Goal: Task Accomplishment & Management: Complete application form

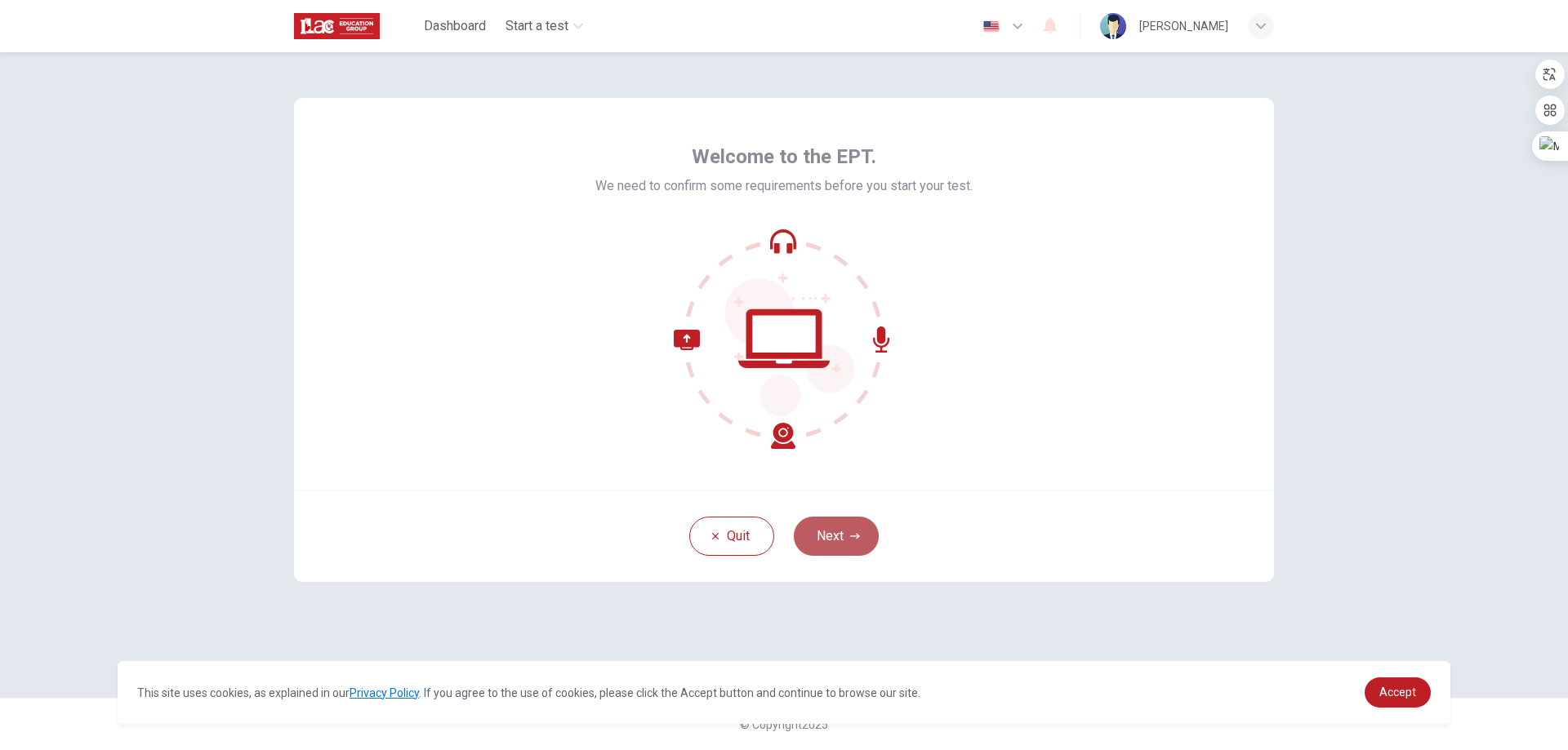
click at [836, 540] on button "Next" at bounding box center [836, 536] width 85 height 39
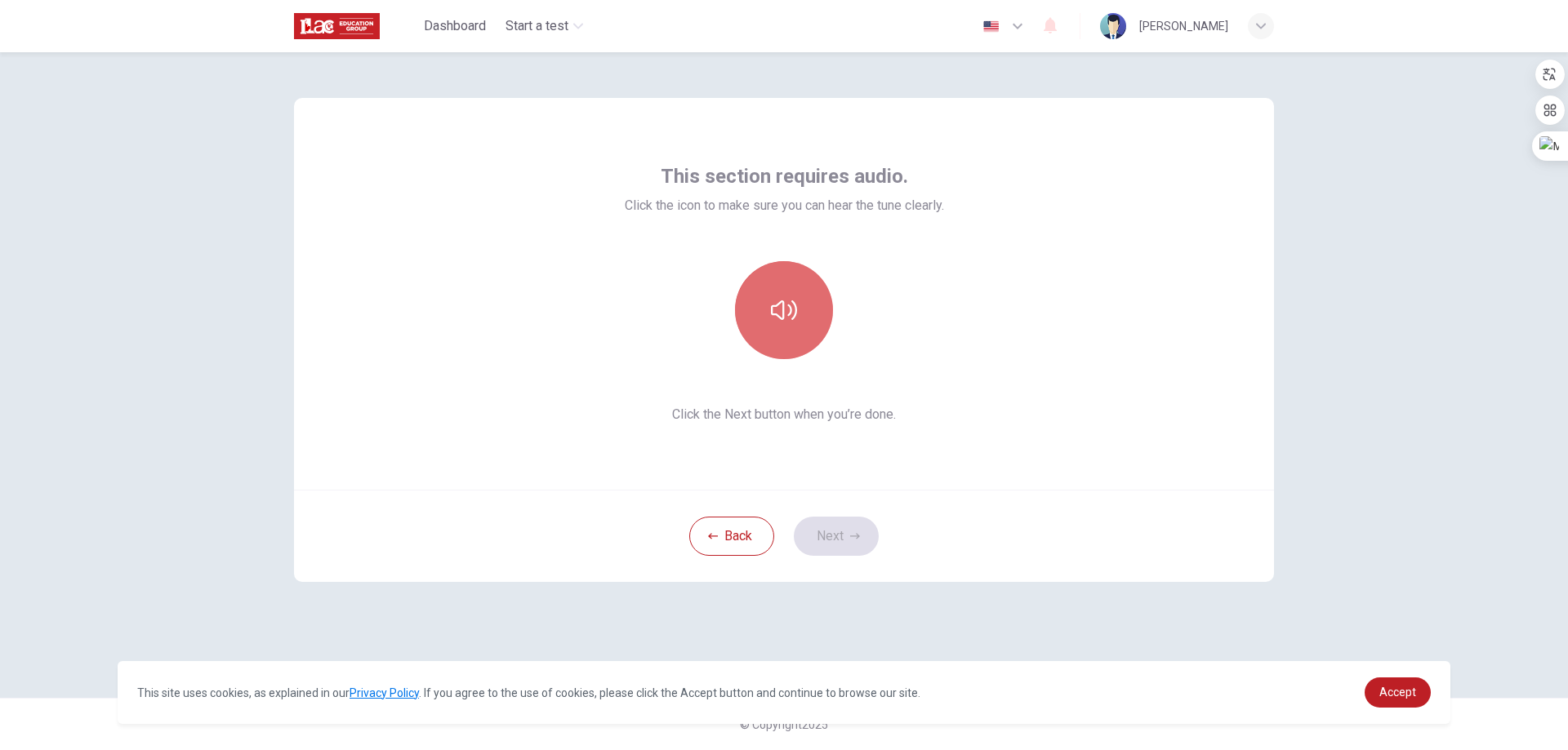
click at [813, 322] on button "button" at bounding box center [783, 310] width 98 height 98
click at [857, 533] on icon "button" at bounding box center [855, 536] width 10 height 10
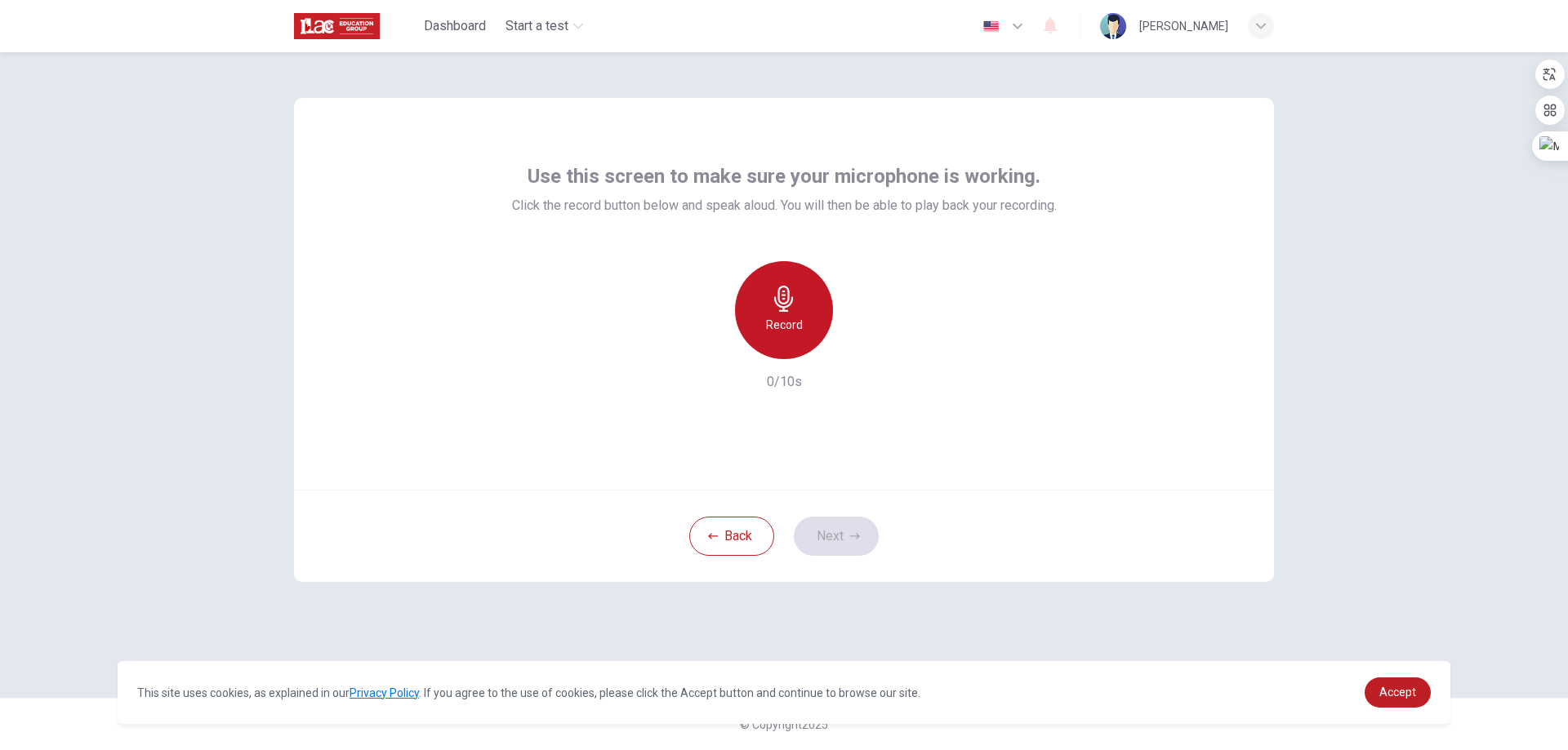
click at [809, 316] on div "Record" at bounding box center [783, 310] width 98 height 98
click at [866, 351] on icon "button" at bounding box center [859, 346] width 17 height 17
click at [712, 338] on div "button" at bounding box center [709, 346] width 26 height 26
click at [835, 534] on button "Next" at bounding box center [836, 536] width 85 height 39
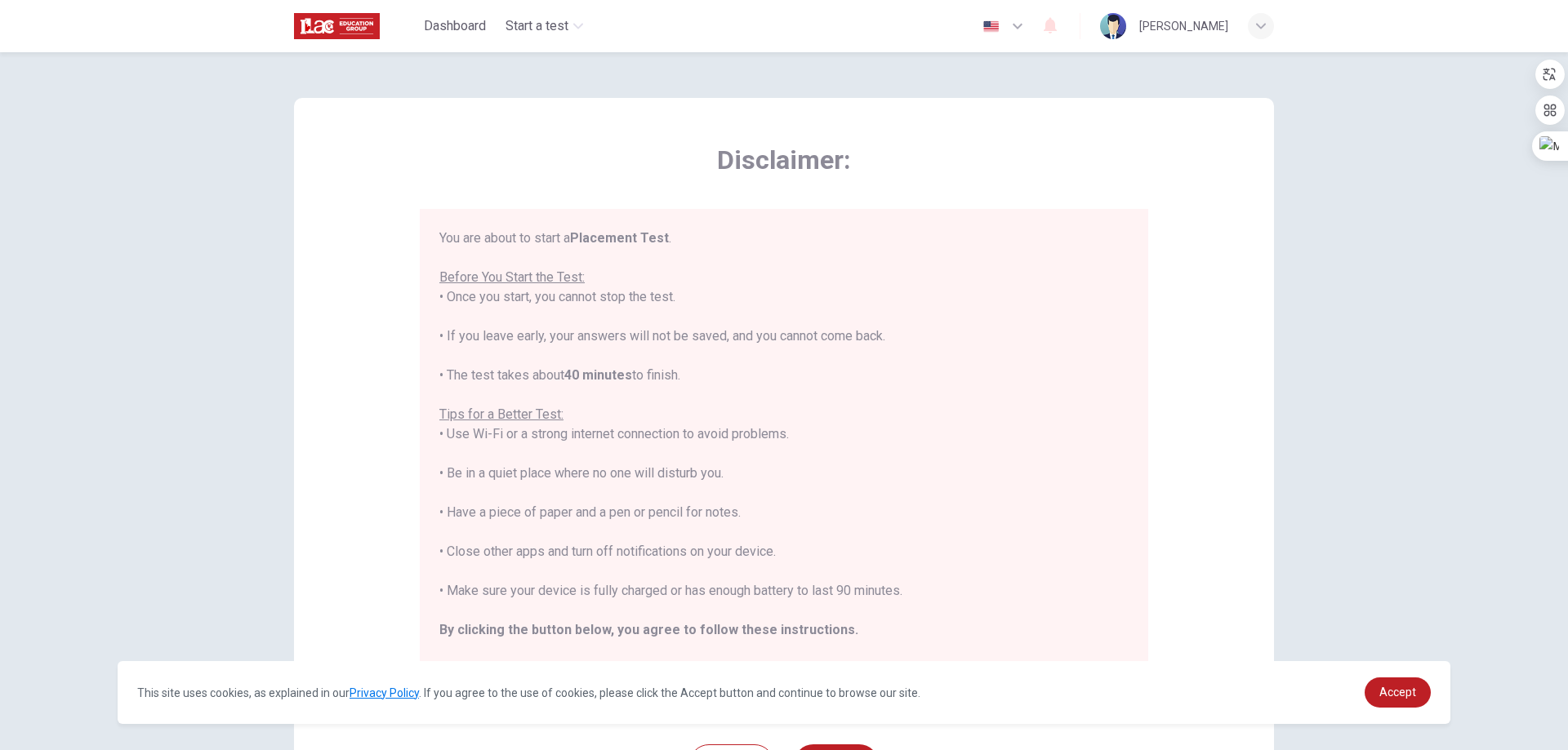
drag, startPoint x: 443, startPoint y: 298, endPoint x: 680, endPoint y: 301, distance: 237.0
click at [680, 301] on div "You are about to start a Placement Test . Before You Start the Test: • Once you…" at bounding box center [784, 454] width 689 height 451
click at [730, 278] on div "You are about to start a Placement Test . Before You Start the Test: • Once you…" at bounding box center [784, 454] width 689 height 451
drag, startPoint x: 440, startPoint y: 338, endPoint x: 893, endPoint y: 341, distance: 453.0
click at [893, 341] on div "You are about to start a Placement Test . Before You Start the Test: • Once you…" at bounding box center [784, 454] width 689 height 451
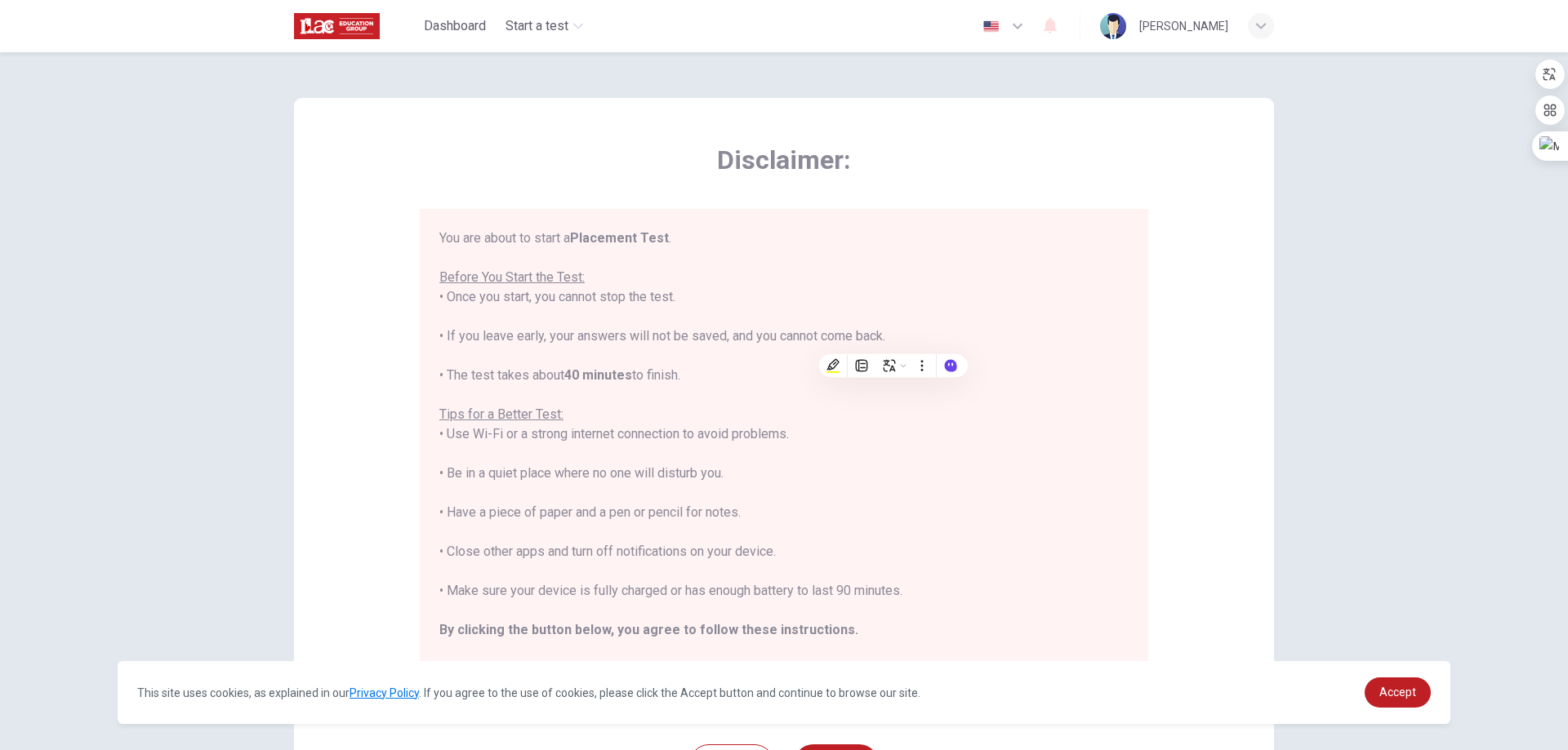
click at [557, 377] on div "You are about to start a Placement Test . Before You Start the Test: • Once you…" at bounding box center [784, 454] width 689 height 451
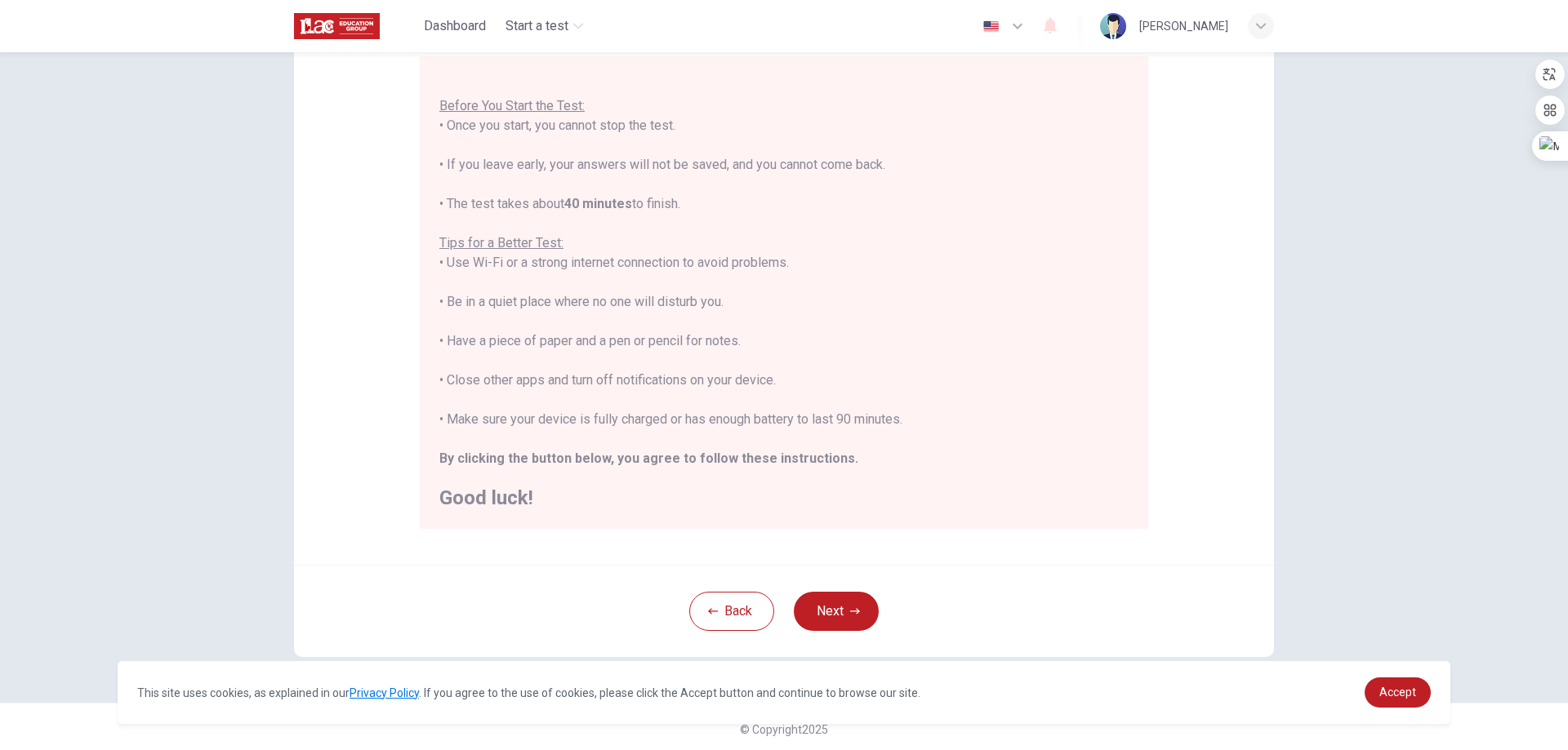
scroll to position [158, 0]
drag, startPoint x: 584, startPoint y: 194, endPoint x: 631, endPoint y: 194, distance: 47.0
click at [631, 194] on div "You are about to start a Placement Test . Before You Start the Test: • Once you…" at bounding box center [784, 278] width 689 height 451
click at [625, 169] on div "You are about to start a Placement Test . Before You Start the Test: • Once you…" at bounding box center [784, 278] width 689 height 451
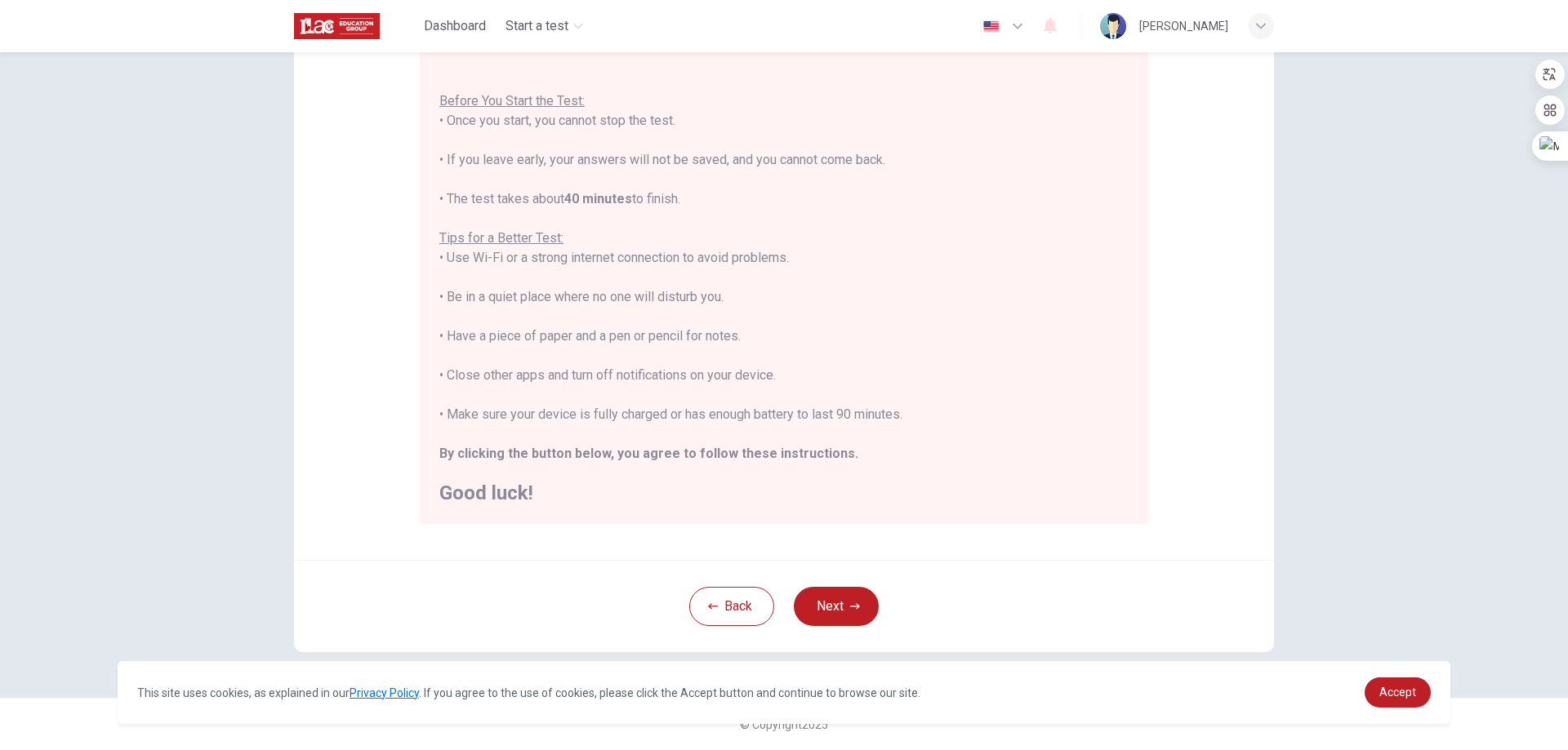
drag, startPoint x: 644, startPoint y: 340, endPoint x: 602, endPoint y: 371, distance: 52.2
click at [602, 371] on div "You are about to start a Placement Test . Before You Start the Test: • Once you…" at bounding box center [784, 278] width 689 height 451
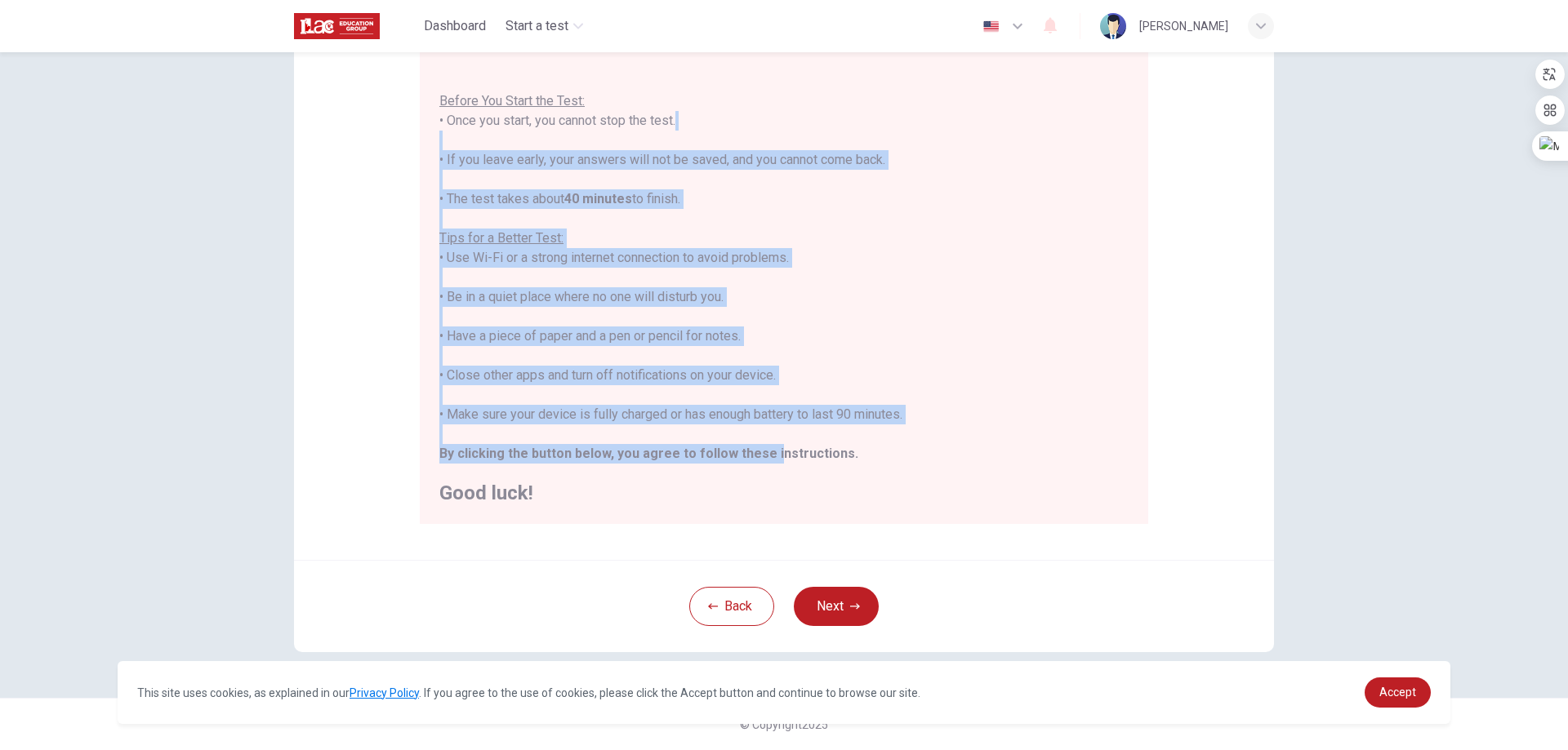
drag, startPoint x: 440, startPoint y: 138, endPoint x: 762, endPoint y: 447, distance: 446.3
click at [762, 447] on div "You are about to start a Placement Test . Before You Start the Test: • Once you…" at bounding box center [784, 278] width 689 height 451
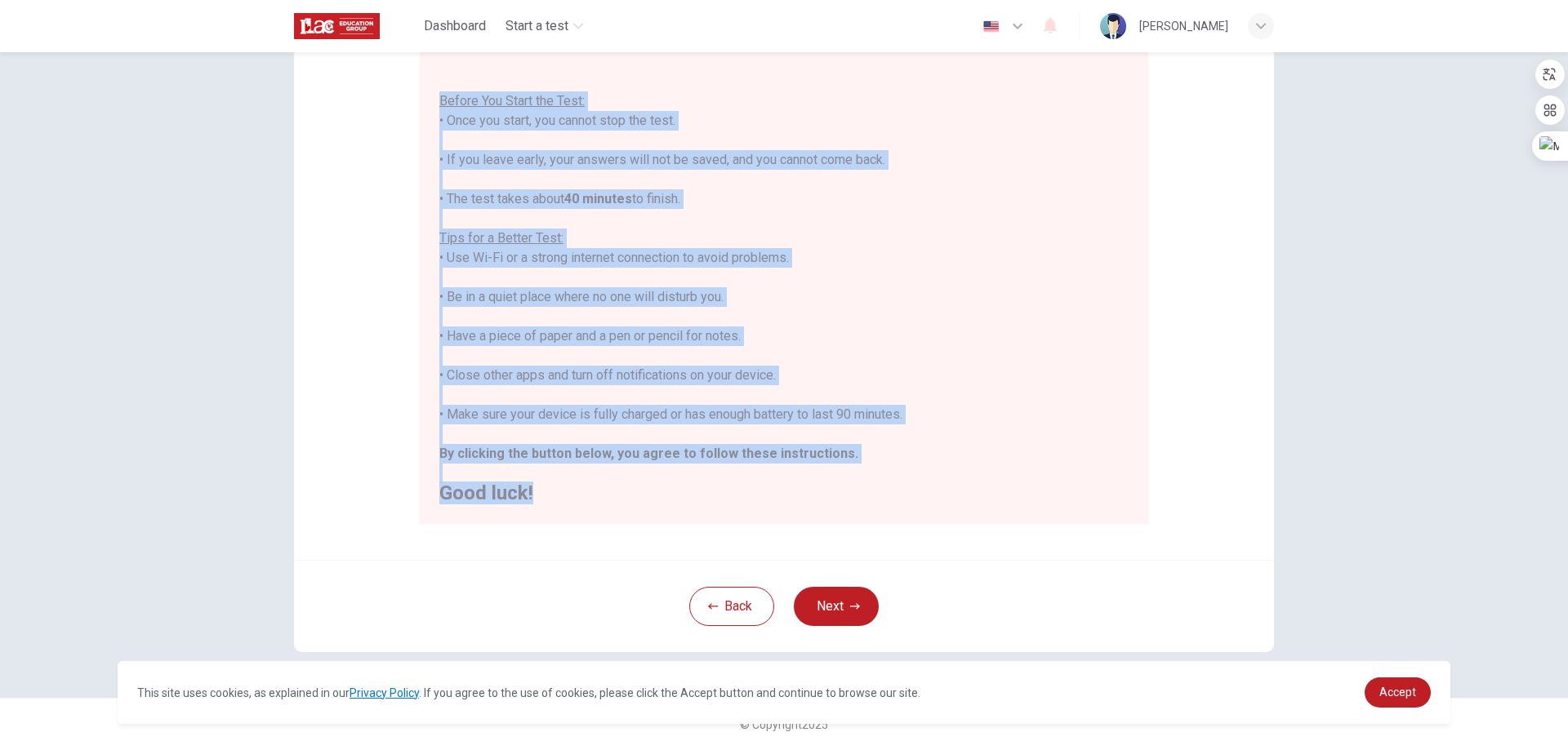
drag, startPoint x: 548, startPoint y: 491, endPoint x: 417, endPoint y: 96, distance: 416.2
click at [420, 96] on div "You are about to start a Placement Test . Before You Start the Test: • Once you…" at bounding box center [784, 287] width 729 height 472
copy div "Before You Start the Test: • Once you start, you cannot stop the test. • If you…"
click at [838, 468] on div "You are about to start a Placement Test . Before You Start the Test: • Once you…" at bounding box center [784, 278] width 689 height 451
click at [834, 593] on button "Next" at bounding box center [836, 606] width 85 height 39
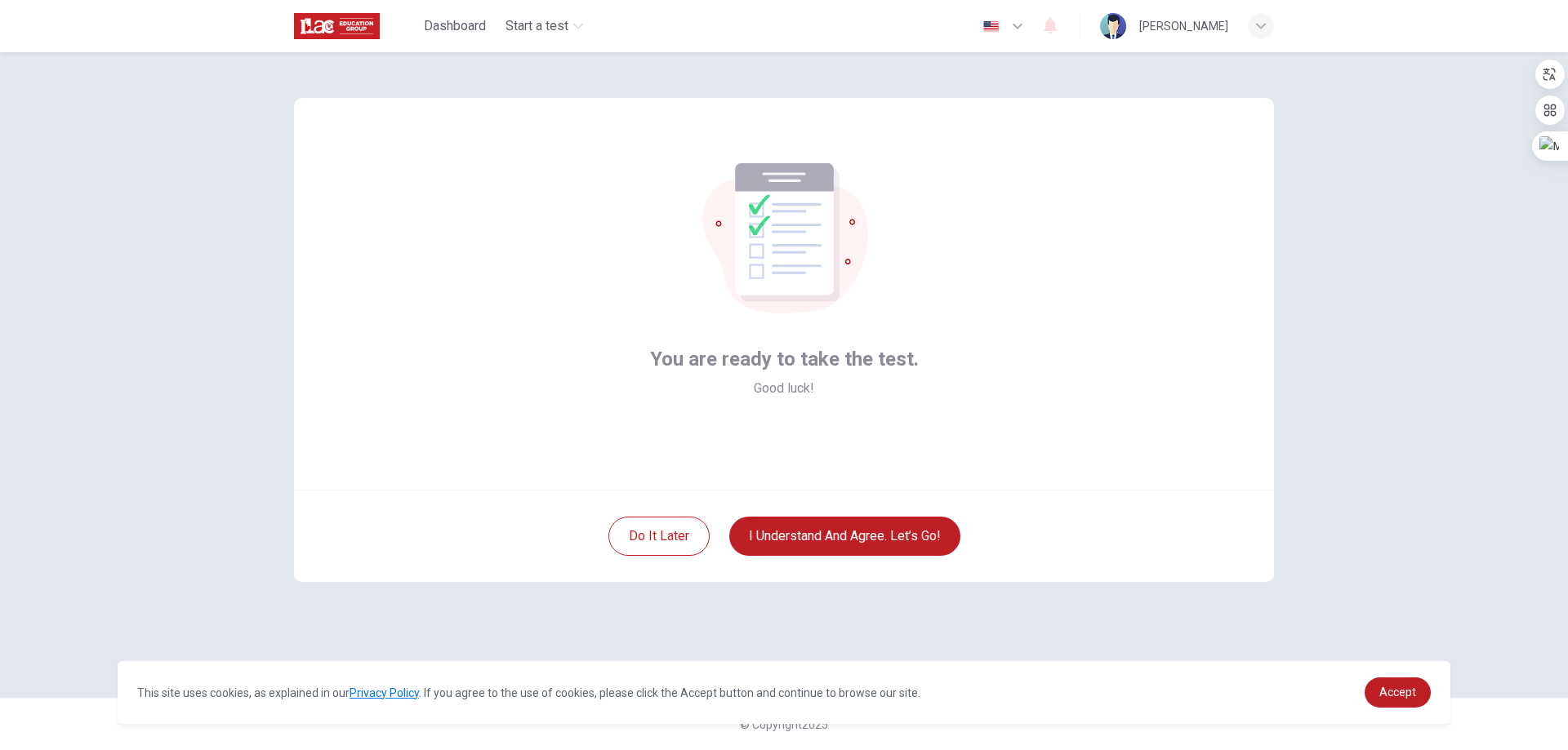
scroll to position [0, 0]
click at [832, 534] on button "I understand and agree. Let’s go!" at bounding box center [845, 536] width 231 height 39
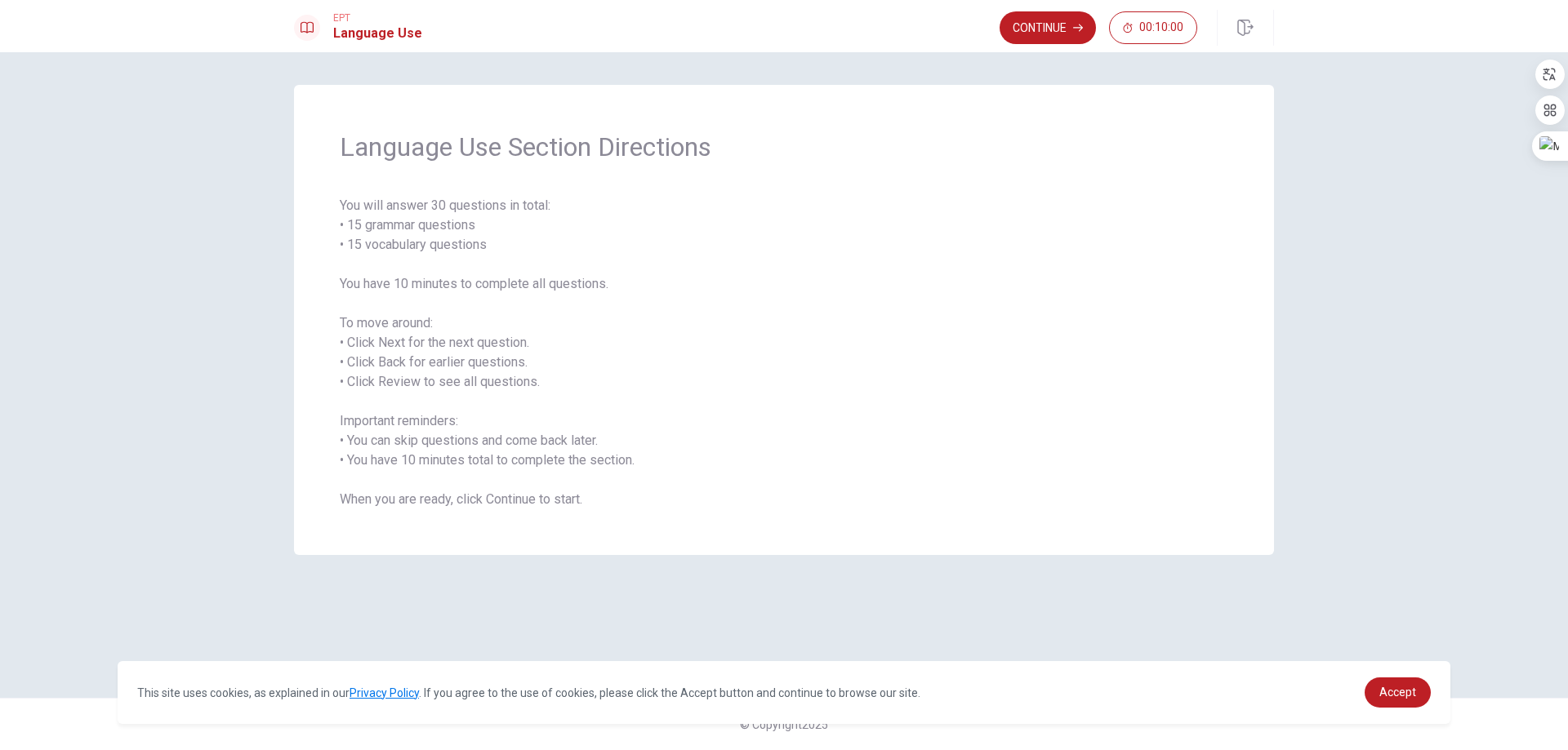
drag, startPoint x: 1177, startPoint y: 244, endPoint x: 1050, endPoint y: 263, distance: 128.4
click at [1176, 244] on span "You will answer 30 questions in total: • 15 grammar questions • 15 vocabulary q…" at bounding box center [783, 353] width 888 height 314
drag, startPoint x: 344, startPoint y: 140, endPoint x: 720, endPoint y: 142, distance: 376.0
click at [720, 142] on span "Language Use Section Directions" at bounding box center [783, 147] width 888 height 33
drag, startPoint x: 720, startPoint y: 142, endPoint x: 560, endPoint y: 150, distance: 160.2
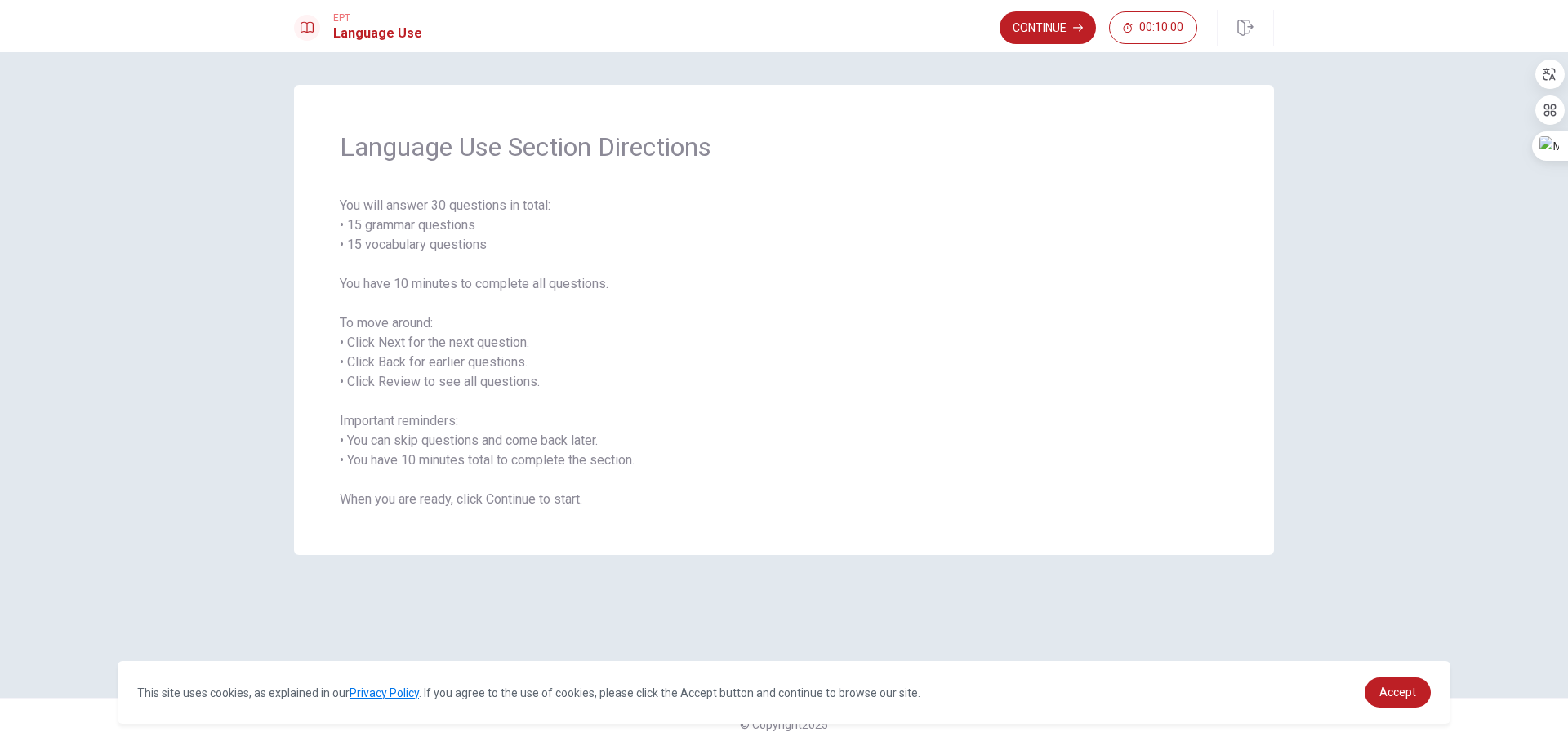
click at [560, 150] on span "Language Use Section Directions" at bounding box center [783, 147] width 888 height 33
click at [901, 358] on span "You will answer 30 questions in total: • 15 grammar questions • 15 vocabulary q…" at bounding box center [783, 353] width 888 height 314
click at [1001, 275] on span "You will answer 30 questions in total: • 15 grammar questions • 15 vocabulary q…" at bounding box center [783, 353] width 888 height 314
click at [907, 478] on span "You will answer 30 questions in total: • 15 grammar questions • 15 vocabulary q…" at bounding box center [783, 353] width 888 height 314
click at [1043, 35] on button "Continue" at bounding box center [1048, 28] width 97 height 33
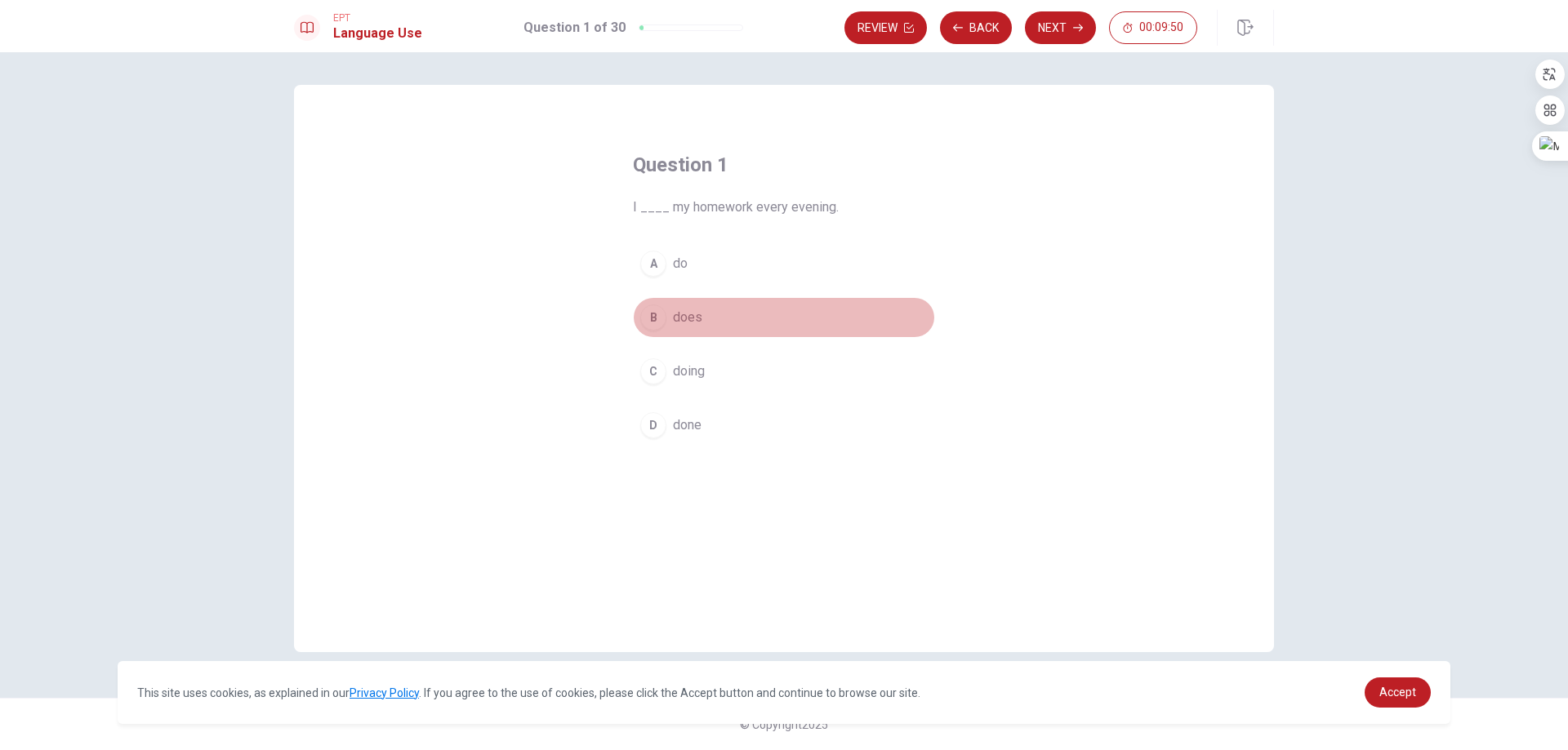
click at [665, 330] on button "B does" at bounding box center [784, 317] width 302 height 40
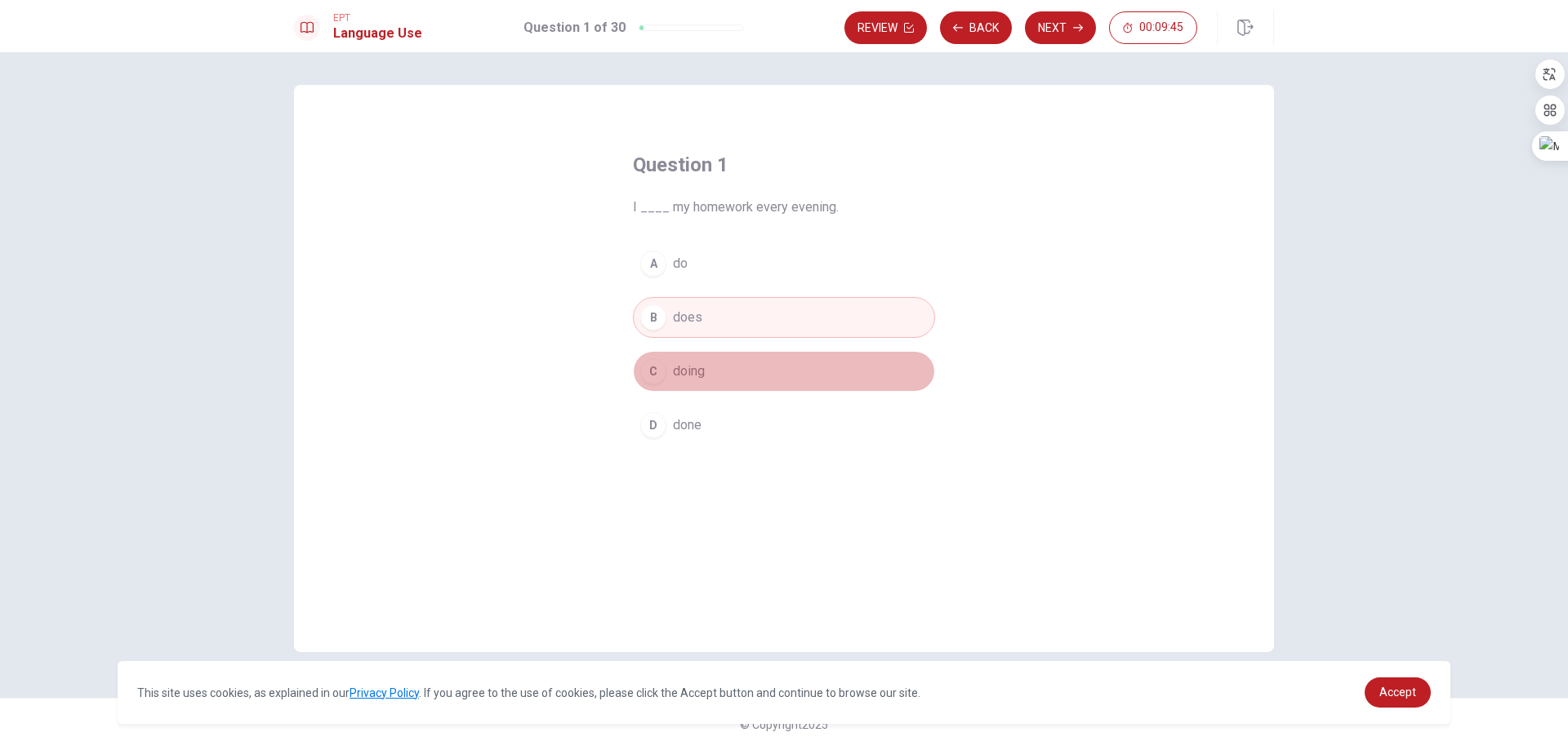
click at [658, 378] on div "C" at bounding box center [653, 372] width 26 height 26
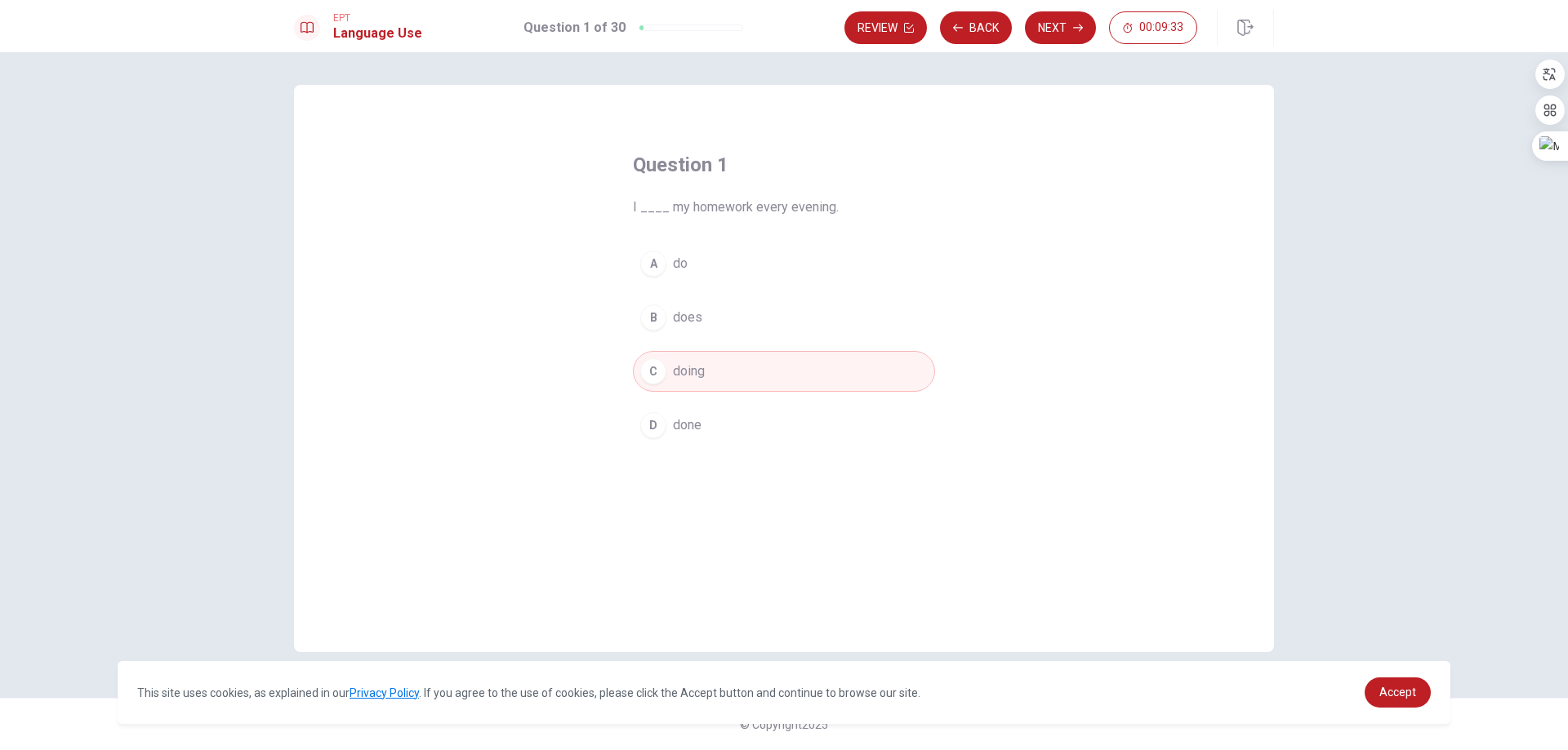
drag, startPoint x: 787, startPoint y: 206, endPoint x: 843, endPoint y: 206, distance: 56.0
click at [843, 206] on span "I ____ my homework every evening." at bounding box center [784, 207] width 302 height 20
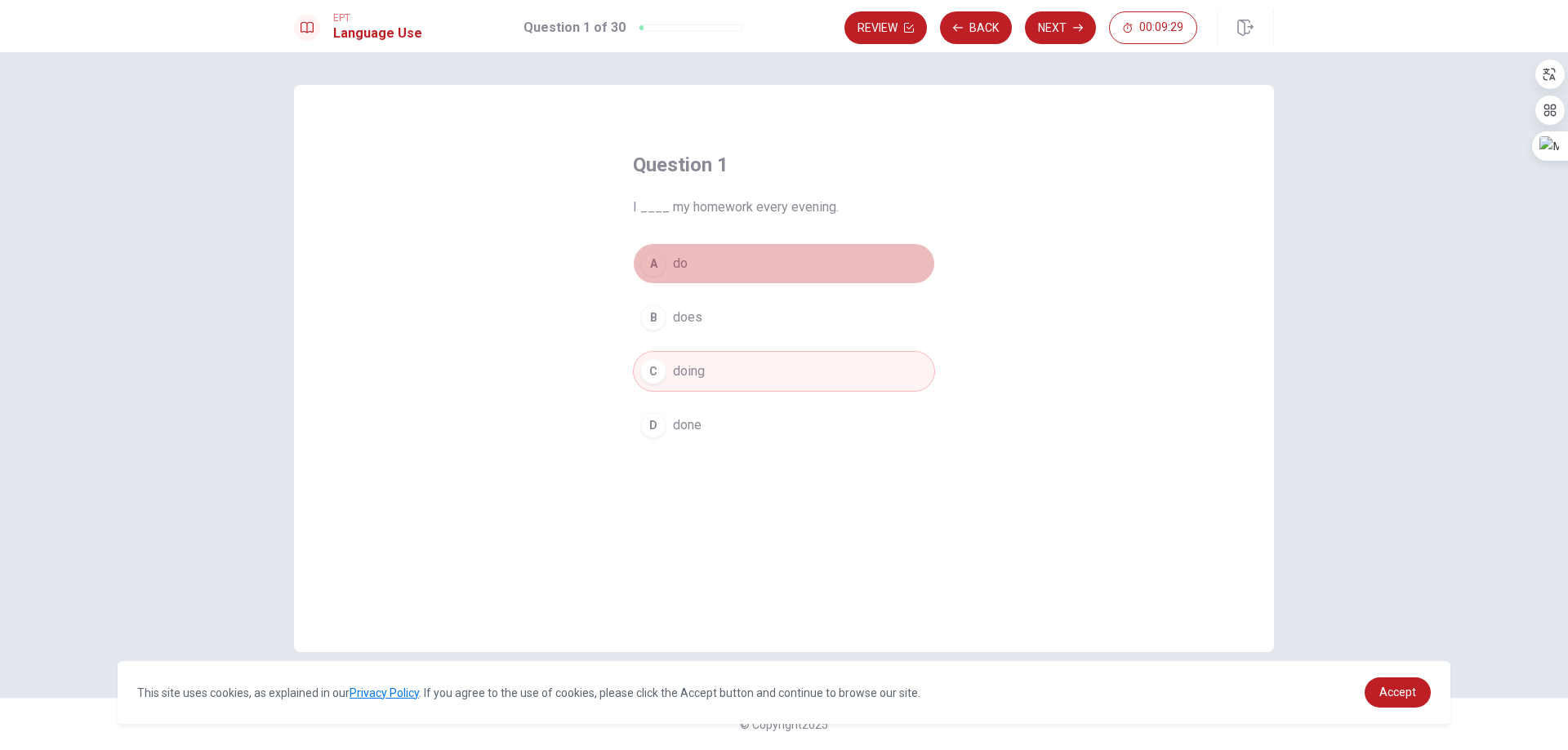
click at [720, 269] on button "A do" at bounding box center [784, 263] width 302 height 40
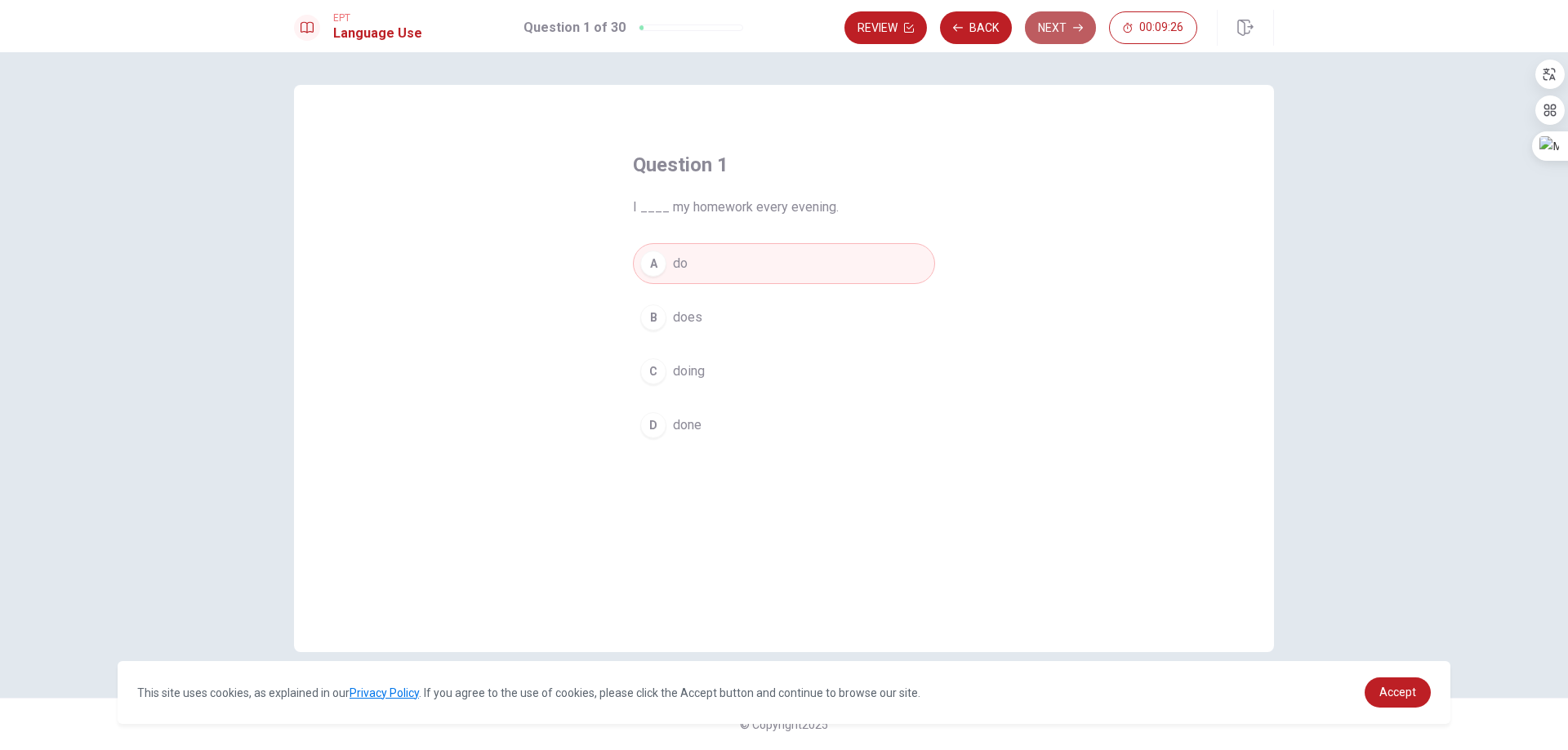
click at [1054, 29] on button "Next" at bounding box center [1060, 28] width 71 height 33
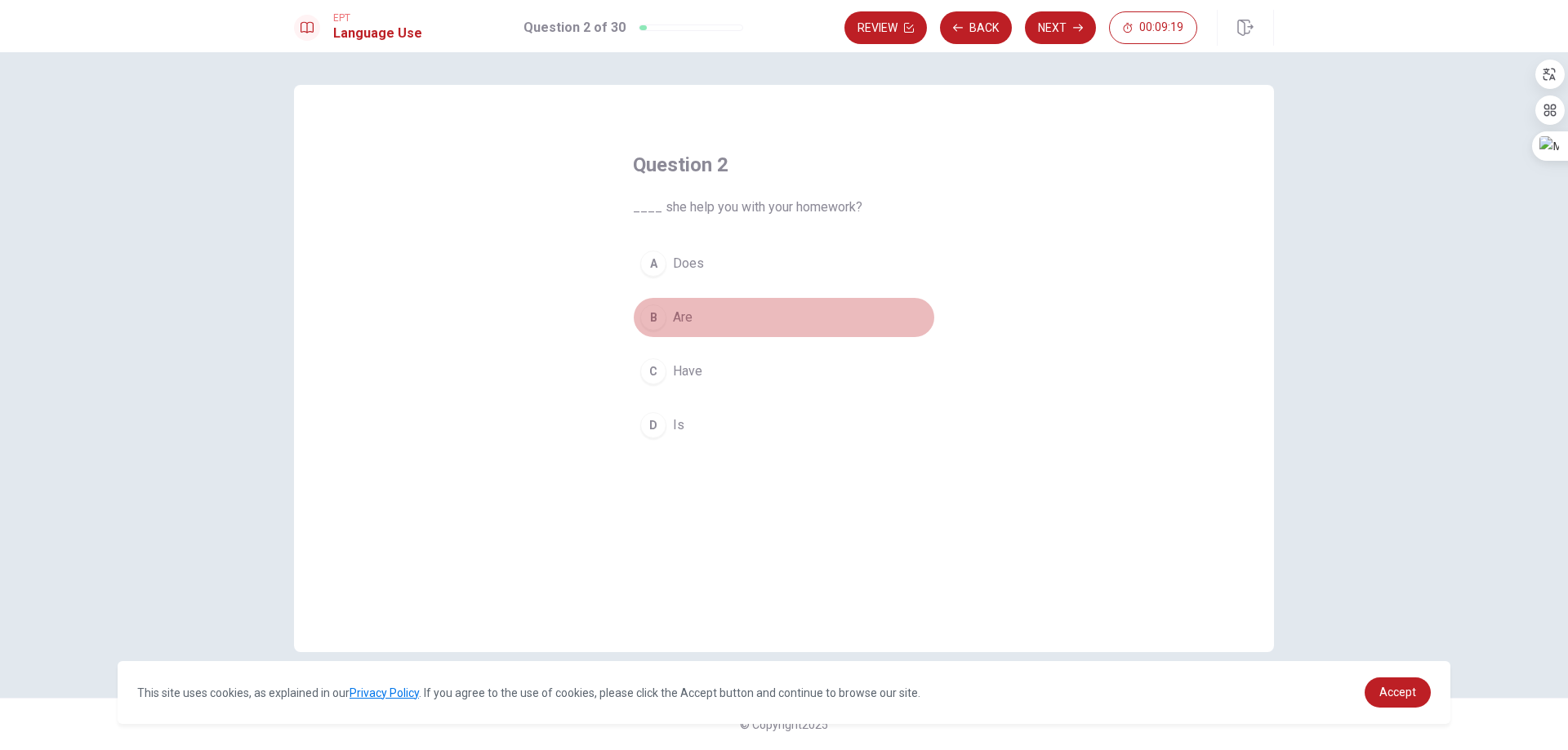
click at [657, 317] on div "B" at bounding box center [653, 318] width 26 height 26
click at [1054, 39] on button "Next" at bounding box center [1060, 28] width 71 height 33
click at [647, 372] on div "C" at bounding box center [653, 372] width 26 height 26
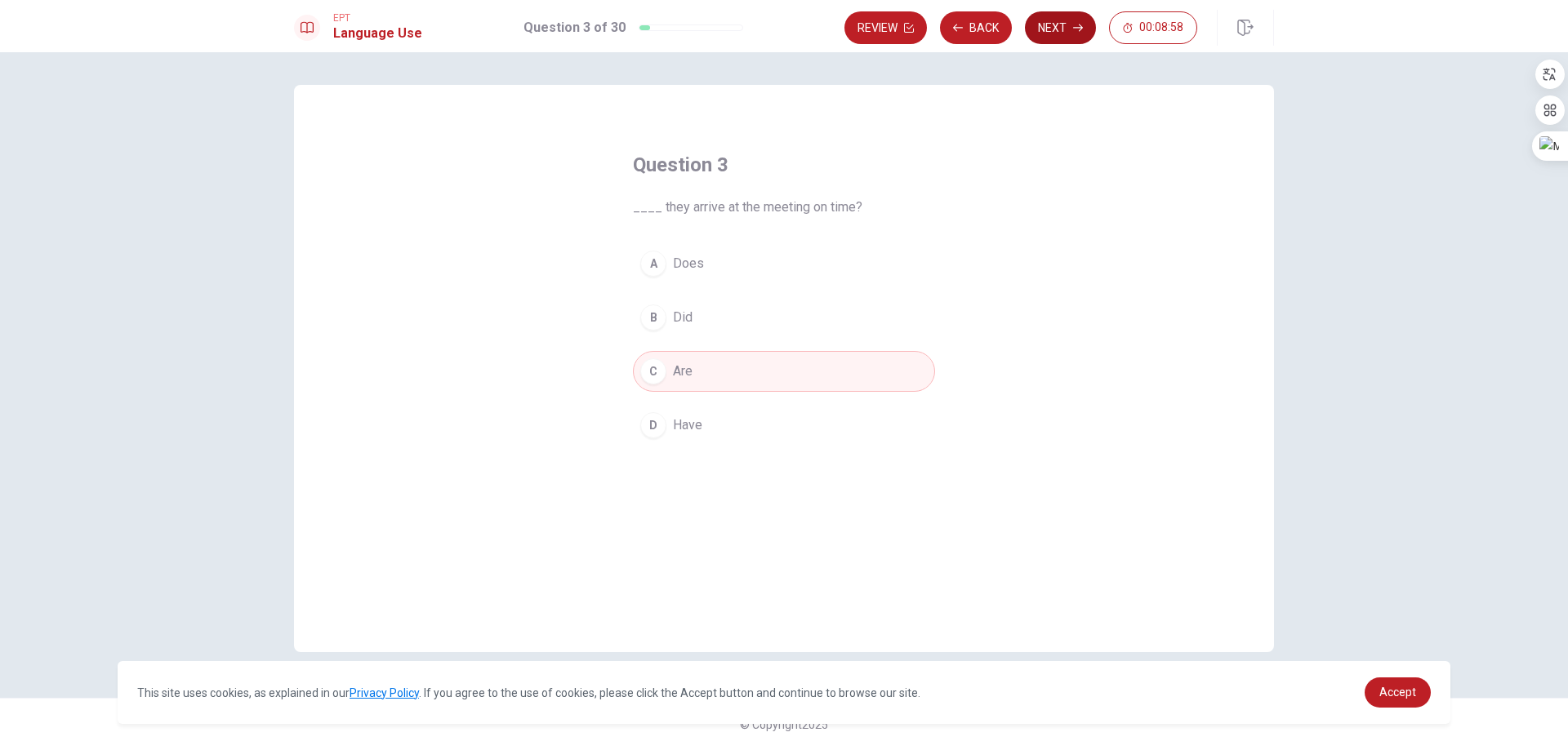
click at [1052, 34] on button "Next" at bounding box center [1060, 28] width 71 height 33
click at [657, 314] on div "B" at bounding box center [653, 318] width 26 height 26
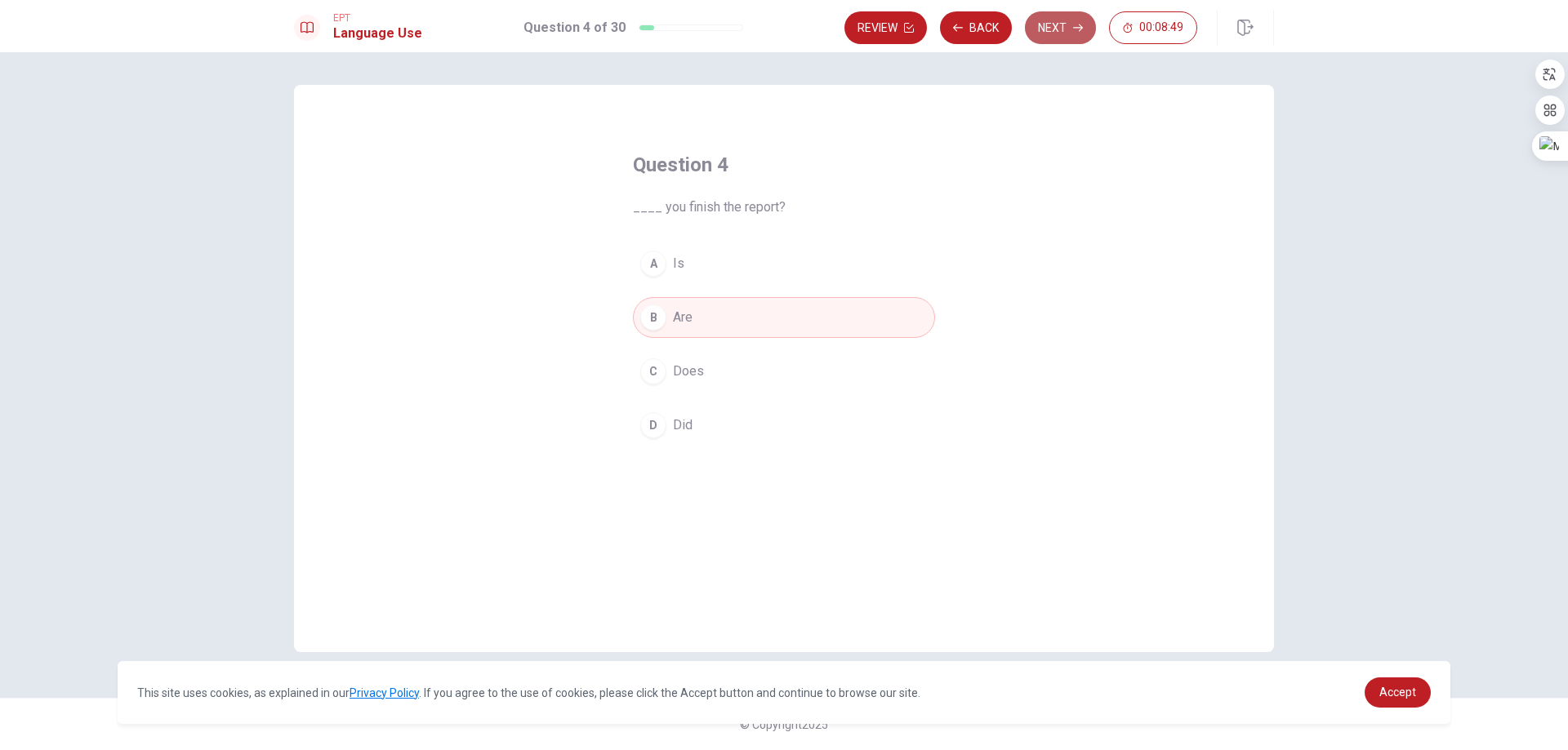
click at [1047, 31] on button "Next" at bounding box center [1060, 28] width 71 height 33
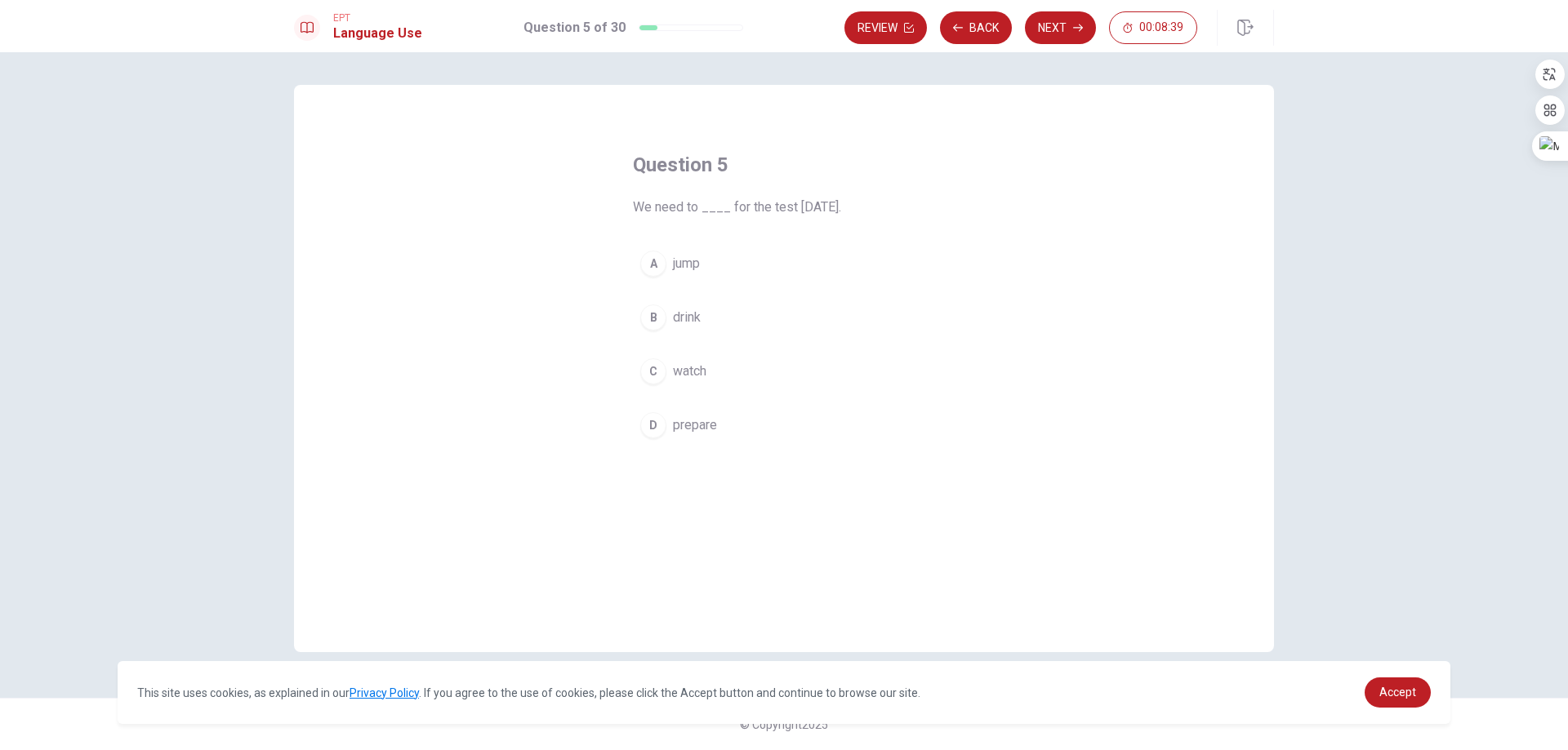
click at [658, 423] on div "D" at bounding box center [653, 425] width 26 height 26
click at [1052, 28] on button "Next" at bounding box center [1060, 28] width 71 height 33
click at [686, 428] on span "reads" at bounding box center [689, 425] width 33 height 20
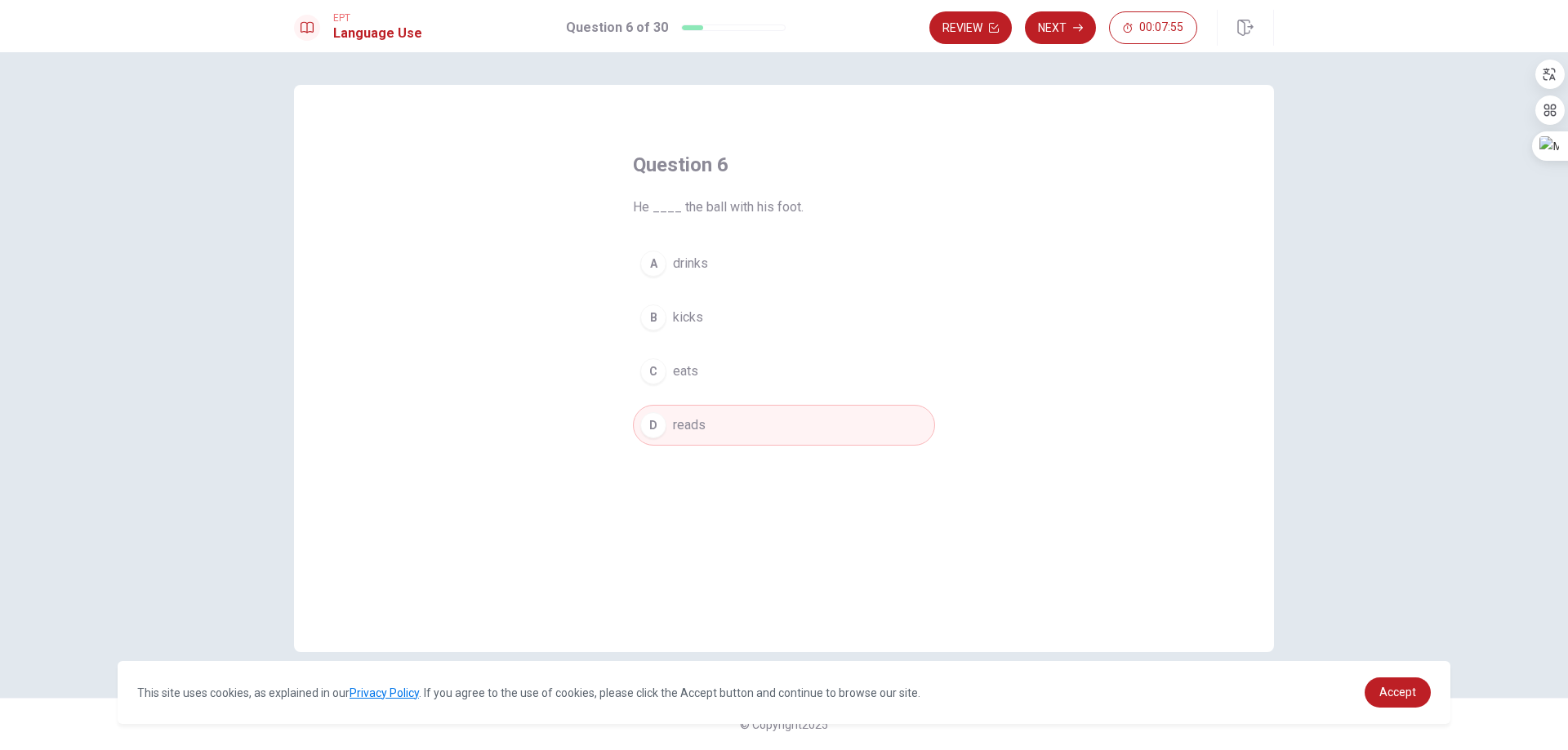
click at [709, 316] on button "B kicks" at bounding box center [784, 317] width 302 height 40
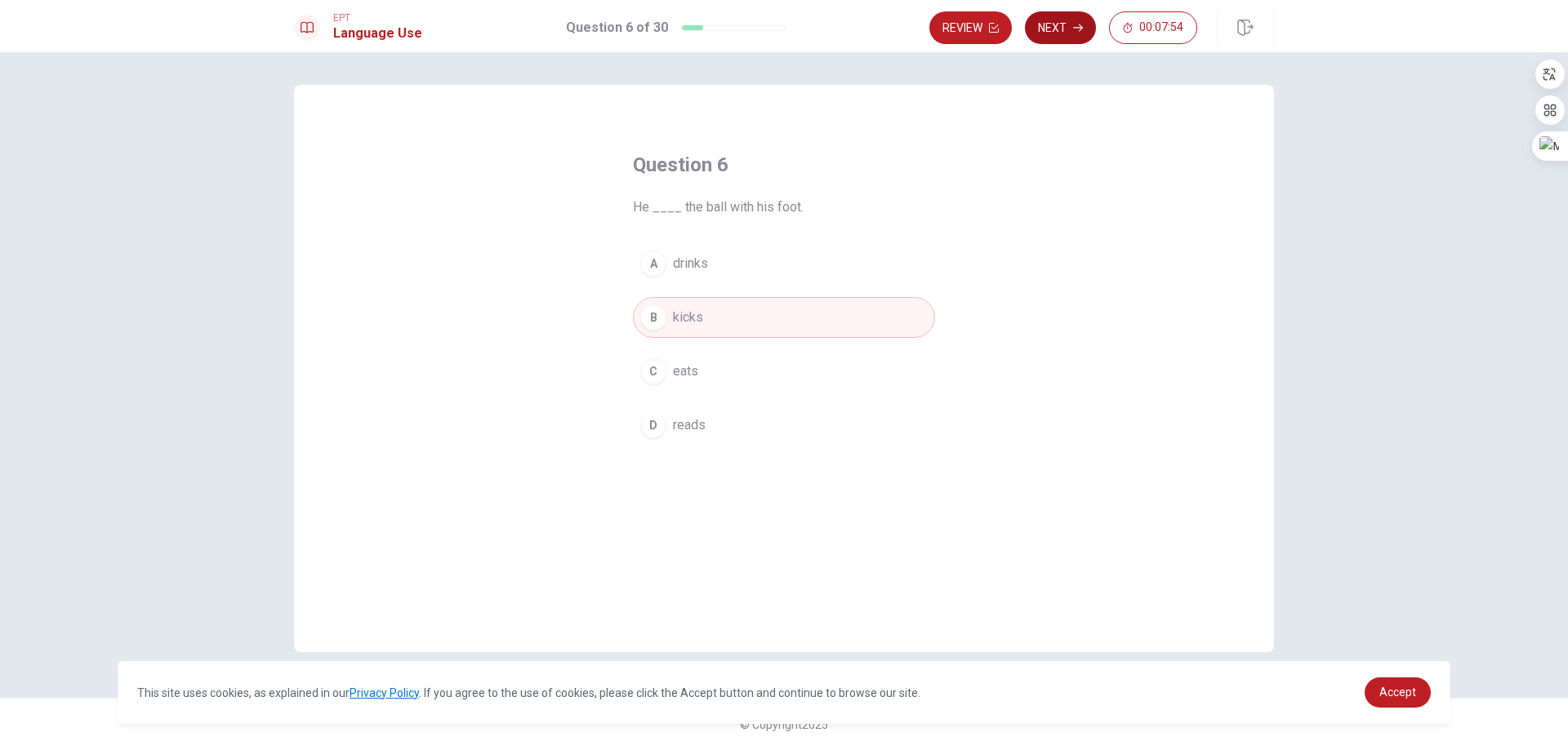
click at [1059, 39] on button "Next" at bounding box center [1060, 28] width 71 height 33
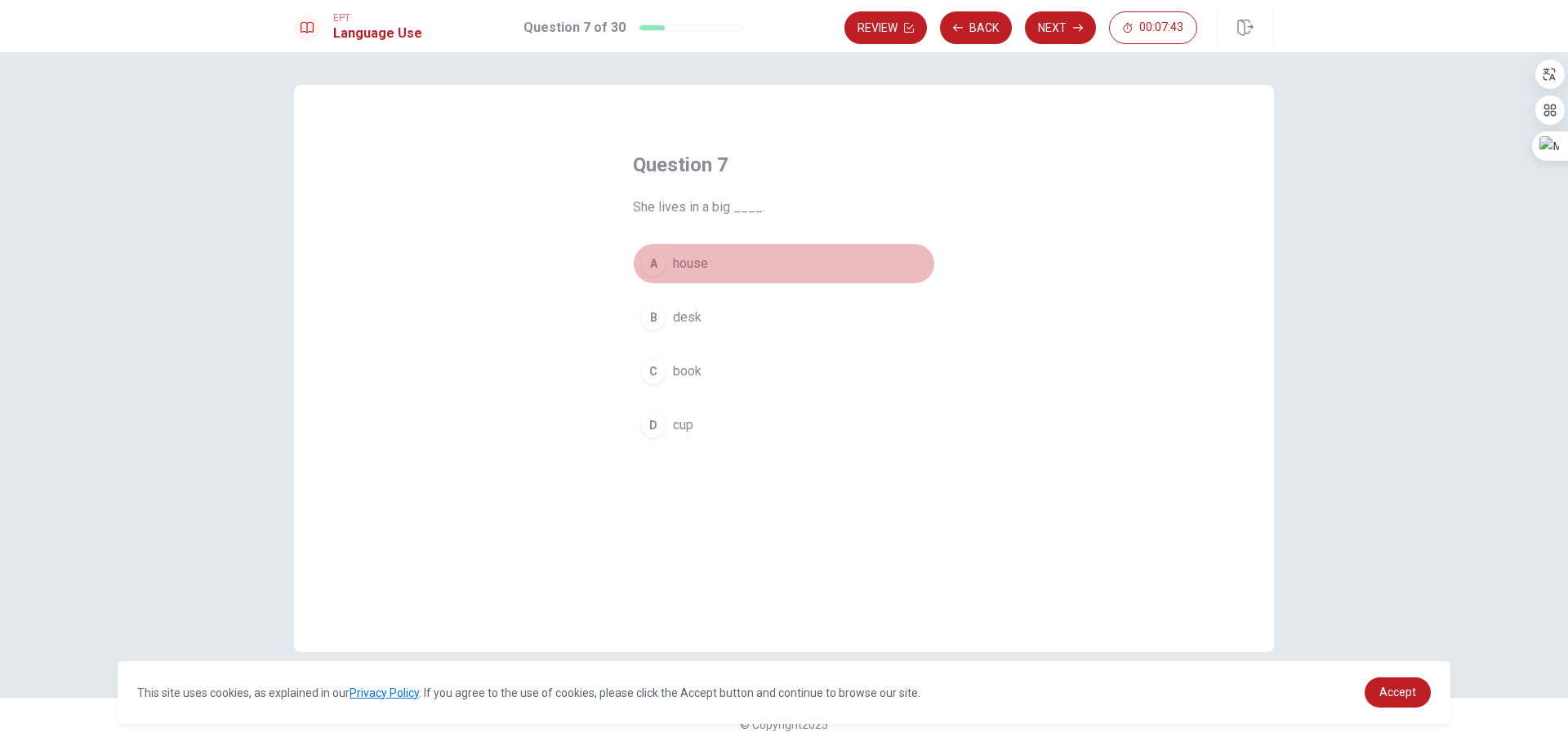
click at [663, 264] on div "A" at bounding box center [653, 263] width 26 height 26
click at [1047, 21] on button "Next" at bounding box center [1060, 28] width 71 height 33
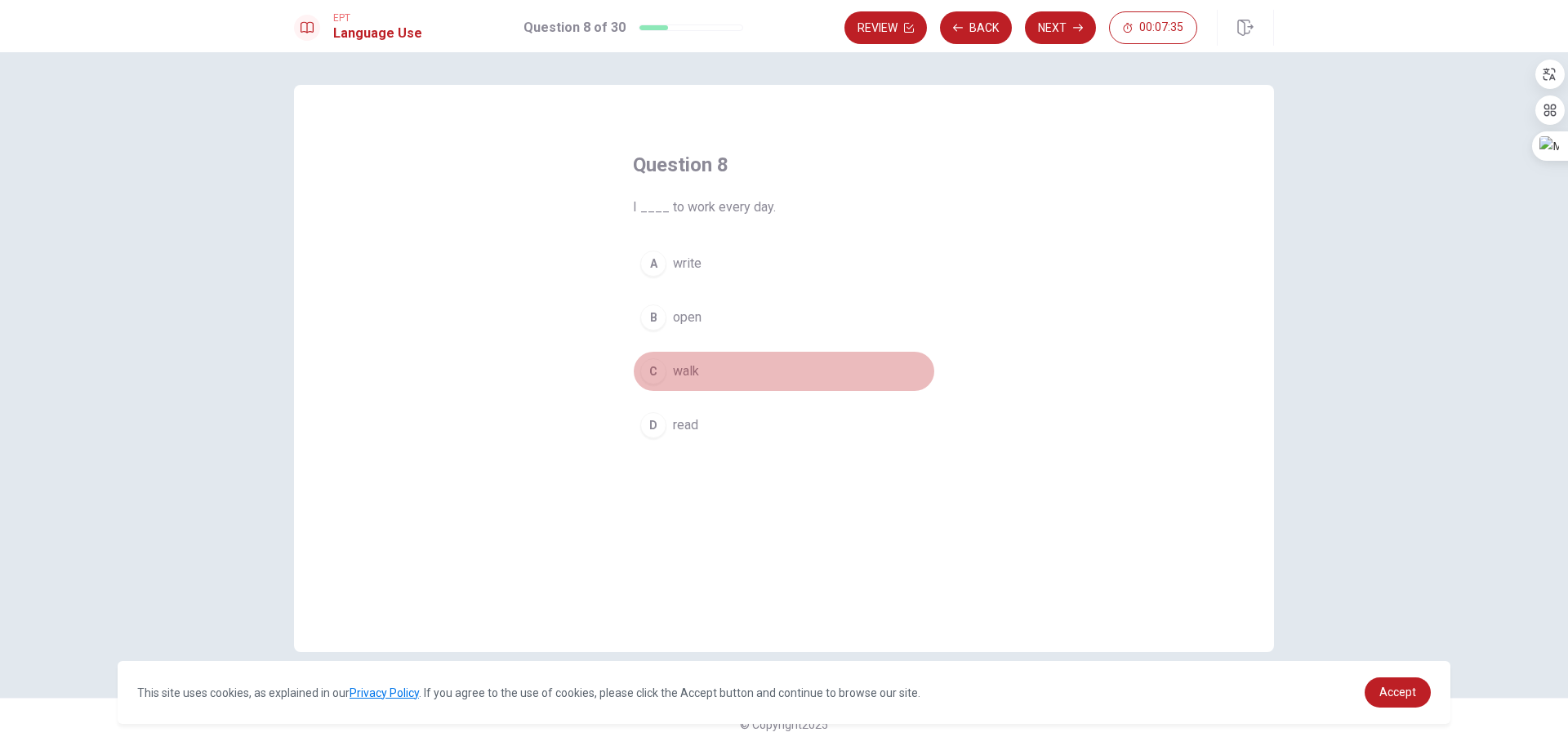
click at [662, 379] on div "C" at bounding box center [653, 372] width 26 height 26
click at [699, 264] on span "write" at bounding box center [687, 263] width 29 height 20
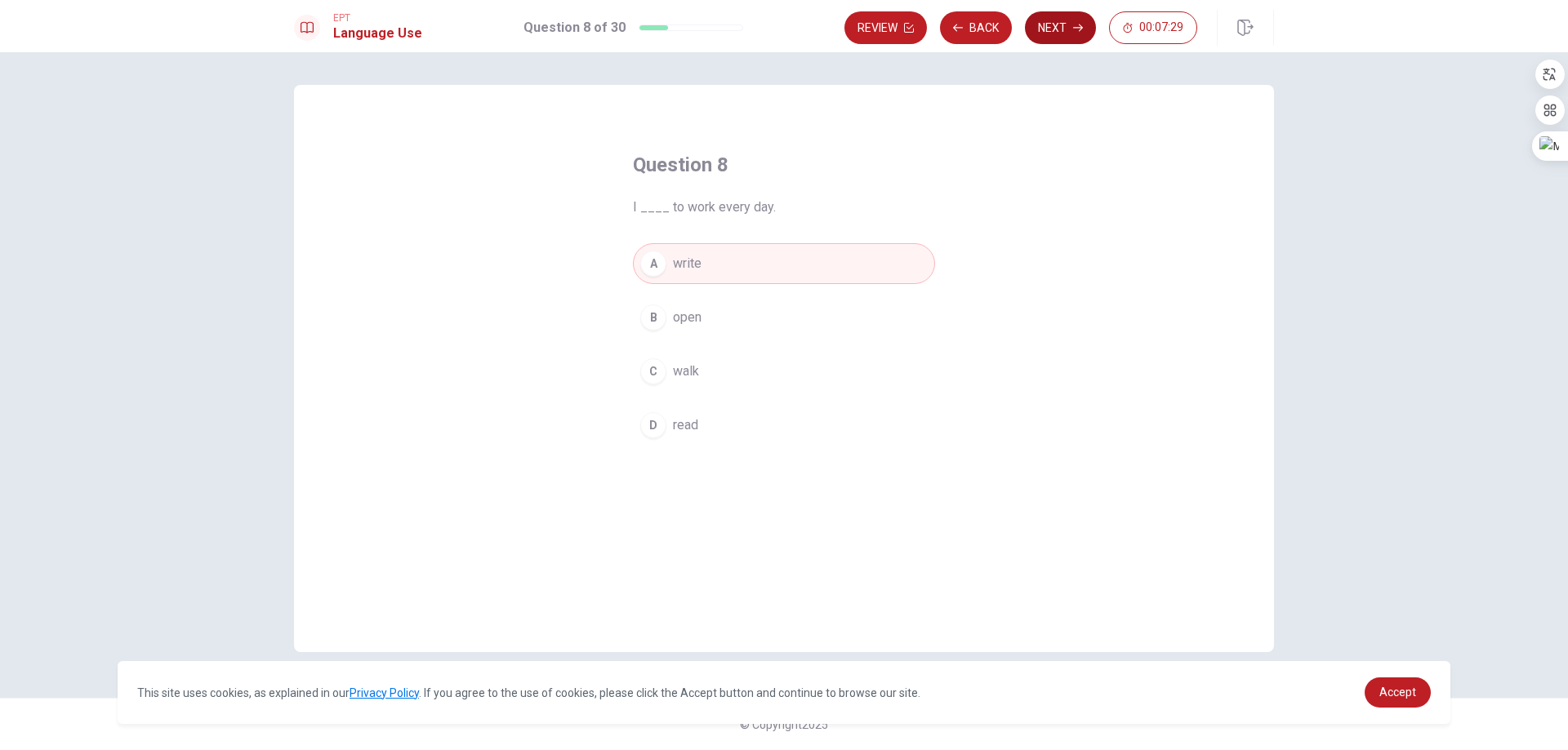
click at [1058, 39] on button "Next" at bounding box center [1060, 28] width 71 height 33
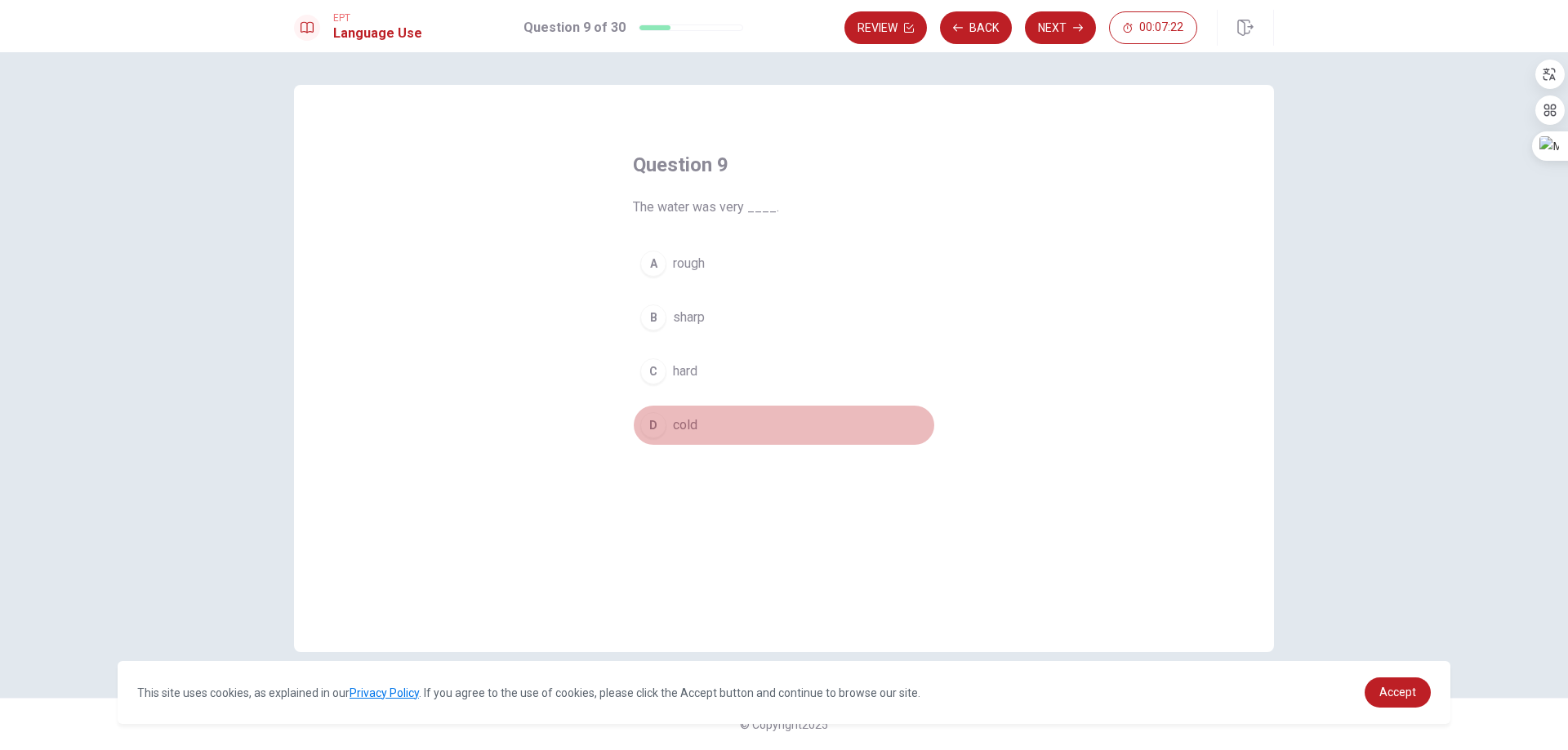
click at [669, 422] on button "D cold" at bounding box center [784, 425] width 302 height 40
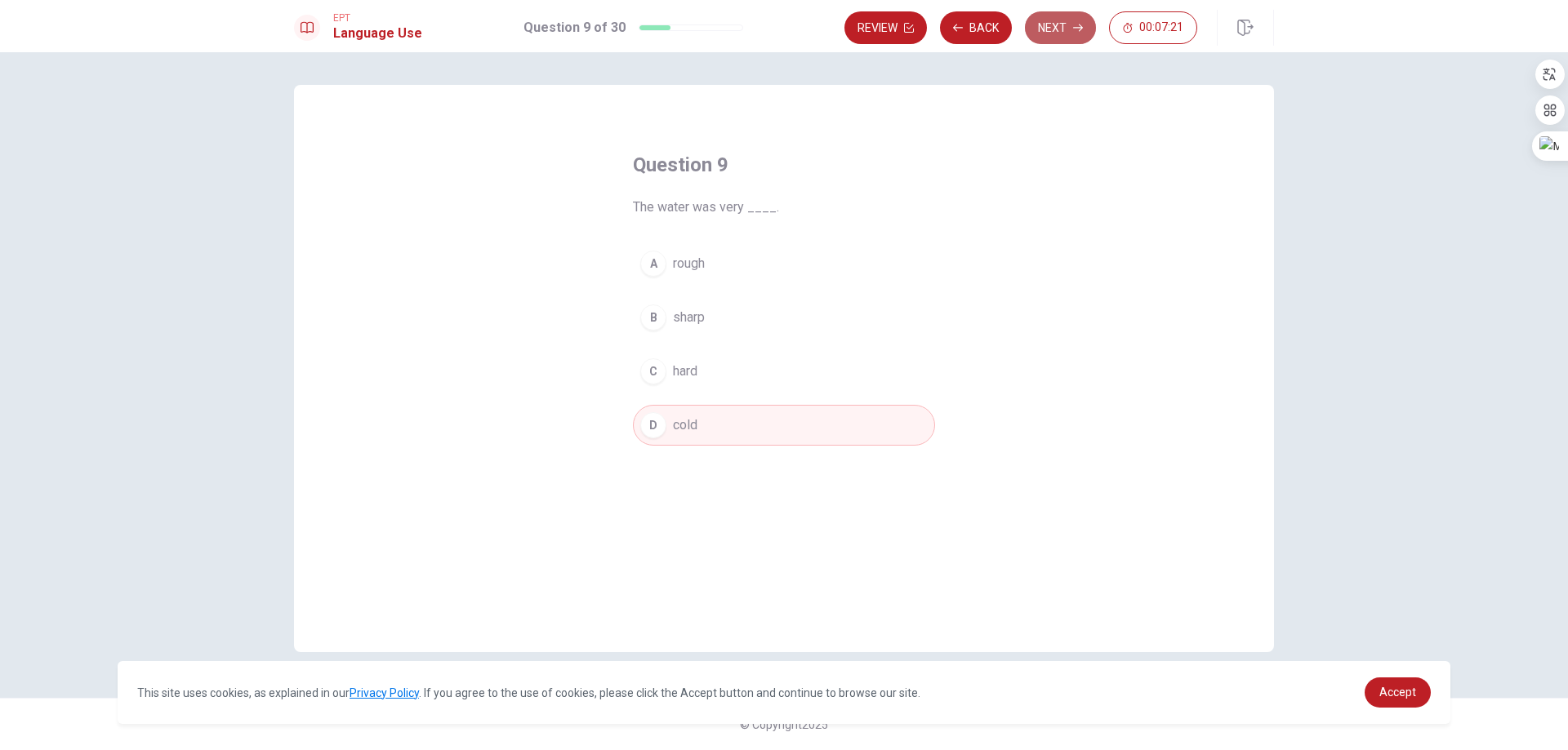
click at [1077, 34] on button "Next" at bounding box center [1060, 28] width 71 height 33
click at [686, 375] on span "are buy" at bounding box center [693, 372] width 41 height 20
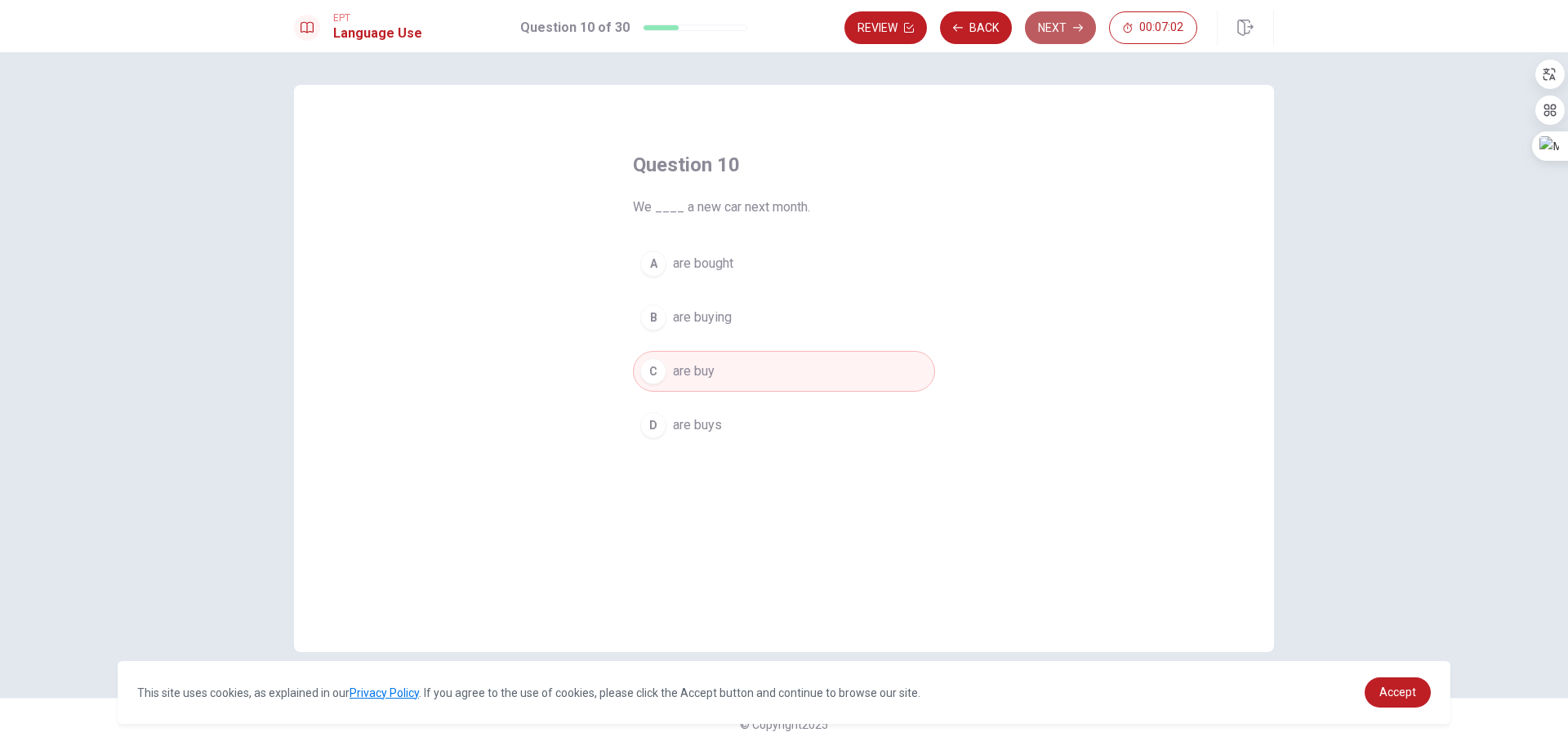
click at [1071, 38] on button "Next" at bounding box center [1060, 28] width 71 height 33
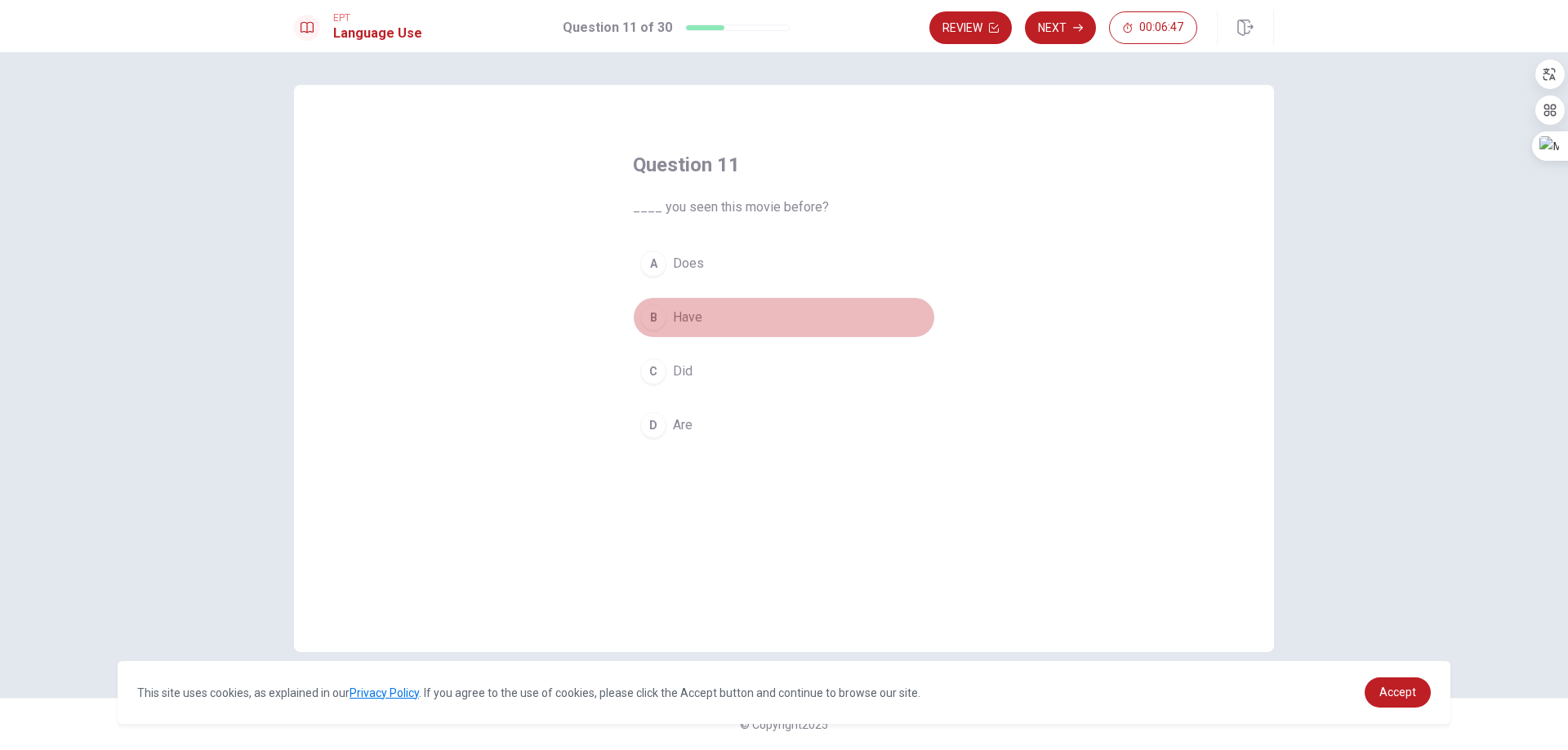
click at [651, 317] on div "B" at bounding box center [653, 318] width 26 height 26
click at [1071, 32] on button "Next" at bounding box center [1060, 28] width 71 height 33
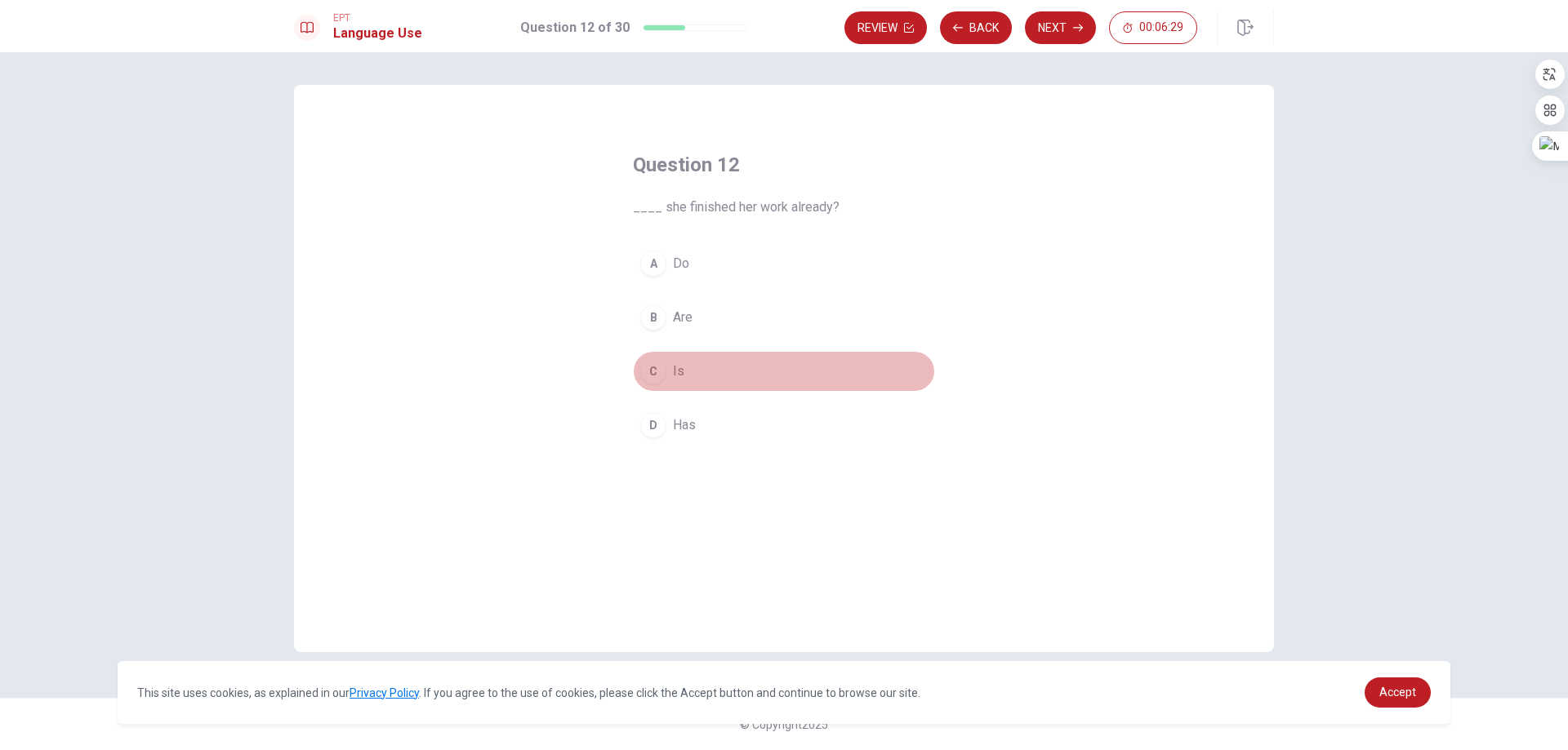
click at [658, 377] on div "C" at bounding box center [653, 372] width 26 height 26
click at [1054, 31] on button "Next" at bounding box center [1060, 28] width 71 height 33
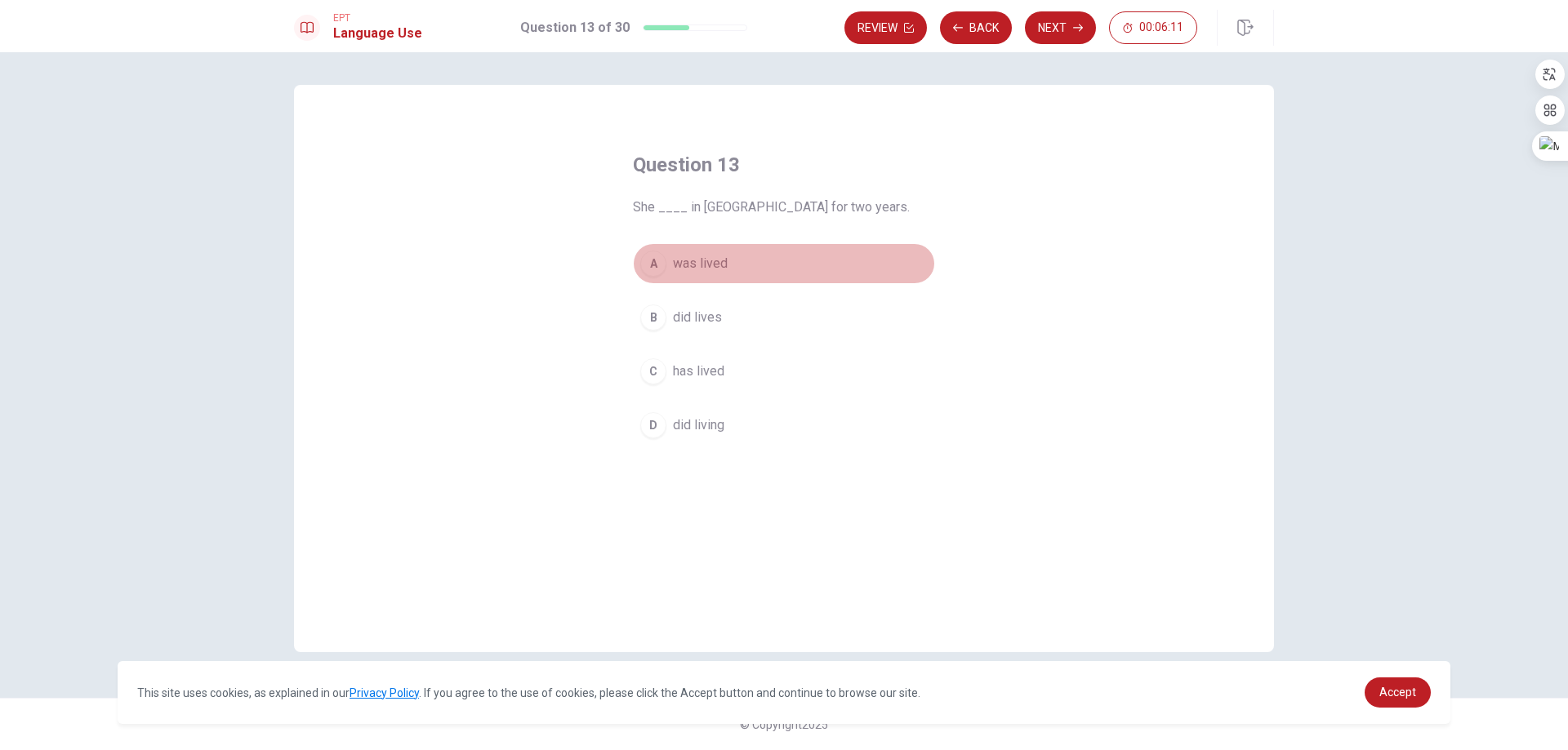
click at [718, 271] on span "was lived" at bounding box center [700, 263] width 55 height 20
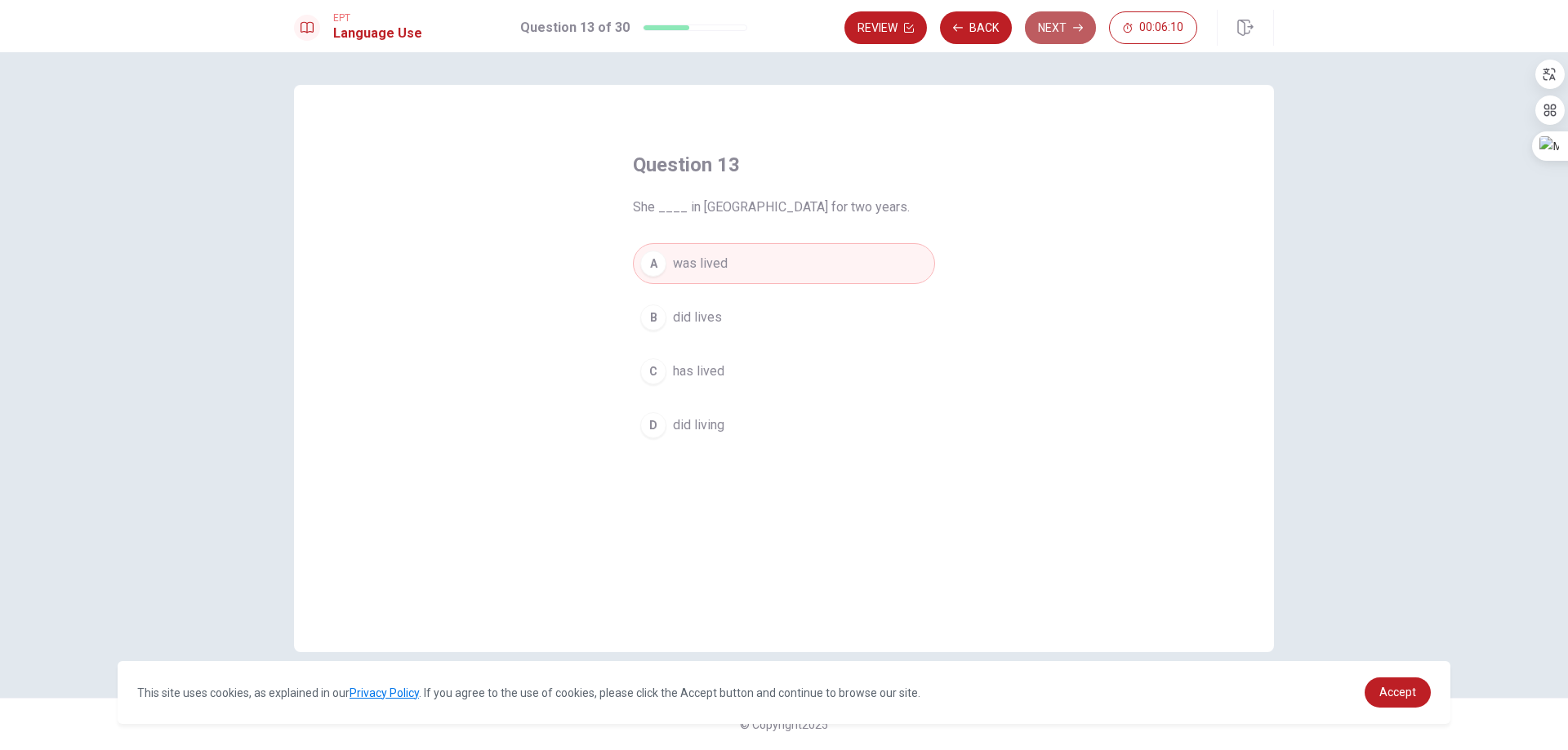
click at [1058, 36] on button "Next" at bounding box center [1060, 28] width 71 height 33
click at [677, 432] on span "Have" at bounding box center [687, 425] width 30 height 20
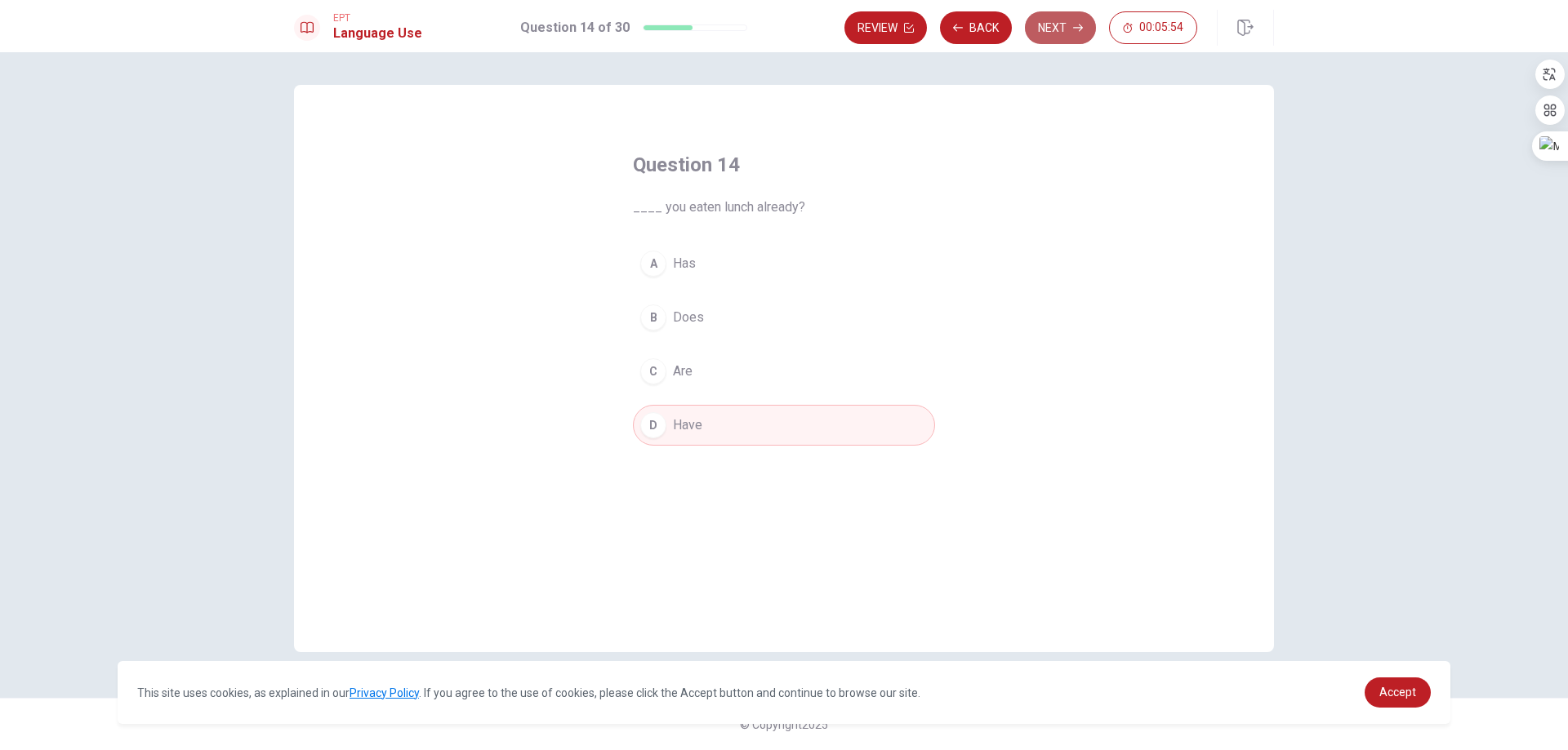
click at [1070, 37] on button "Next" at bounding box center [1060, 28] width 71 height 33
click at [673, 425] on span "listen" at bounding box center [688, 425] width 32 height 20
click at [1081, 39] on button "Next" at bounding box center [1060, 28] width 71 height 33
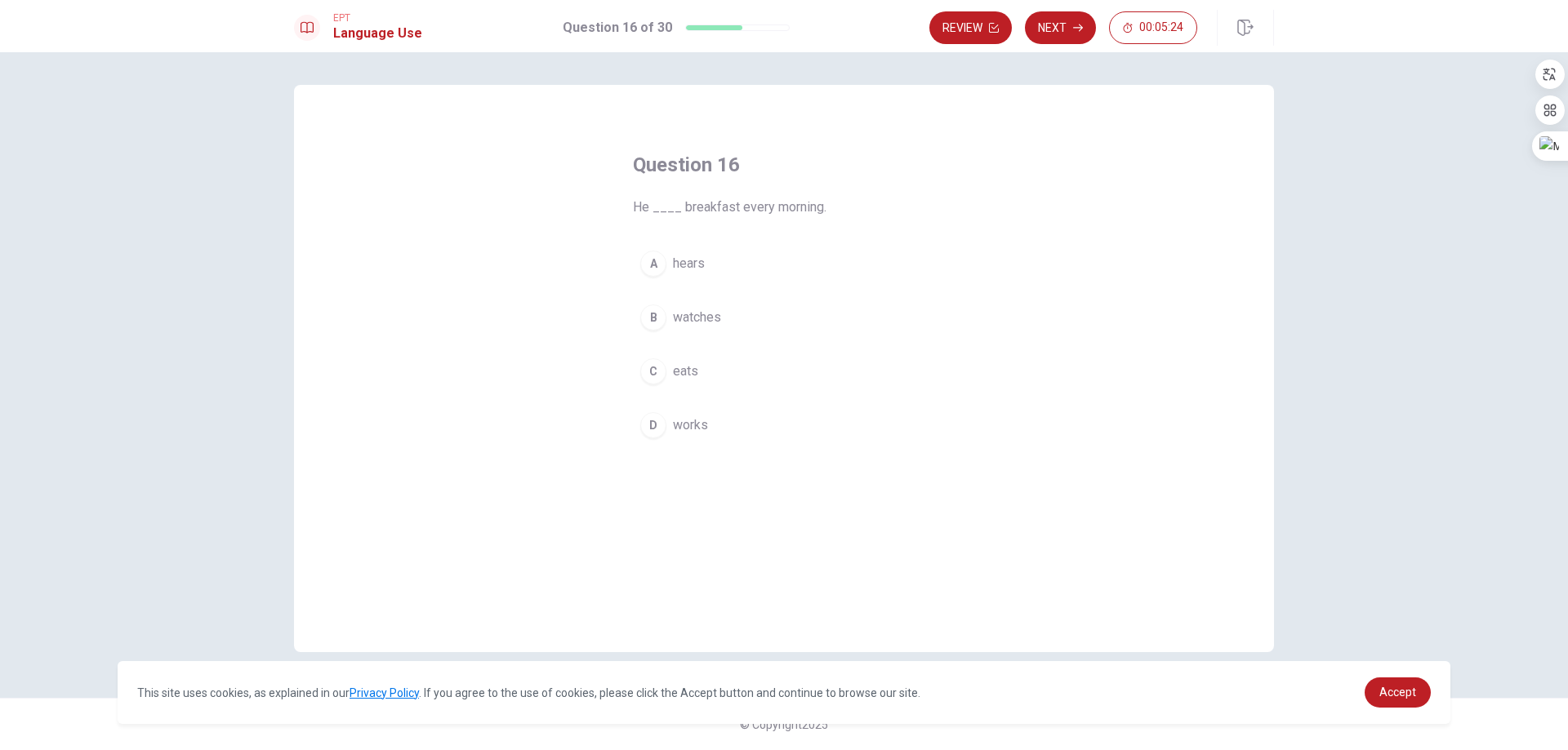
drag, startPoint x: 680, startPoint y: 206, endPoint x: 711, endPoint y: 207, distance: 31.0
click at [711, 207] on span "He ____ breakfast every morning." at bounding box center [784, 207] width 302 height 20
click at [686, 377] on span "eats" at bounding box center [685, 372] width 26 height 20
click at [1080, 31] on icon "button" at bounding box center [1078, 28] width 10 height 7
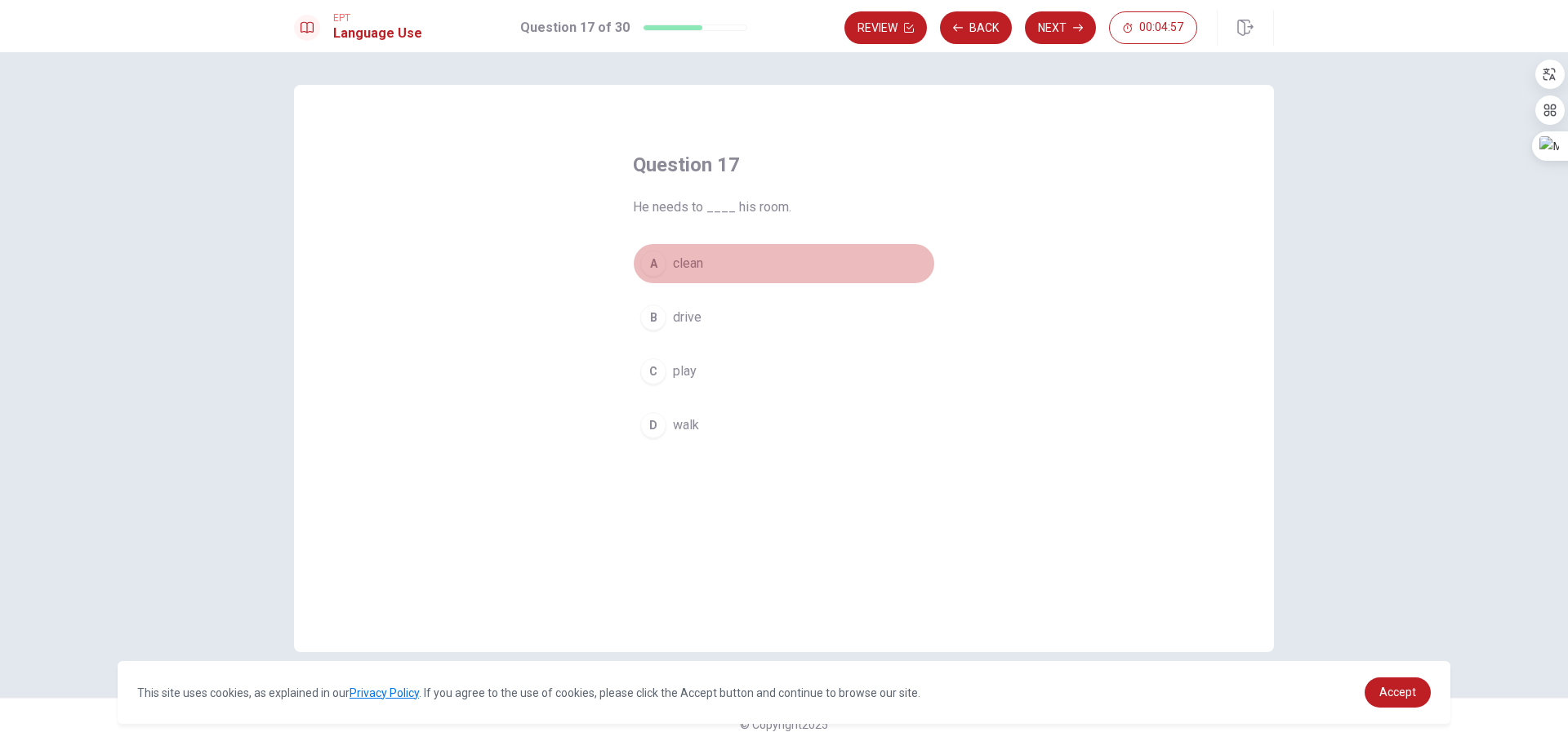
click at [680, 266] on span "clean" at bounding box center [687, 263] width 31 height 20
click at [1056, 42] on button "Next" at bounding box center [1060, 28] width 71 height 33
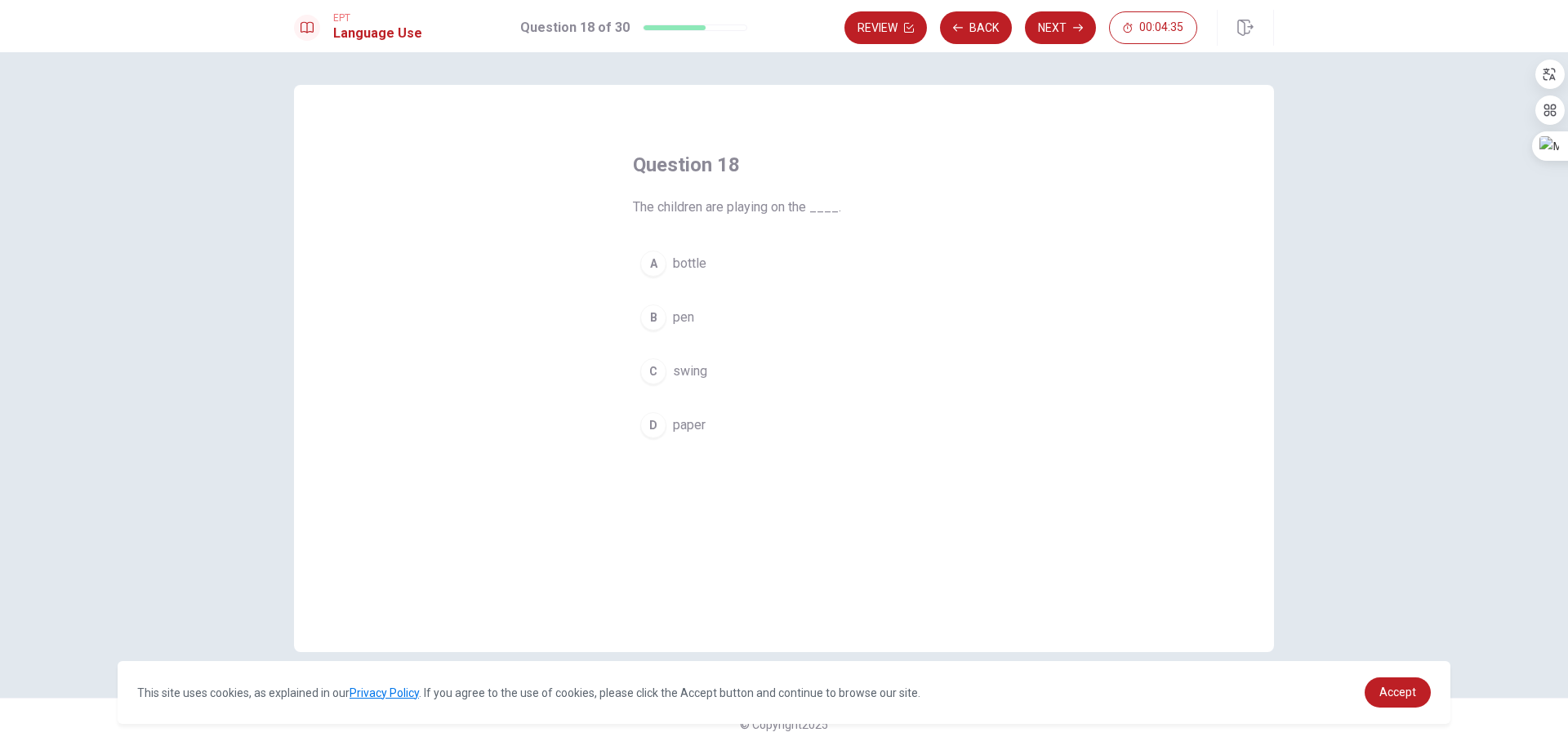
click at [686, 372] on span "swing" at bounding box center [690, 372] width 35 height 20
click at [1083, 23] on button "Next" at bounding box center [1060, 28] width 71 height 33
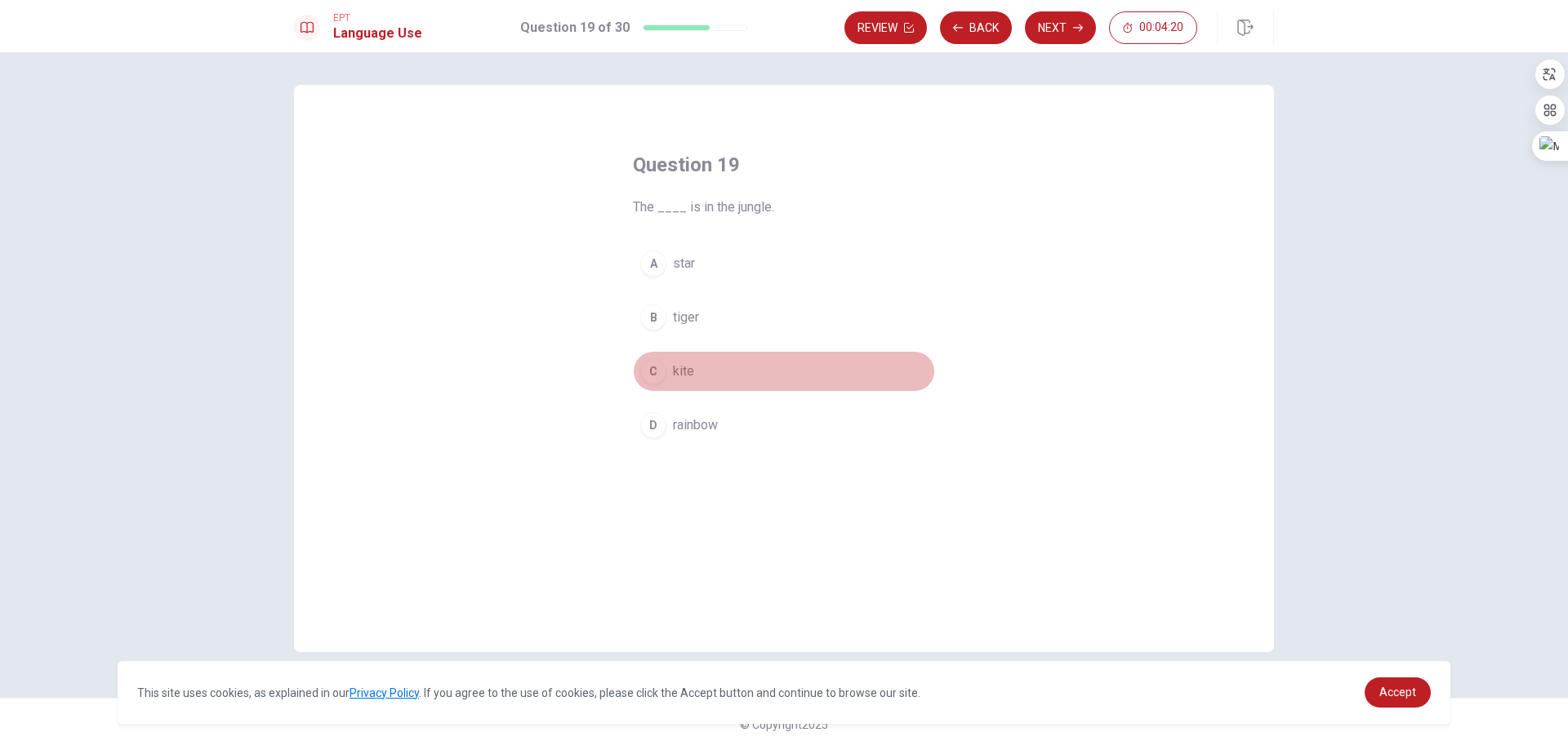
click at [658, 374] on div "C" at bounding box center [653, 372] width 26 height 26
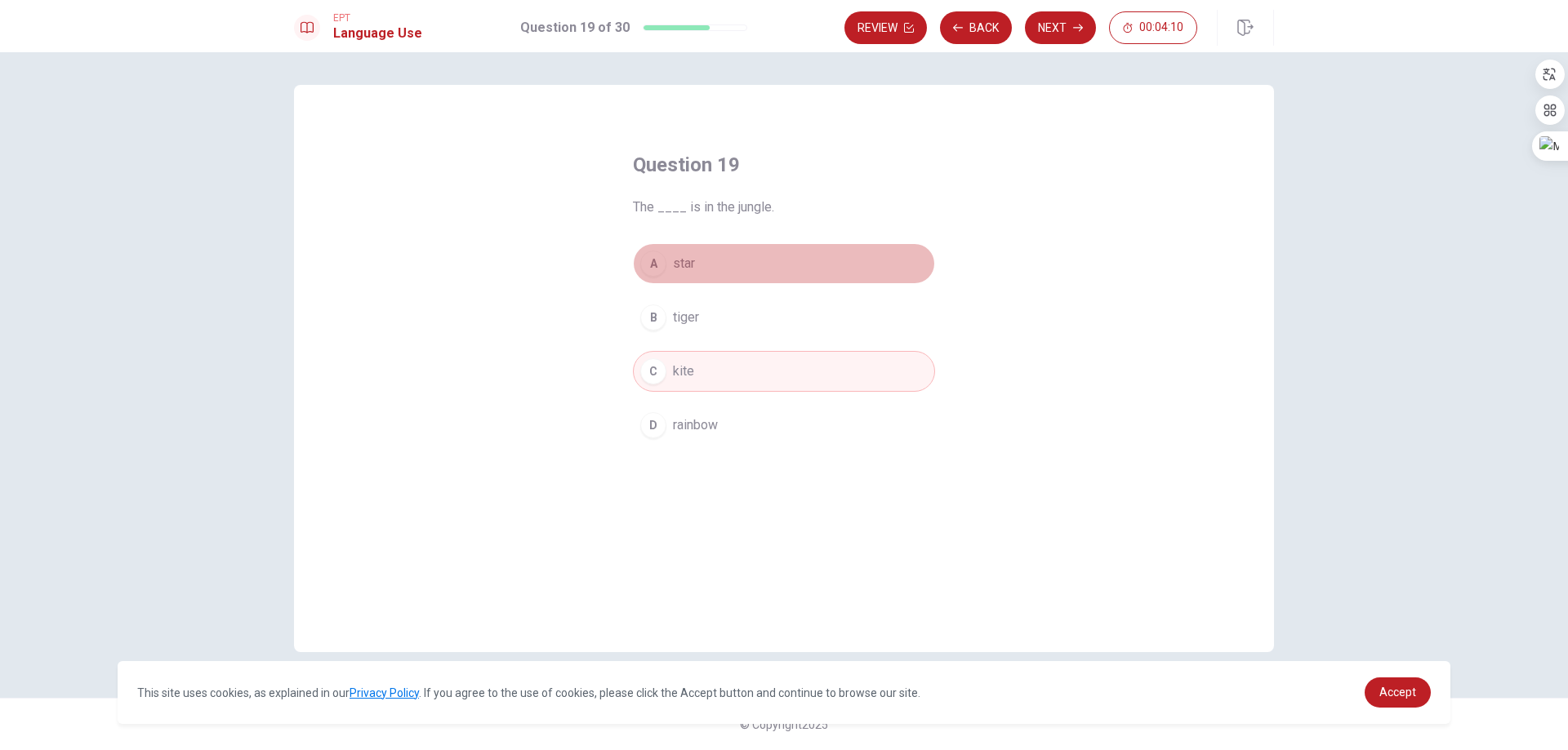
click at [651, 268] on div "A" at bounding box center [653, 263] width 26 height 26
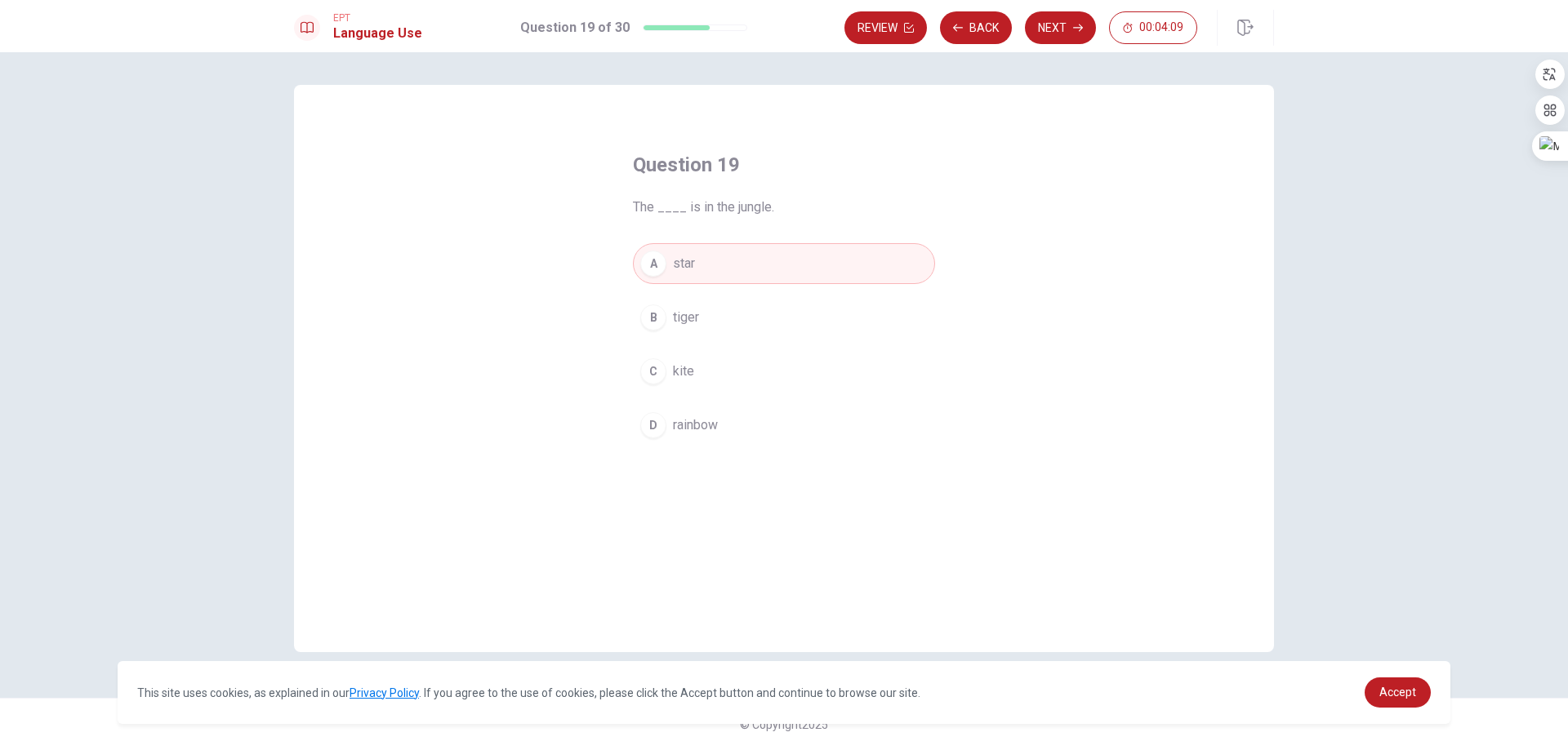
click at [659, 364] on div "C" at bounding box center [653, 372] width 26 height 26
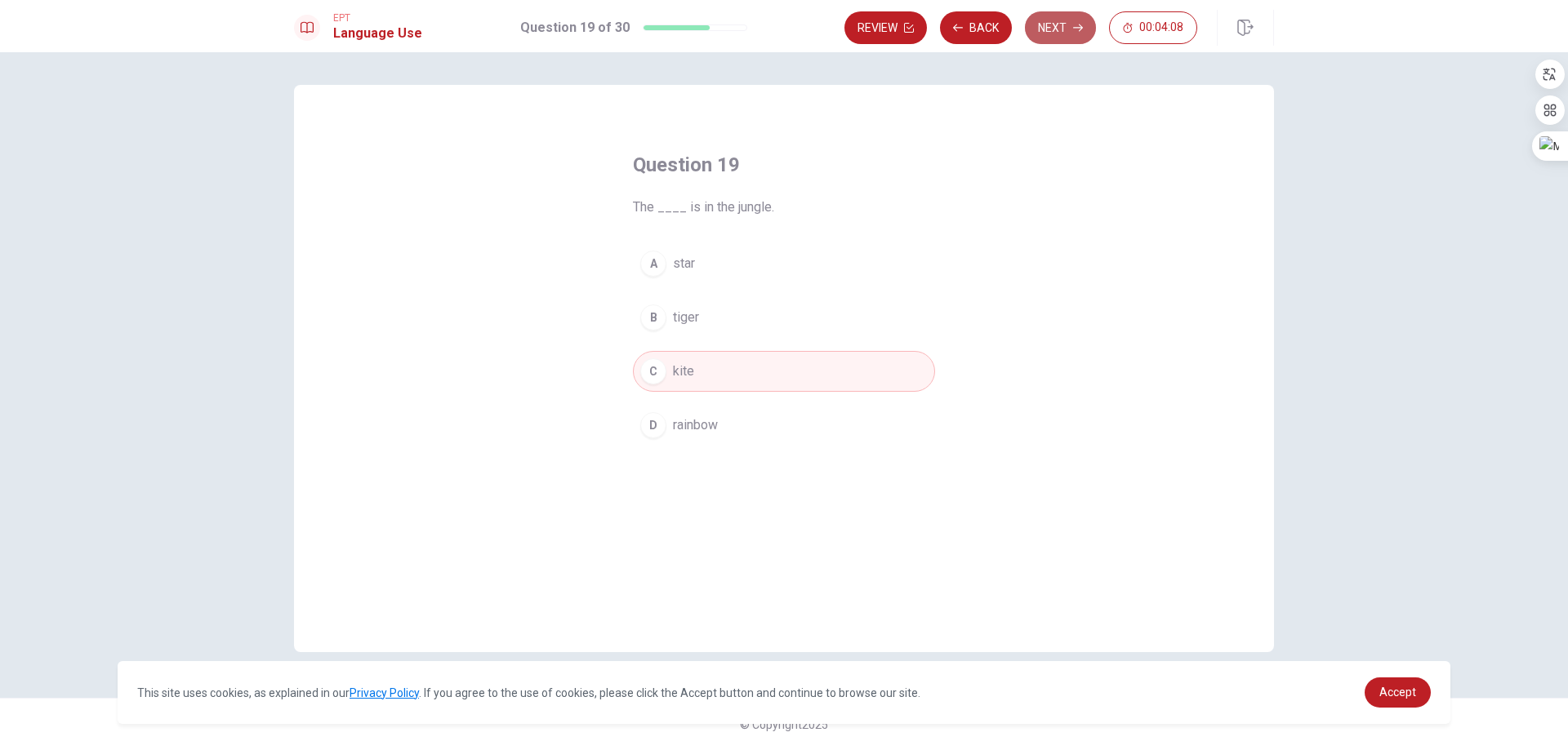
click at [1071, 33] on button "Next" at bounding box center [1060, 28] width 71 height 33
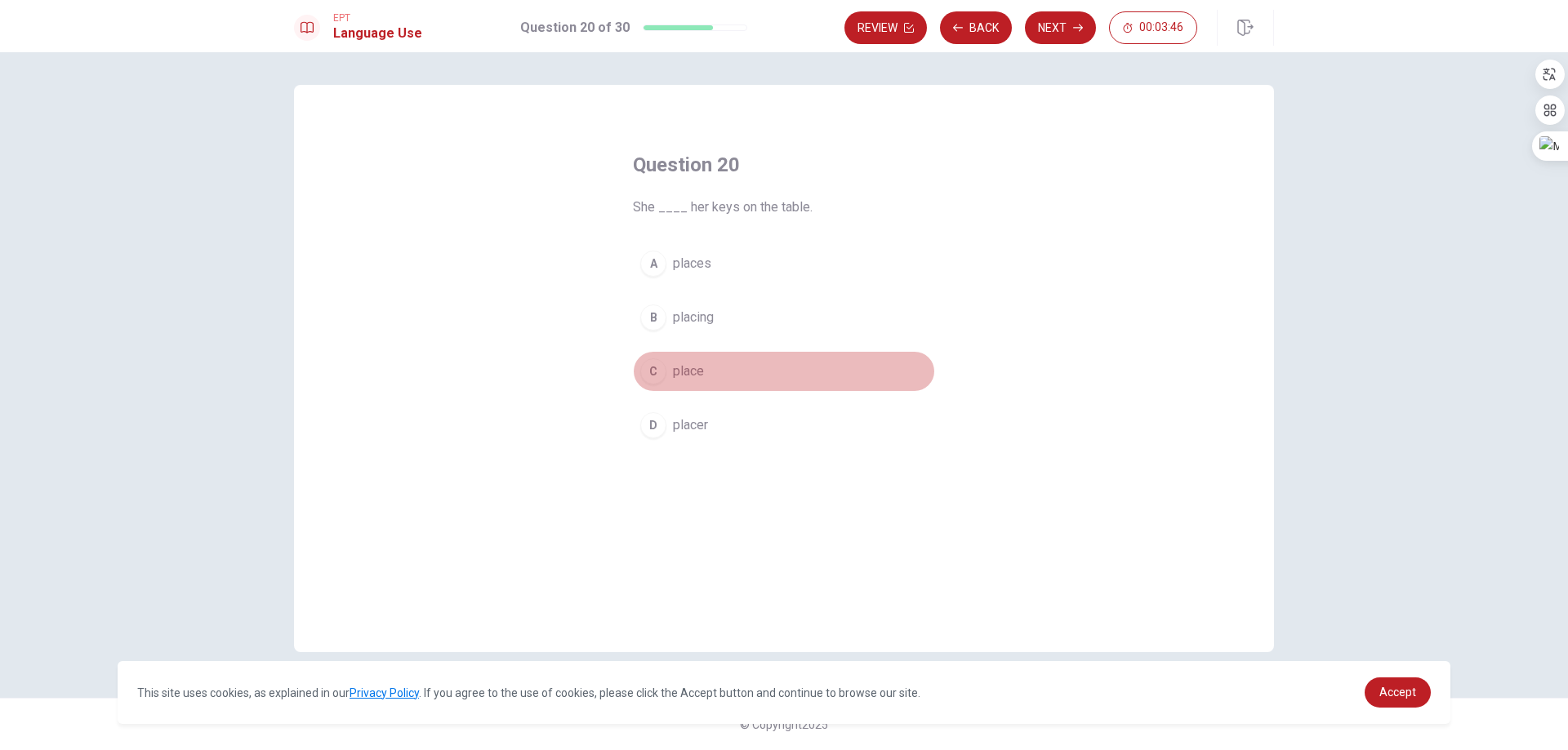
click at [647, 374] on div "C" at bounding box center [653, 372] width 26 height 26
click at [1063, 11] on div "Review Back Next 00:03:45" at bounding box center [1059, 27] width 430 height 36
click at [1062, 21] on button "Next" at bounding box center [1060, 28] width 71 height 33
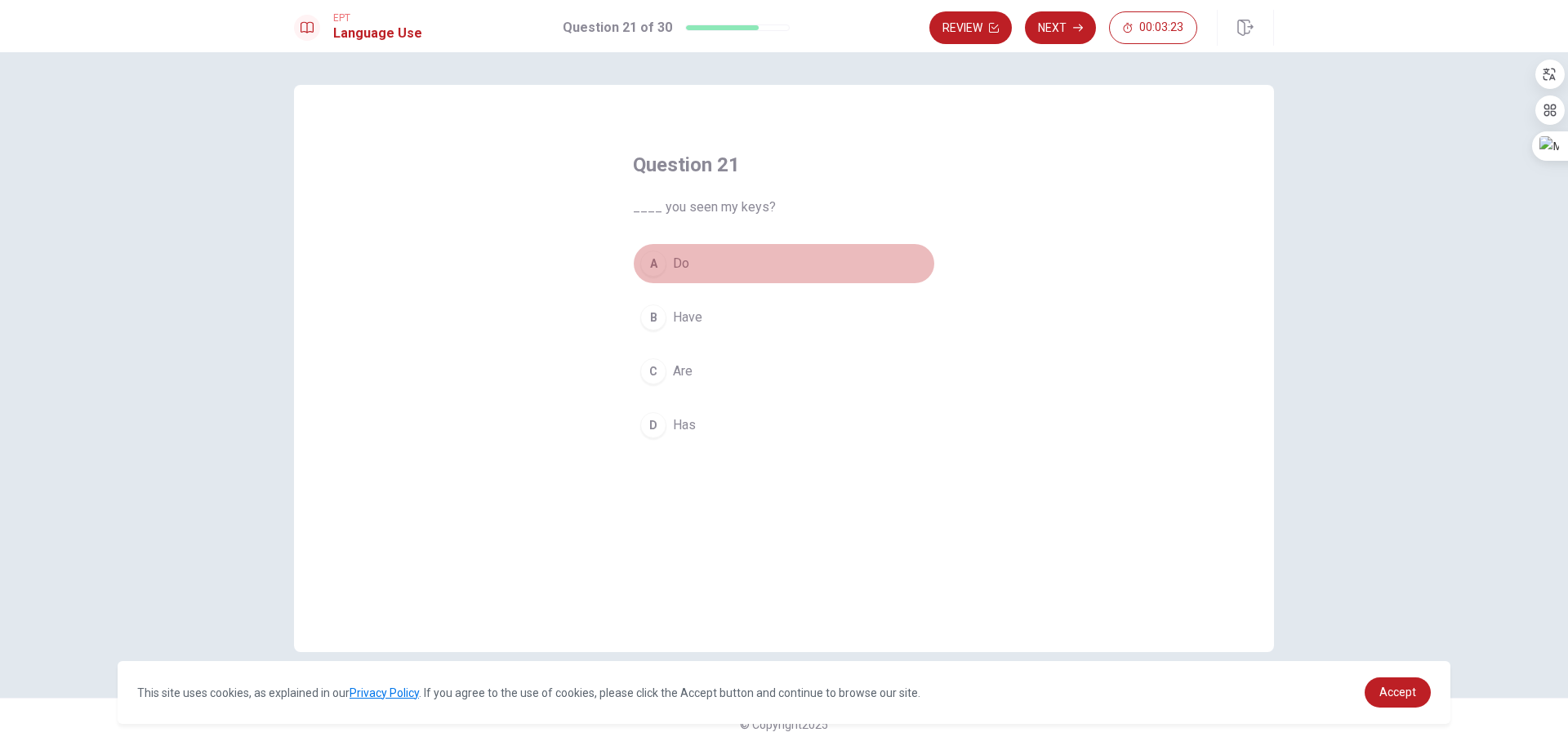
click at [663, 267] on div "A" at bounding box center [653, 263] width 26 height 26
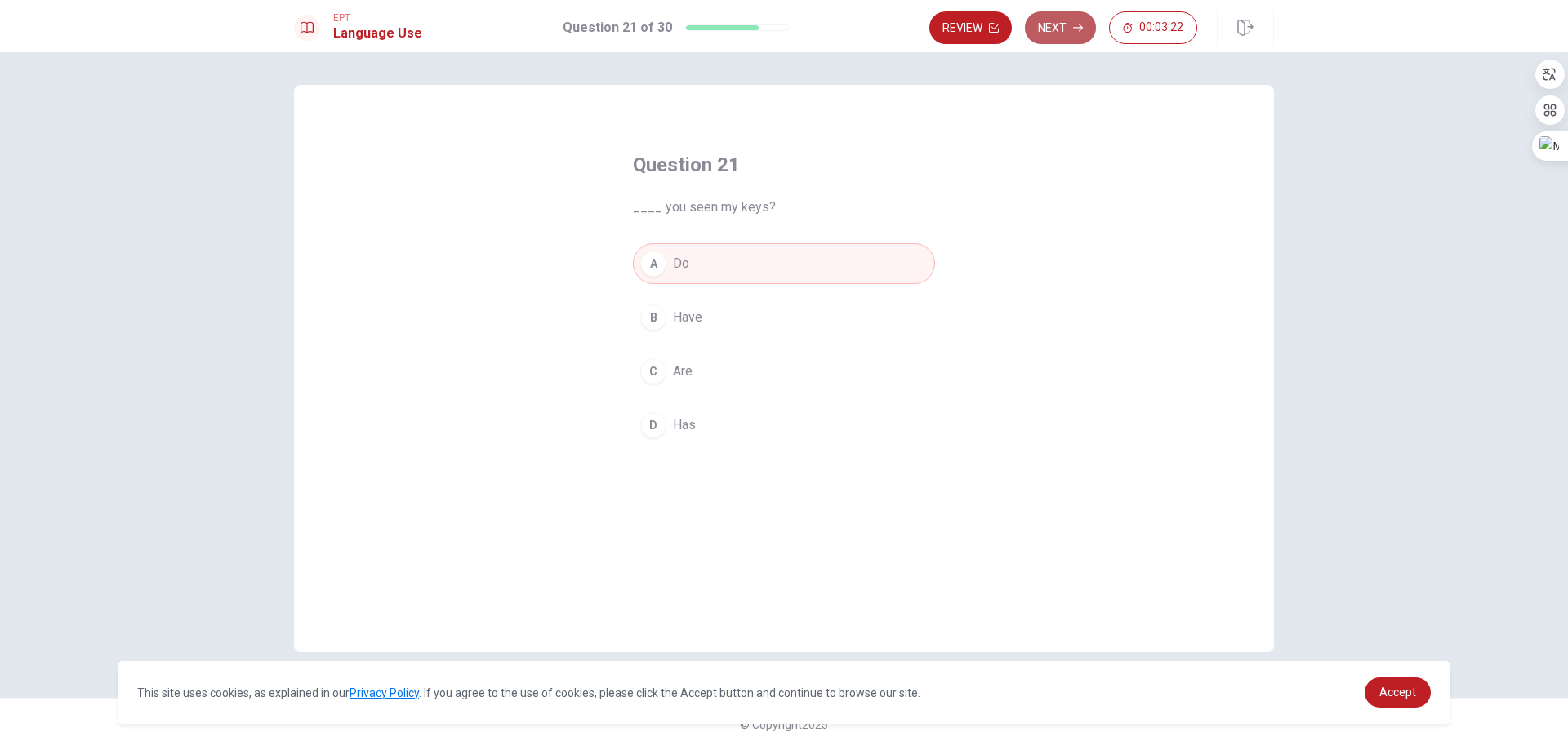
click at [1048, 43] on button "Next" at bounding box center [1060, 28] width 71 height 33
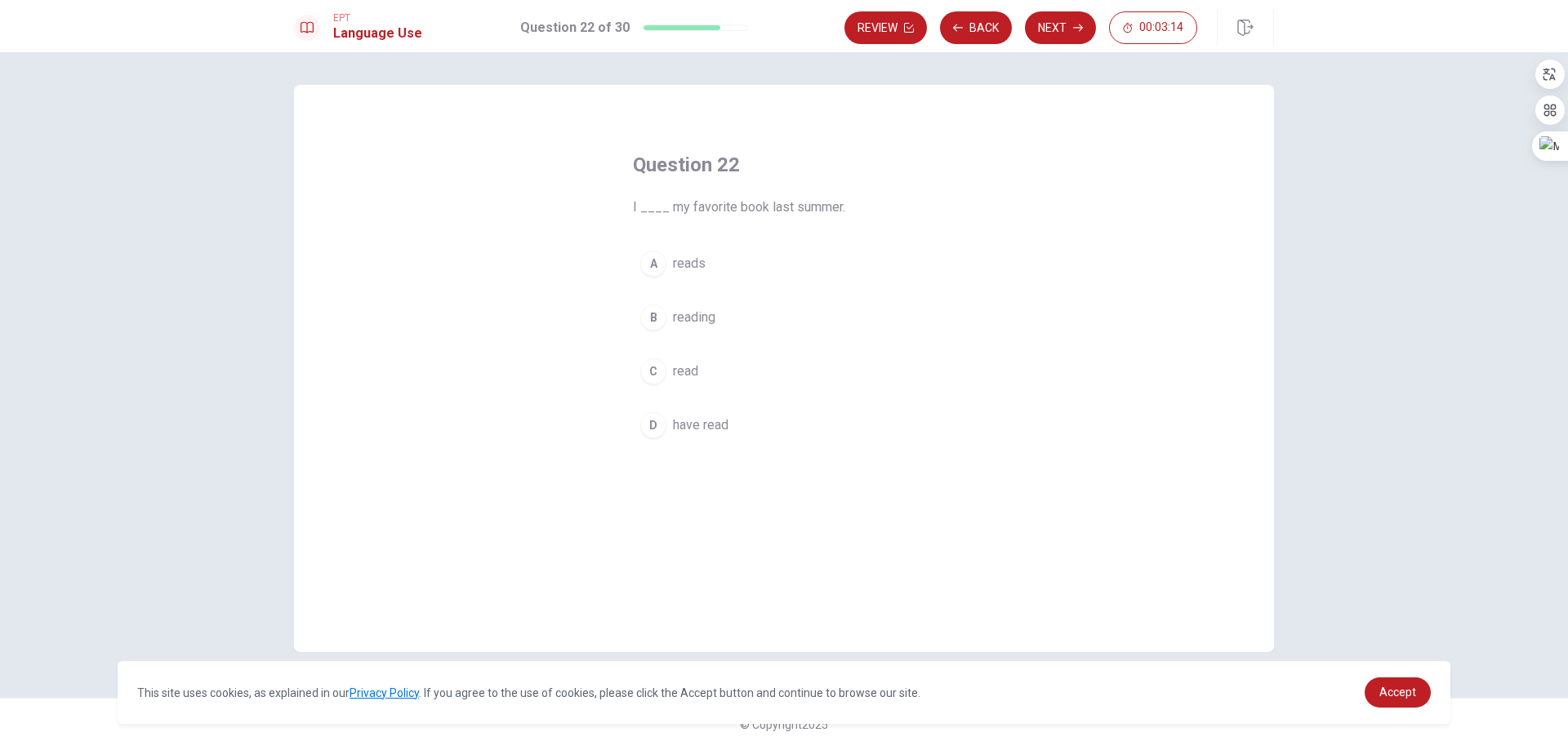
click at [658, 373] on div "C" at bounding box center [653, 372] width 26 height 26
click at [1065, 36] on button "Next" at bounding box center [1060, 28] width 71 height 33
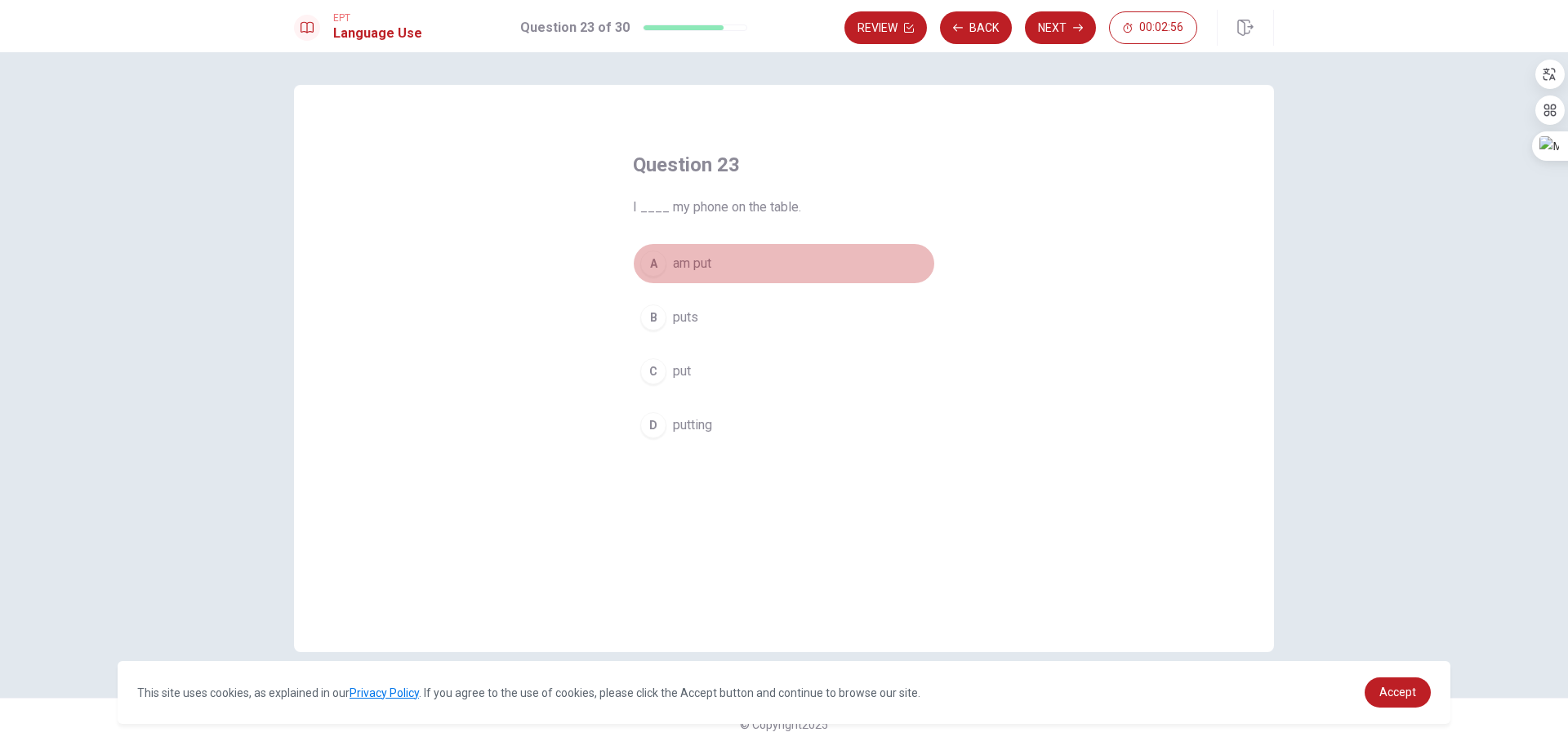
click at [658, 259] on div "A" at bounding box center [653, 263] width 26 height 26
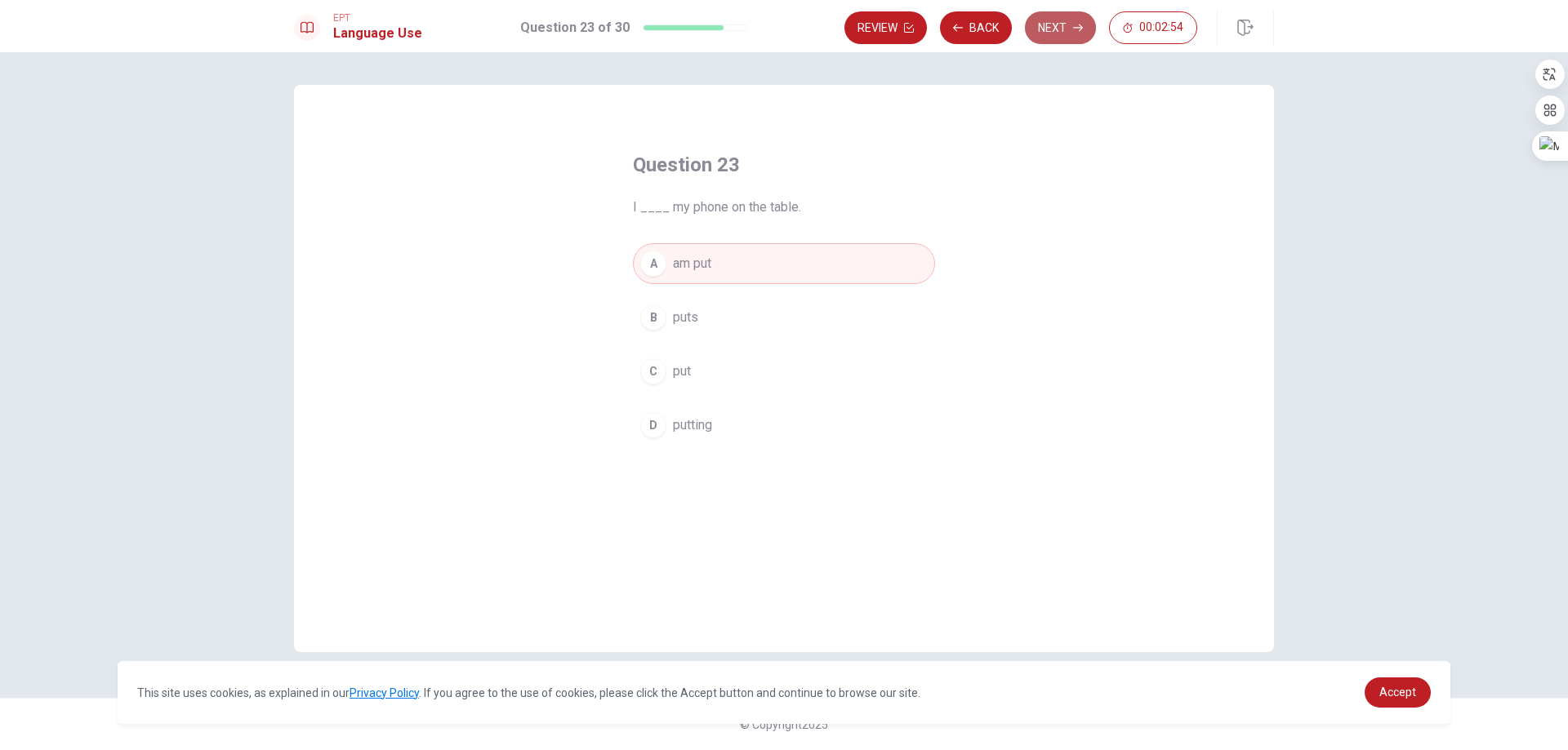
click at [1073, 31] on icon "button" at bounding box center [1078, 28] width 10 height 10
click at [657, 379] on div "C" at bounding box center [653, 372] width 26 height 26
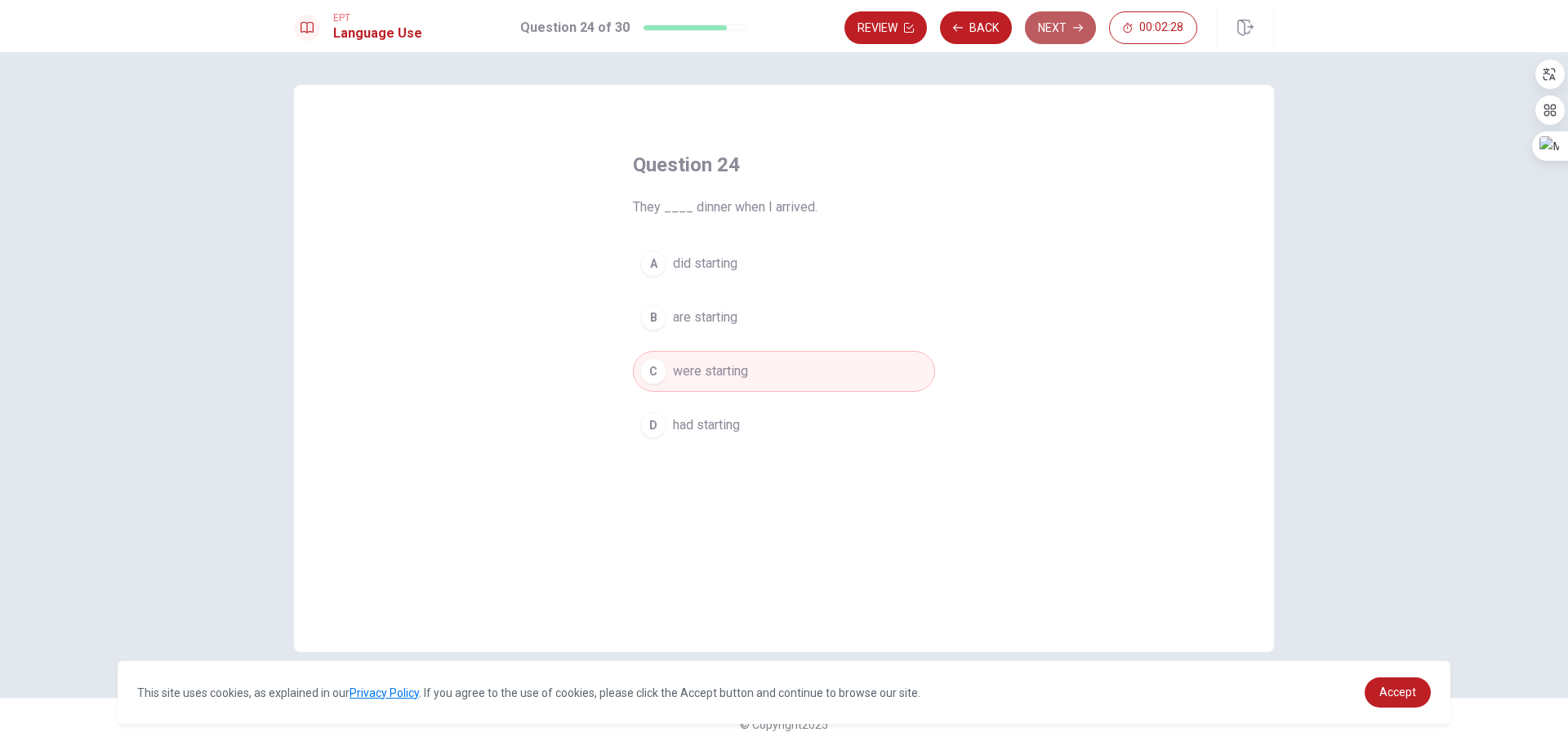
click at [1060, 29] on button "Next" at bounding box center [1060, 28] width 71 height 33
click at [662, 266] on div "A" at bounding box center [653, 263] width 26 height 26
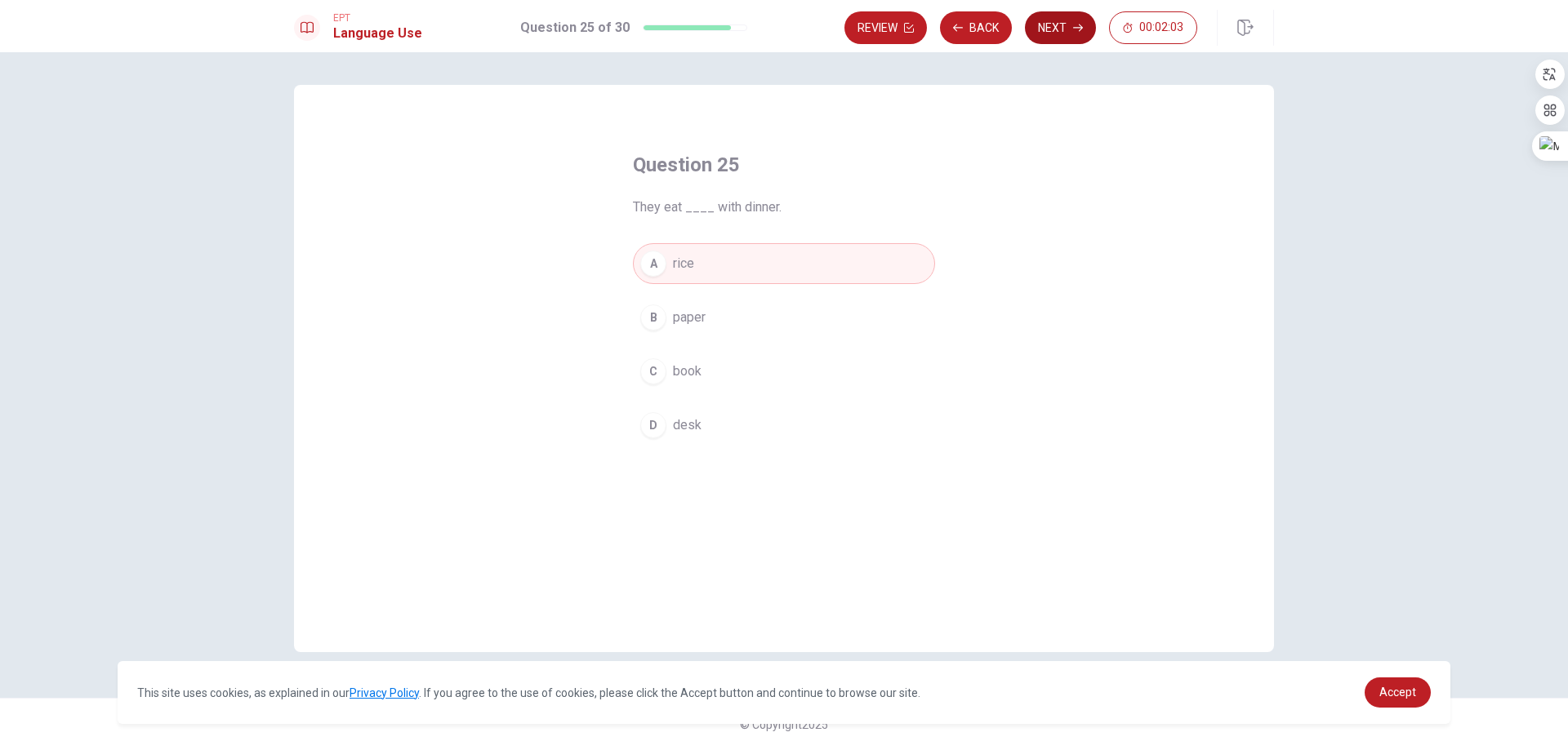
click at [1082, 25] on button "Next" at bounding box center [1060, 28] width 71 height 33
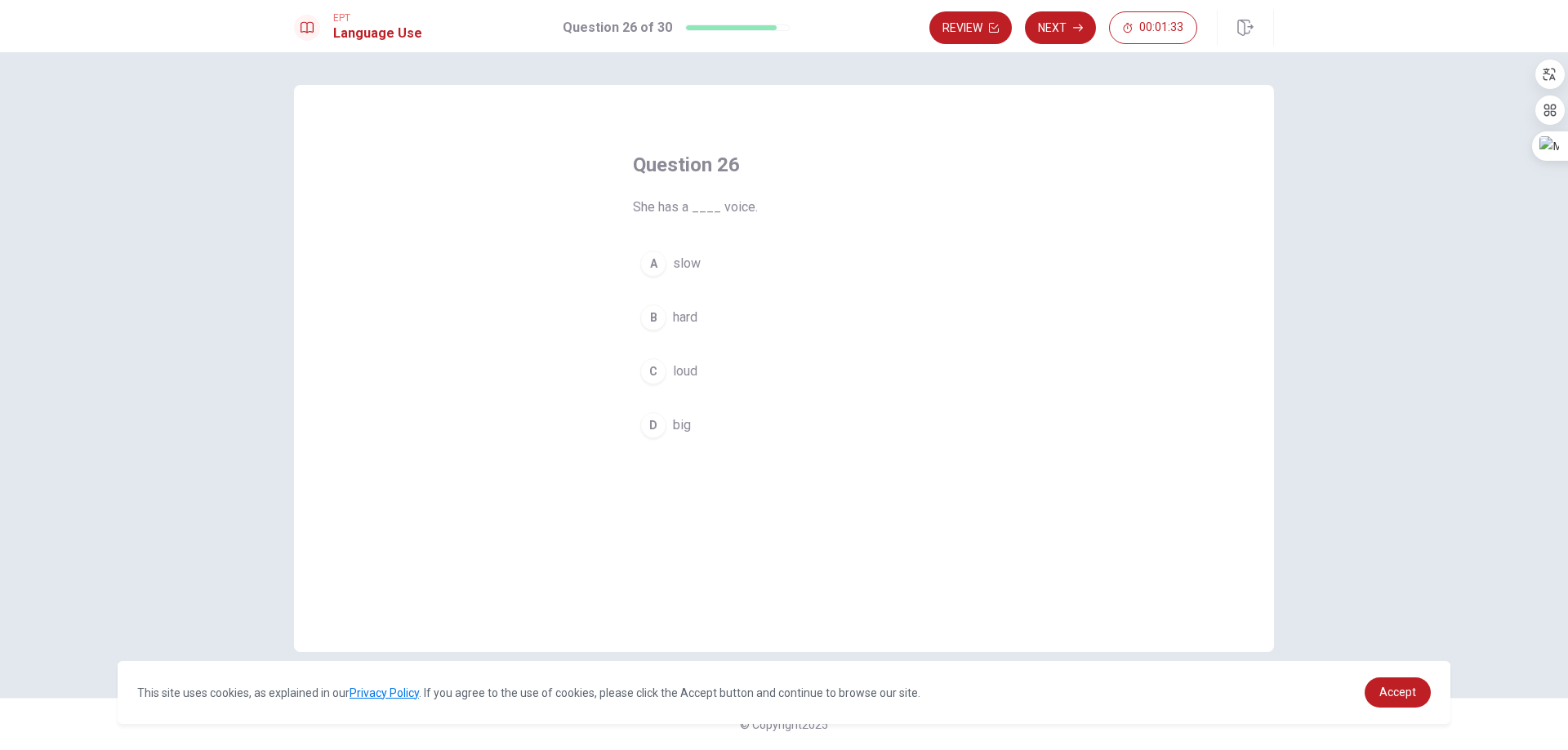
click at [663, 426] on div "D" at bounding box center [653, 425] width 26 height 26
click at [1062, 33] on button "Next" at bounding box center [1060, 28] width 71 height 33
click at [674, 378] on span "sweet" at bounding box center [690, 372] width 36 height 20
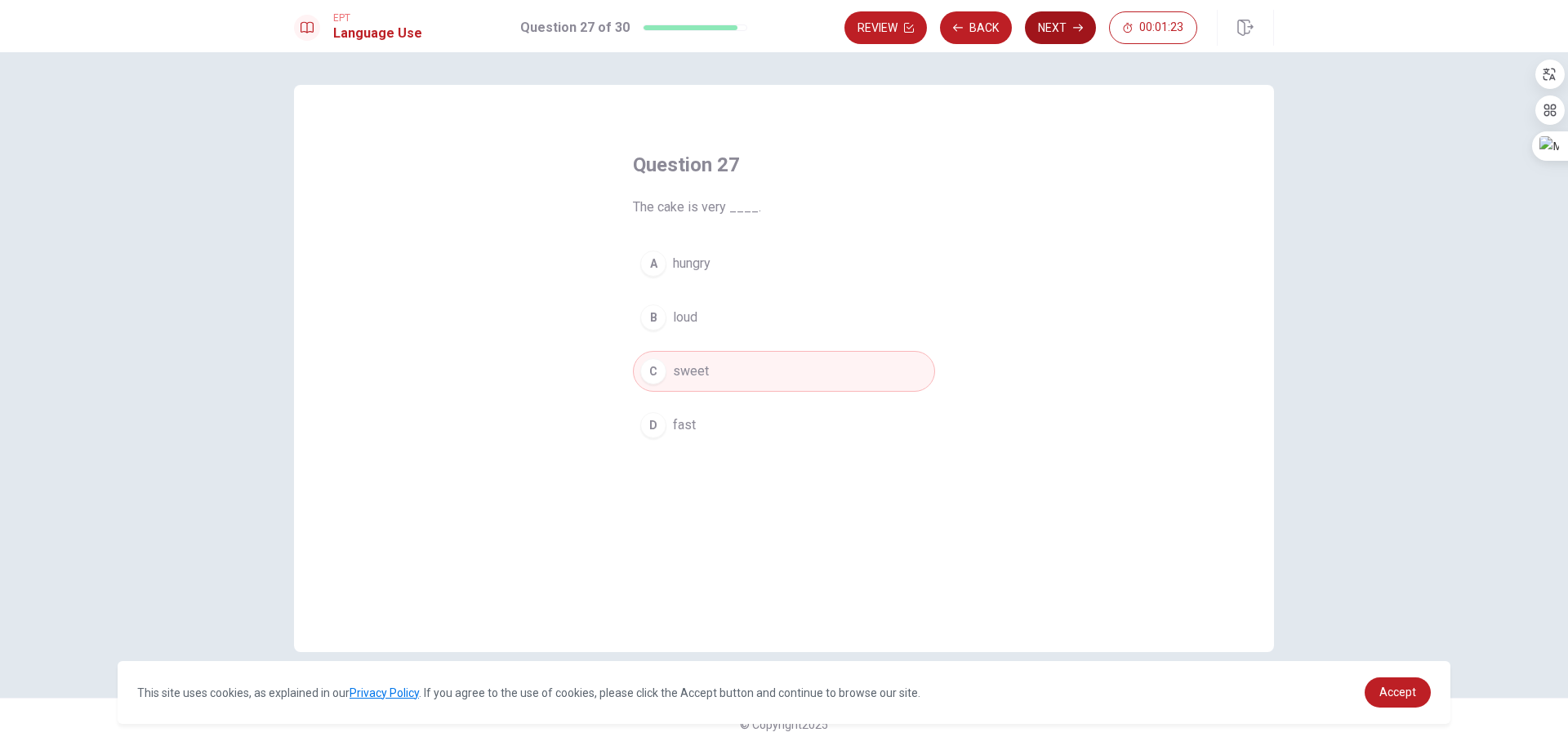
click at [1062, 28] on button "Next" at bounding box center [1060, 28] width 71 height 33
click at [656, 315] on div "B" at bounding box center [653, 318] width 26 height 26
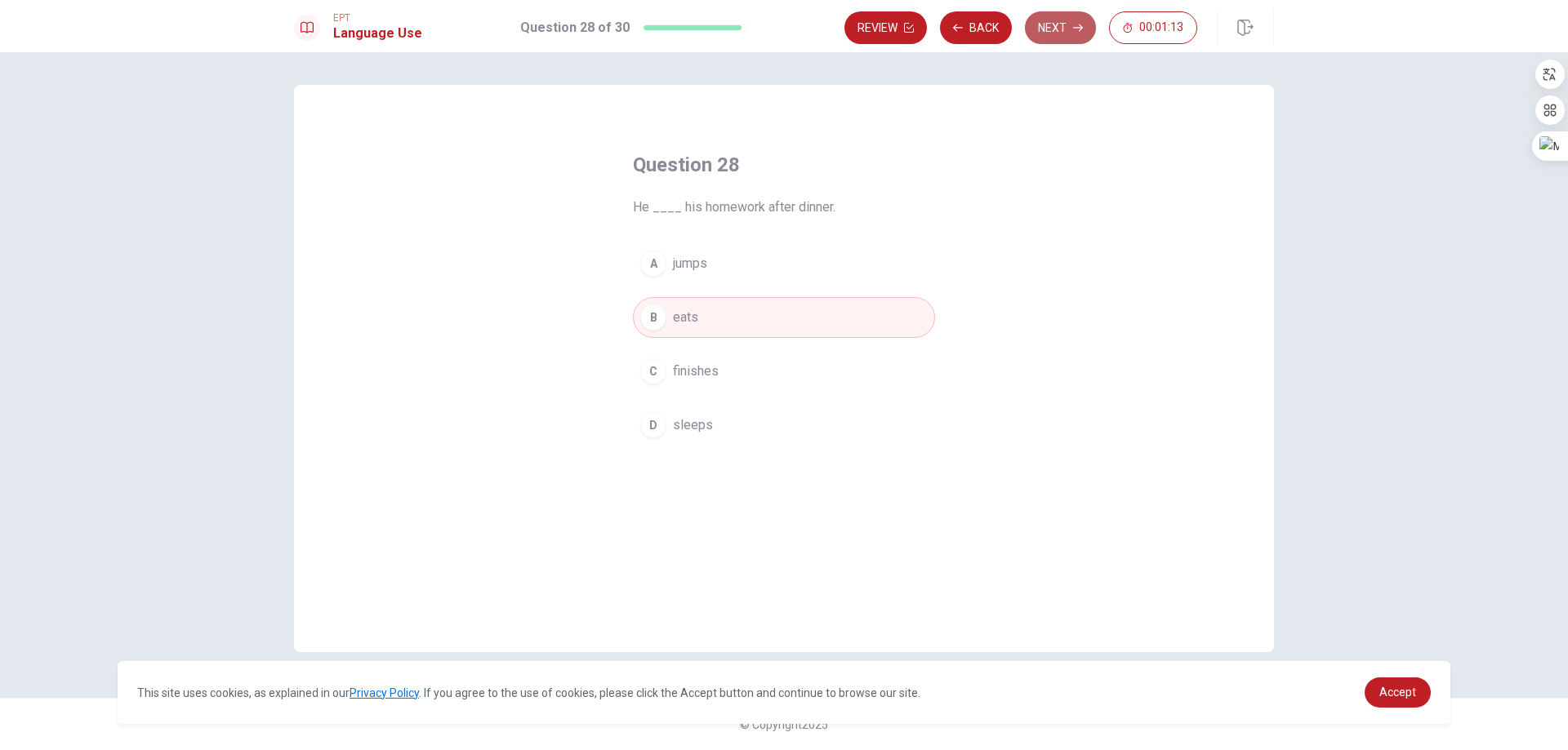
click at [1081, 36] on button "Next" at bounding box center [1060, 28] width 71 height 33
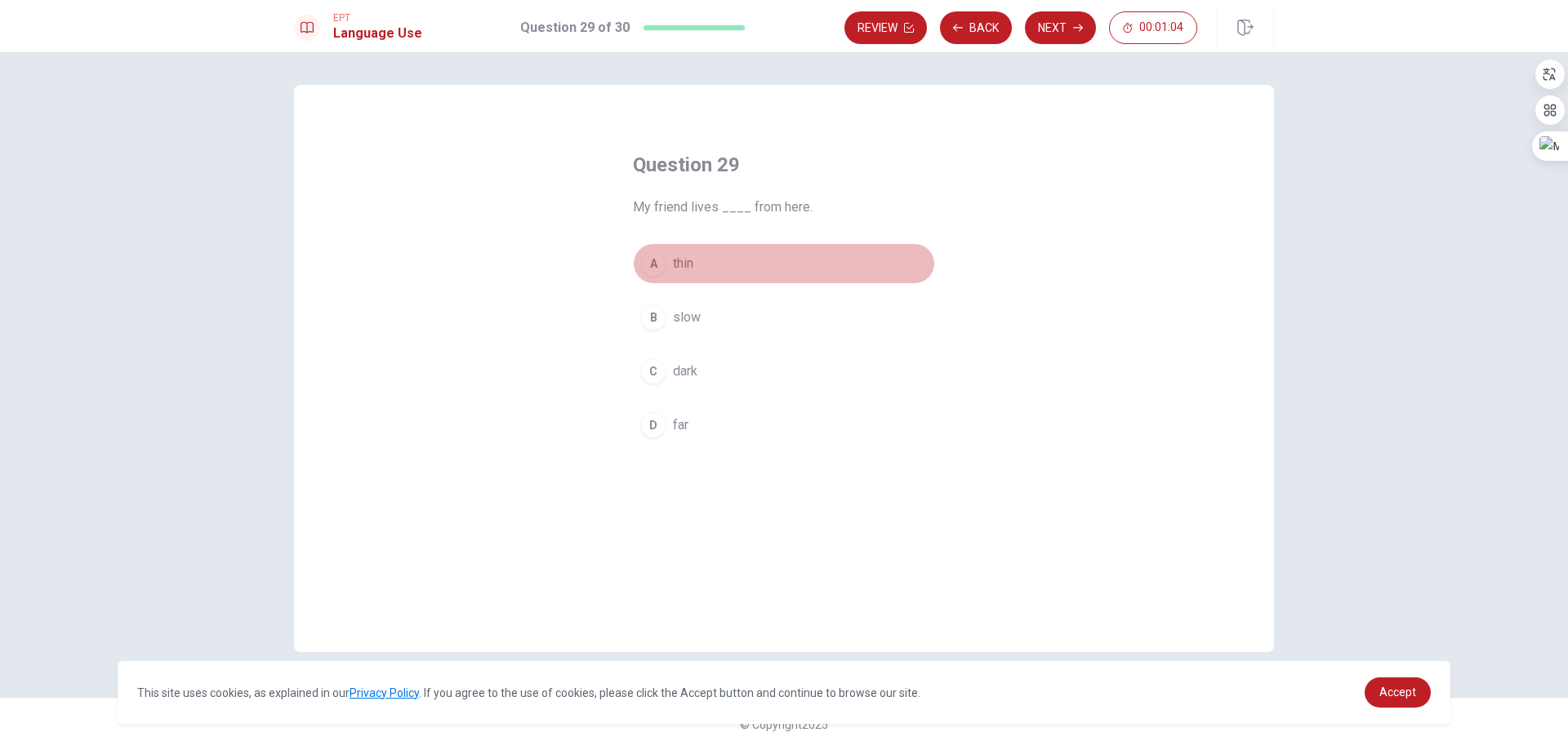
click at [660, 263] on div "A" at bounding box center [653, 263] width 26 height 26
click at [1048, 25] on button "Next" at bounding box center [1060, 28] width 71 height 33
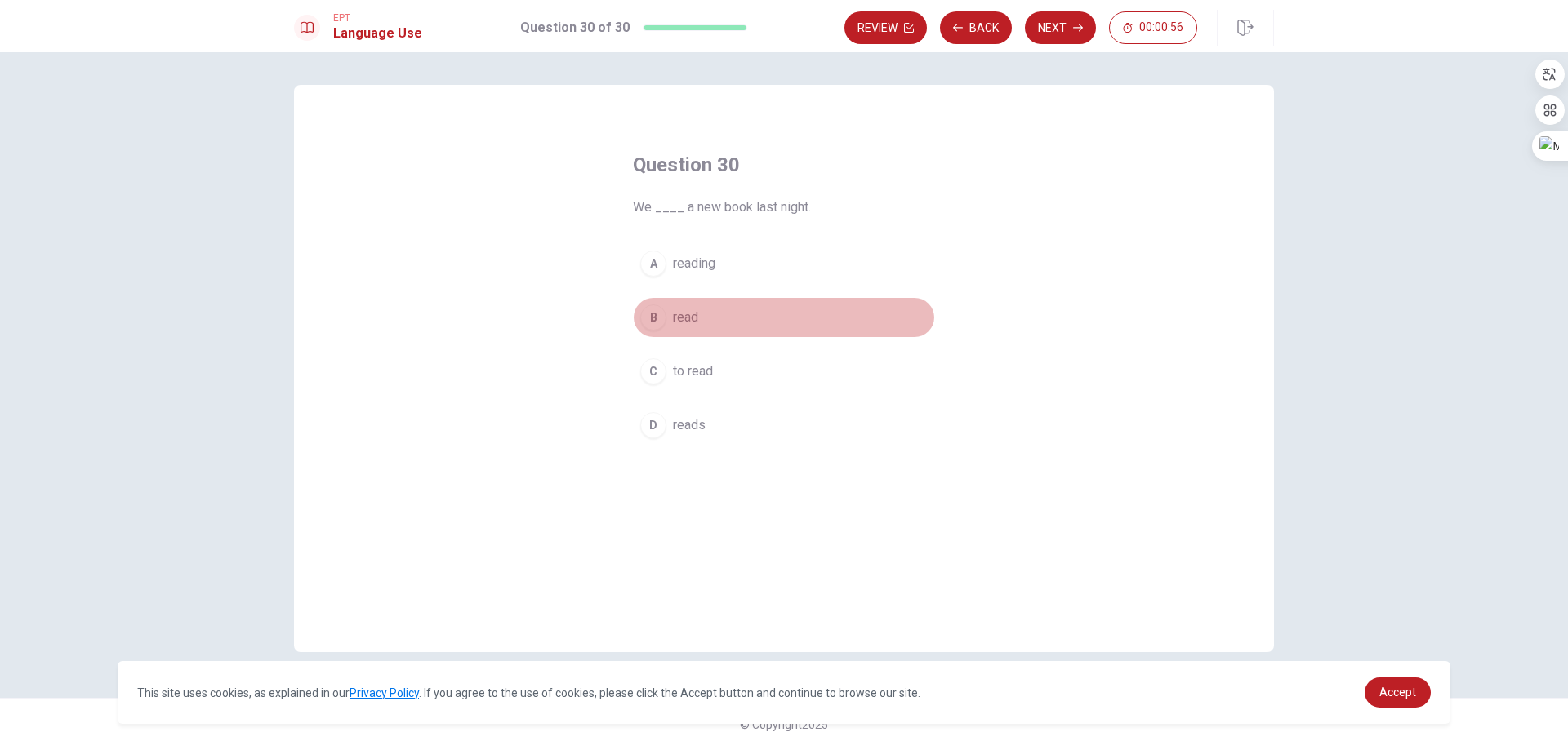
click at [653, 326] on div "B" at bounding box center [653, 318] width 26 height 26
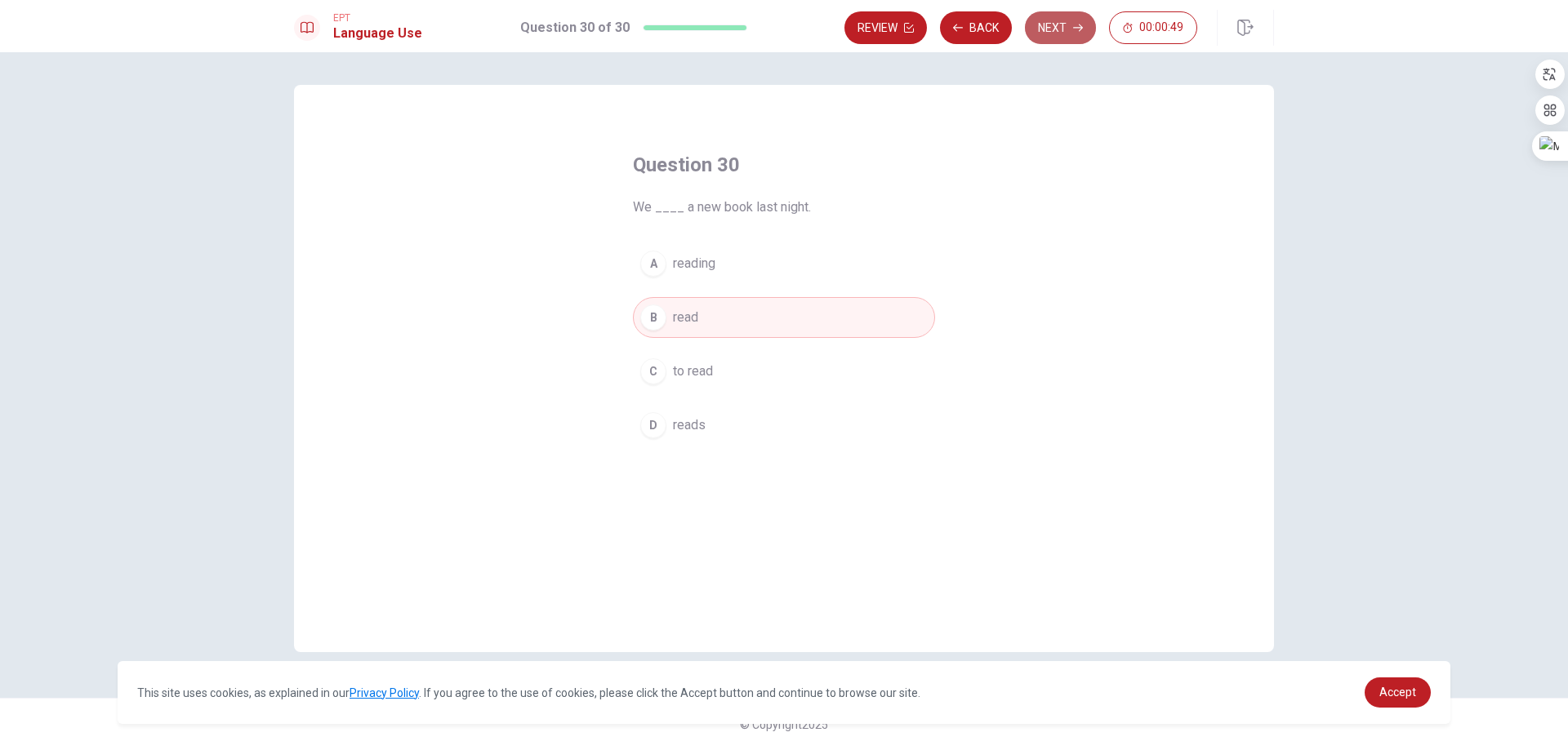
click at [1055, 23] on button "Next" at bounding box center [1060, 28] width 71 height 33
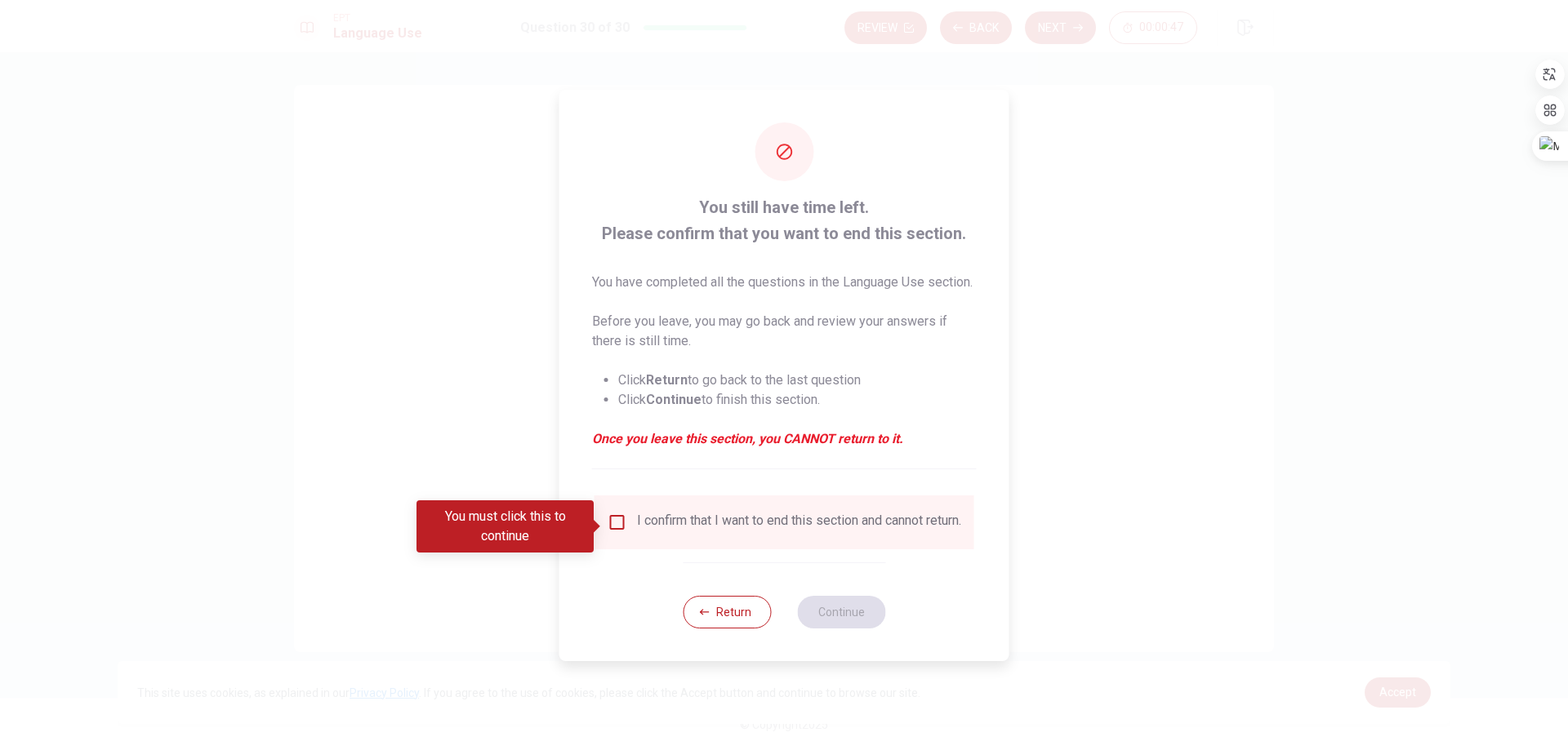
click at [612, 524] on input "You must click this to continue" at bounding box center [617, 523] width 20 height 20
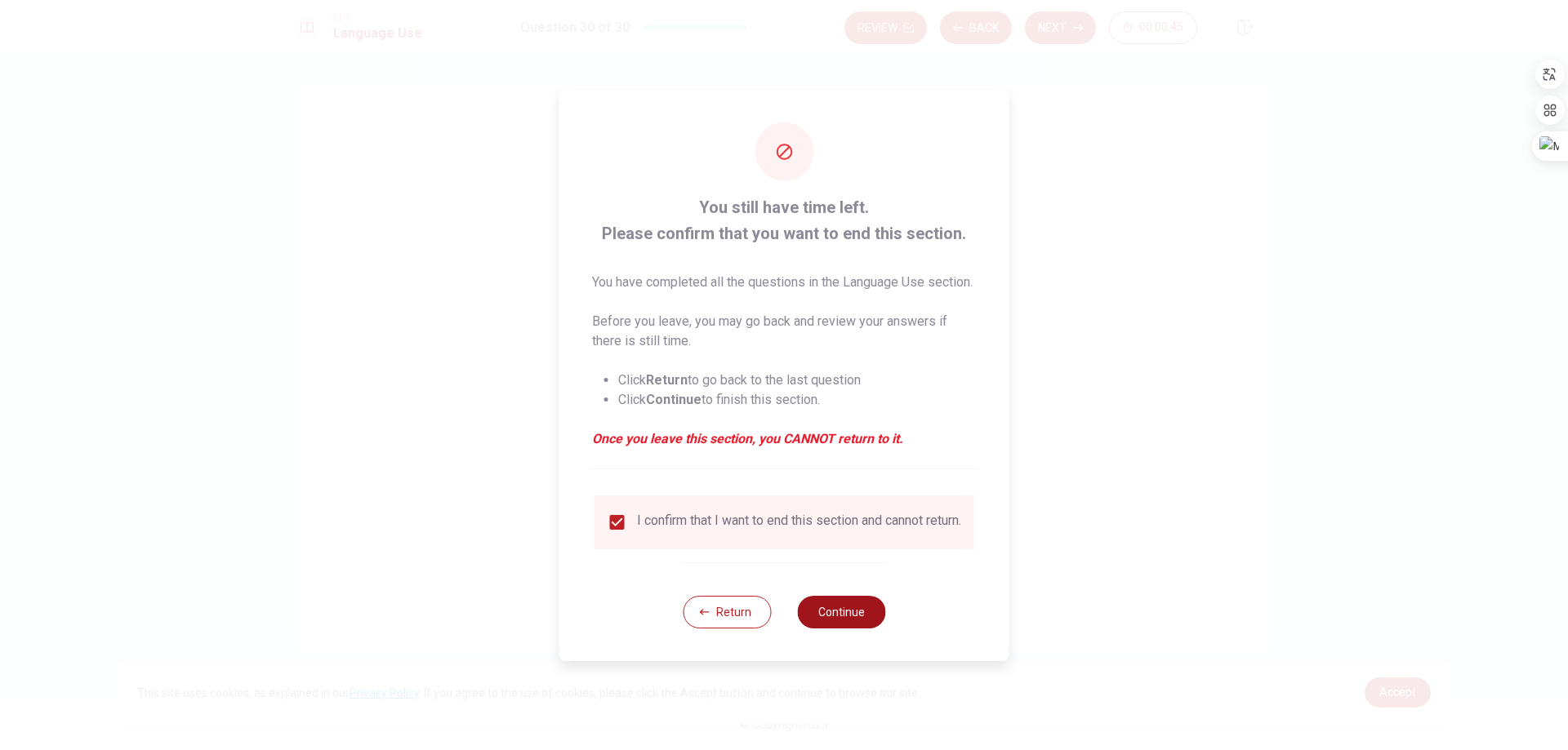
click at [844, 625] on button "Continue" at bounding box center [841, 612] width 88 height 33
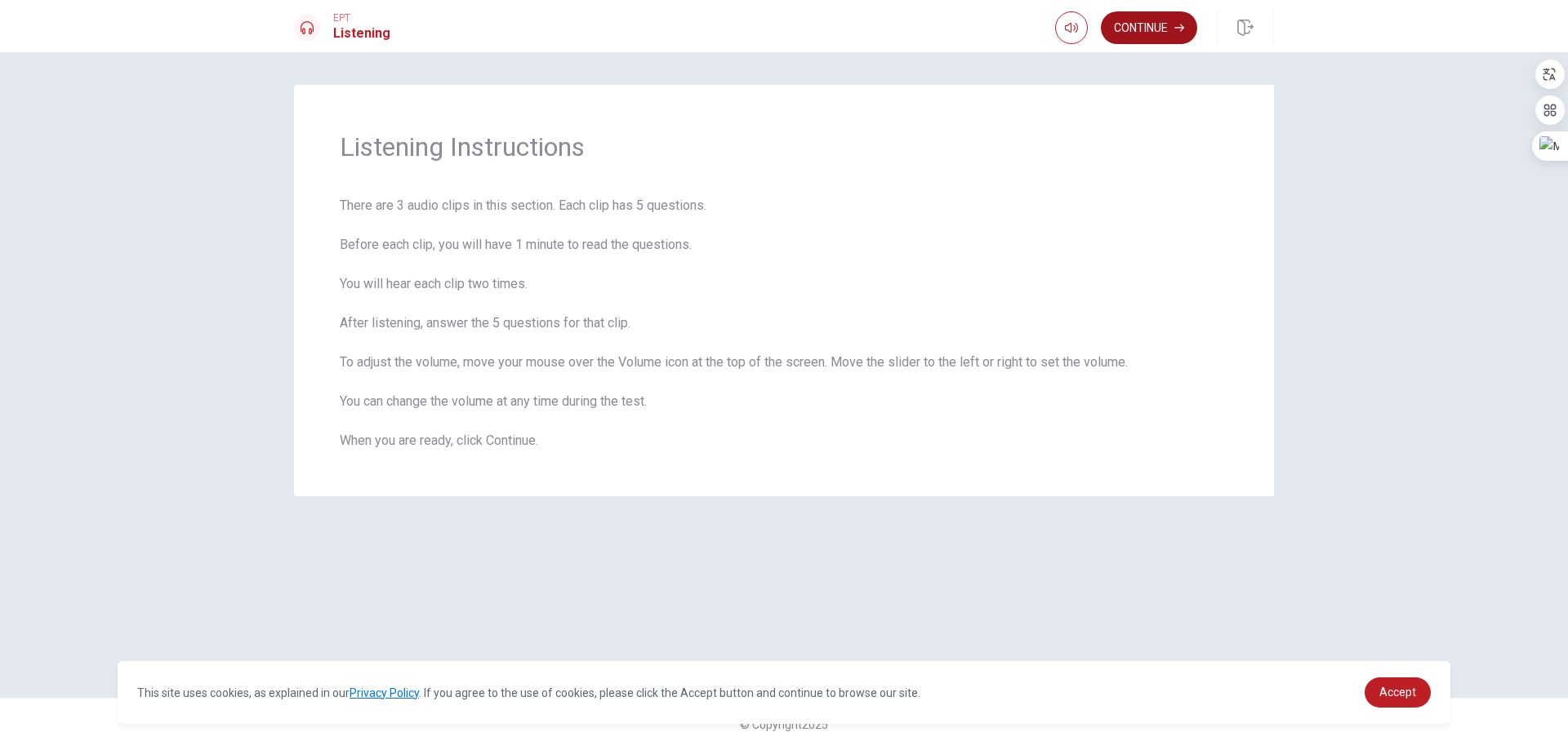
click at [1116, 35] on button "Continue" at bounding box center [1148, 28] width 97 height 33
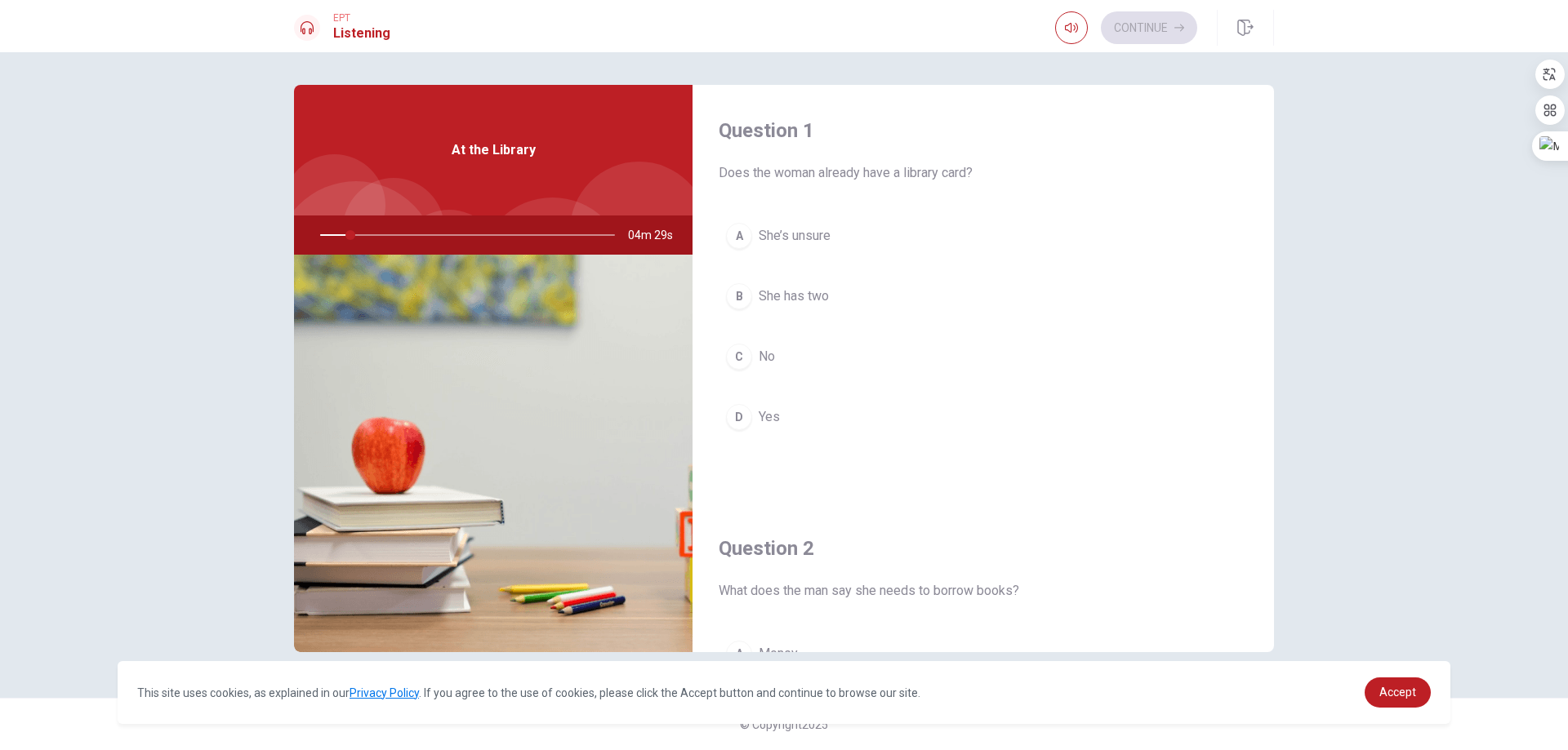
click at [814, 305] on span "She has two" at bounding box center [793, 297] width 70 height 20
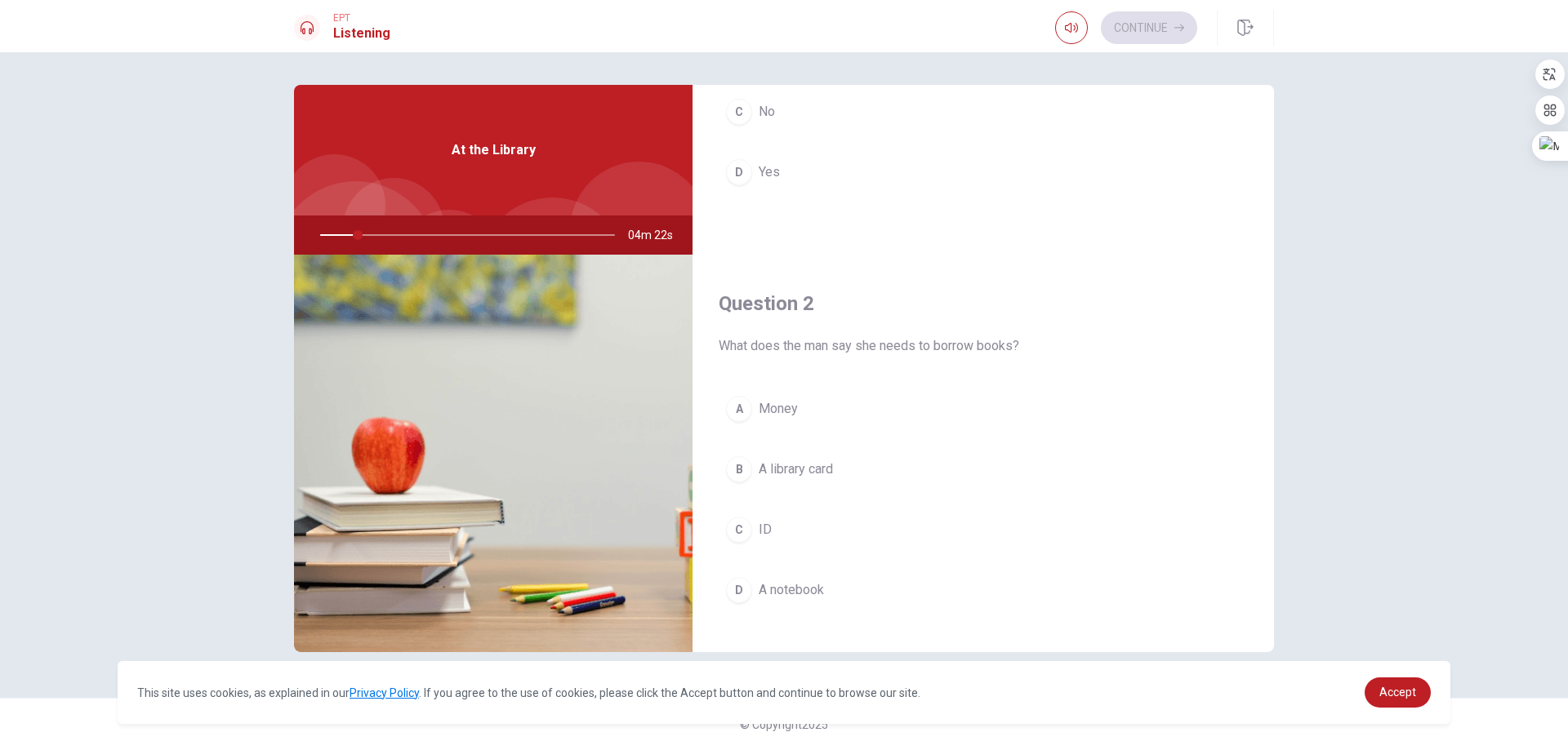
scroll to position [326, 0]
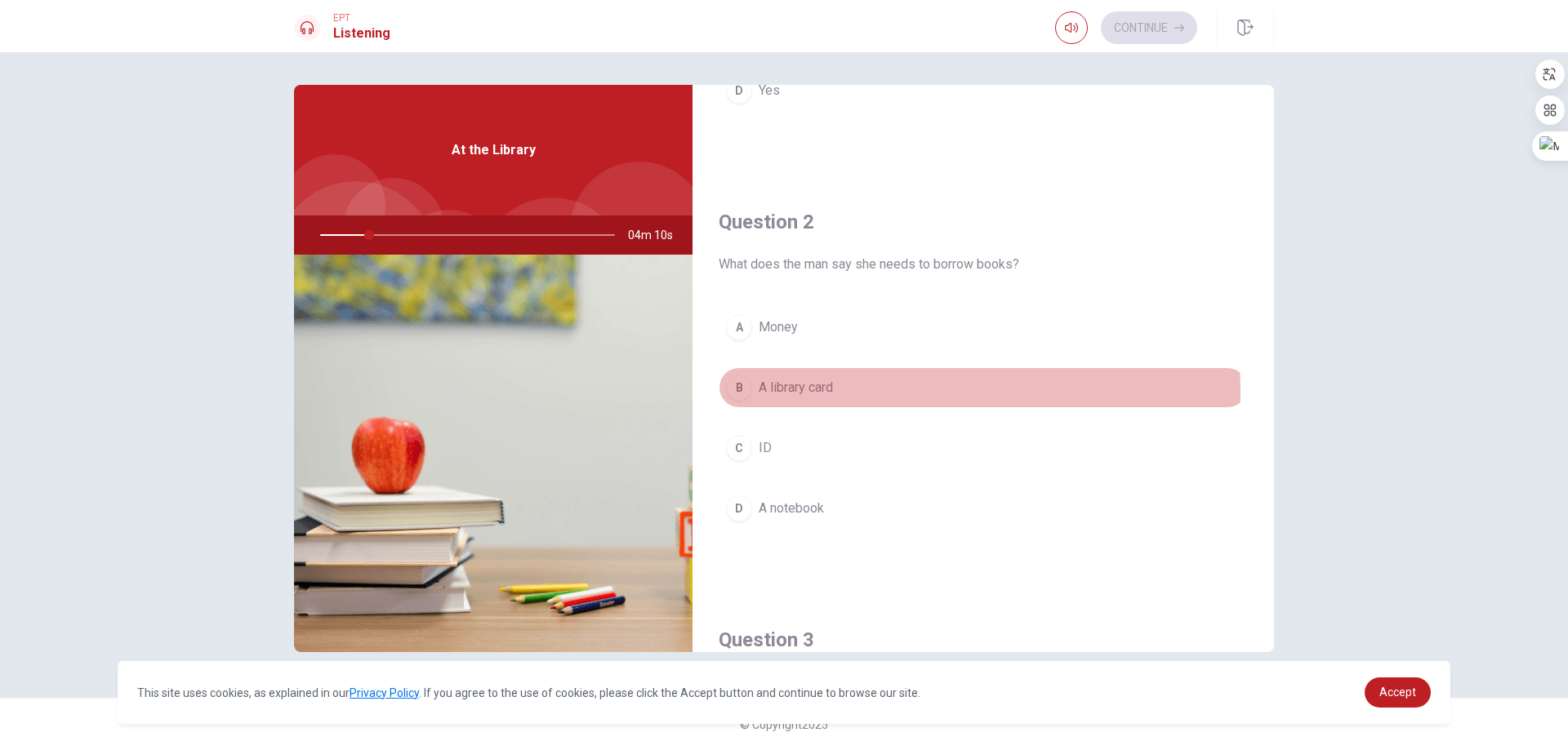
click at [827, 393] on span "A library card" at bounding box center [796, 388] width 74 height 20
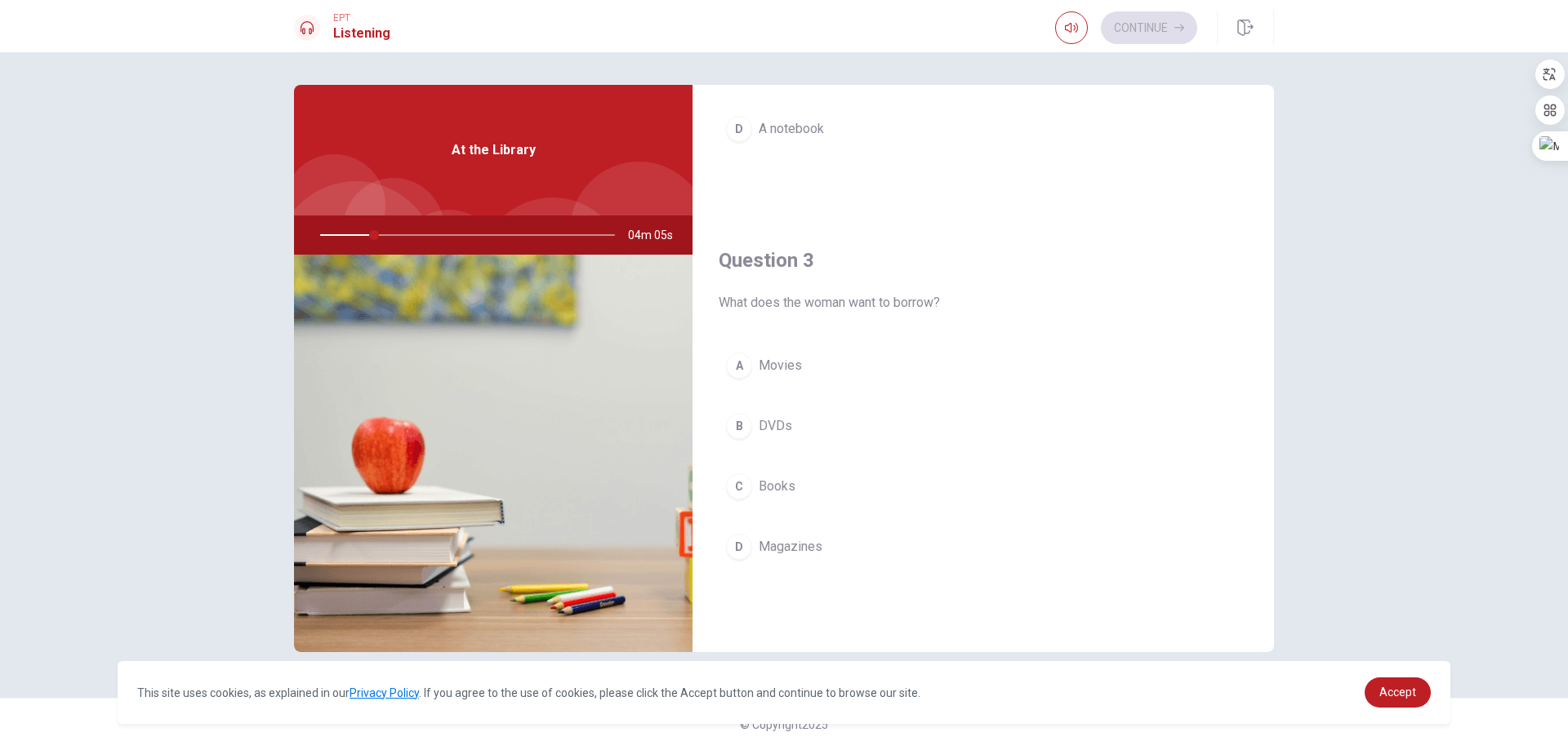
scroll to position [734, 0]
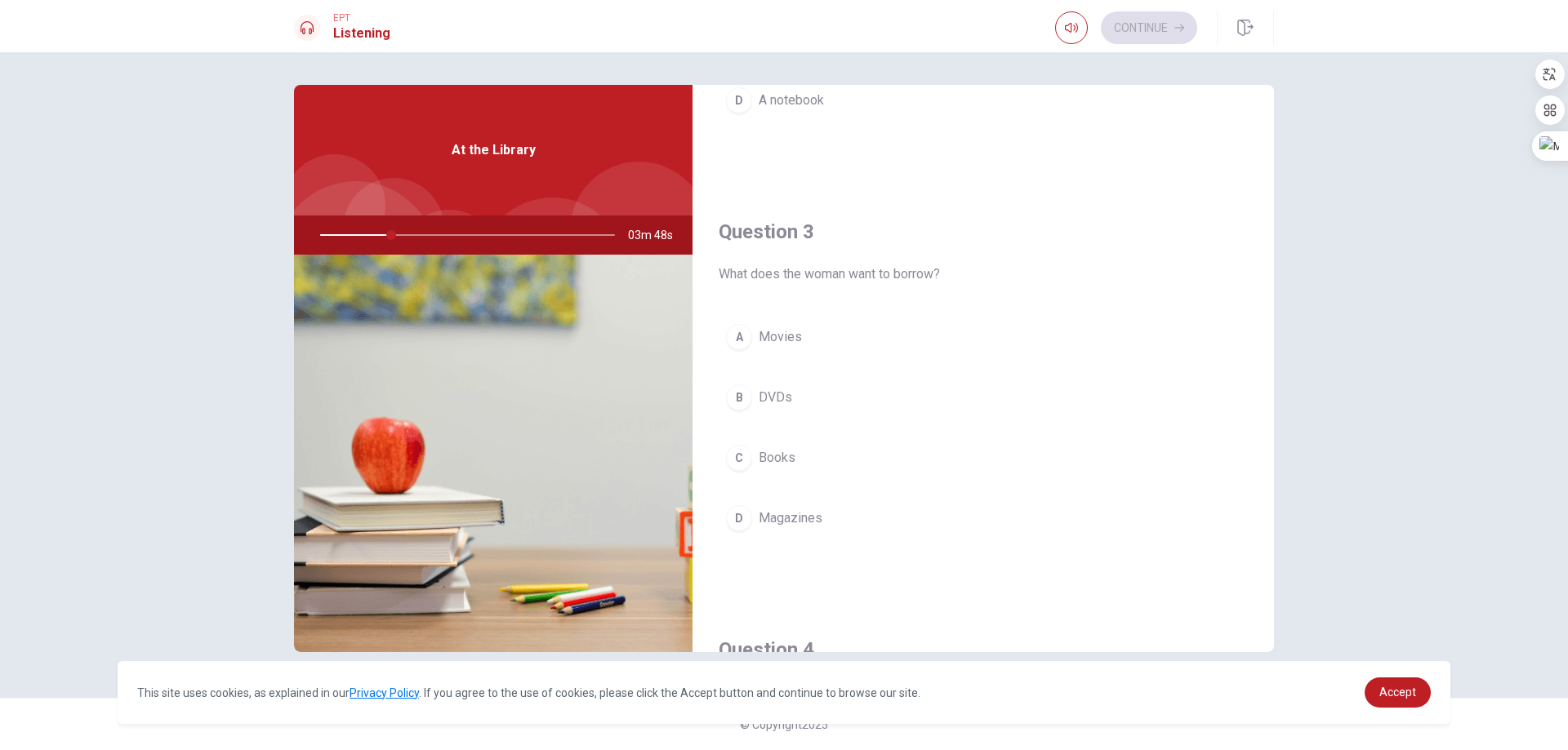
click at [777, 453] on span "Books" at bounding box center [777, 458] width 36 height 20
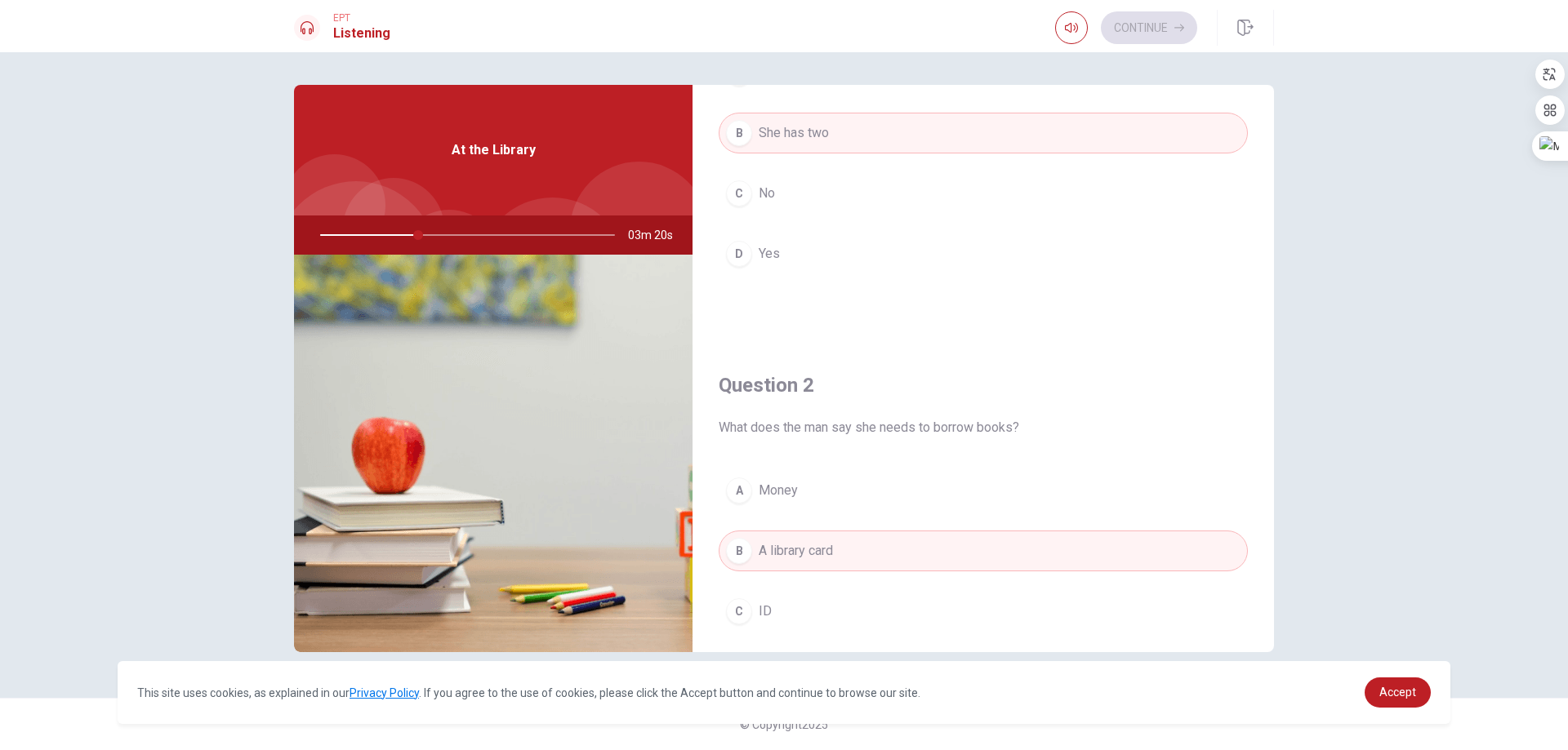
scroll to position [82, 0]
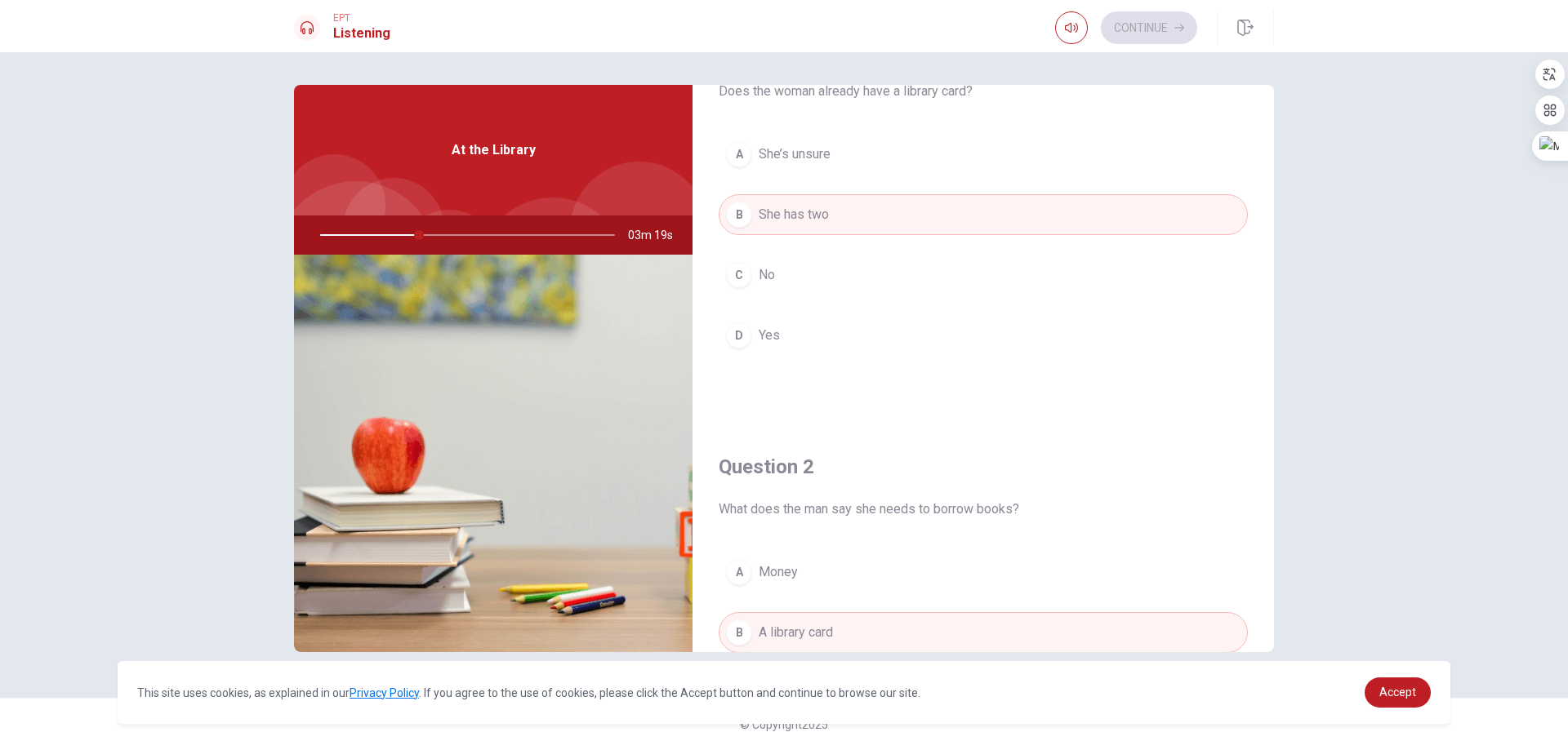
click at [843, 148] on button "A She’s unsure" at bounding box center [983, 154] width 529 height 40
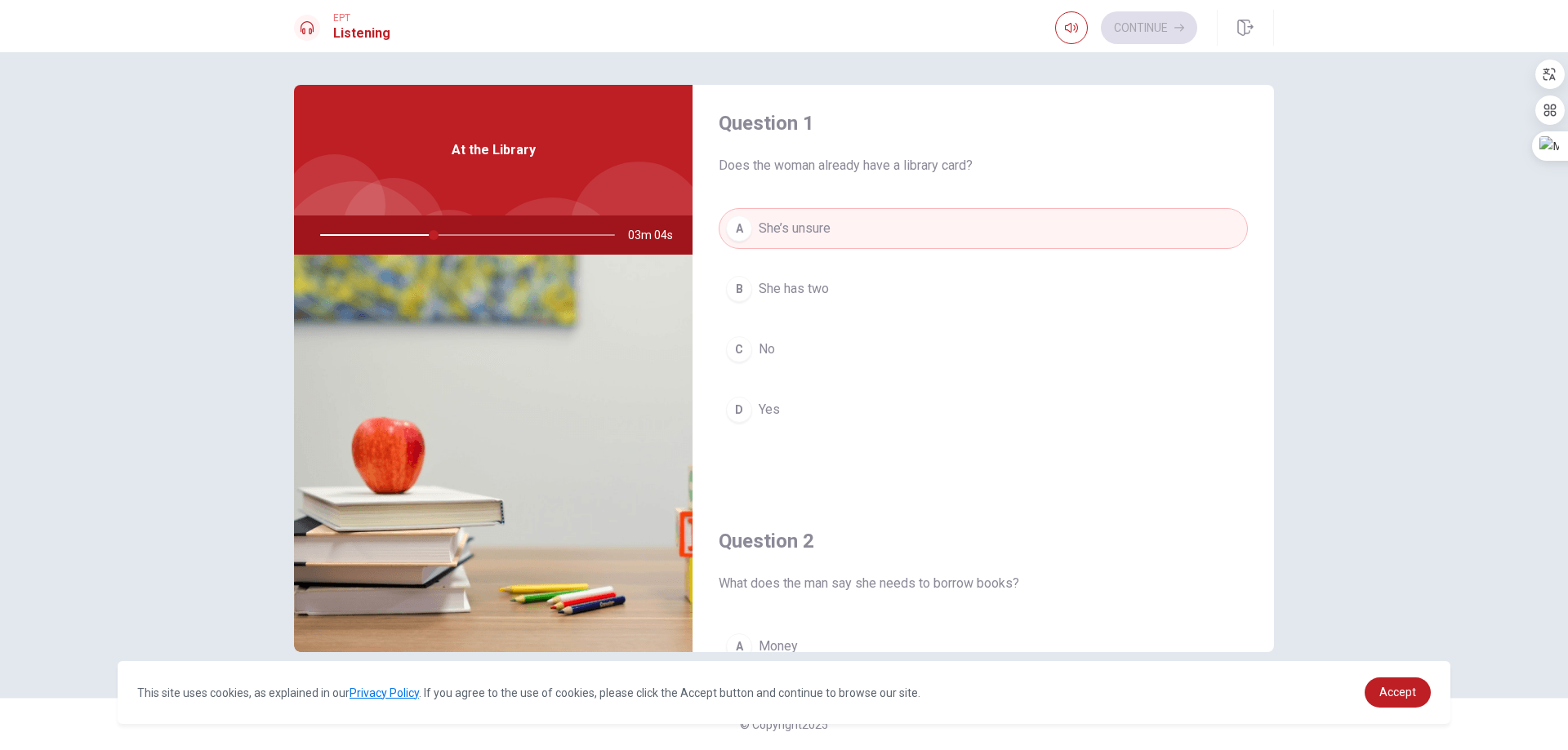
scroll to position [0, 0]
click at [772, 423] on span "Yes" at bounding box center [769, 417] width 21 height 20
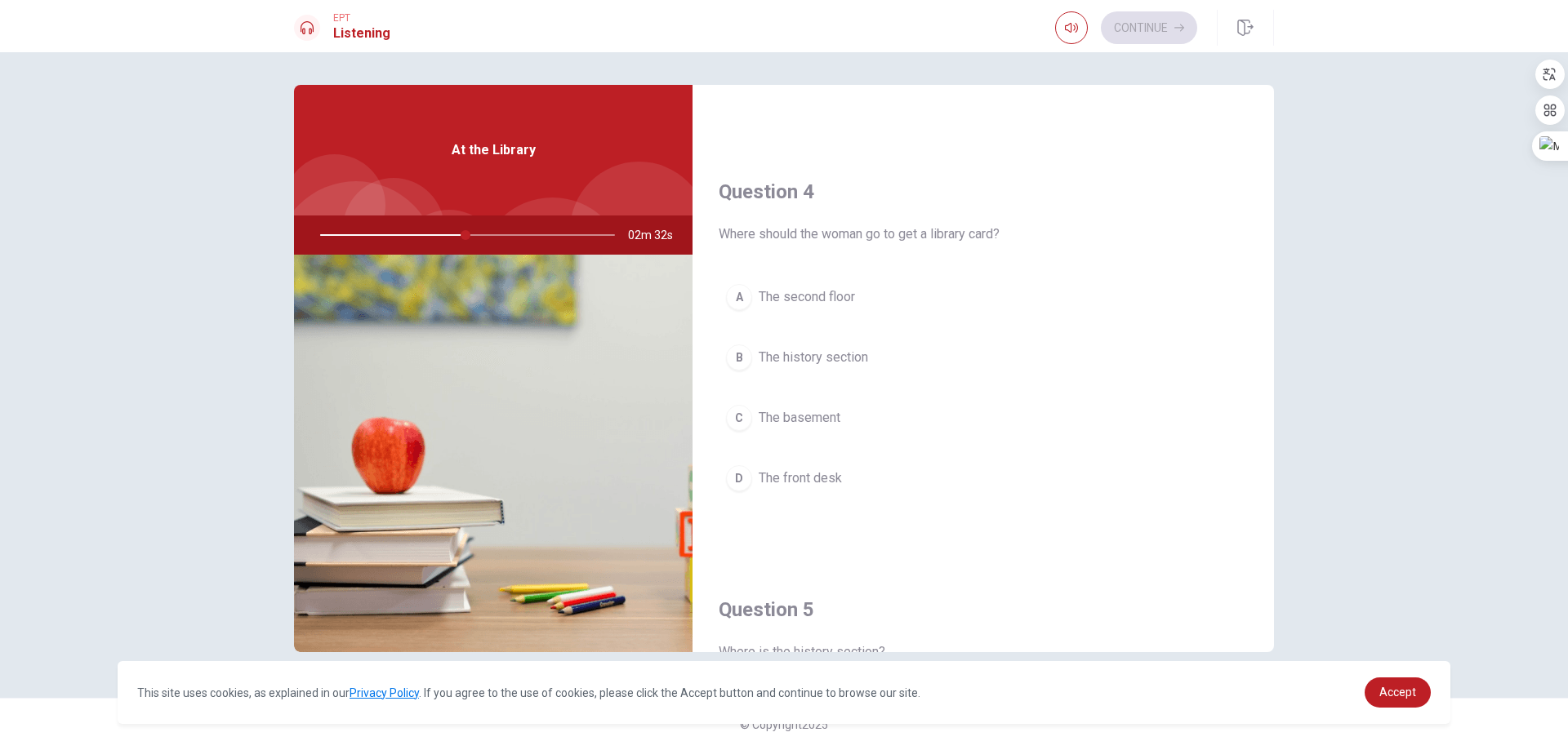
scroll to position [1224, 0]
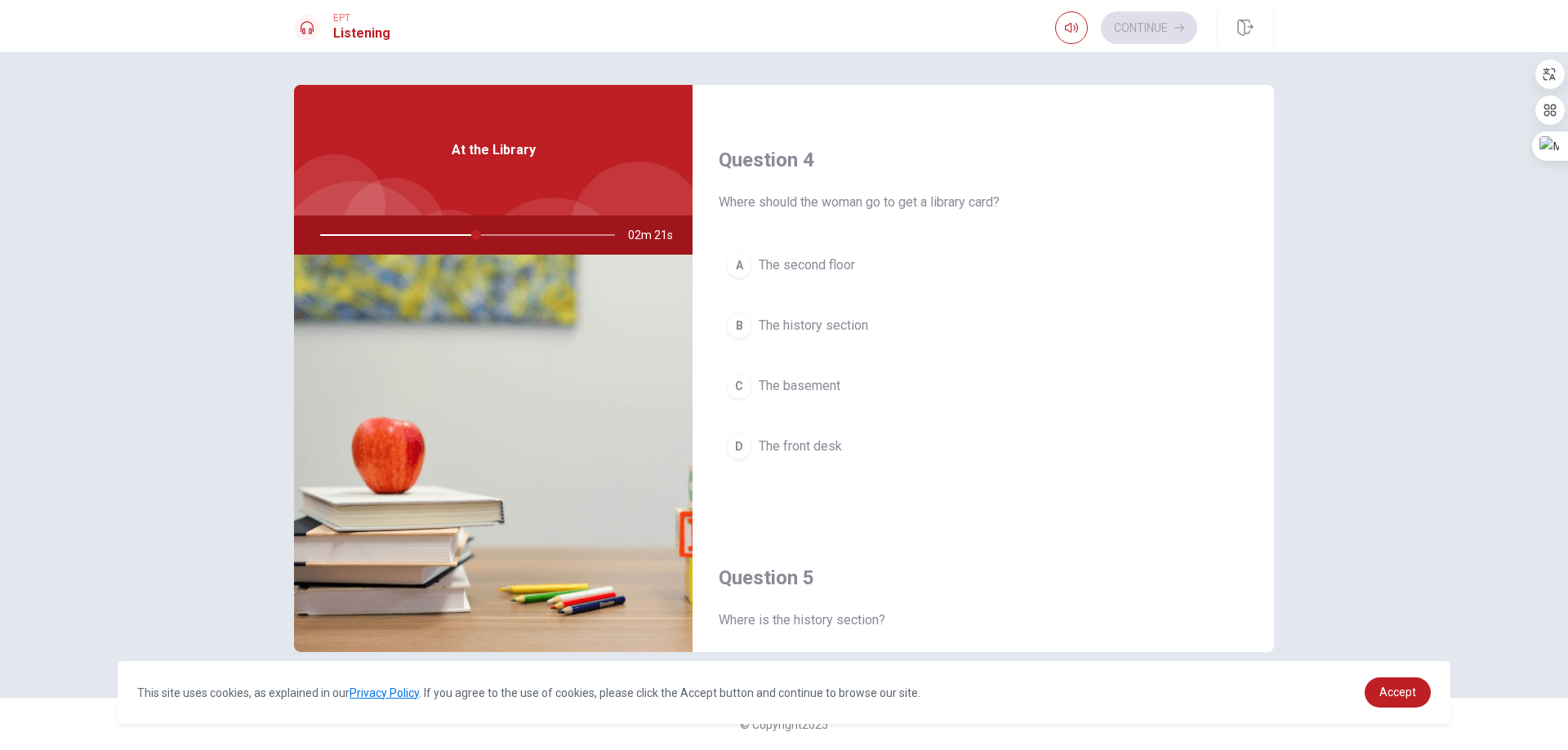
click at [861, 387] on button "C The basement" at bounding box center [983, 386] width 529 height 40
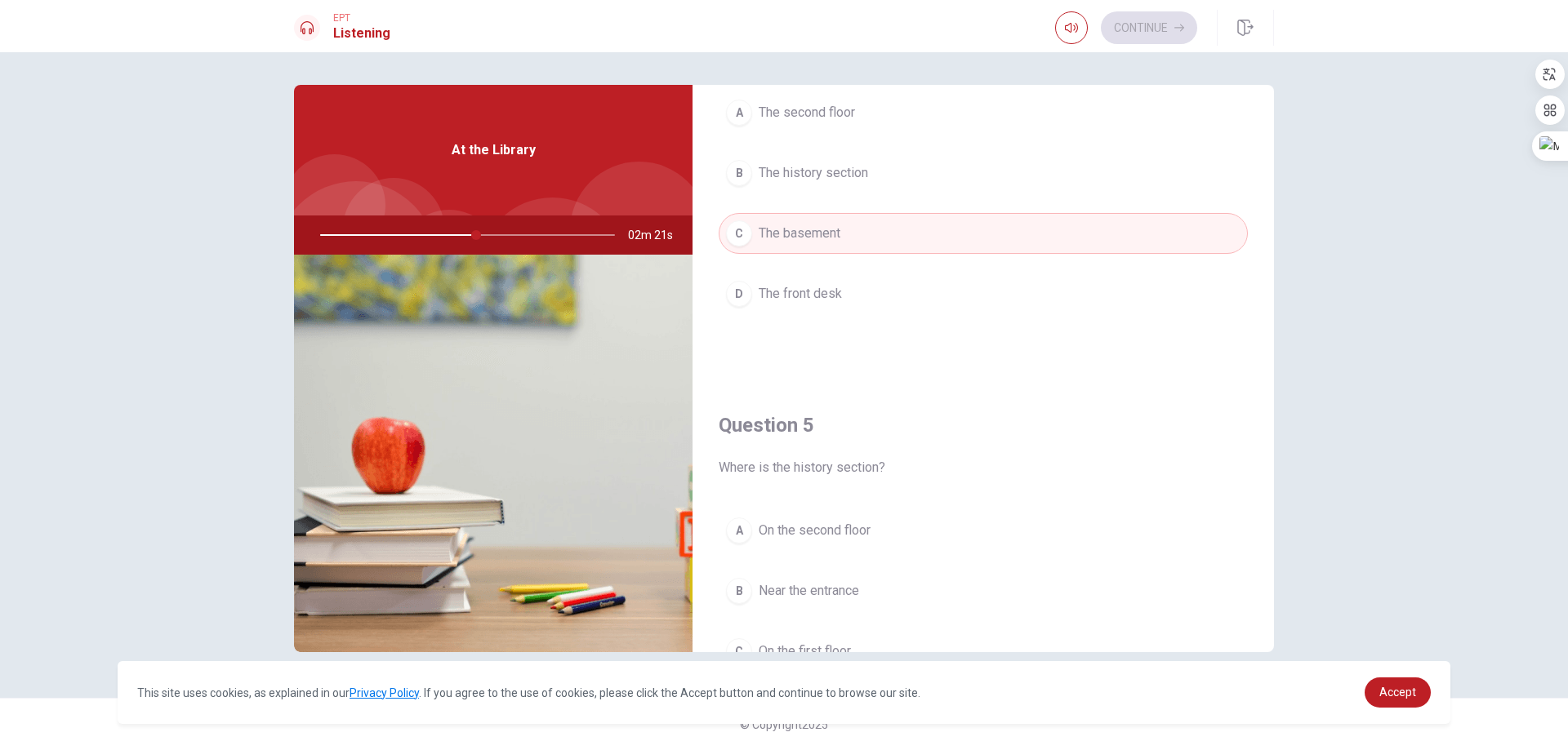
scroll to position [1522, 0]
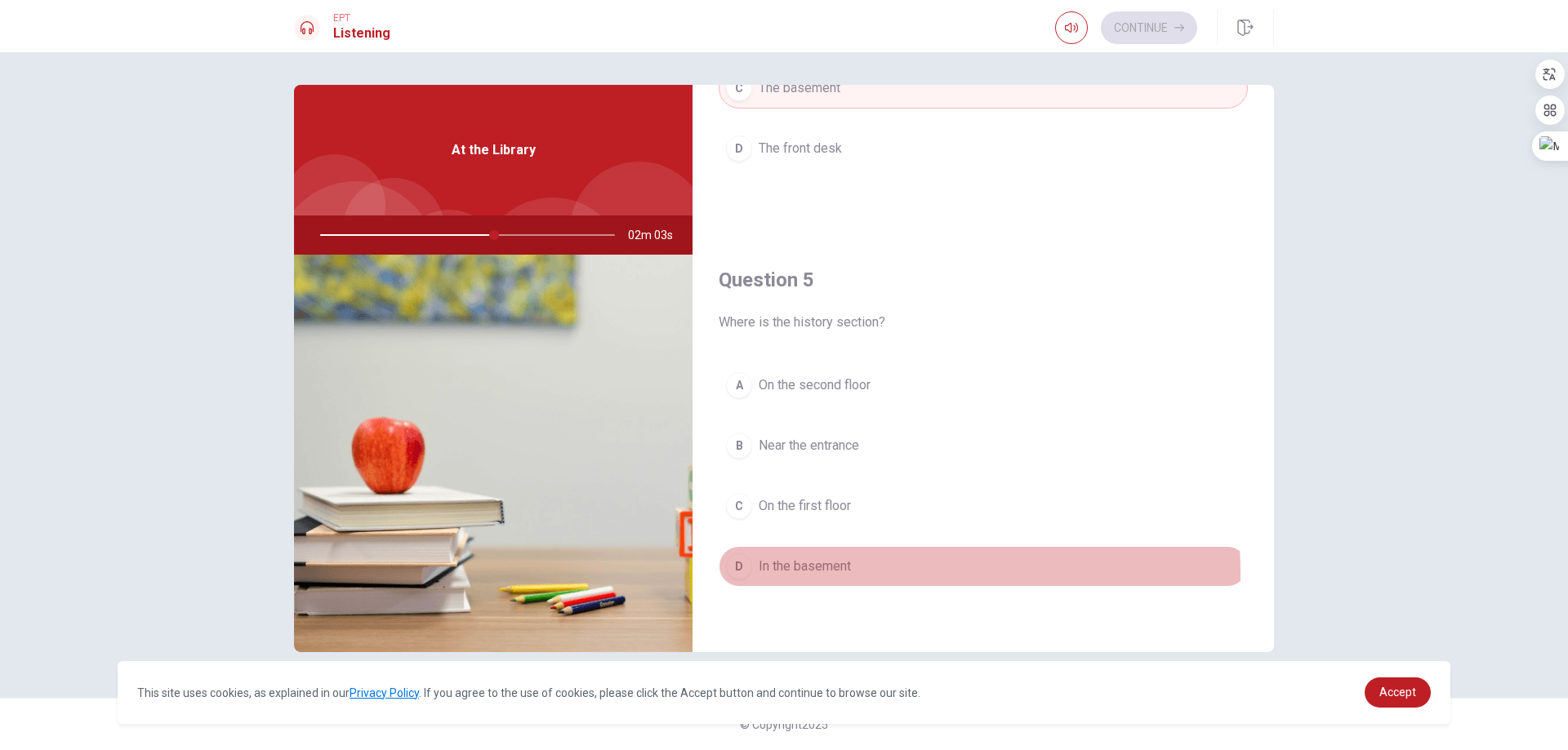
click at [836, 574] on span "In the basement" at bounding box center [805, 567] width 93 height 20
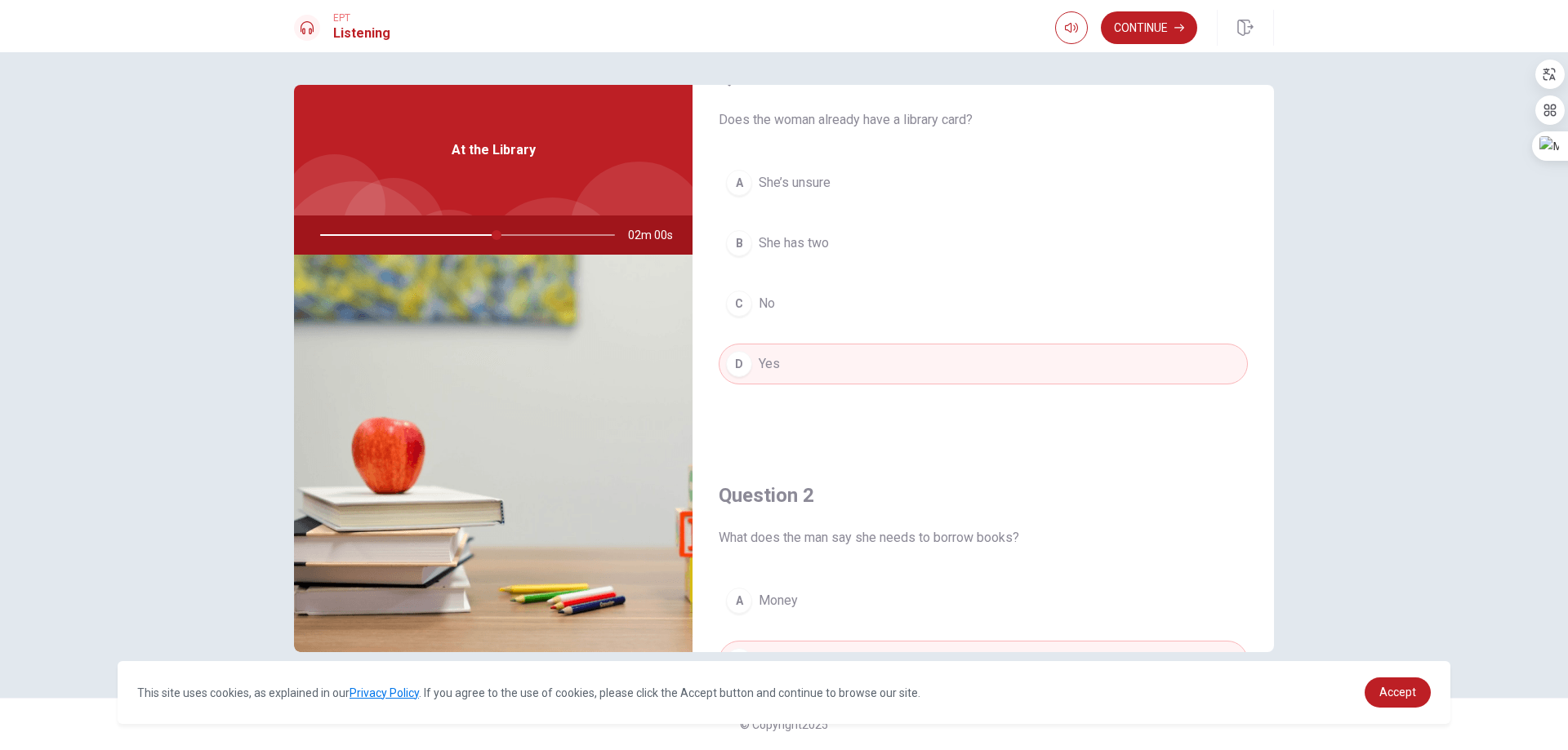
scroll to position [0, 0]
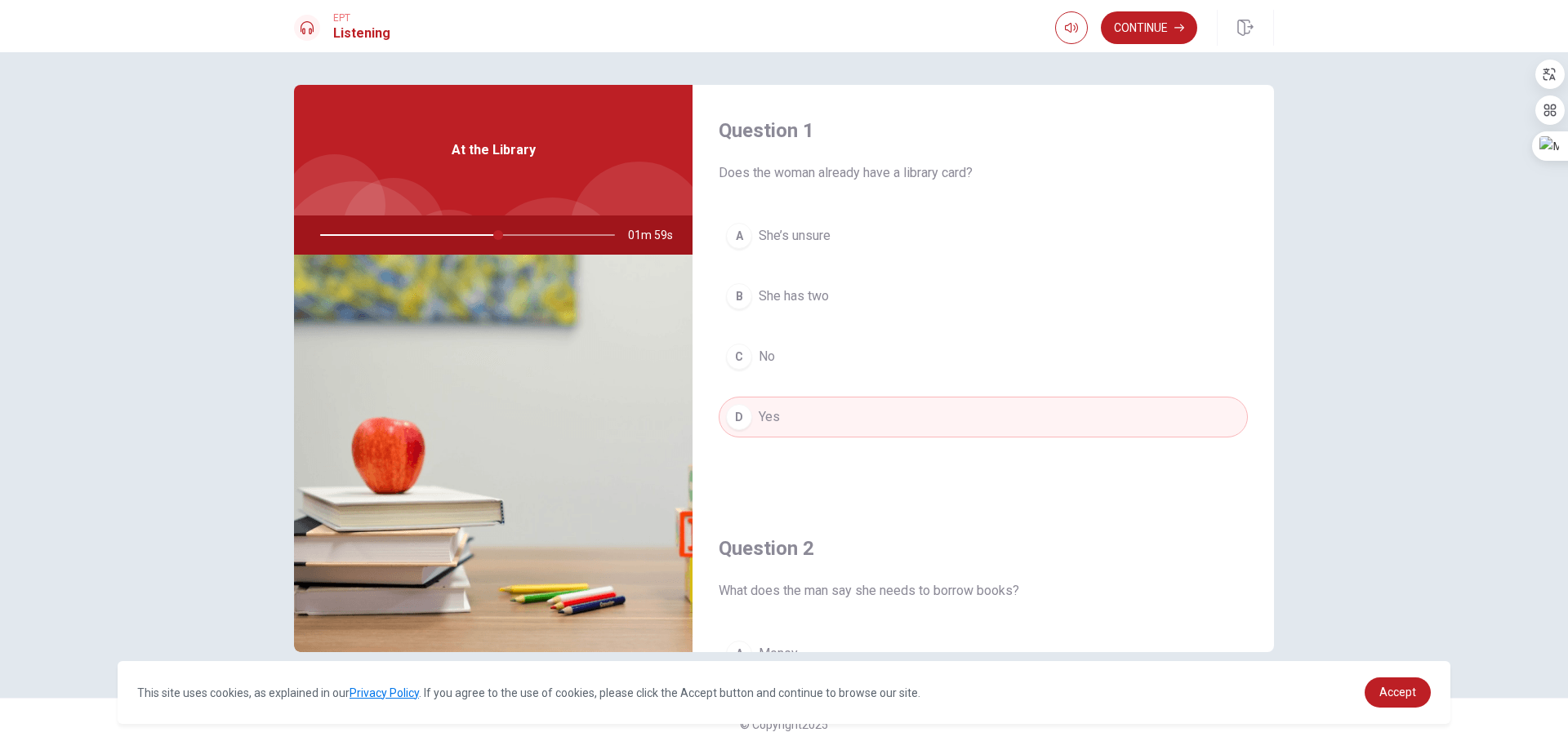
click at [853, 164] on span "Does the woman already have a library card?" at bounding box center [983, 173] width 529 height 20
click at [587, 405] on img at bounding box center [493, 453] width 398 height 397
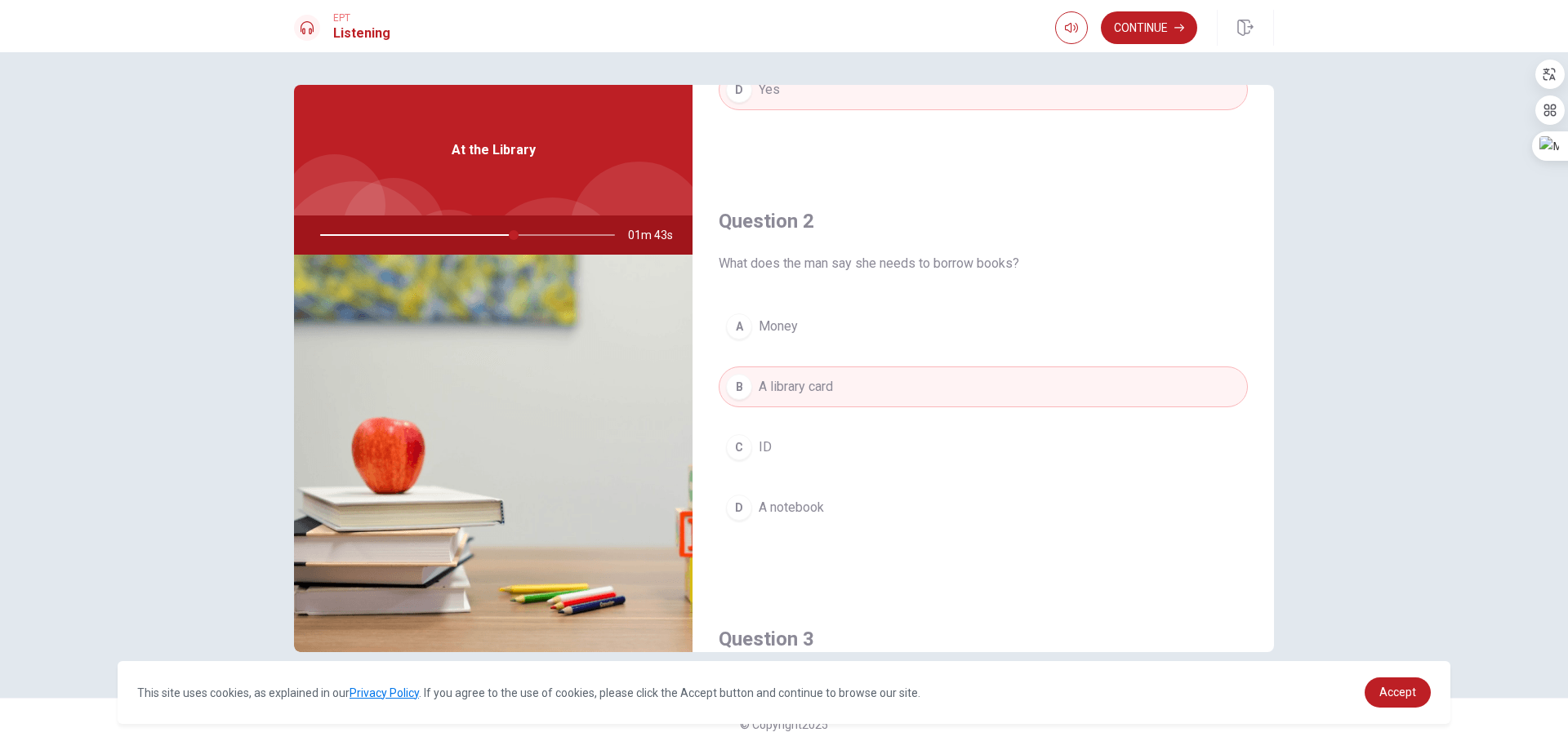
scroll to position [326, 0]
click at [1146, 26] on button "Continue" at bounding box center [1148, 28] width 97 height 33
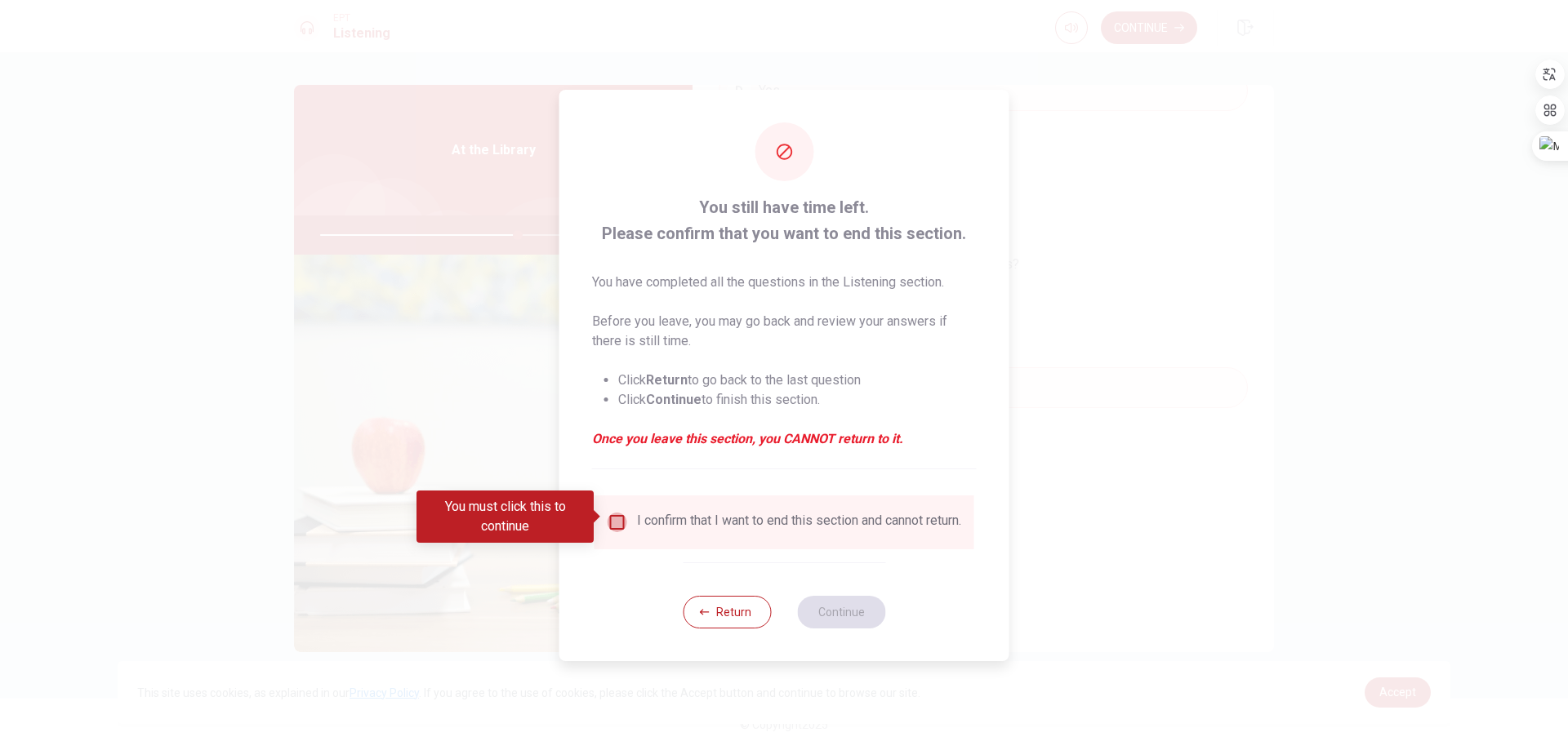
click at [617, 516] on input "You must click this to continue" at bounding box center [617, 523] width 20 height 20
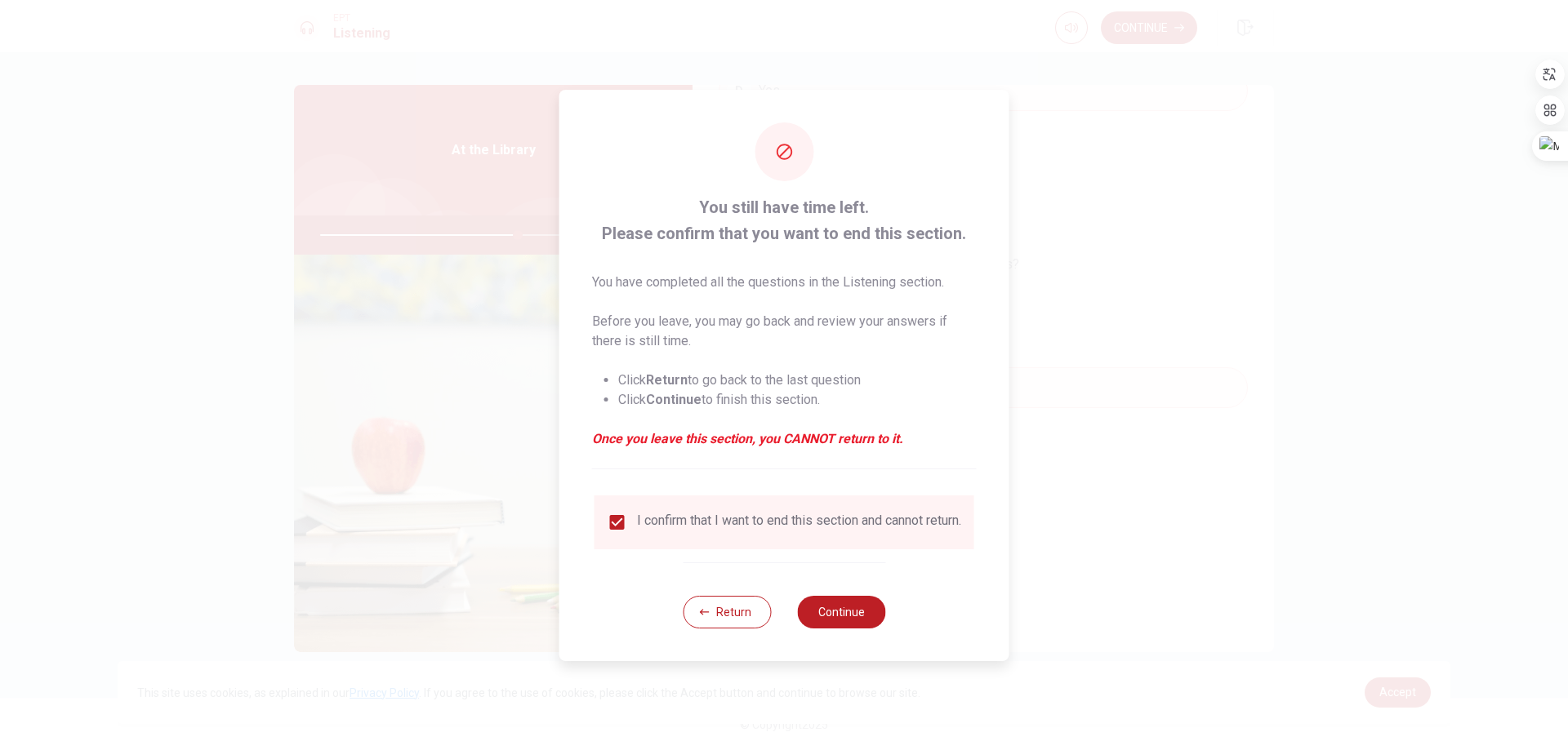
click at [801, 601] on div "Return Continue" at bounding box center [783, 612] width 202 height 99
click at [822, 614] on button "Continue" at bounding box center [841, 612] width 88 height 33
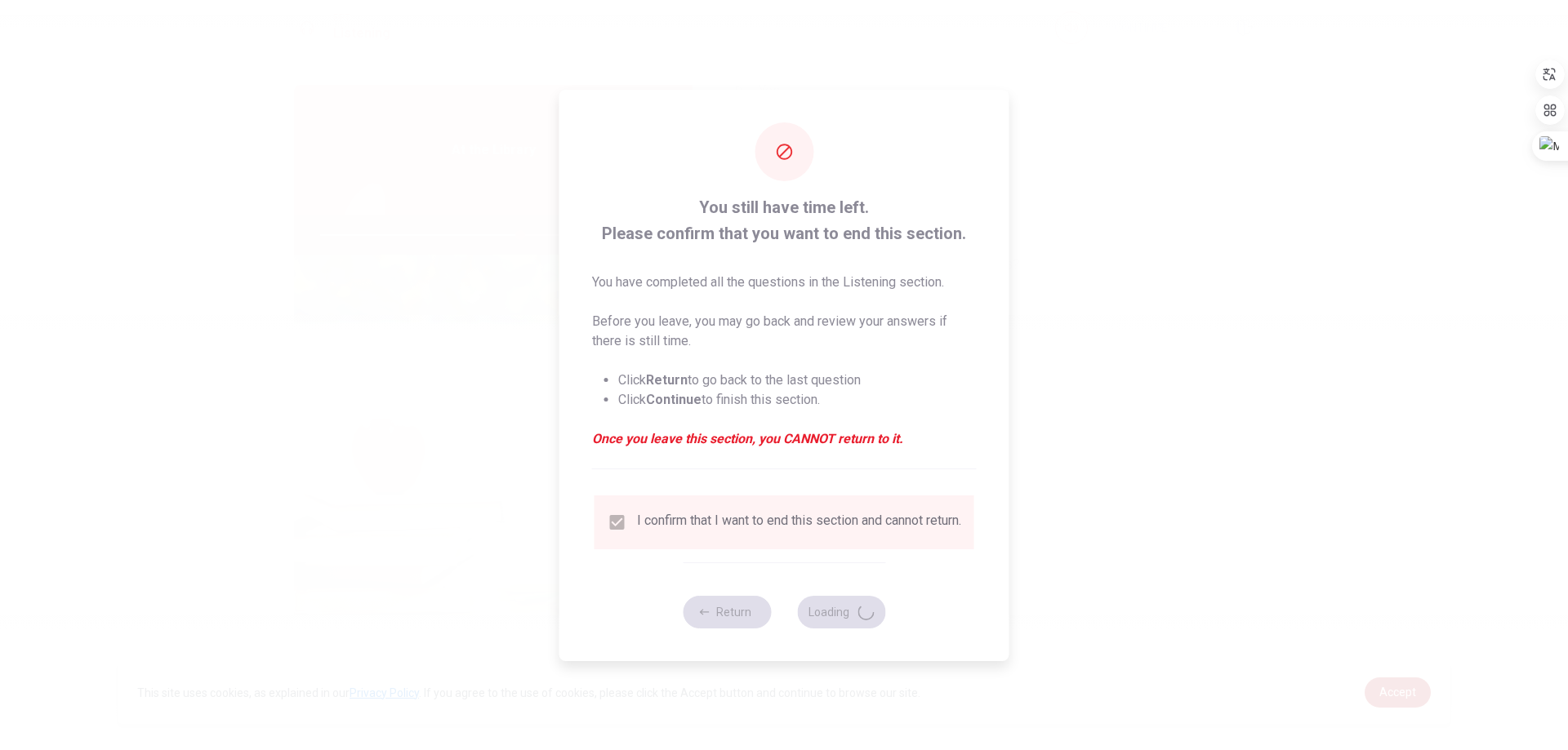
type input "68"
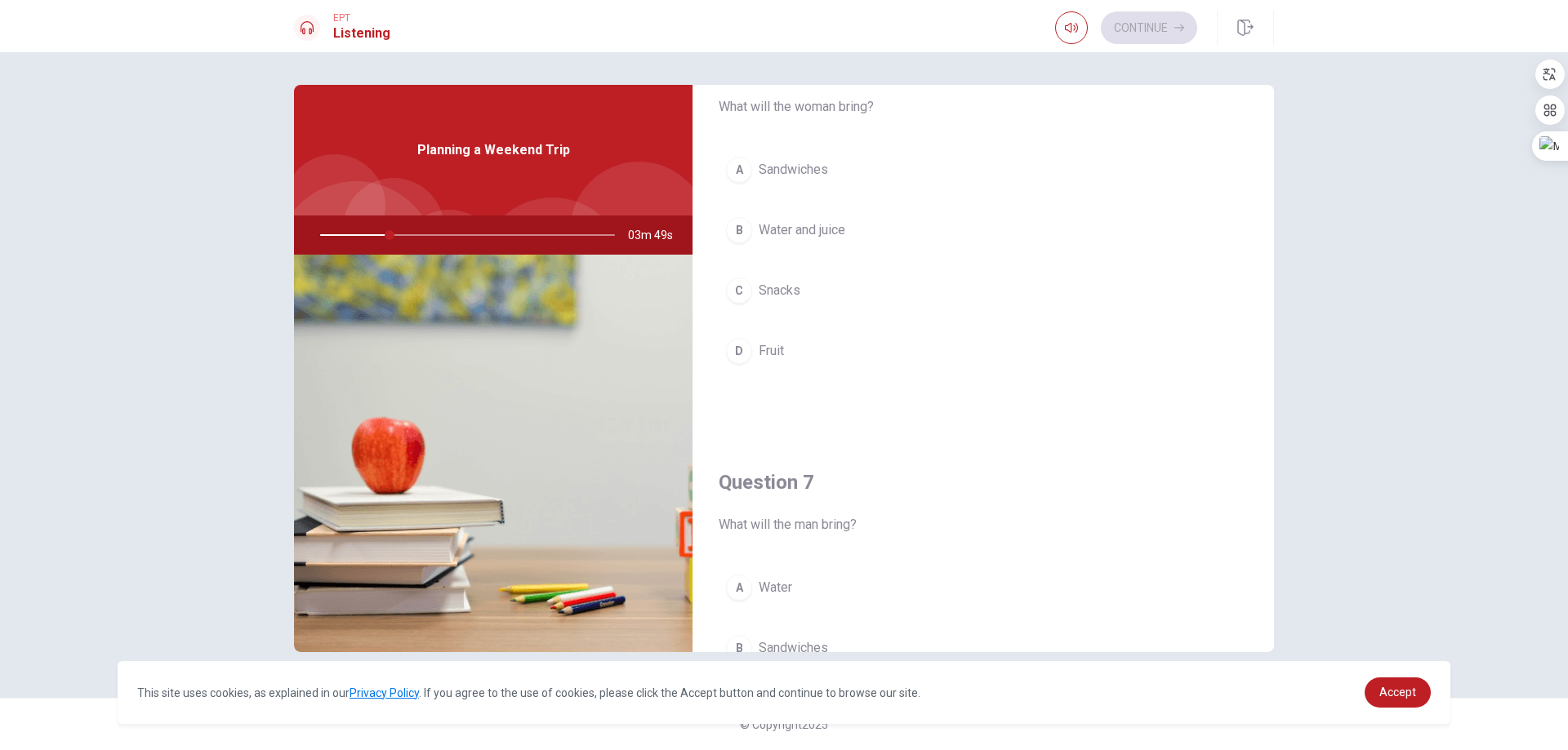
scroll to position [0, 0]
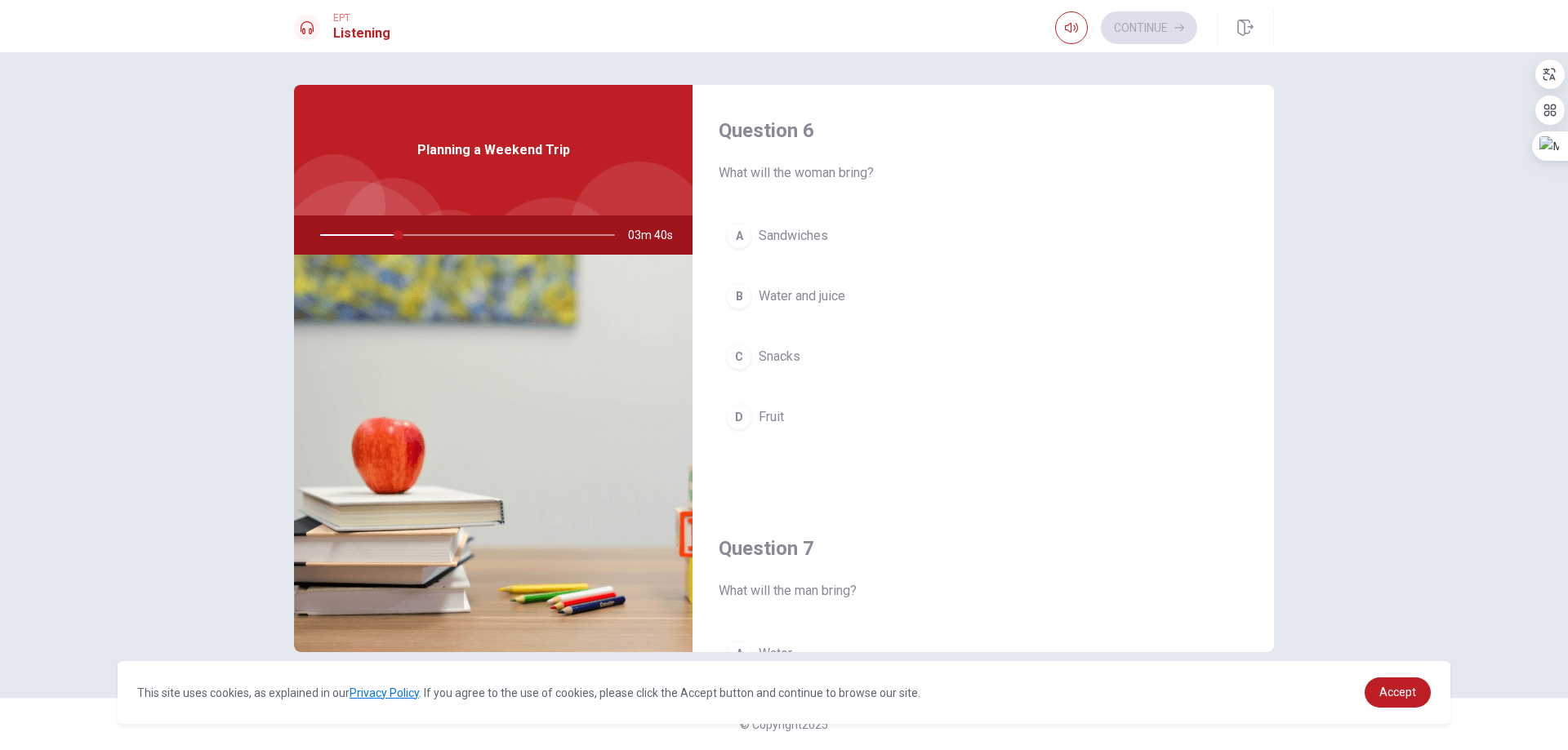
click at [907, 168] on span "What will the woman bring?" at bounding box center [983, 173] width 529 height 20
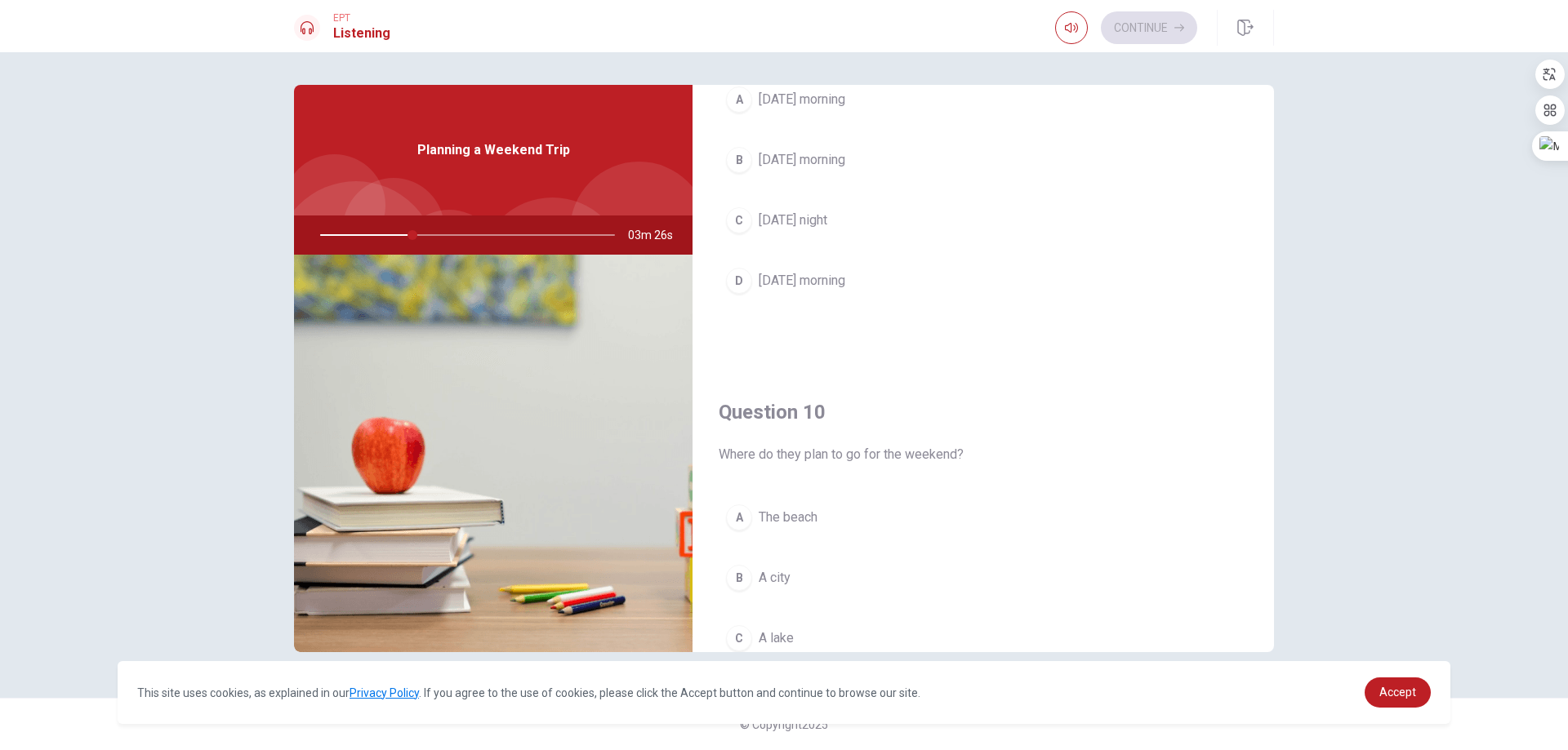
scroll to position [1522, 0]
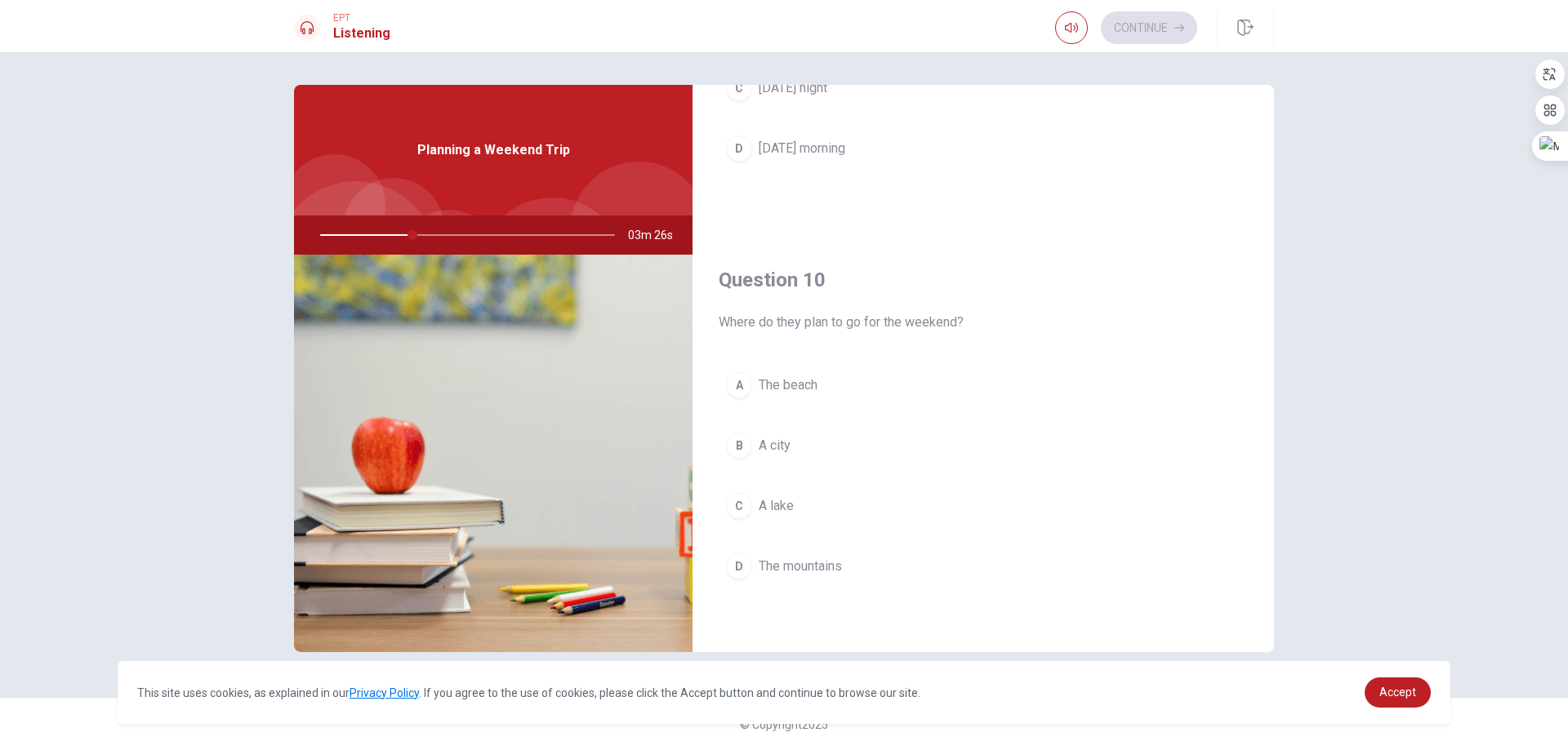
click at [802, 392] on span "The beach" at bounding box center [787, 386] width 59 height 20
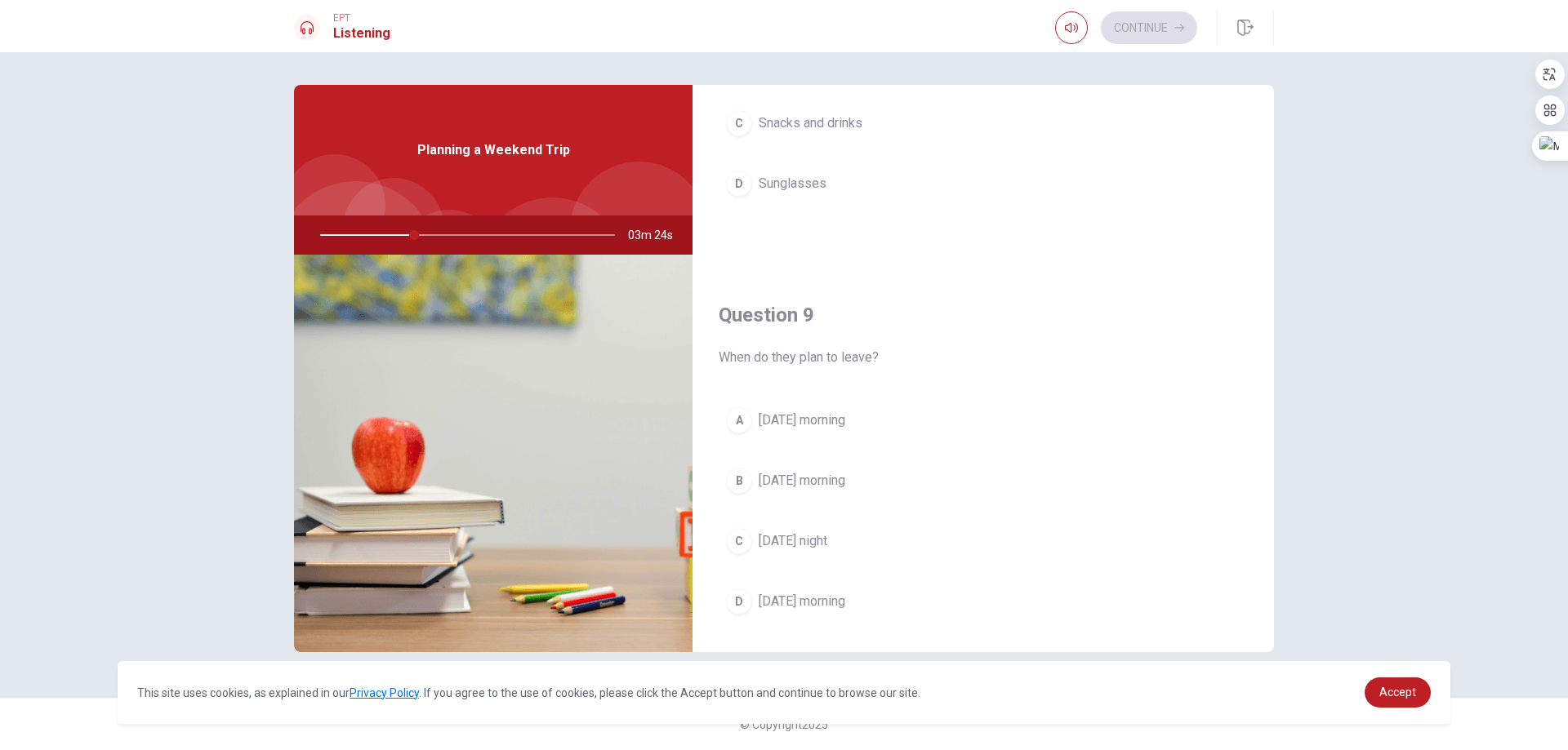
scroll to position [1278, 0]
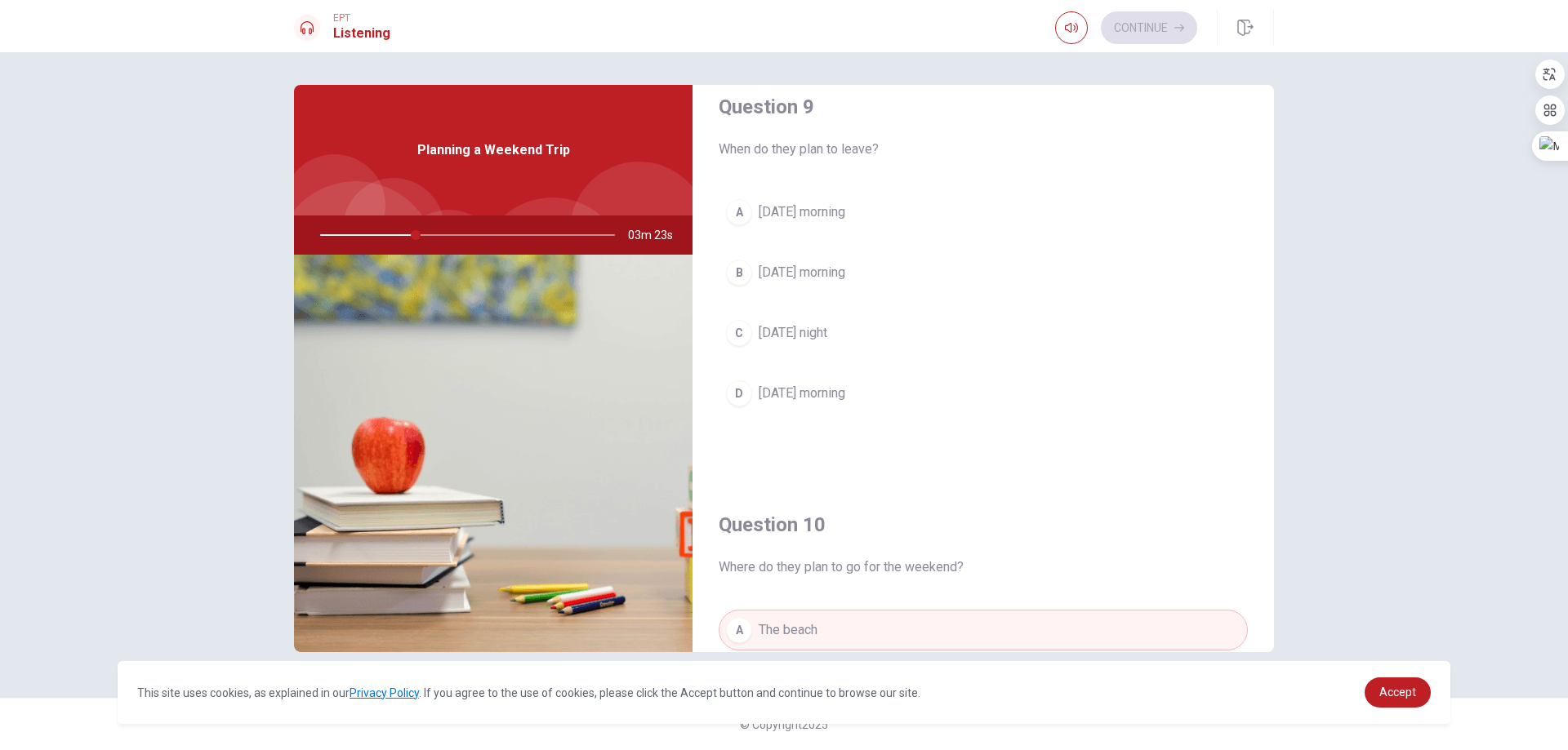
click at [805, 211] on span "[DATE] morning" at bounding box center [801, 212] width 87 height 20
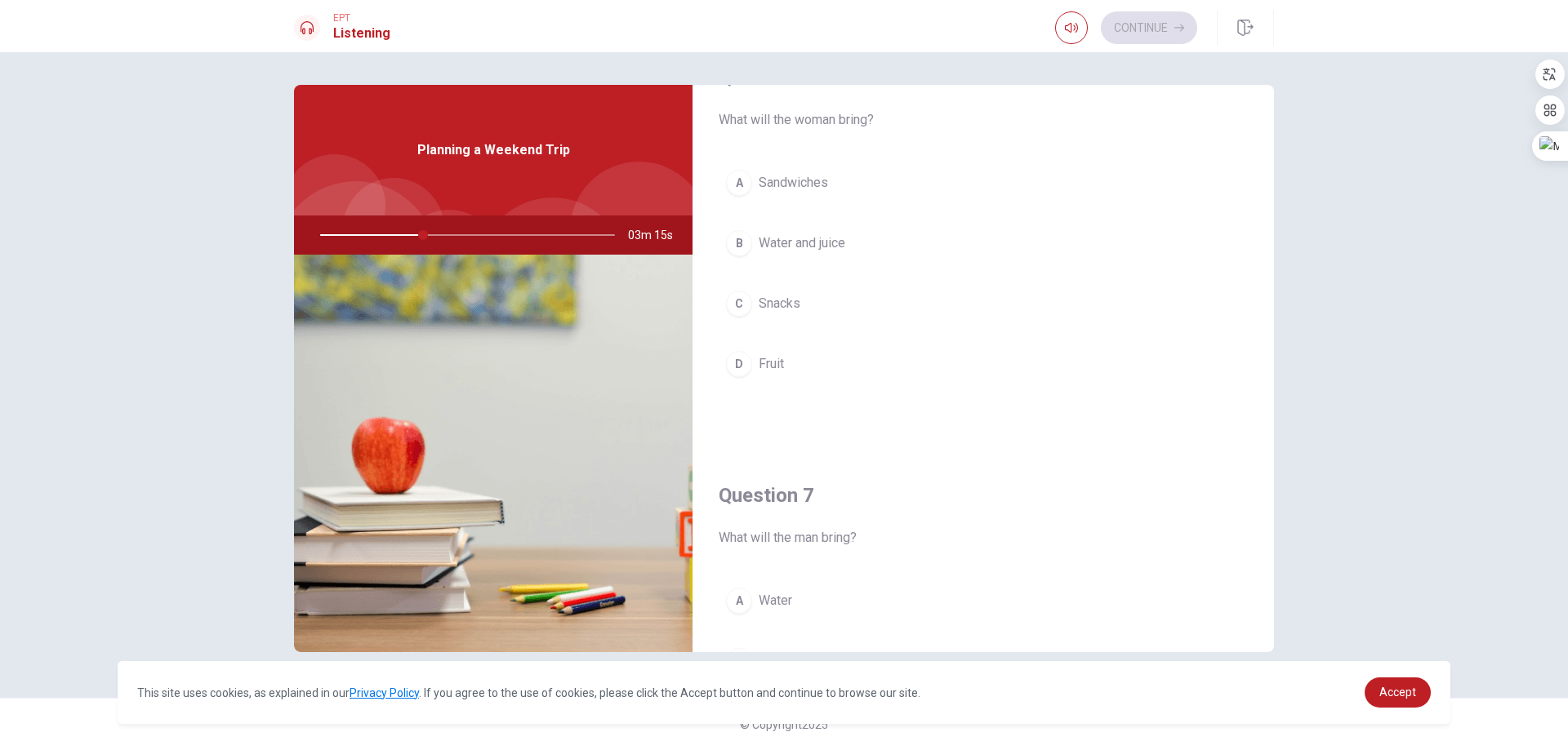
scroll to position [0, 0]
click at [791, 306] on button "B Water and juice" at bounding box center [983, 296] width 529 height 40
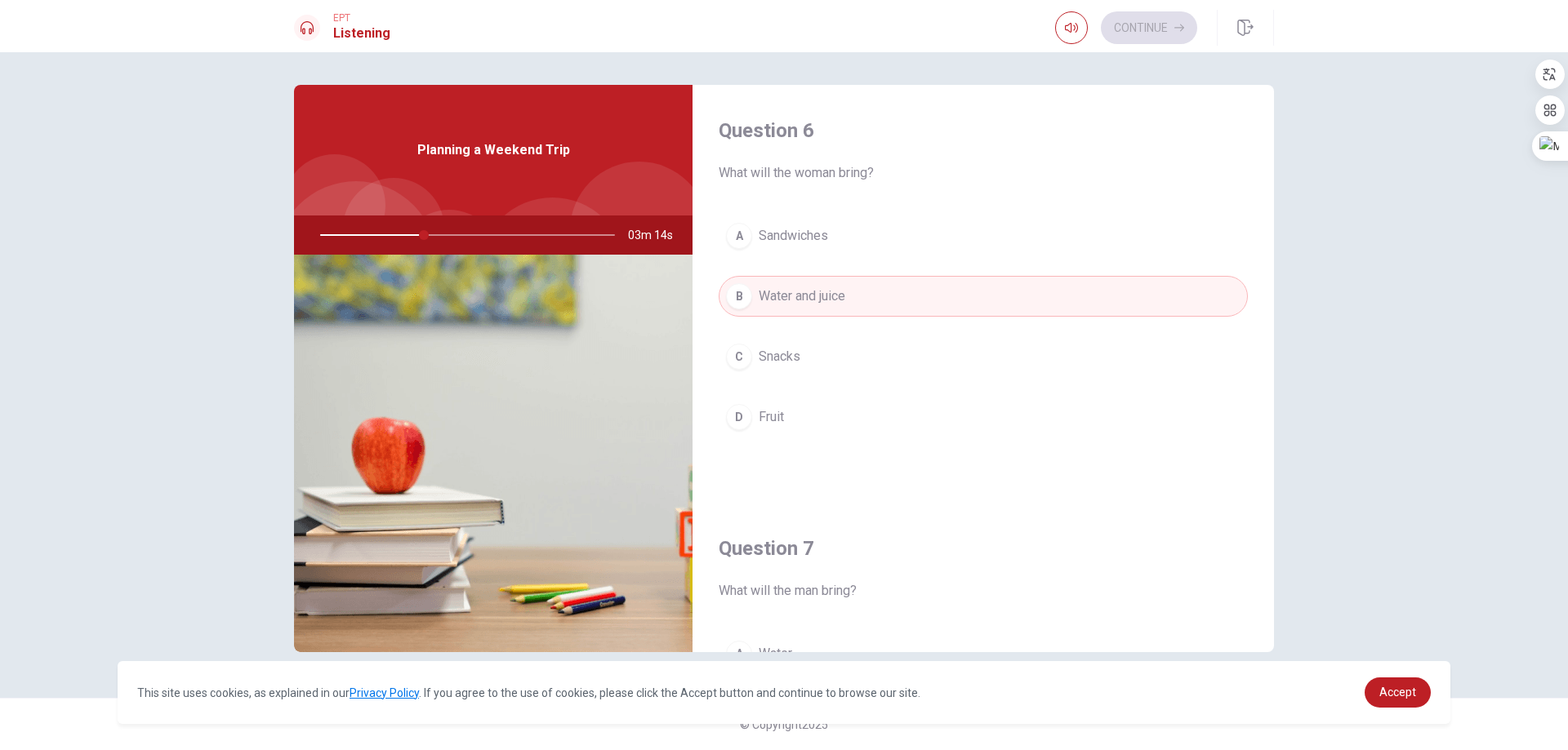
scroll to position [326, 0]
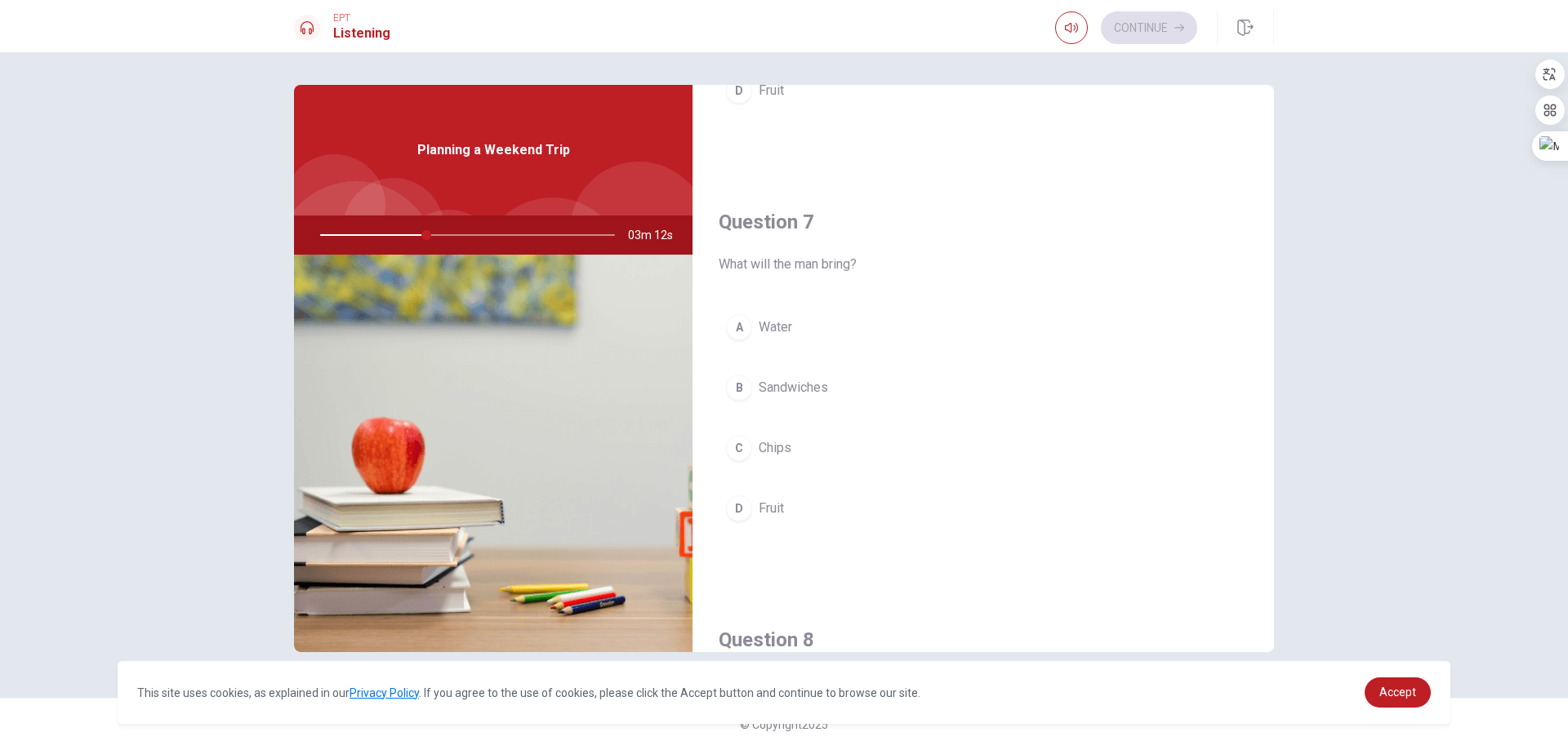
click at [794, 388] on span "Sandwiches" at bounding box center [793, 388] width 69 height 20
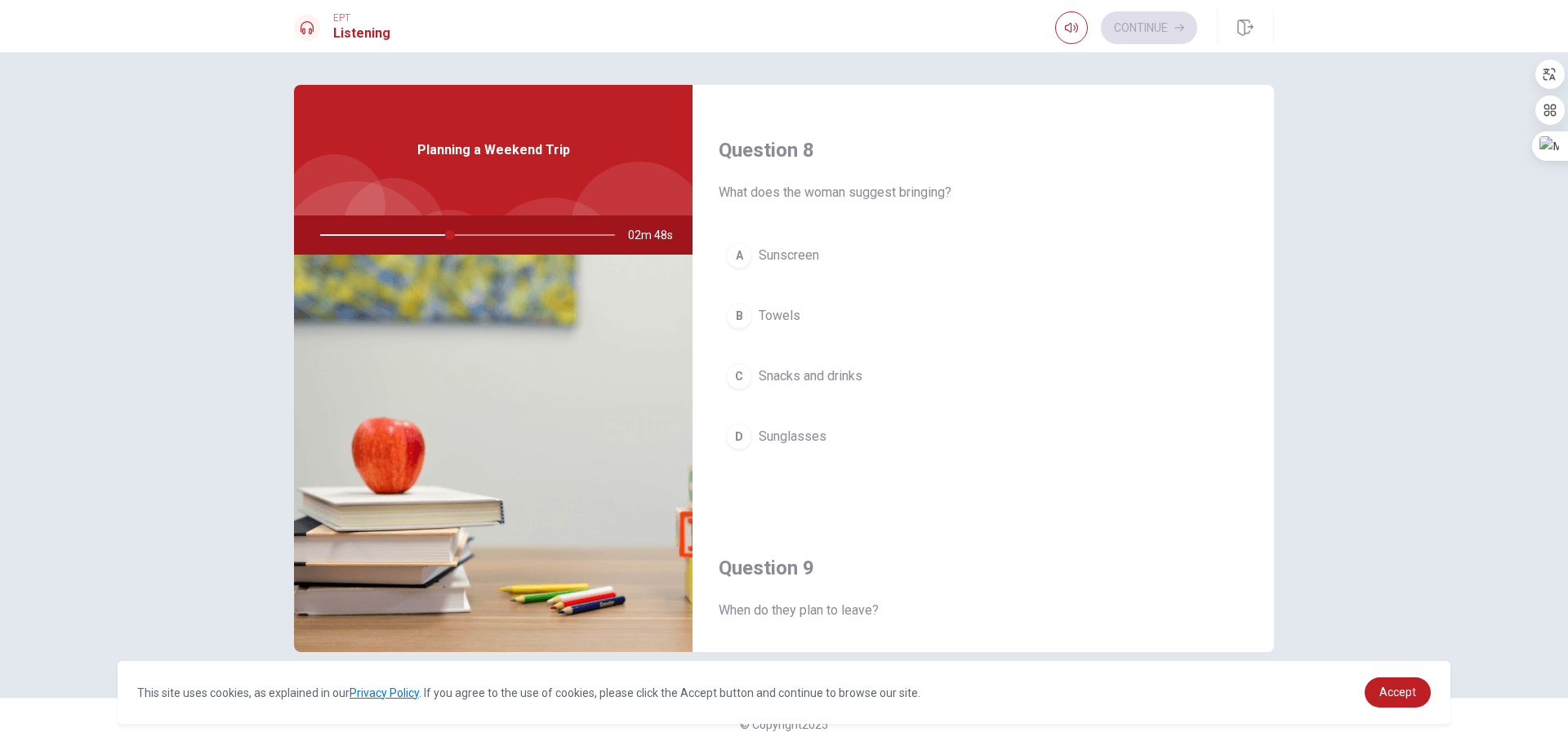
scroll to position [734, 0]
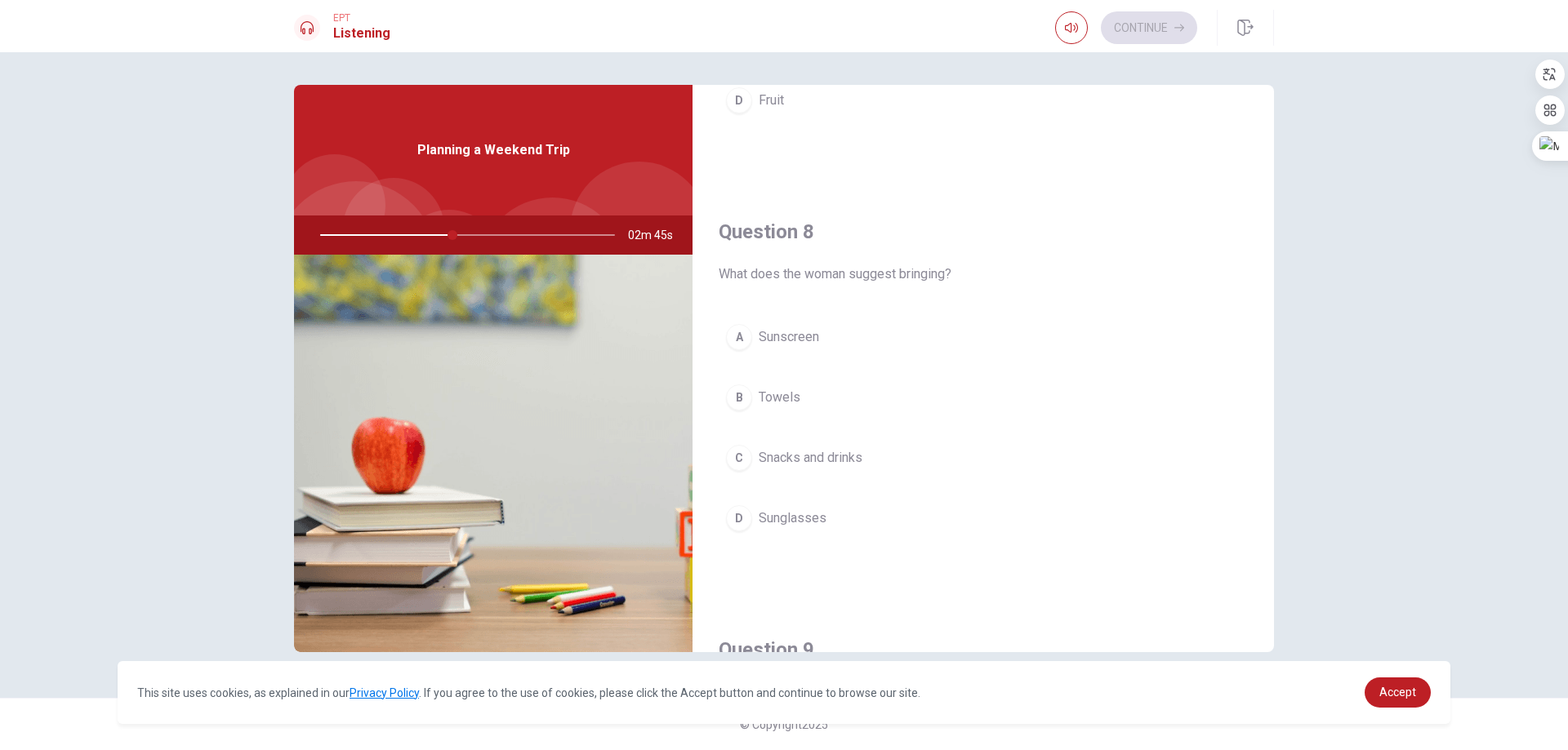
click at [781, 345] on span "Sunscreen" at bounding box center [788, 337] width 60 height 20
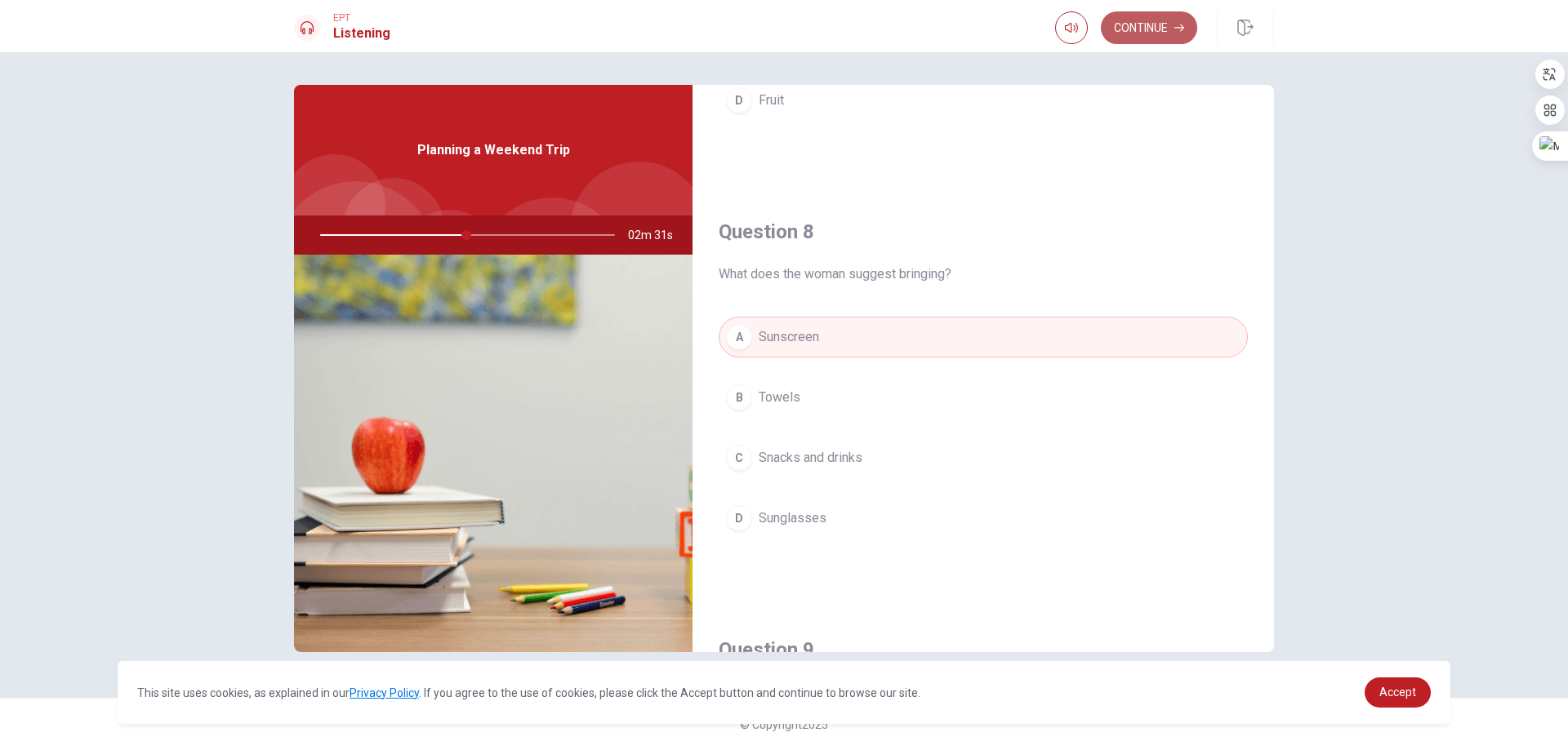
click at [1138, 24] on button "Continue" at bounding box center [1148, 28] width 97 height 33
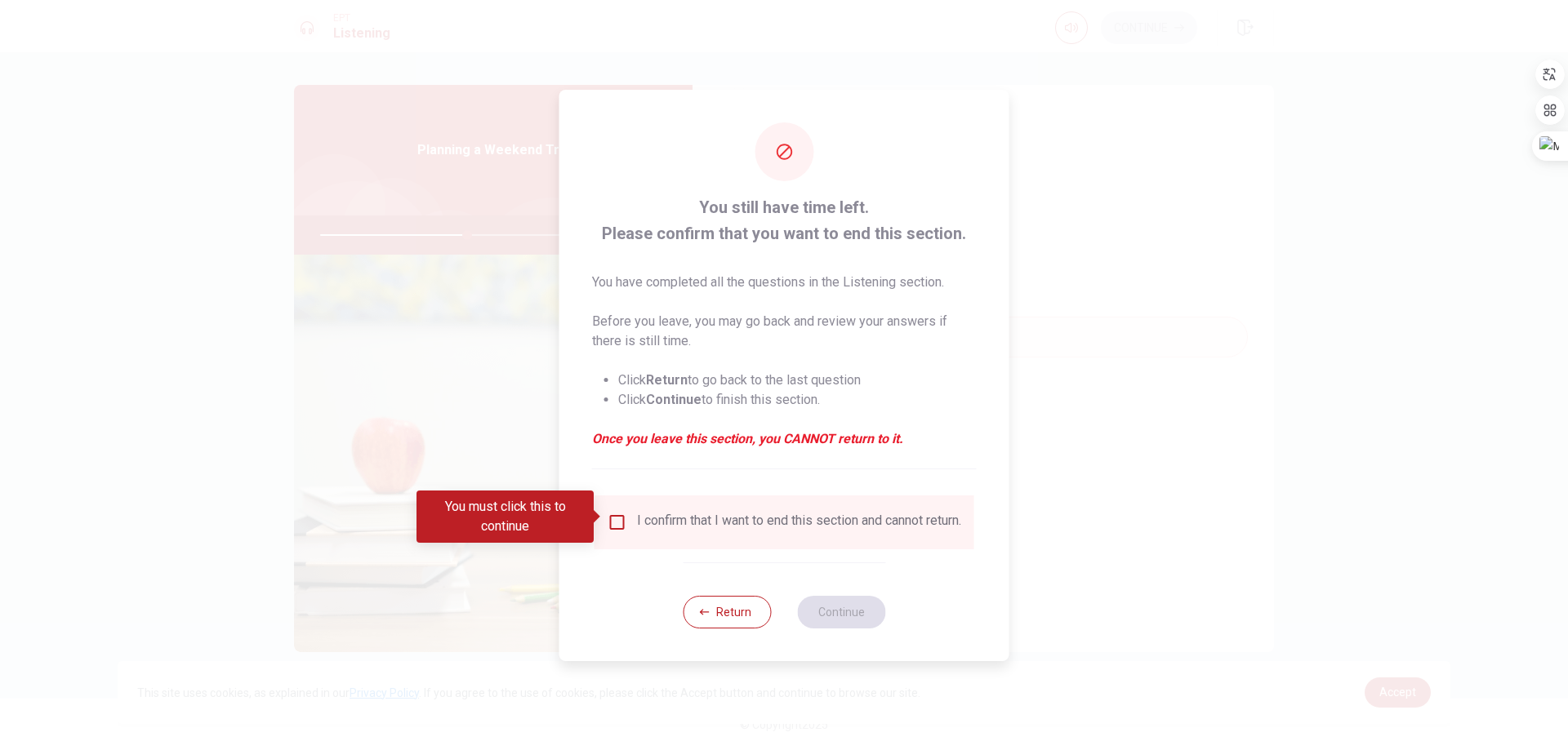
click at [692, 525] on div "I confirm that I want to end this section and cannot return." at bounding box center [799, 523] width 324 height 20
click at [723, 503] on div "I confirm that I want to end this section and cannot return." at bounding box center [784, 522] width 380 height 54
drag, startPoint x: 682, startPoint y: 517, endPoint x: 662, endPoint y: 521, distance: 20.4
click at [681, 519] on div "I confirm that I want to end this section and cannot return." at bounding box center [799, 523] width 324 height 20
click at [620, 521] on input "You must click this to continue" at bounding box center [617, 523] width 20 height 20
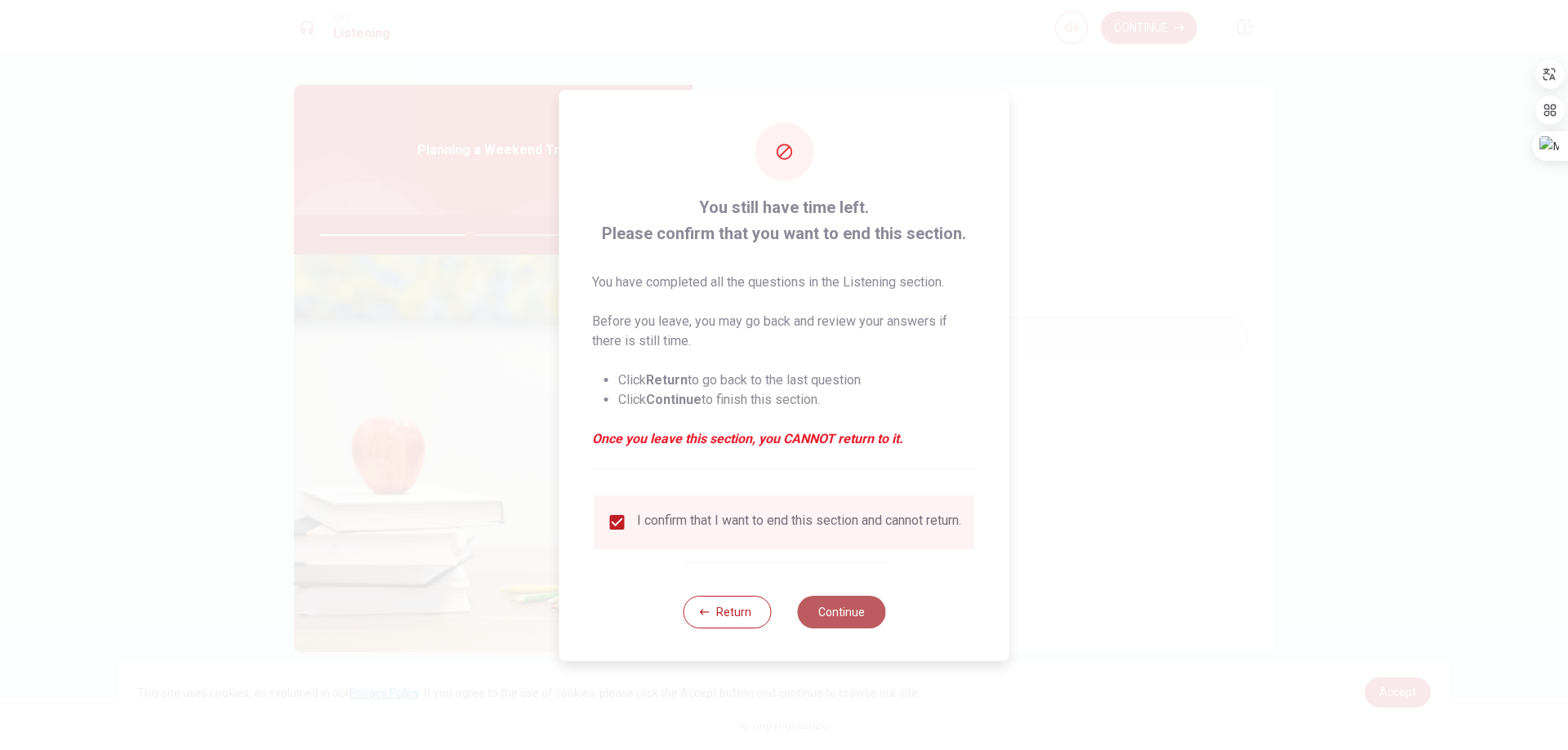
click at [836, 612] on button "Continue" at bounding box center [841, 612] width 88 height 33
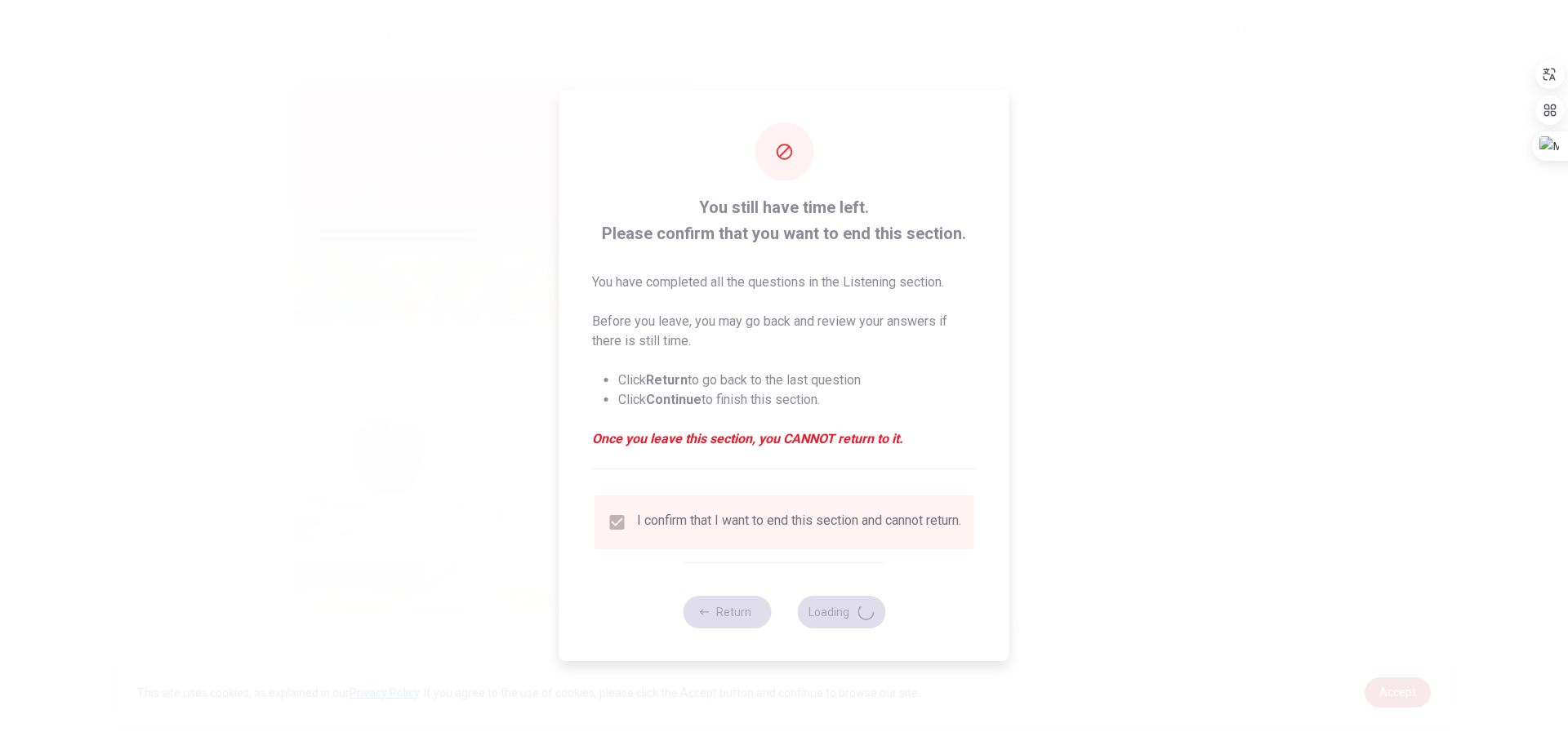
type input "52"
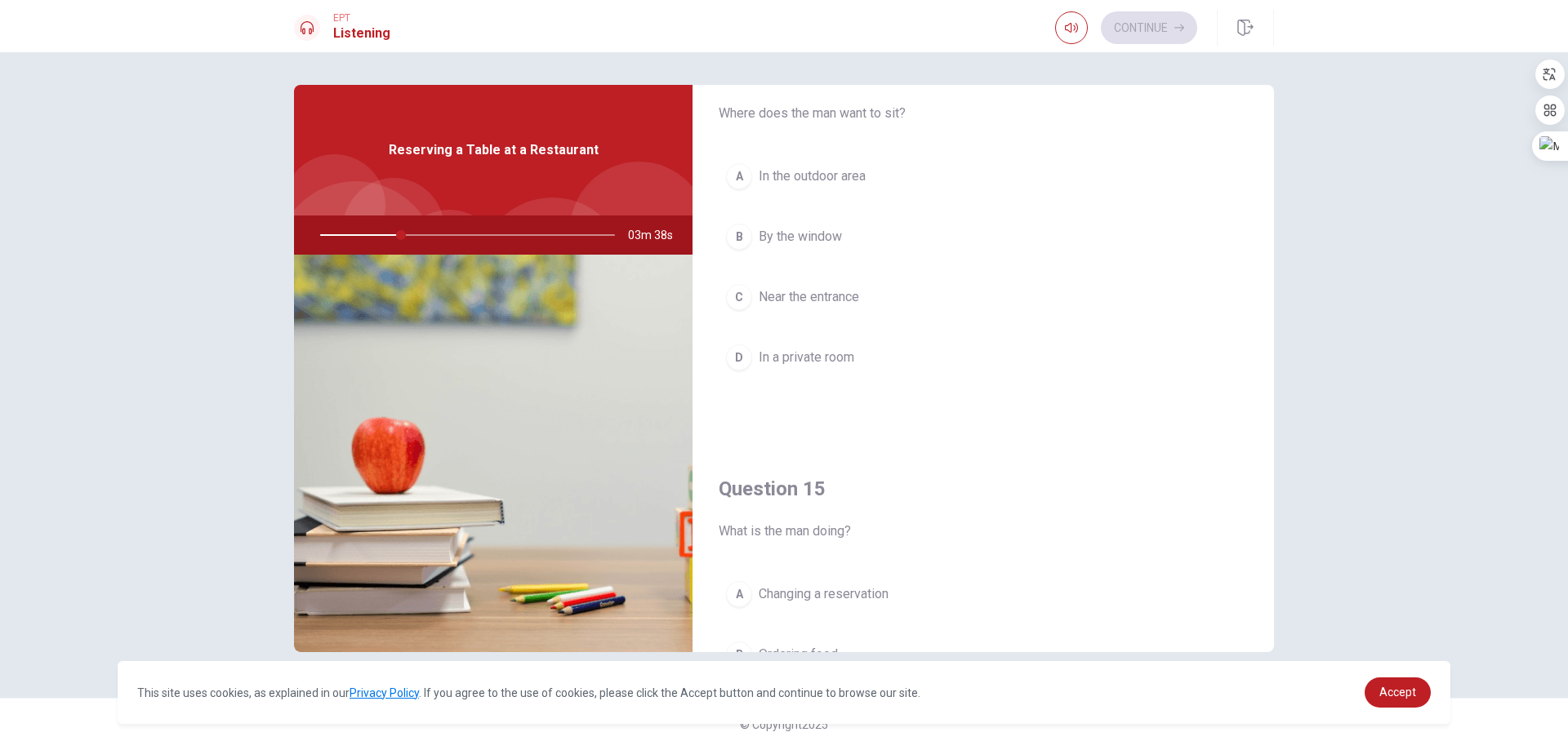
scroll to position [1522, 0]
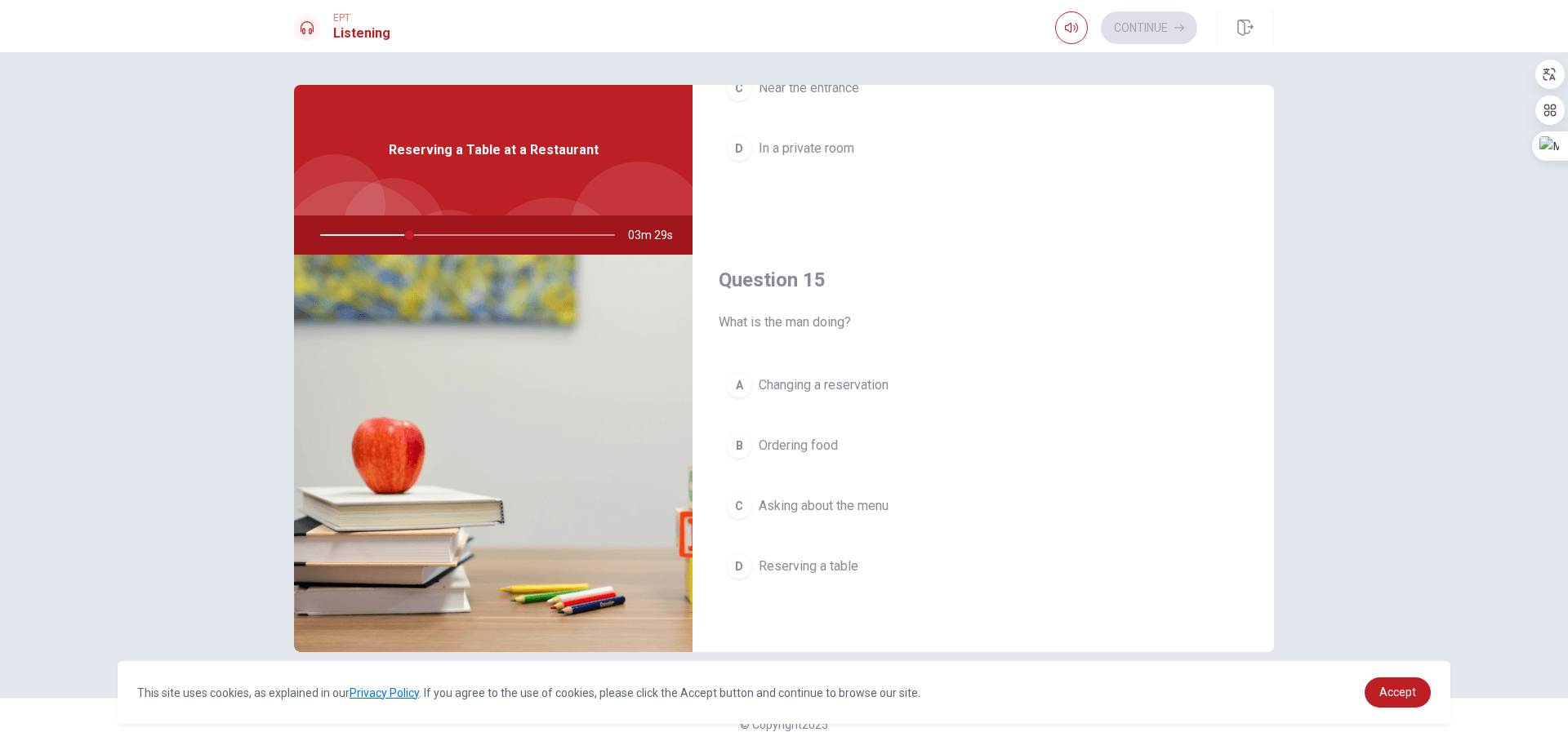
drag, startPoint x: 811, startPoint y: 569, endPoint x: 828, endPoint y: 559, distance: 19.7
click at [810, 569] on span "Reserving a table" at bounding box center [808, 567] width 100 height 20
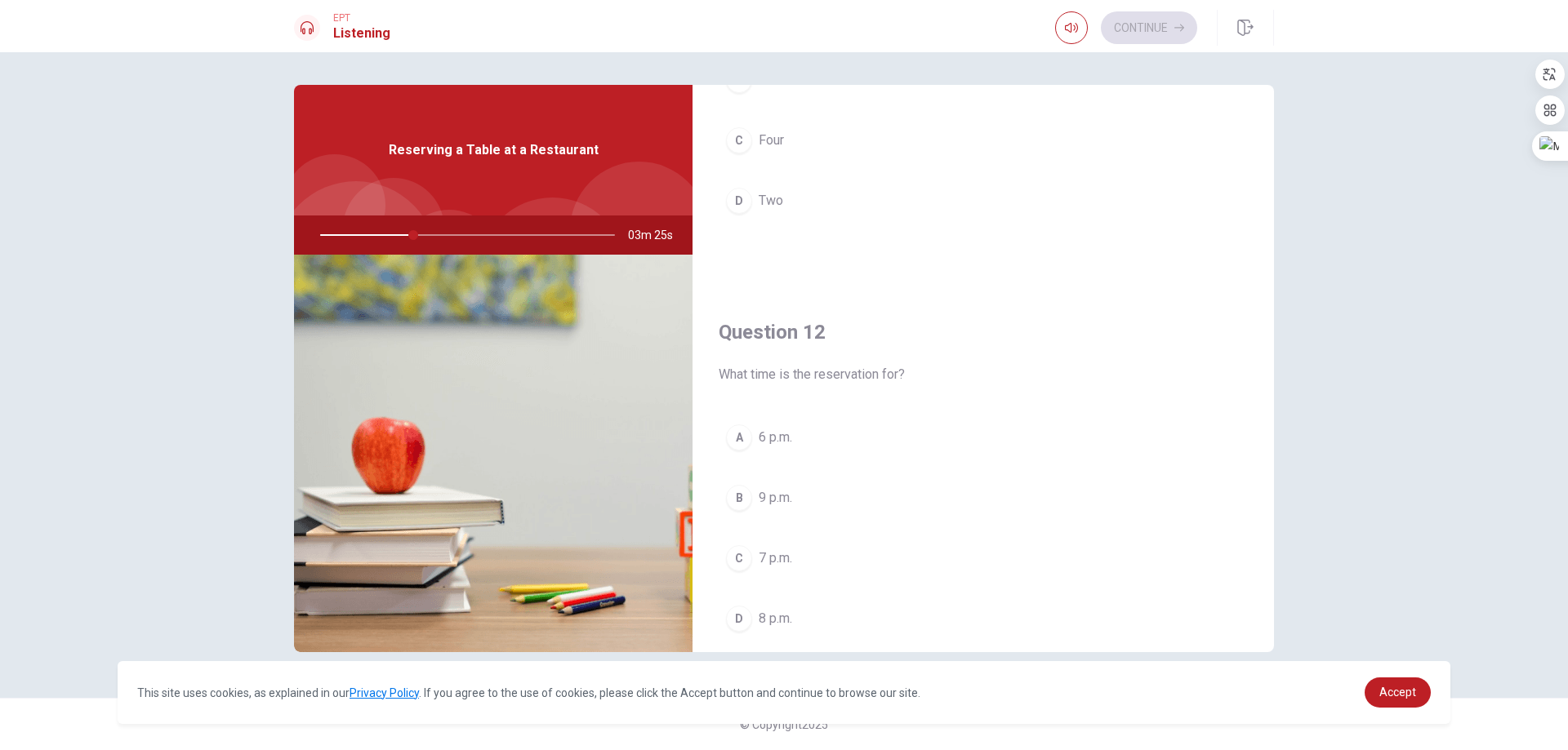
scroll to position [0, 0]
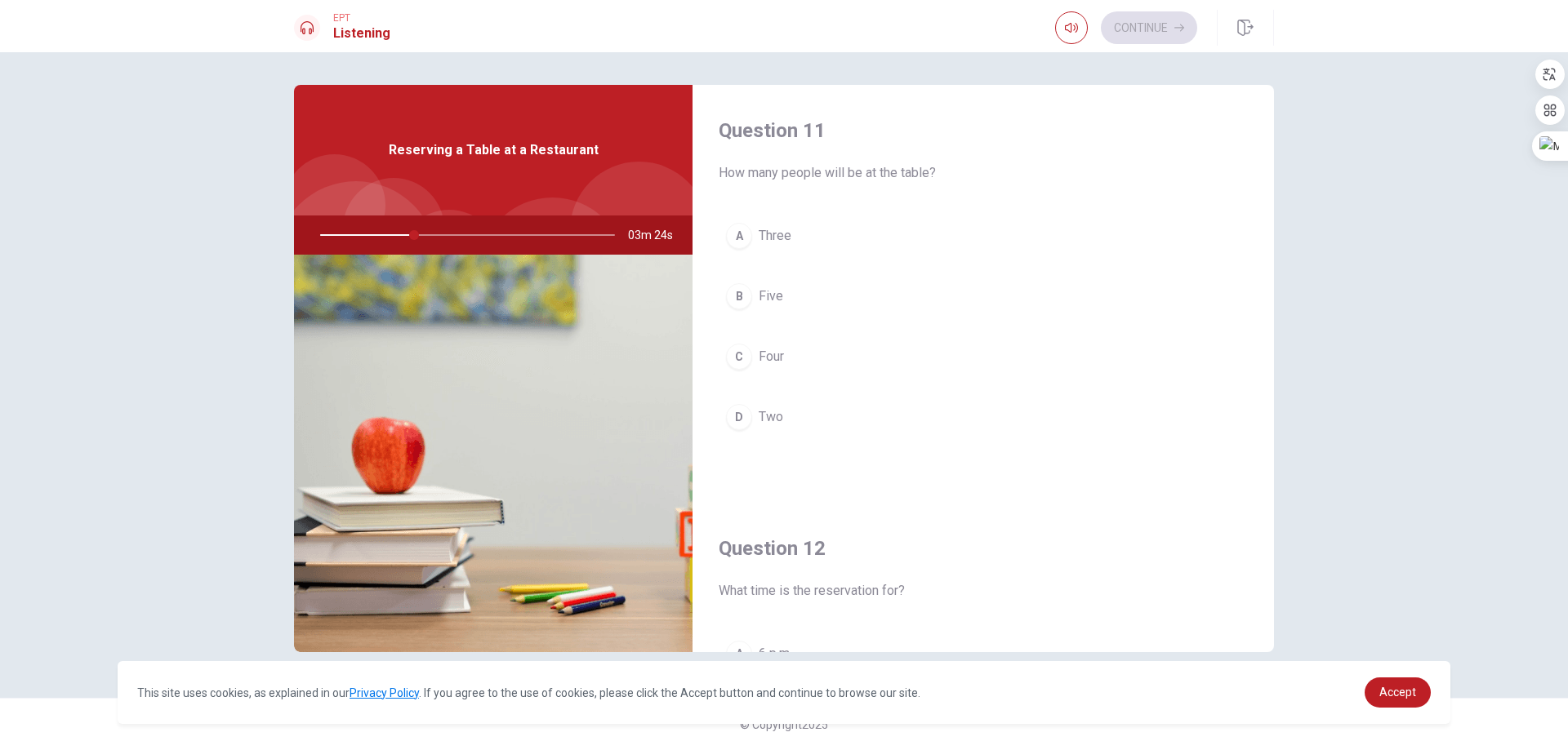
click at [767, 358] on span "Four" at bounding box center [771, 357] width 26 height 20
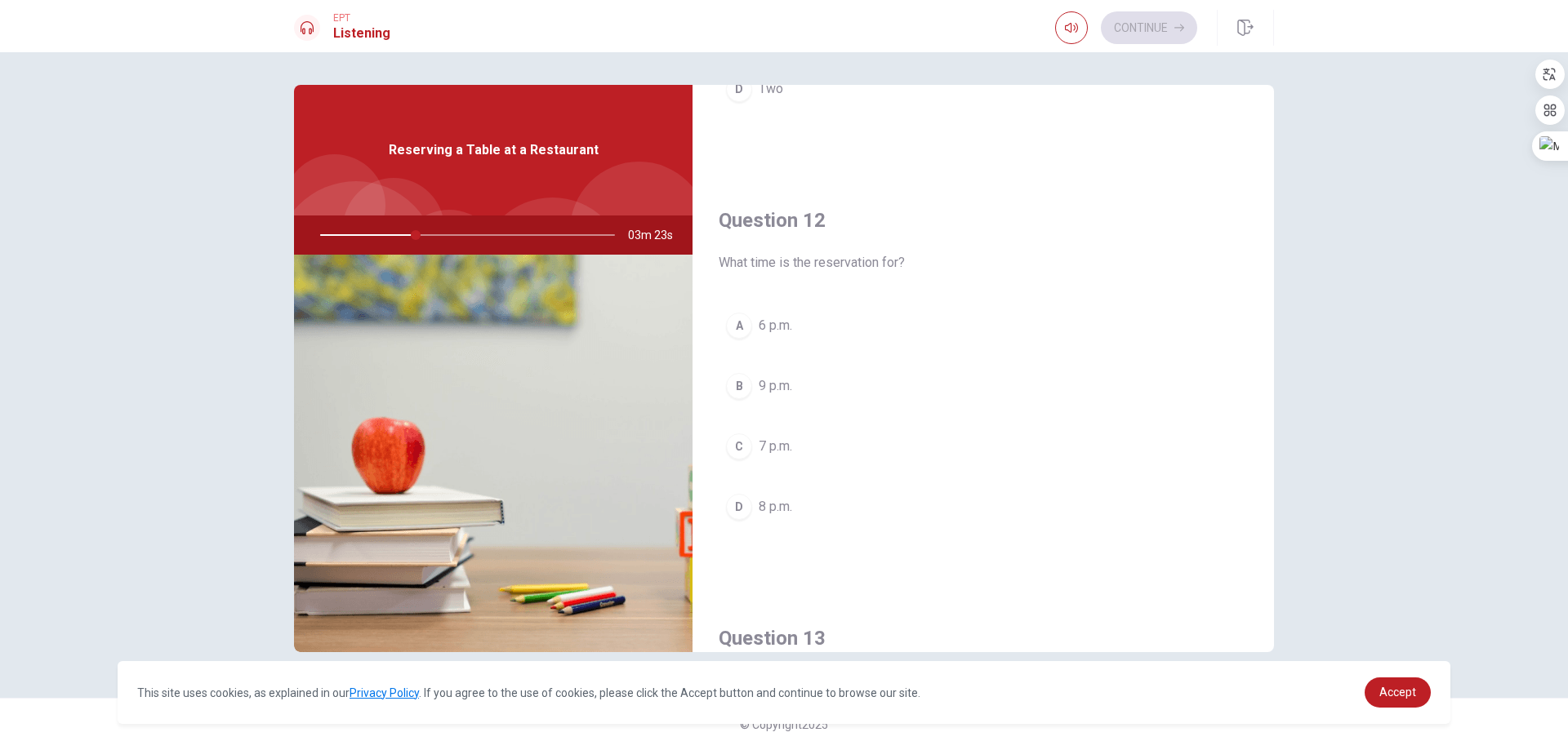
scroll to position [408, 0]
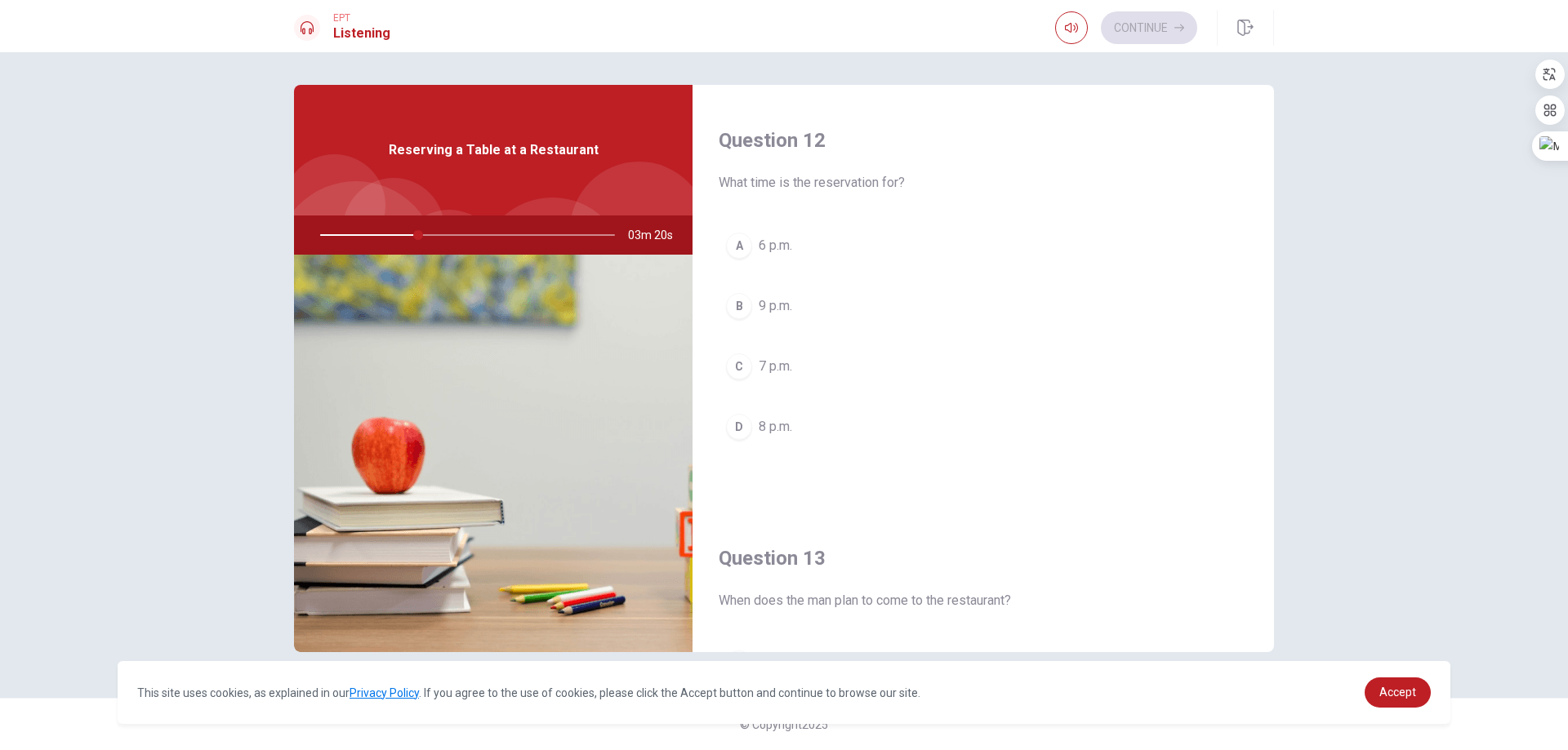
click at [753, 372] on button "C 7 p.m." at bounding box center [983, 366] width 529 height 40
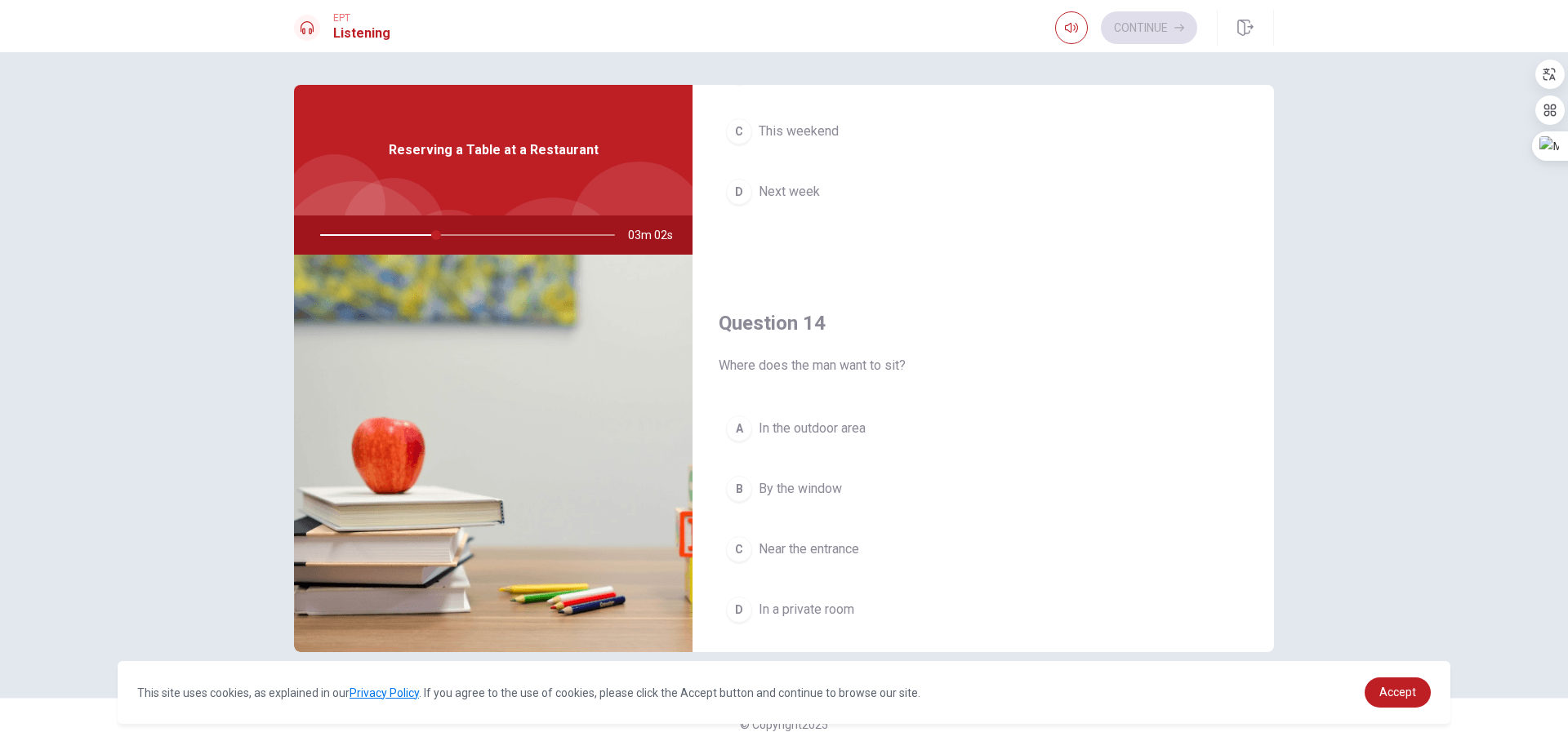
scroll to position [816, 0]
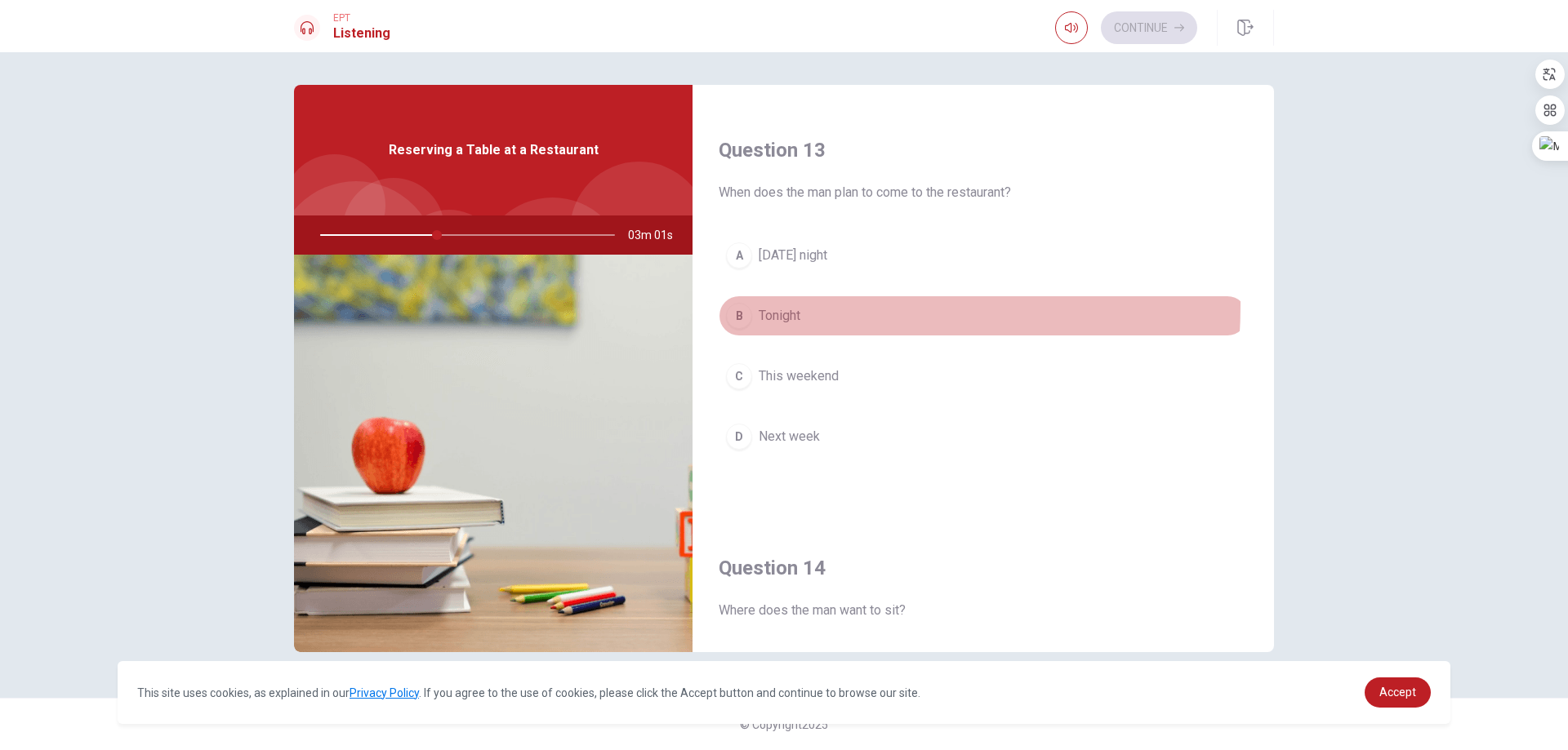
click at [770, 306] on button "B Tonight" at bounding box center [983, 316] width 529 height 40
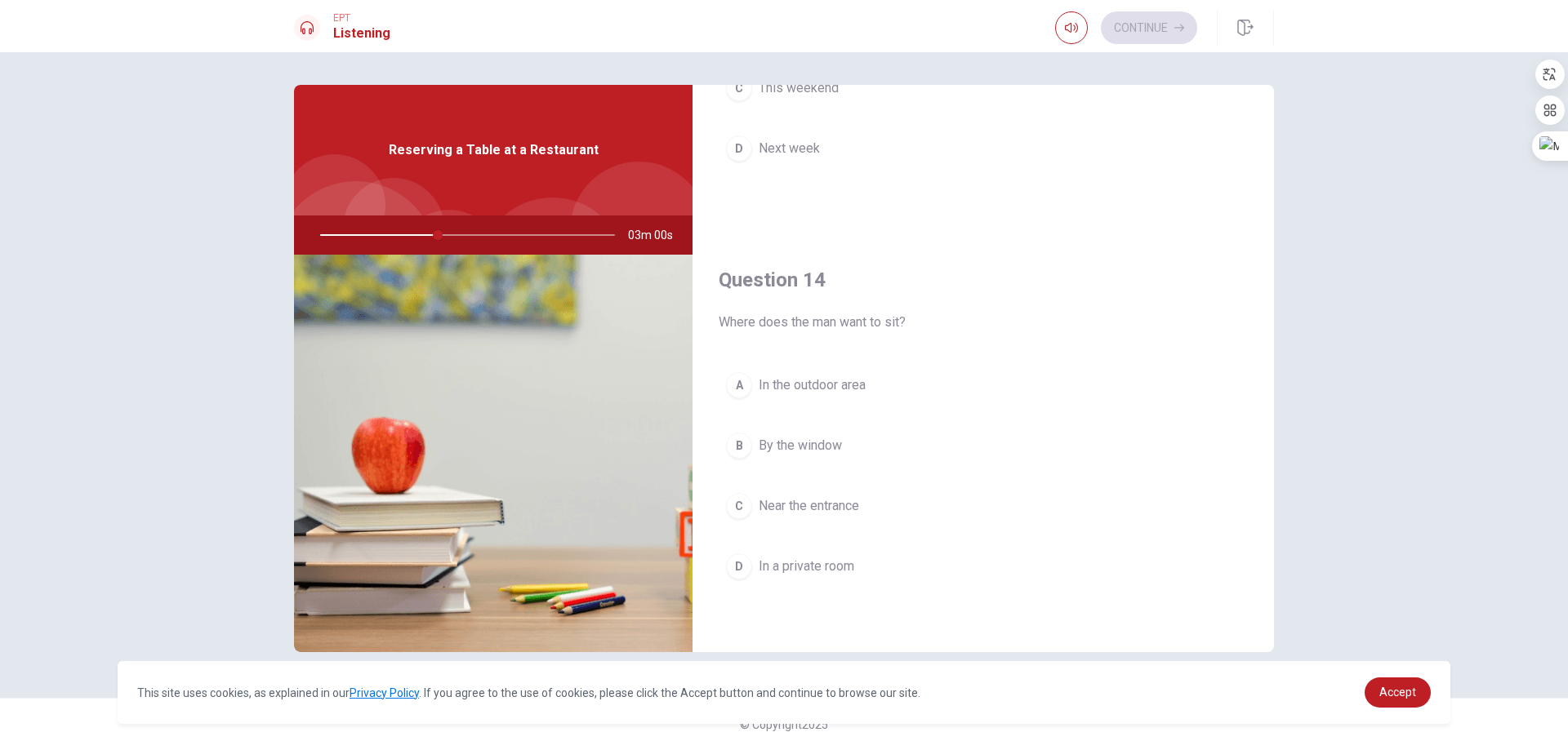
scroll to position [1143, 0]
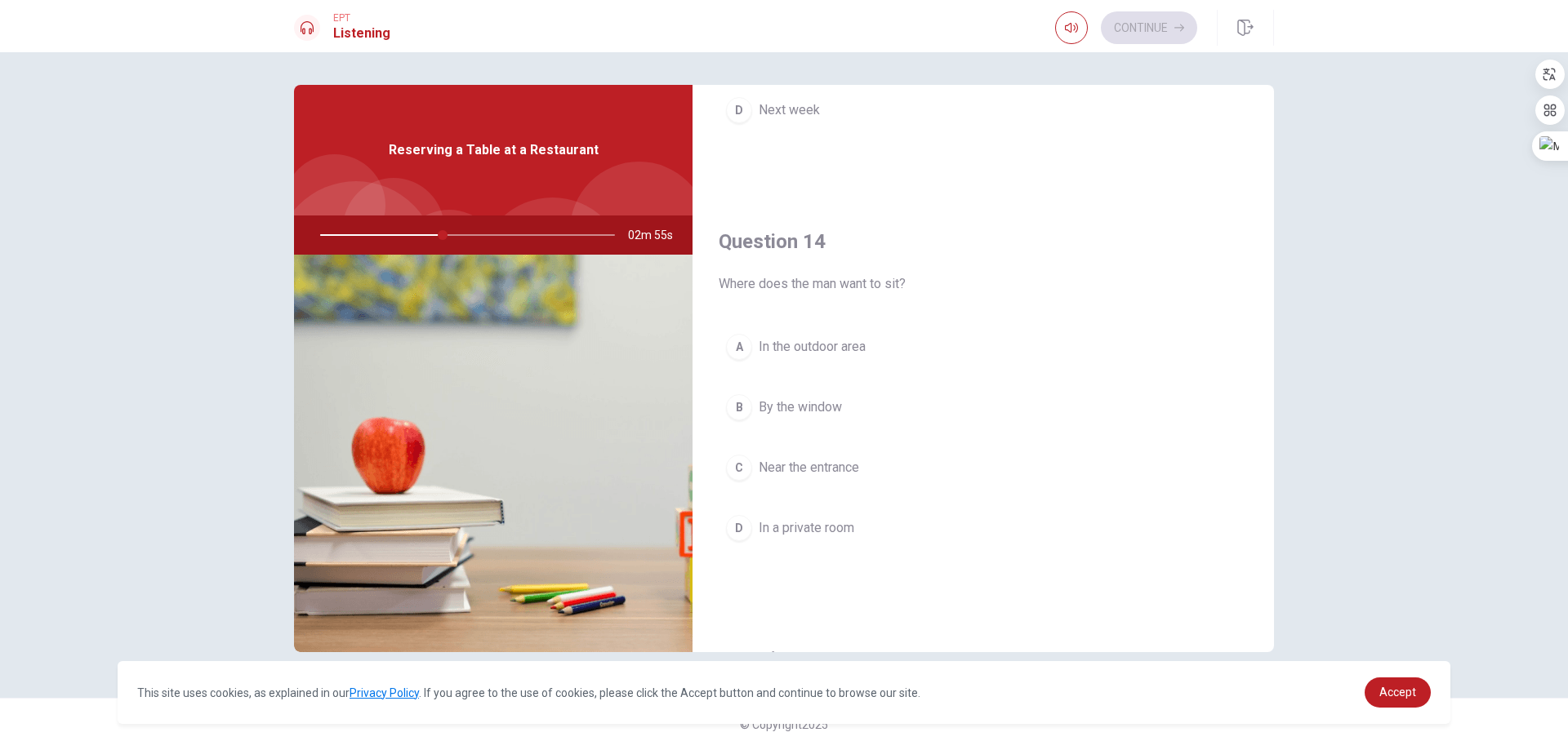
click at [744, 410] on div "B" at bounding box center [739, 407] width 26 height 26
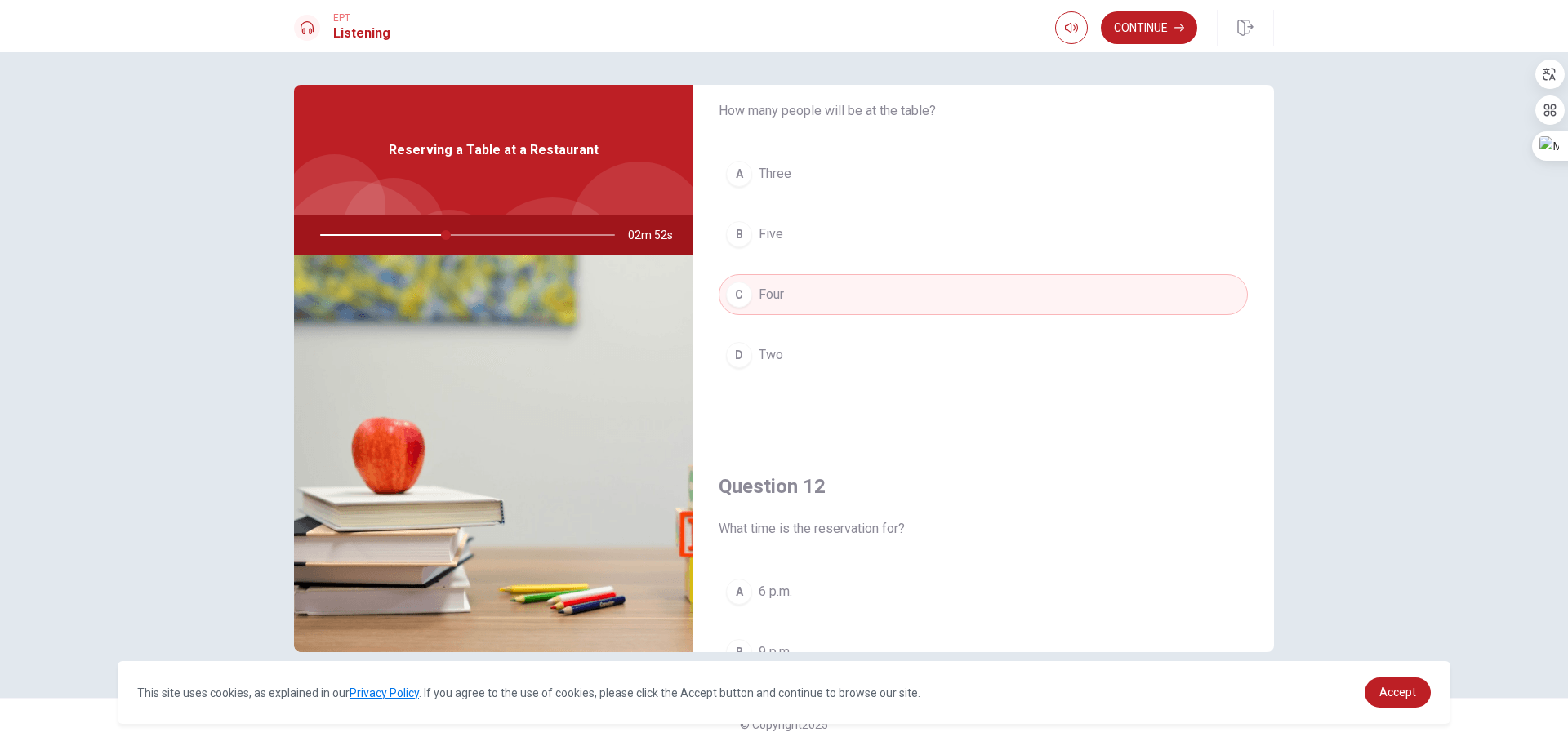
scroll to position [0, 0]
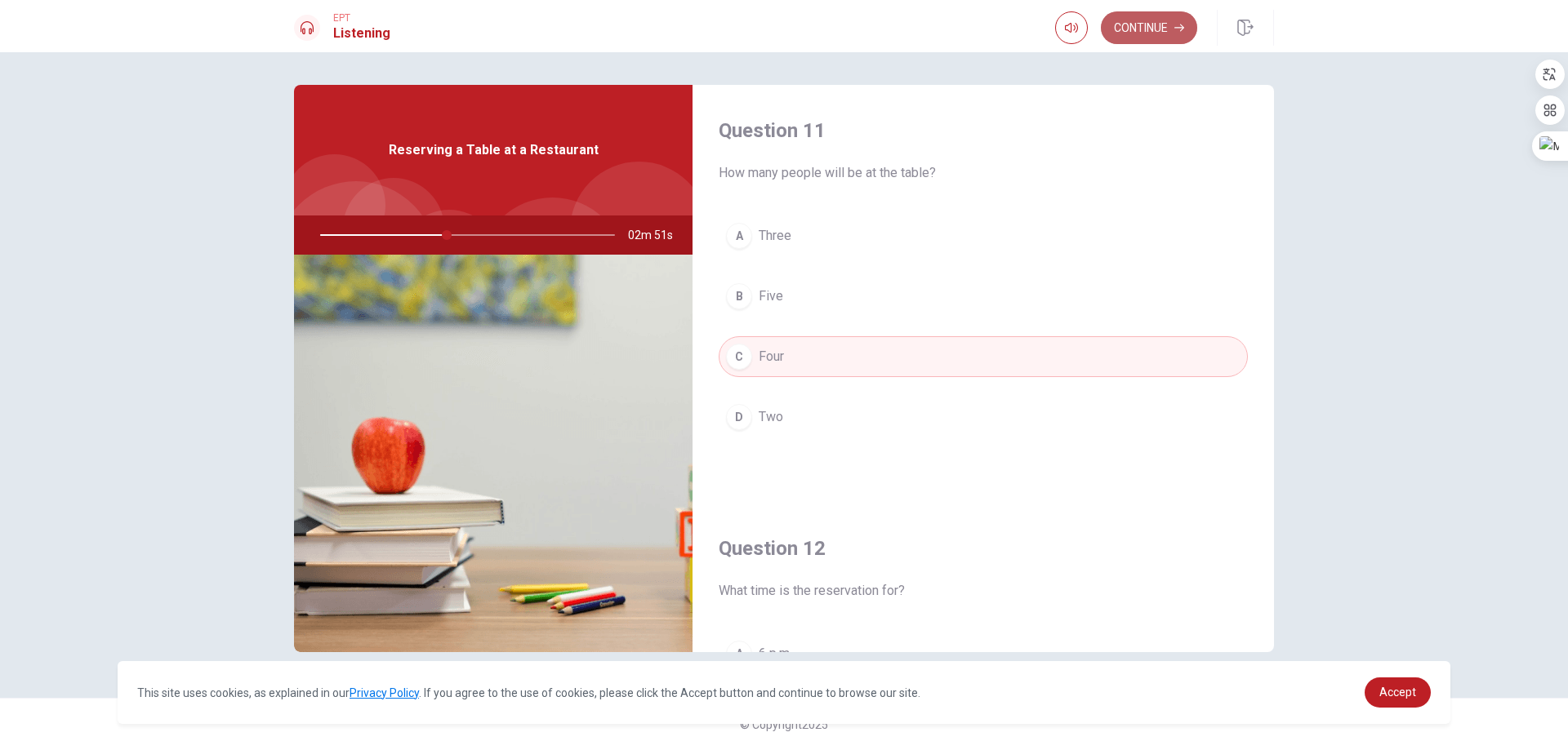
click at [1128, 35] on button "Continue" at bounding box center [1148, 28] width 97 height 33
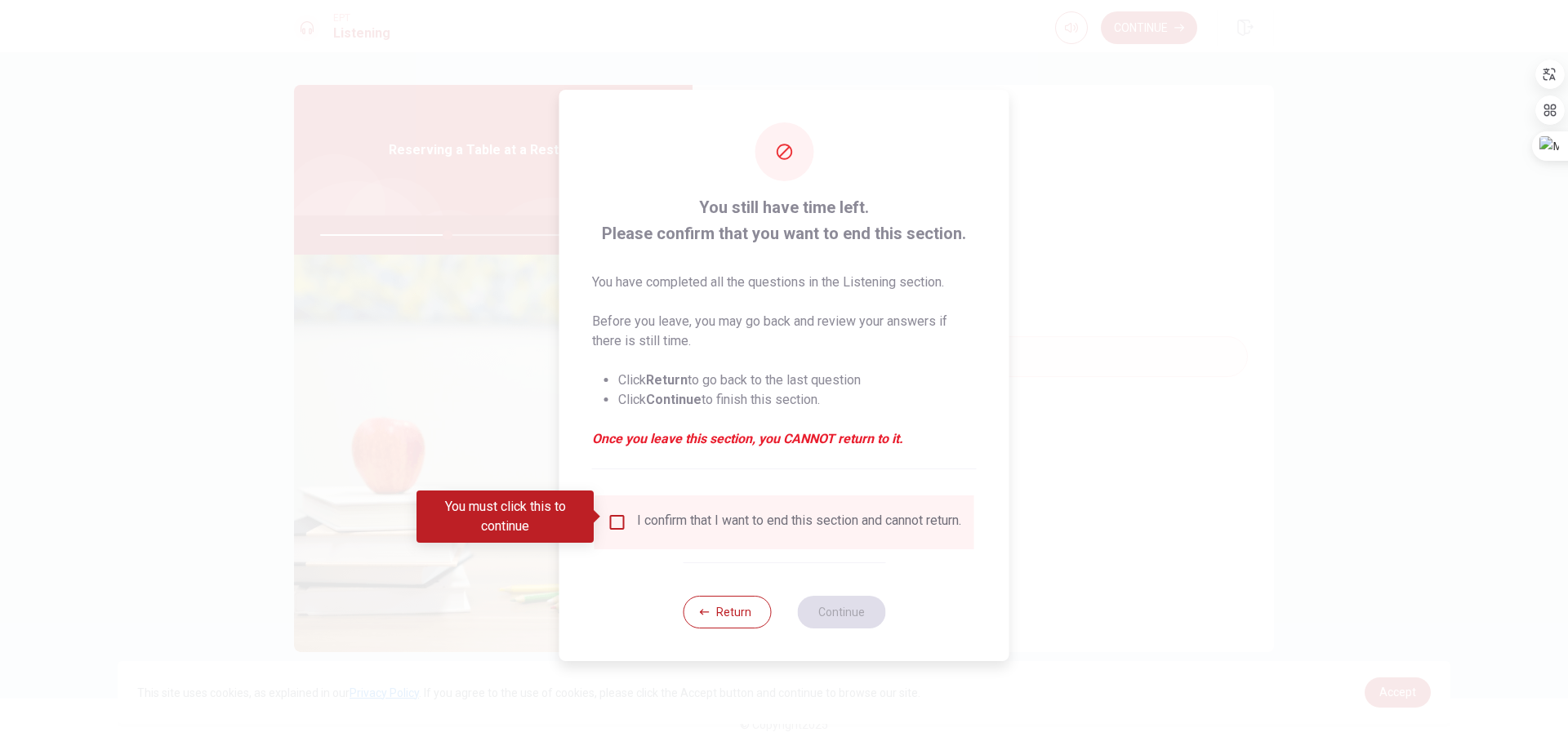
click at [613, 517] on input "You must click this to continue" at bounding box center [617, 523] width 20 height 20
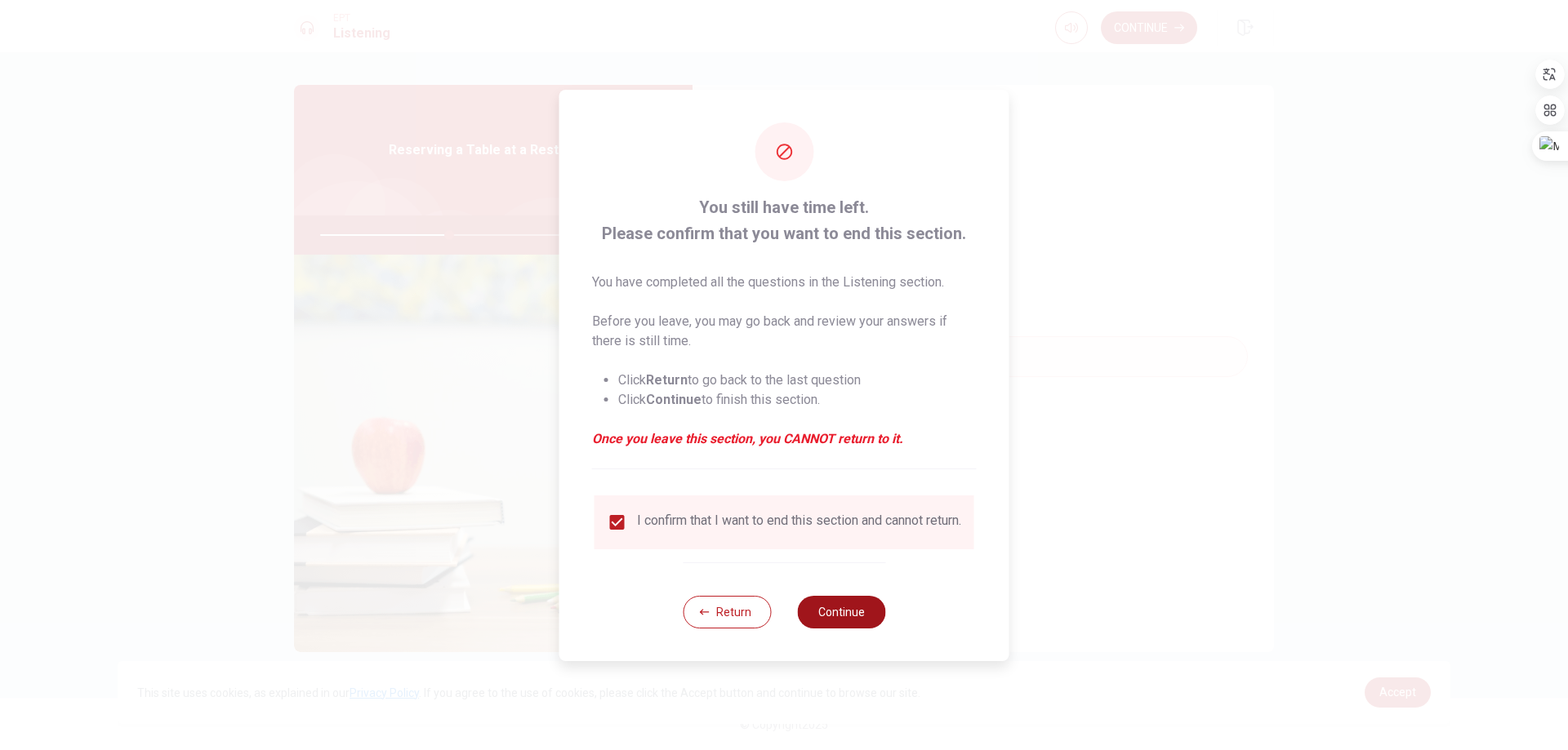
drag, startPoint x: 835, startPoint y: 597, endPoint x: 837, endPoint y: 612, distance: 15.1
click at [835, 601] on div "Return Continue" at bounding box center [783, 612] width 202 height 99
click at [839, 615] on button "Continue" at bounding box center [841, 612] width 88 height 33
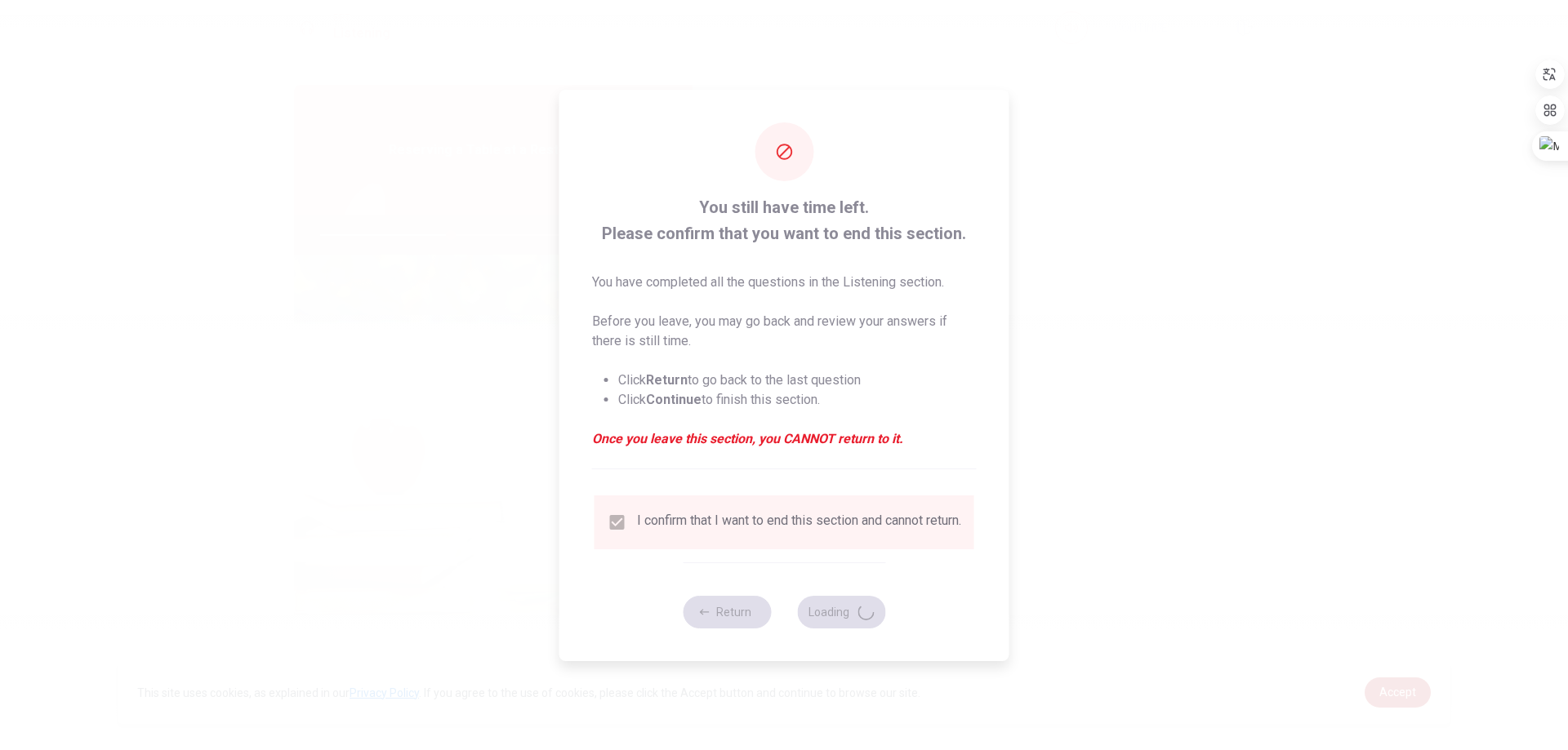
type input "45"
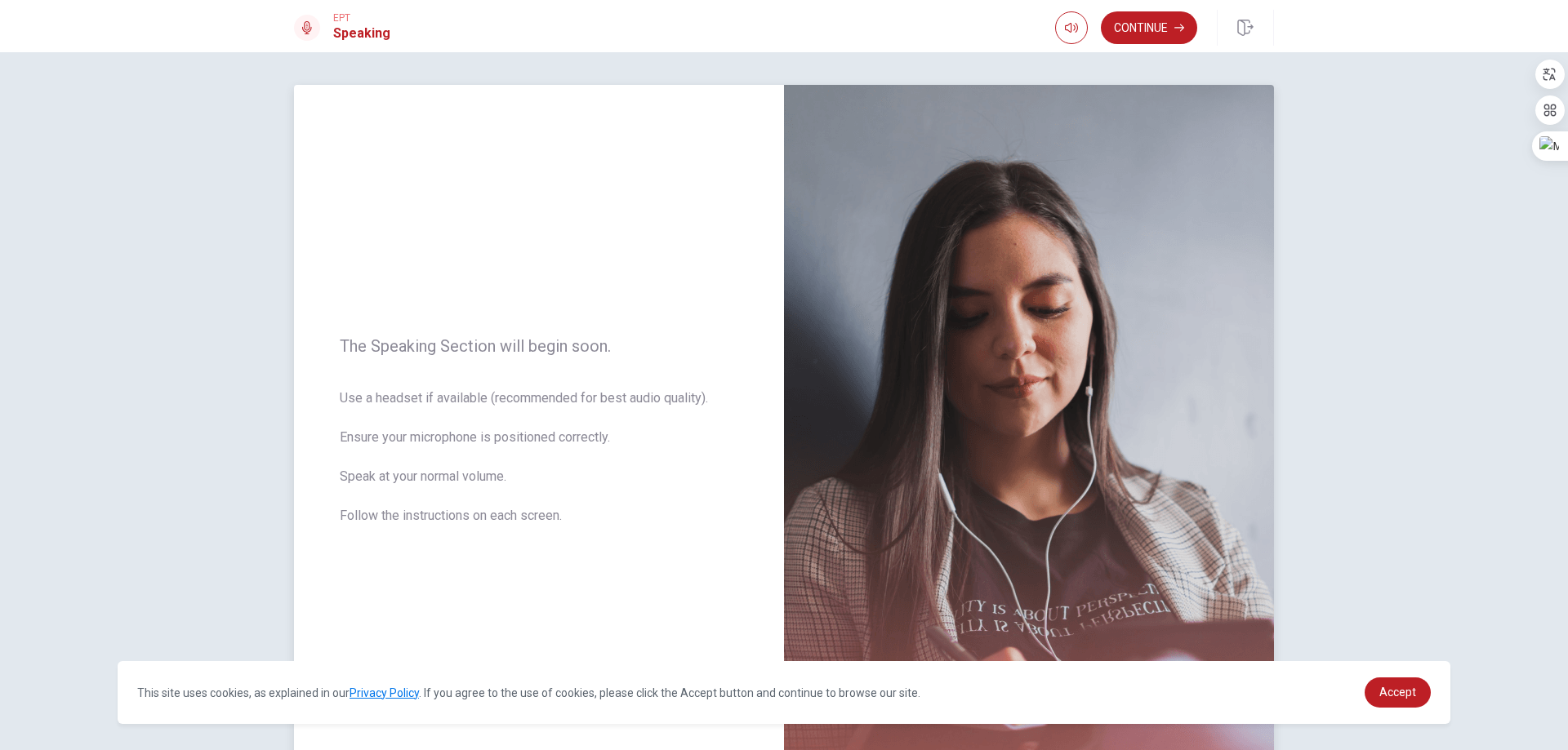
drag, startPoint x: 334, startPoint y: 396, endPoint x: 363, endPoint y: 395, distance: 29.0
click at [363, 395] on div "The Speaking Section will begin soon. Use a headset if available (recommended f…" at bounding box center [539, 441] width 490 height 712
drag, startPoint x: 363, startPoint y: 395, endPoint x: 333, endPoint y: 397, distance: 30.1
click at [333, 397] on div "The Speaking Section will begin soon. Use a headset if available (recommended f…" at bounding box center [539, 441] width 490 height 712
drag, startPoint x: 593, startPoint y: 396, endPoint x: 626, endPoint y: 395, distance: 33.0
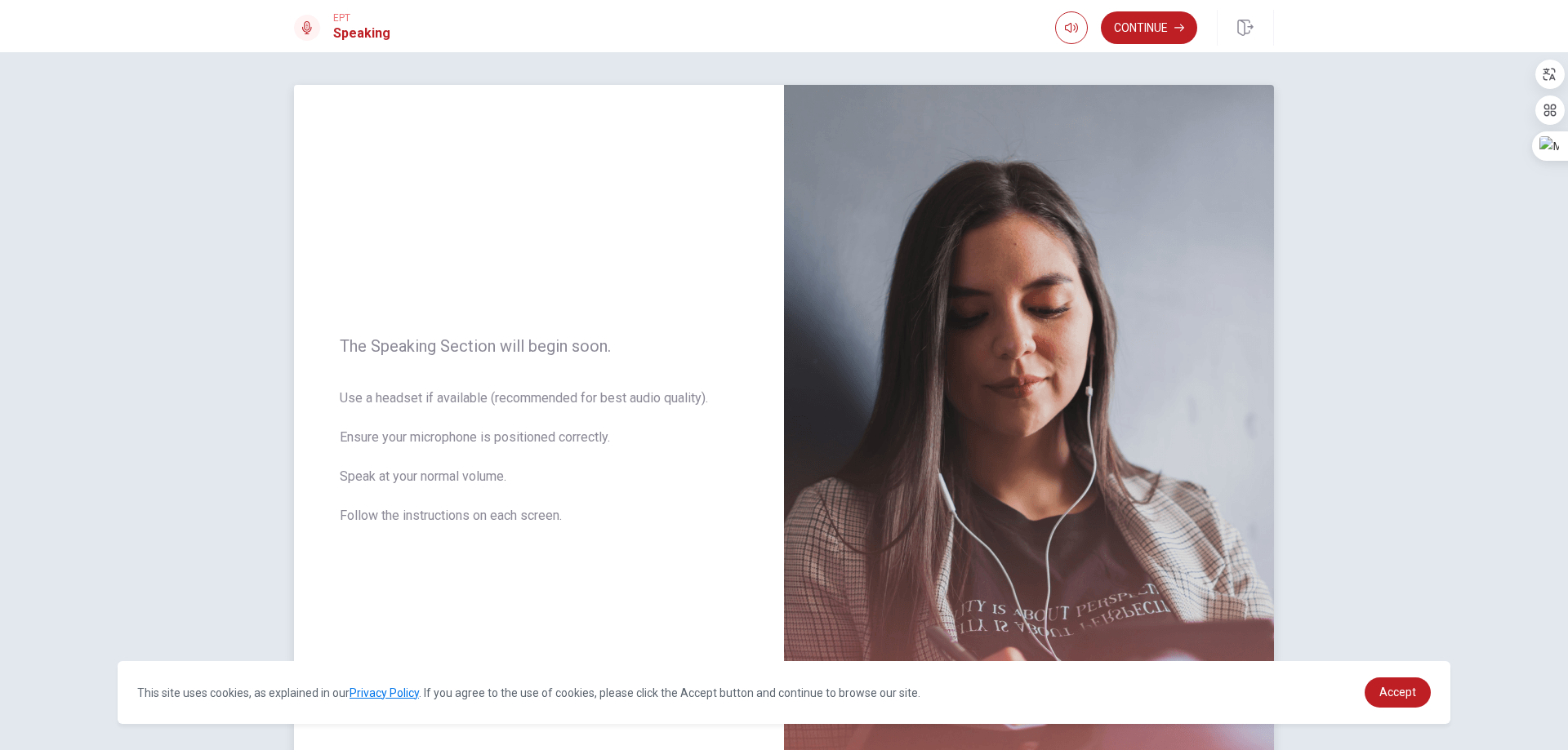
click at [626, 395] on span "Use a headset if available (recommended for best audio quality). Ensure your mi…" at bounding box center [539, 467] width 398 height 157
drag, startPoint x: 378, startPoint y: 433, endPoint x: 465, endPoint y: 434, distance: 87.0
click at [454, 434] on div "The Speaking Section will begin soon. Use a headset if available (recommended f…" at bounding box center [539, 441] width 490 height 712
click at [1138, 40] on button "Continue" at bounding box center [1148, 28] width 97 height 33
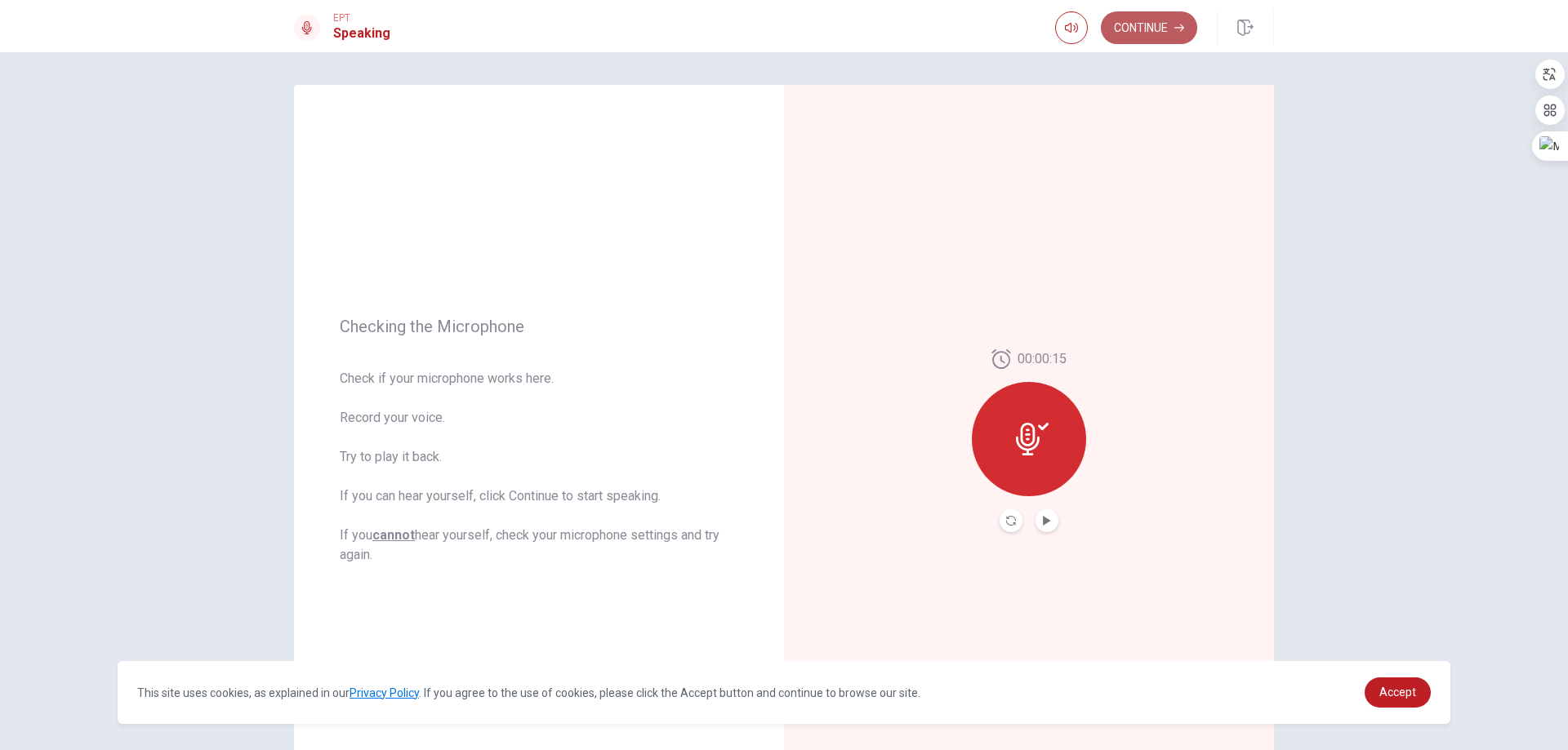
click at [1147, 40] on button "Continue" at bounding box center [1148, 28] width 97 height 33
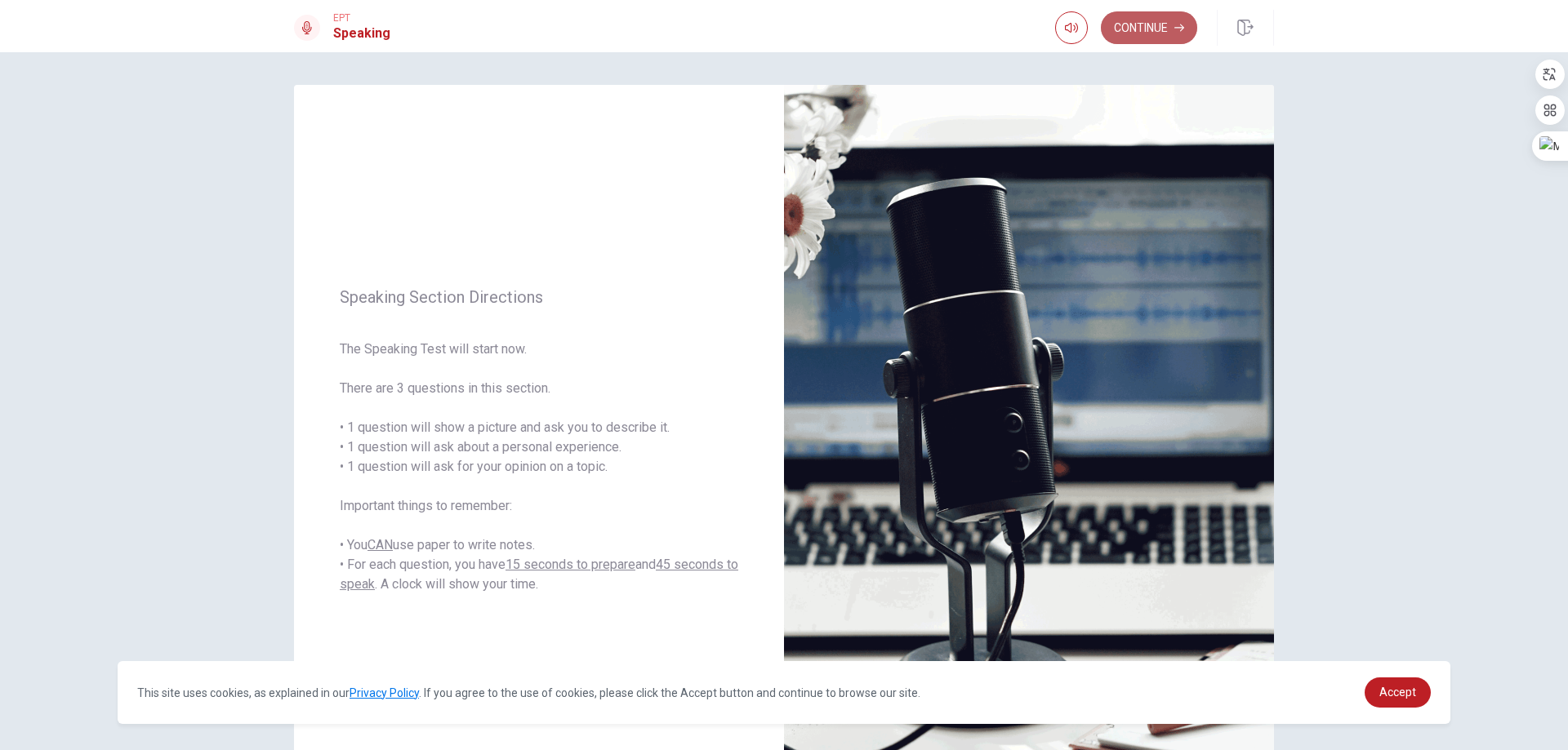
click at [1160, 23] on button "Continue" at bounding box center [1148, 28] width 97 height 33
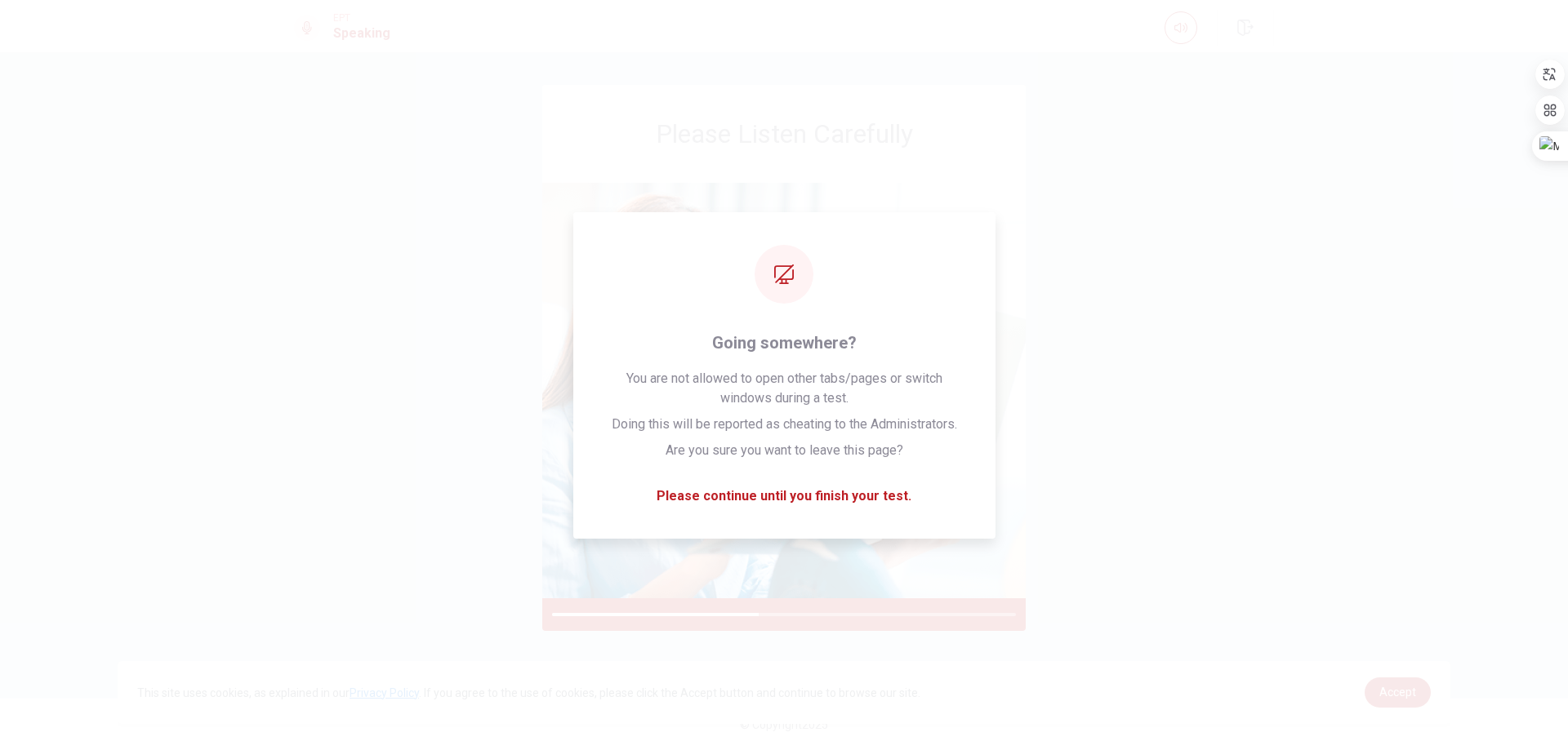
click at [1080, 379] on div "Please Listen Carefully" at bounding box center [783, 375] width 1032 height 581
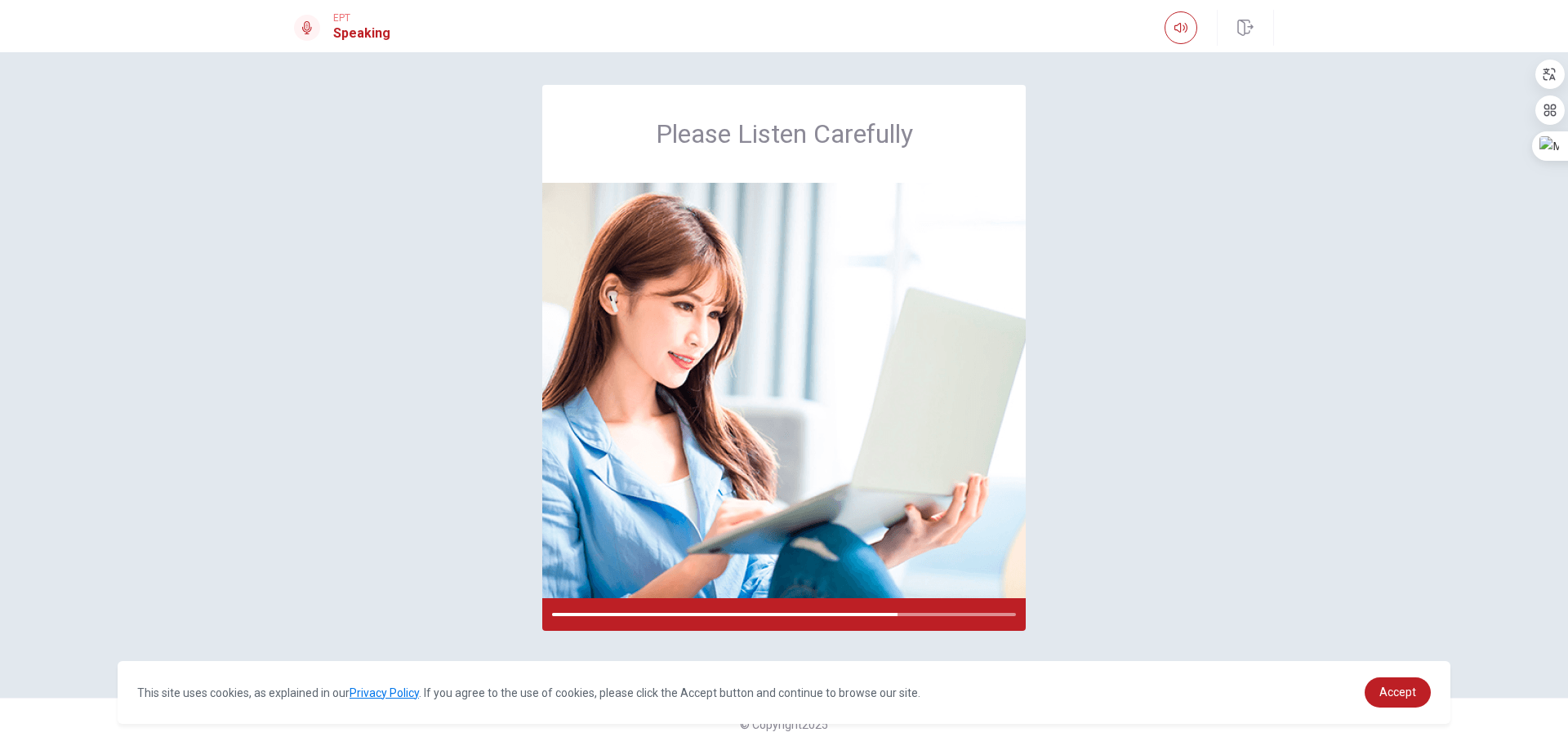
click at [1096, 434] on div "Please Listen Carefully" at bounding box center [783, 375] width 1032 height 581
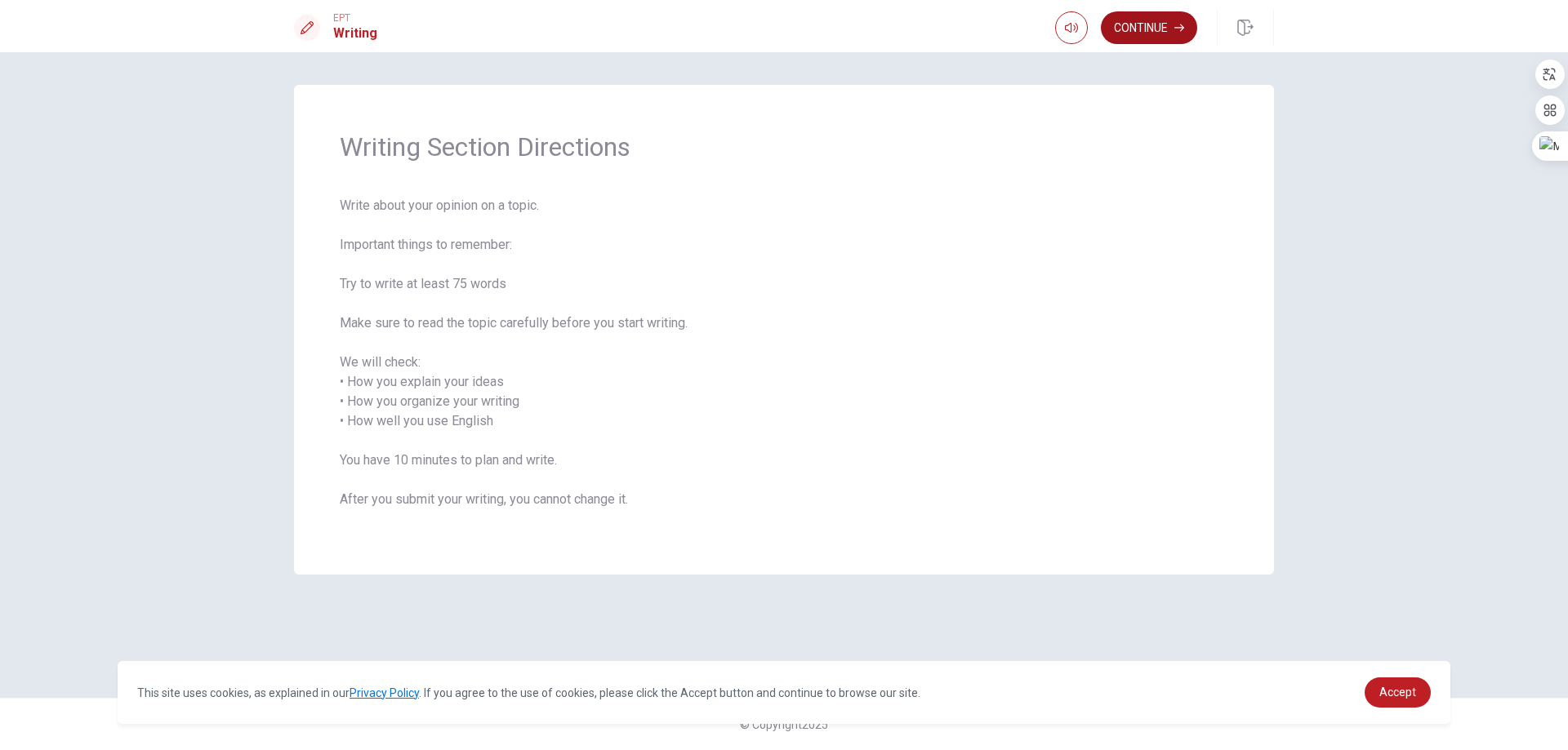
click at [1157, 33] on button "Continue" at bounding box center [1148, 28] width 97 height 33
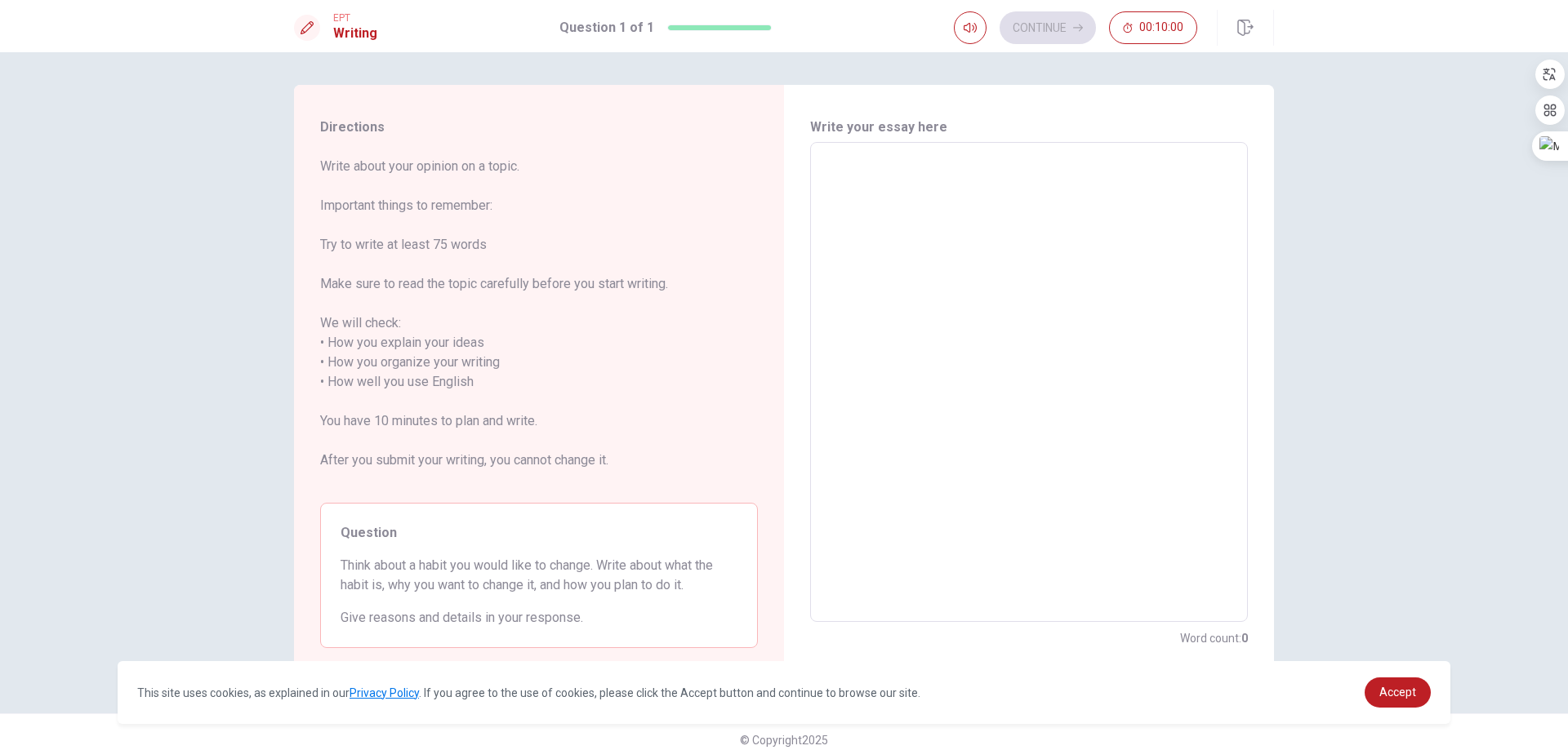
click at [1013, 181] on textarea at bounding box center [1029, 382] width 415 height 453
type textarea "ㄎ"
type textarea "x"
type textarea "i"
type textarea "x"
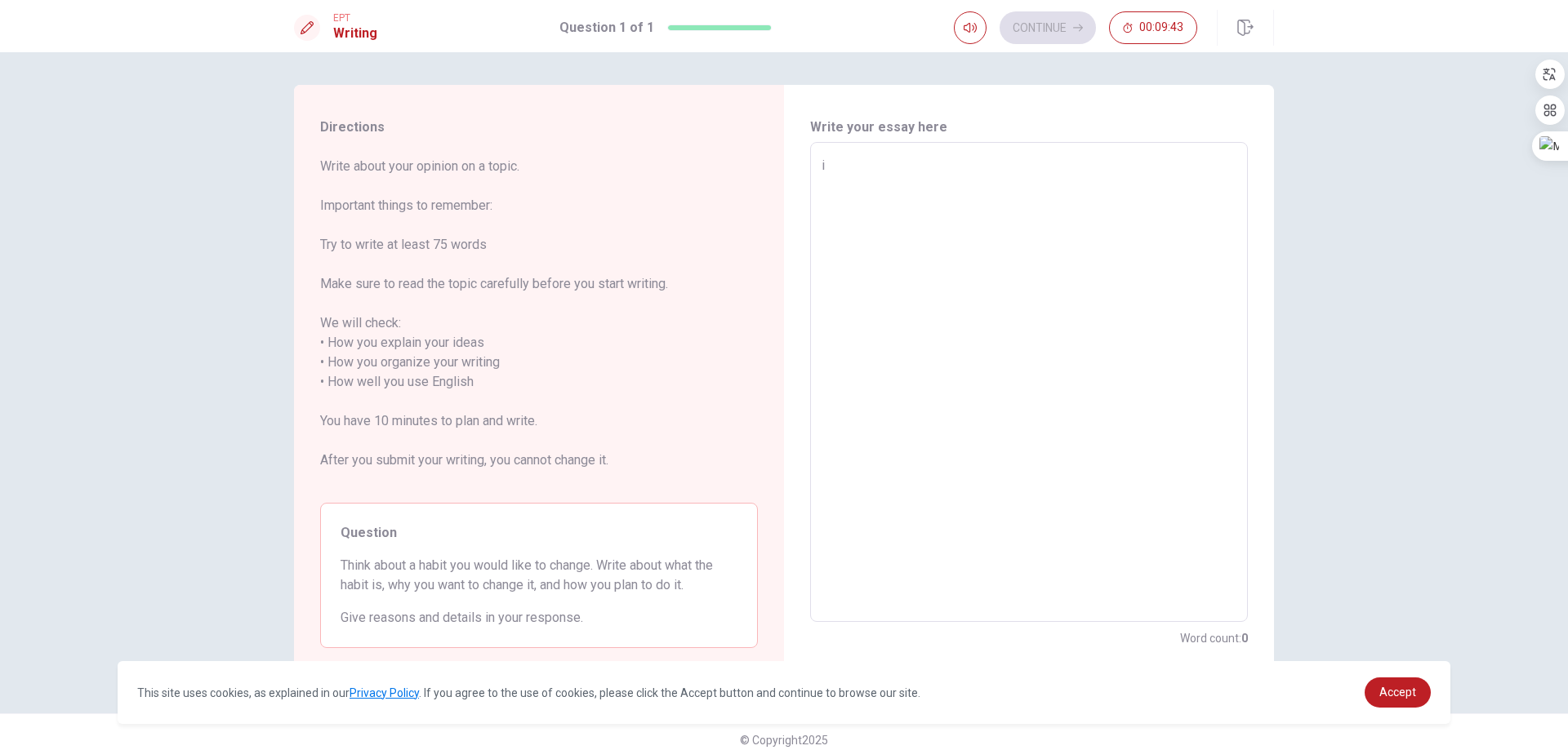
type textarea "i"
type textarea "x"
type textarea "i w"
type textarea "x"
type textarea "i wa"
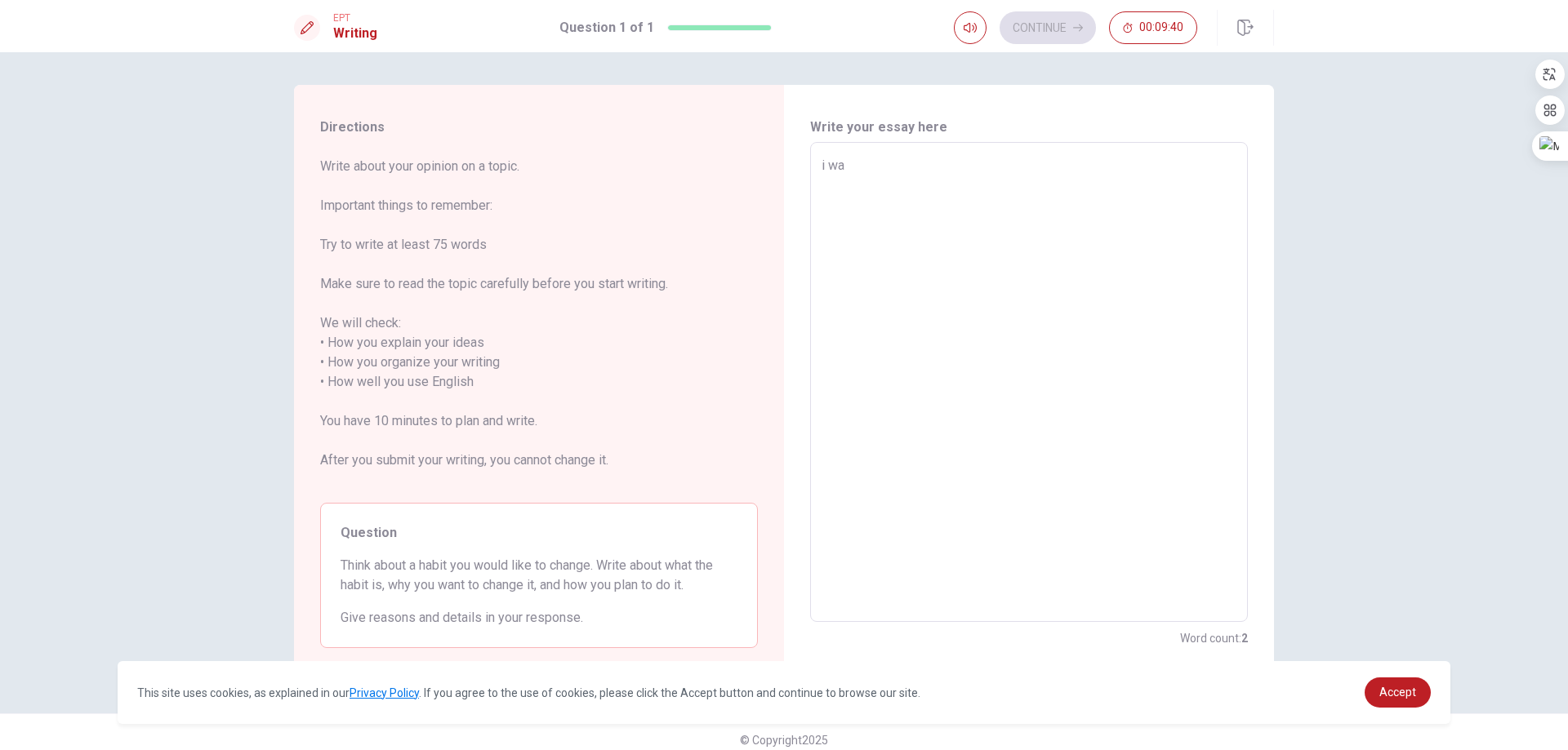
type textarea "x"
type textarea "i wan"
type textarea "x"
type textarea "i want"
type textarea "x"
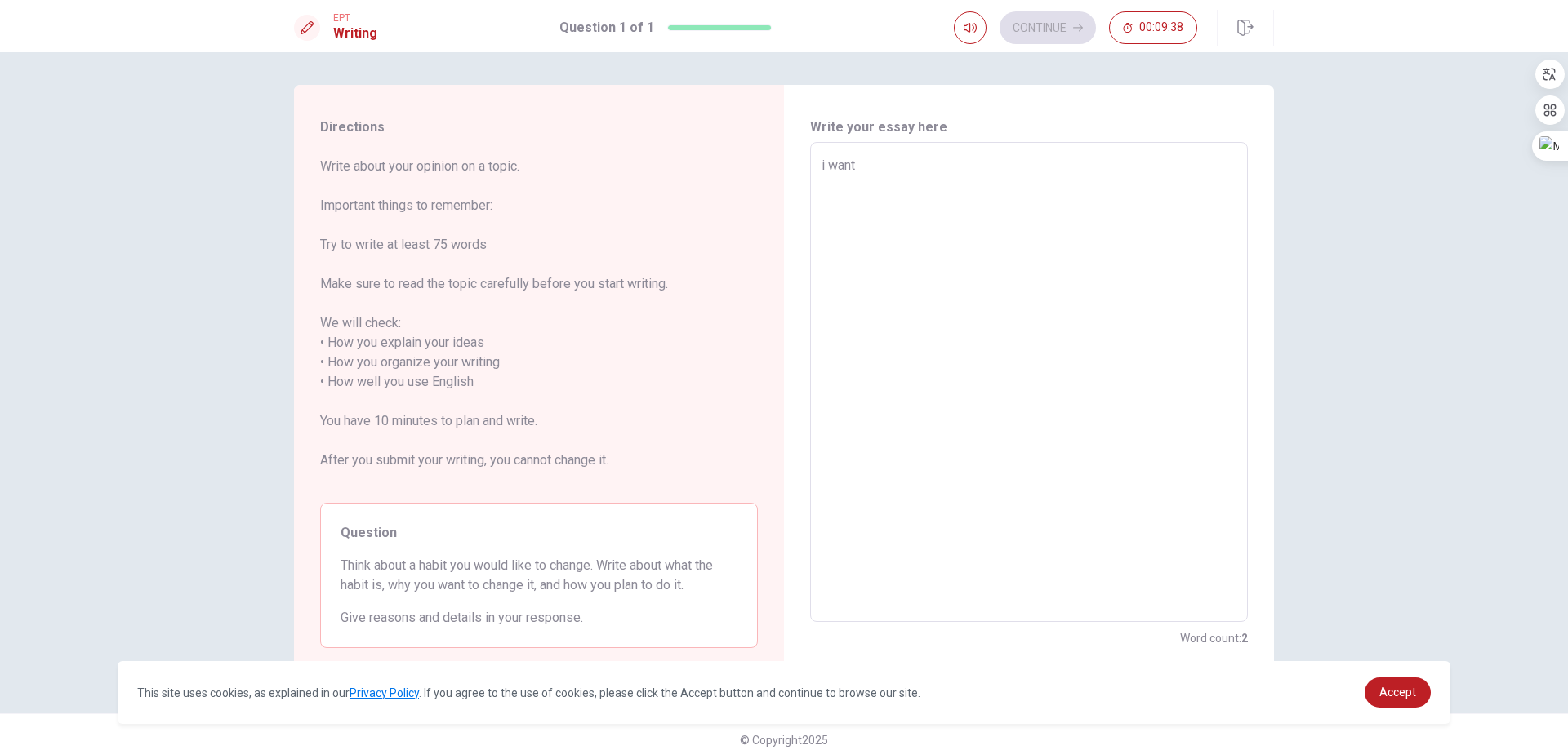
type textarea "i want"
type textarea "x"
type textarea "i want t"
type textarea "x"
type textarea "i want to"
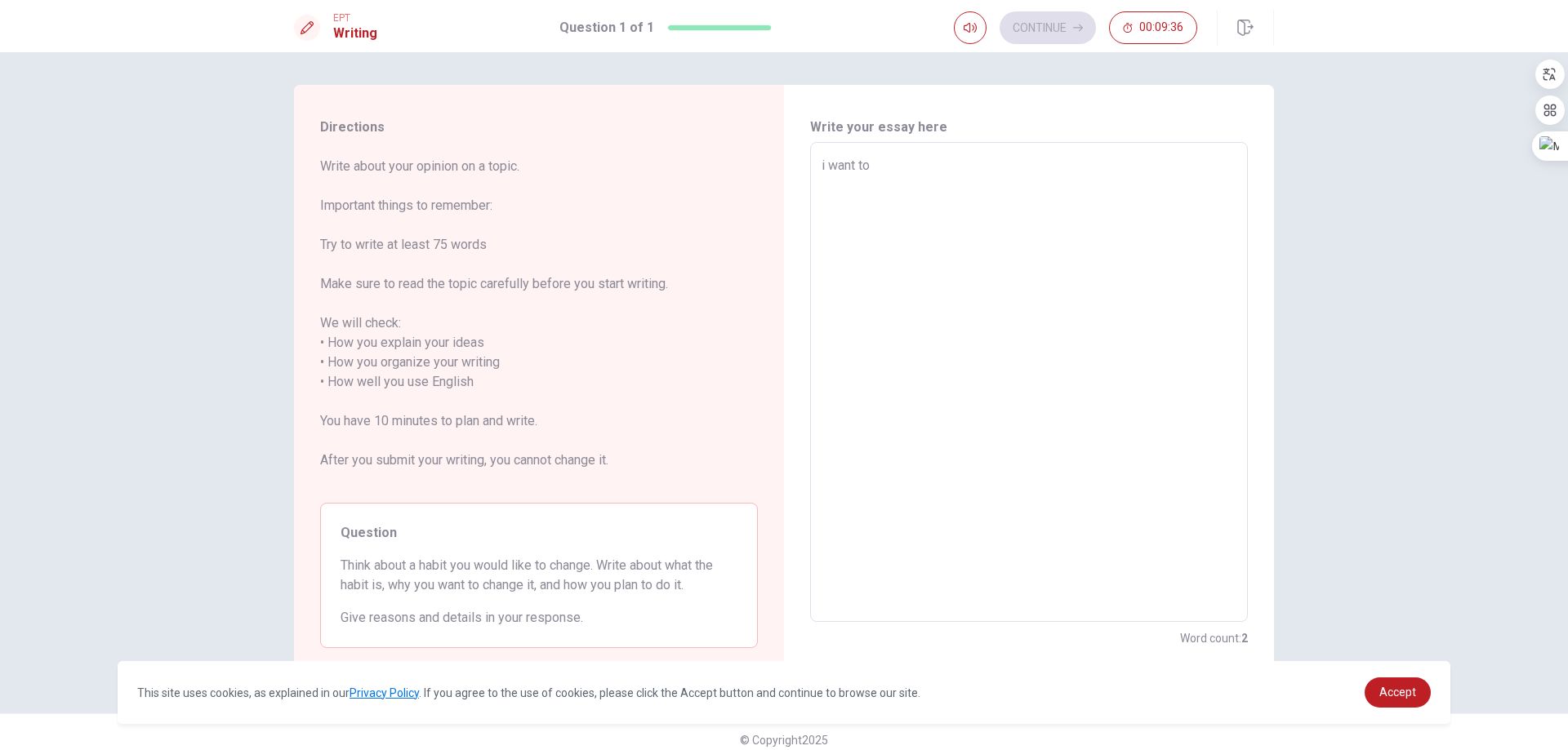
type textarea "x"
type textarea "i want to"
type textarea "x"
type textarea "i want to s"
type textarea "x"
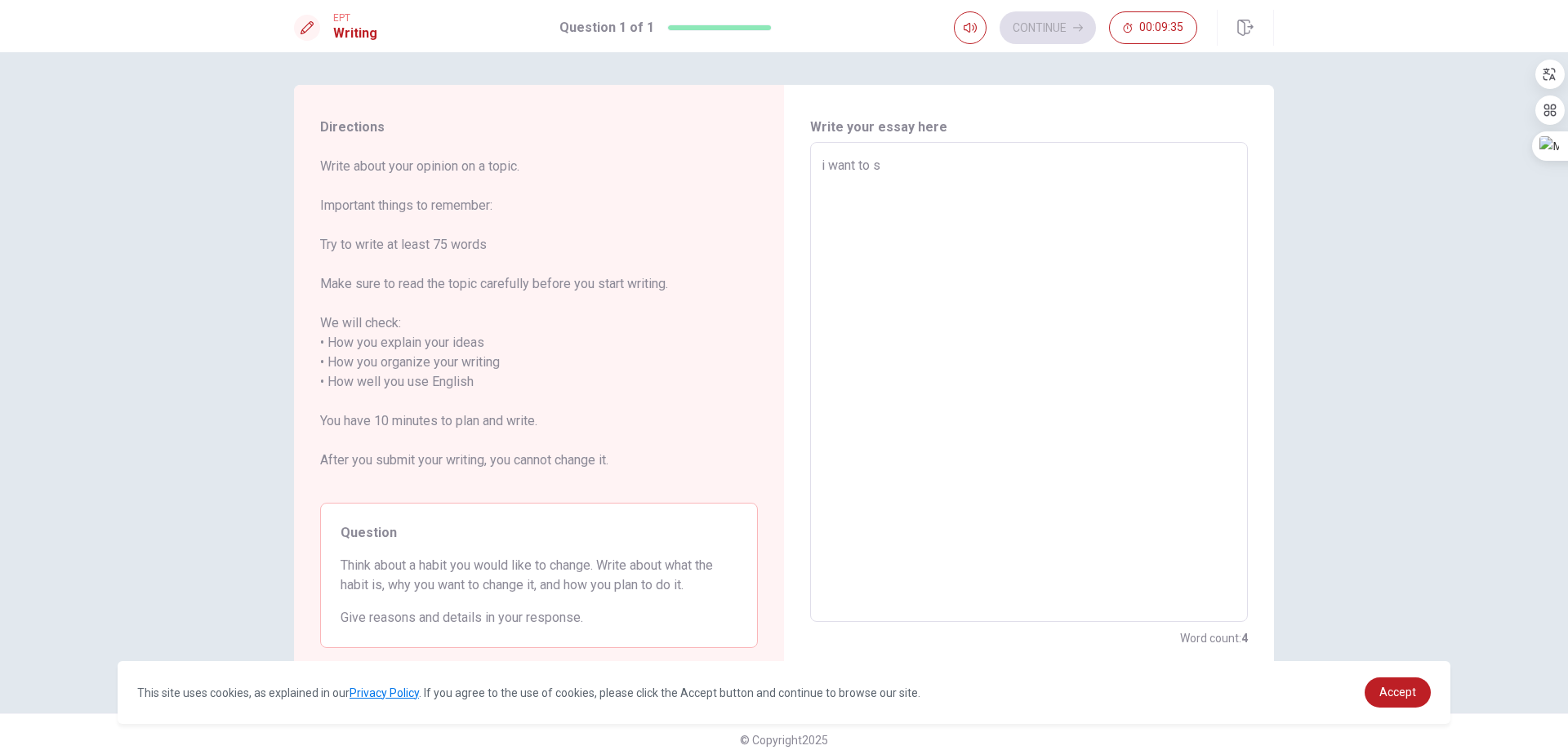
type textarea "i want to st"
type textarea "x"
type textarea "i want to stu"
type textarea "x"
type textarea "i want to stud"
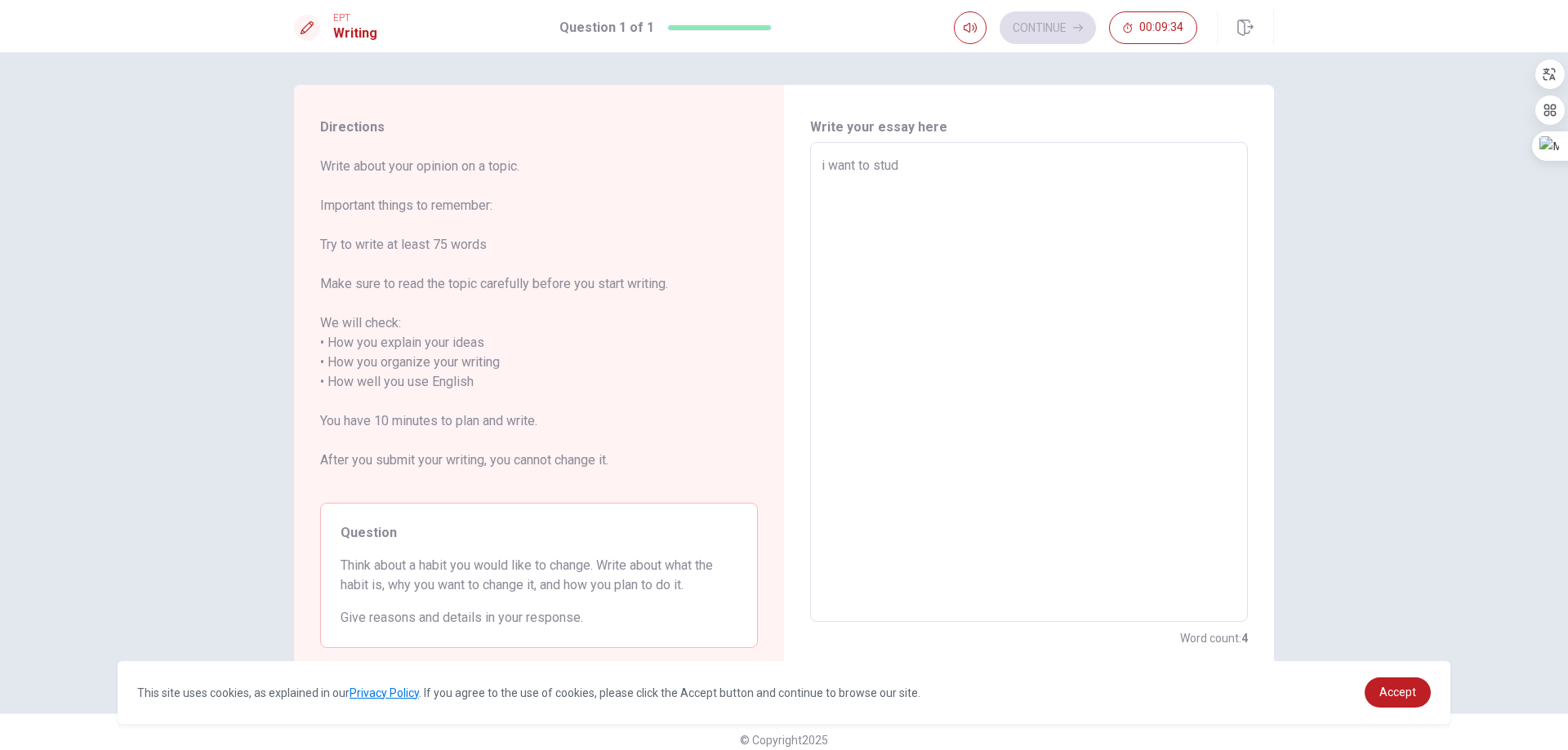
type textarea "x"
type textarea "i want to study"
type textarea "x"
type textarea "i want to study"
type textarea "x"
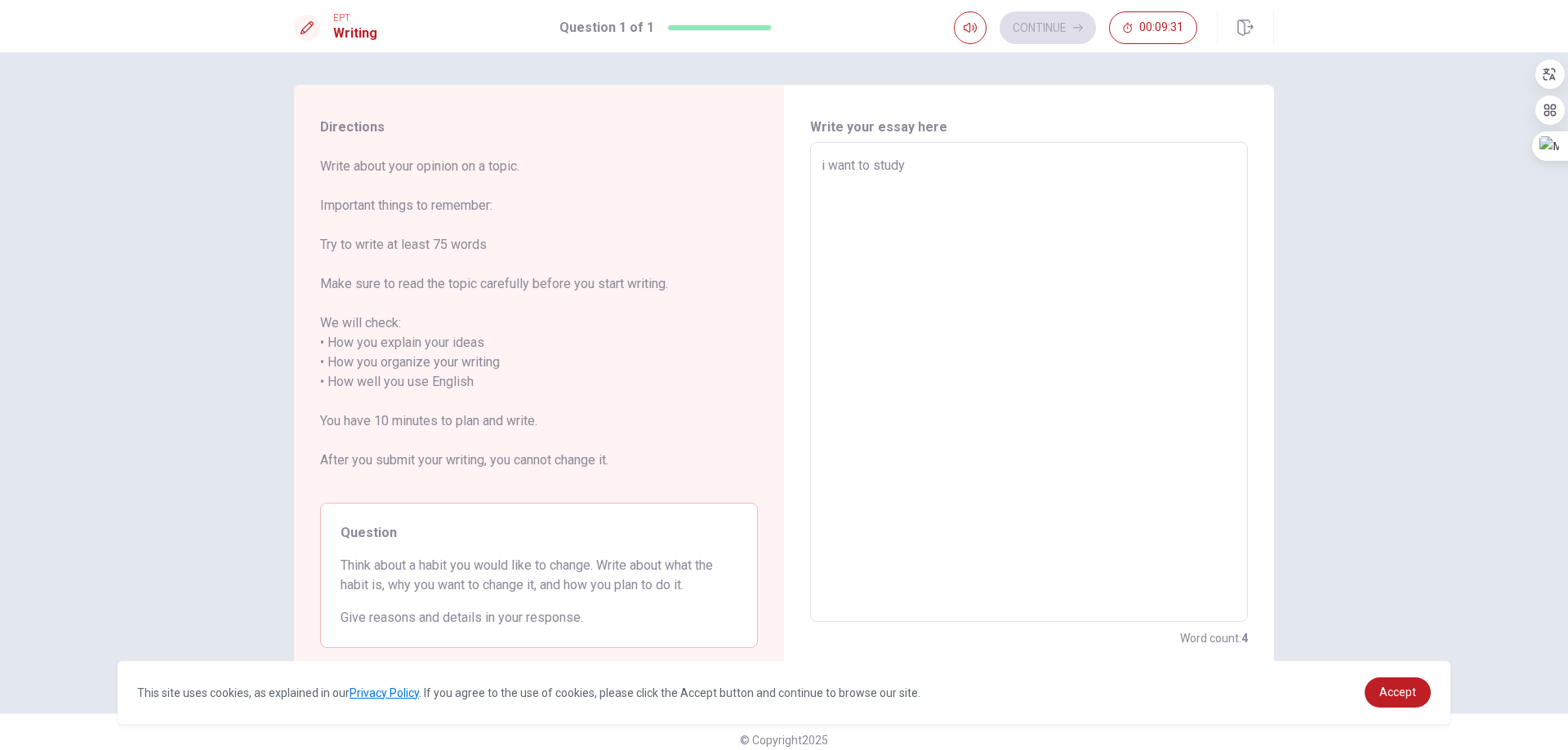
type textarea "i want to study e"
type textarea "x"
type textarea "i want to study"
type textarea "x"
type textarea "i want to study E"
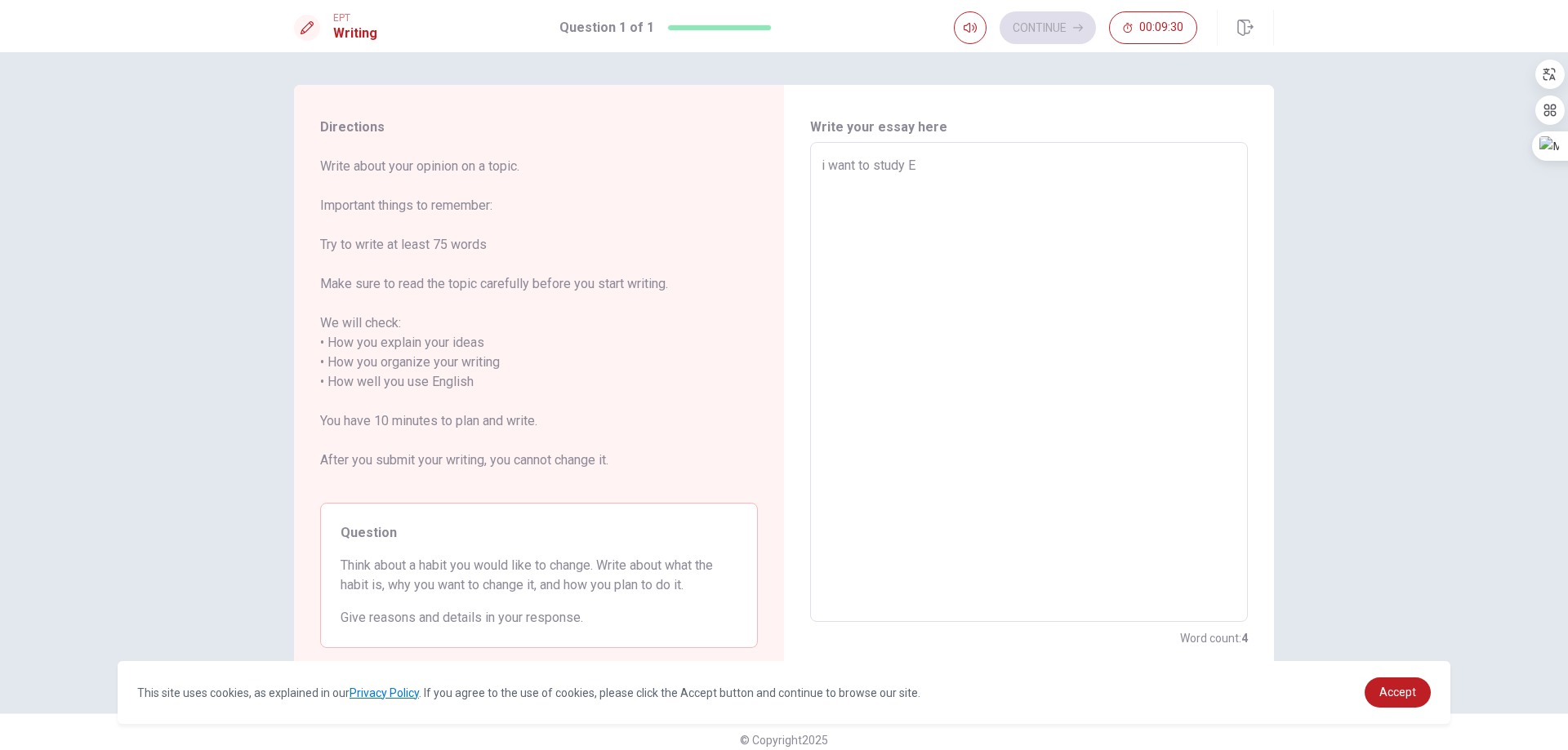
type textarea "x"
type textarea "i want to study En"
type textarea "x"
type textarea "i want to study Eng"
type textarea "x"
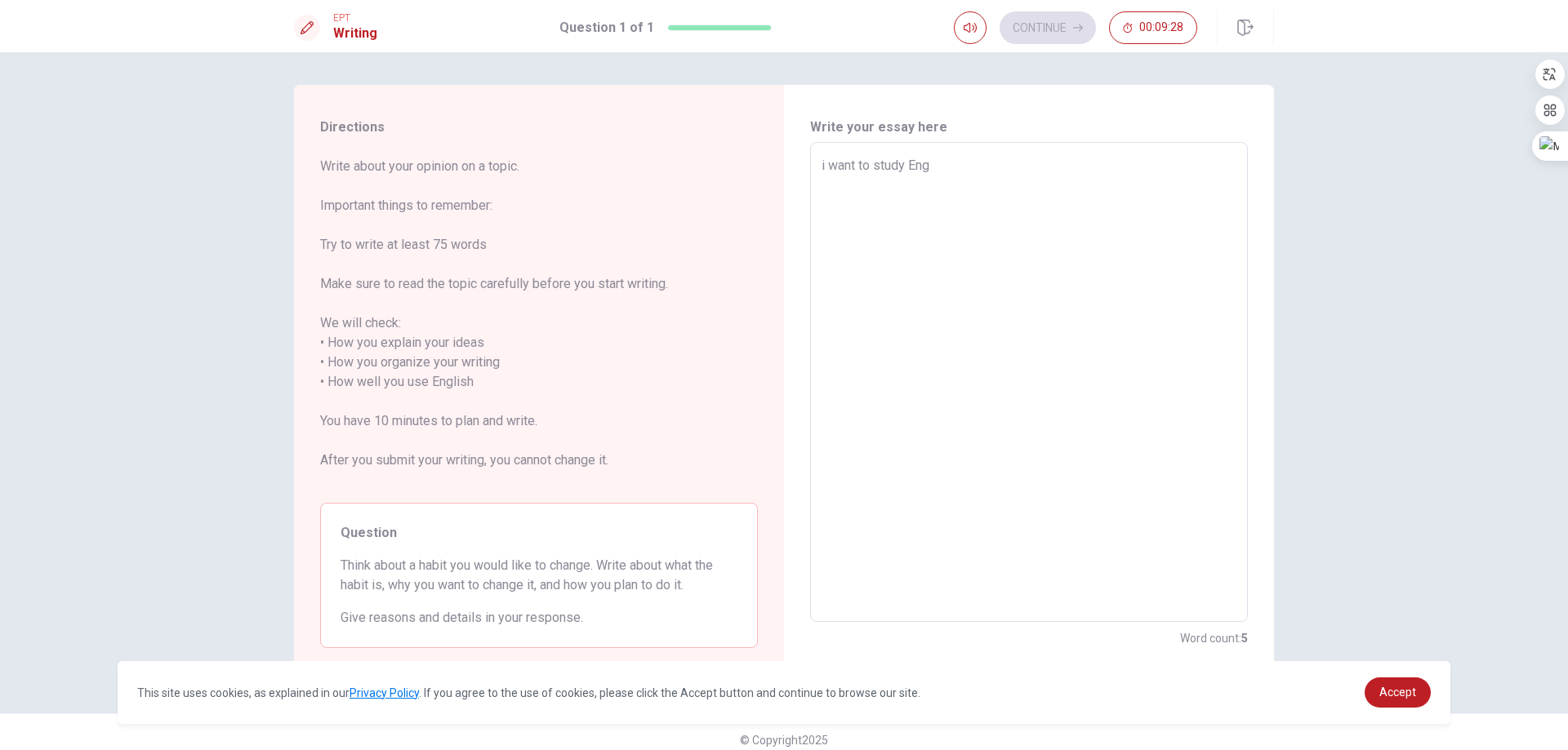
type textarea "i want to study Engl"
type textarea "x"
type textarea "i want to study [PERSON_NAME]"
type textarea "x"
type textarea "i want to study [PERSON_NAME]"
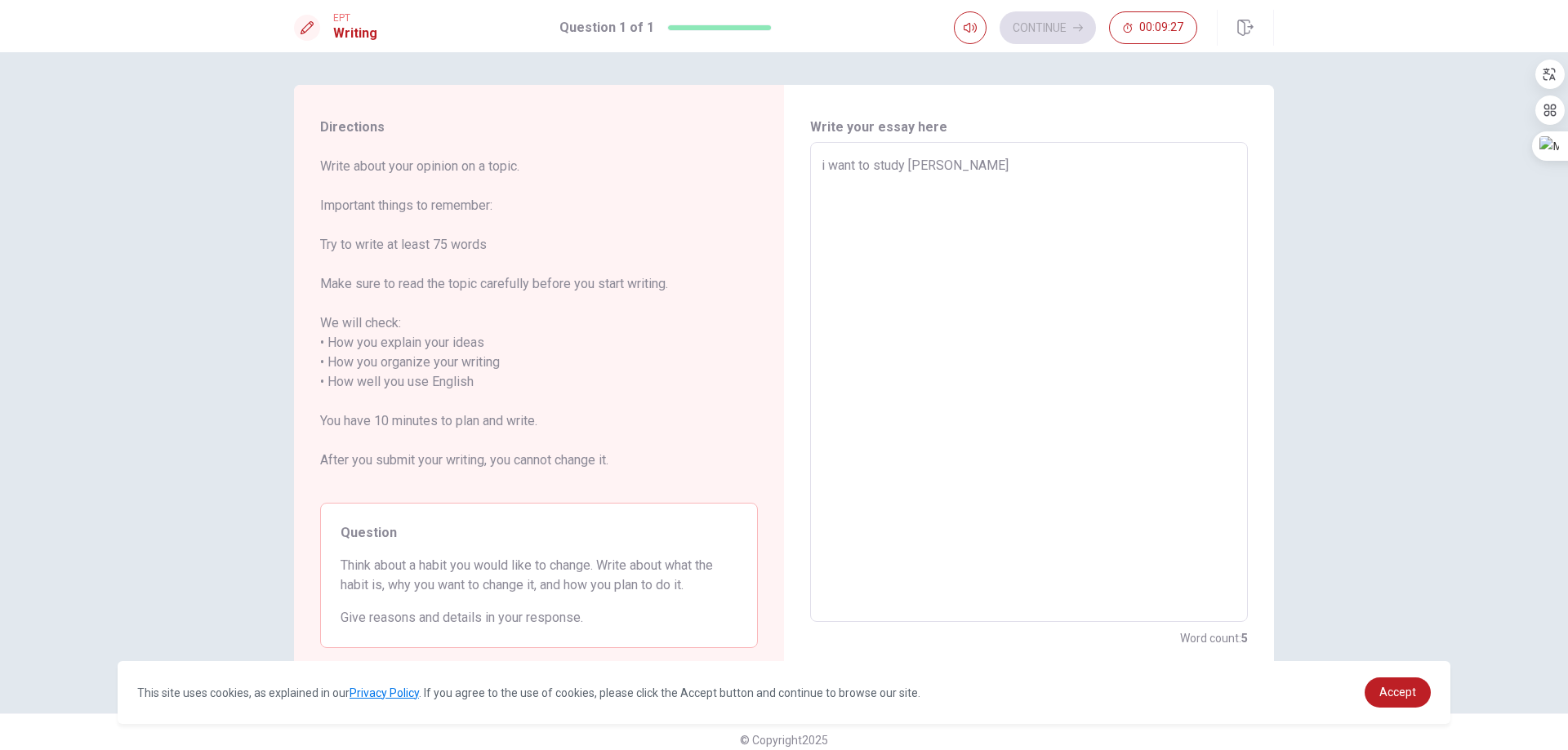
type textarea "x"
type textarea "i want to study English"
type textarea "x"
type textarea "i want to study English"
type textarea "x"
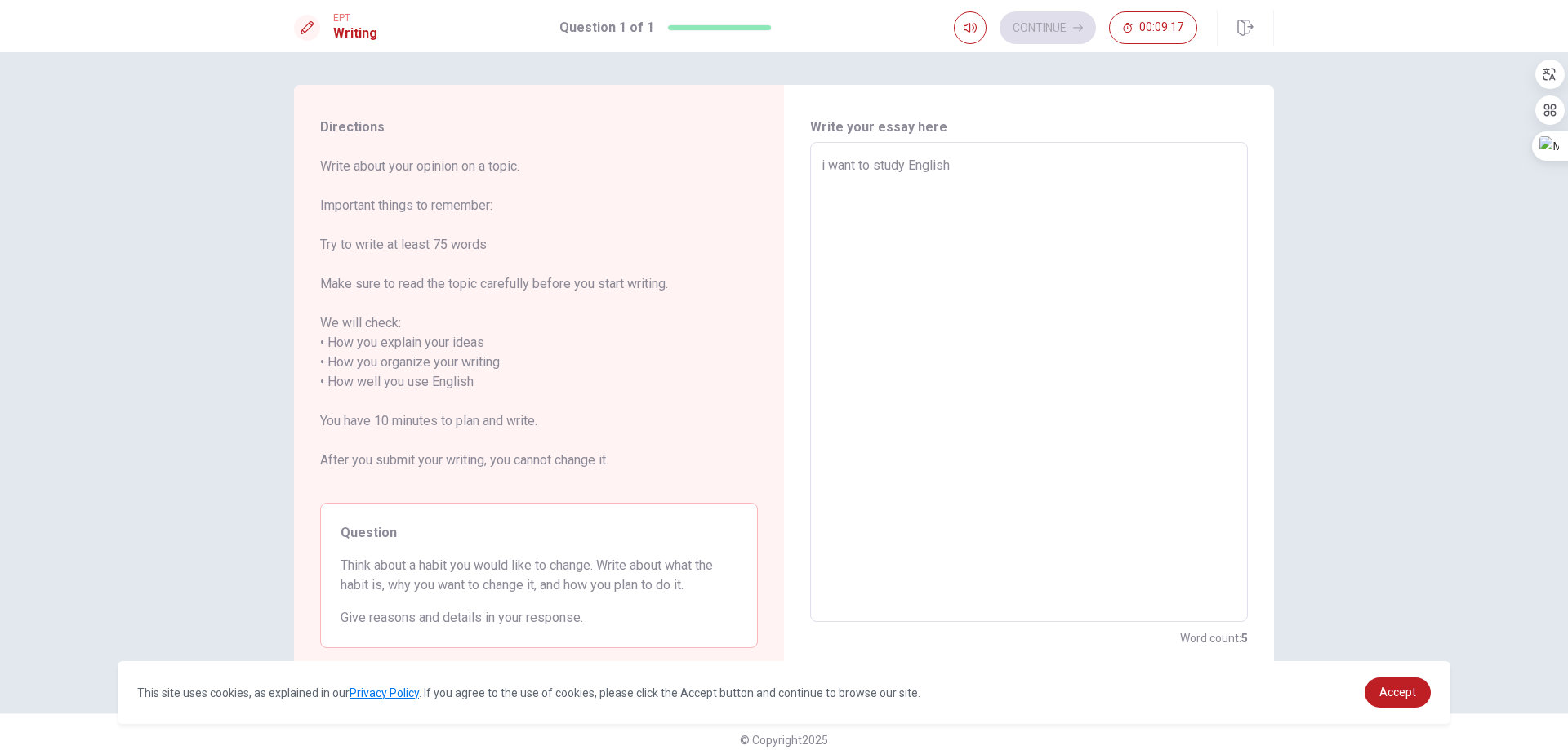
type textarea "i want to study English n"
type textarea "x"
type textarea "i want to study English ne"
type textarea "x"
type textarea "i want to study English nec"
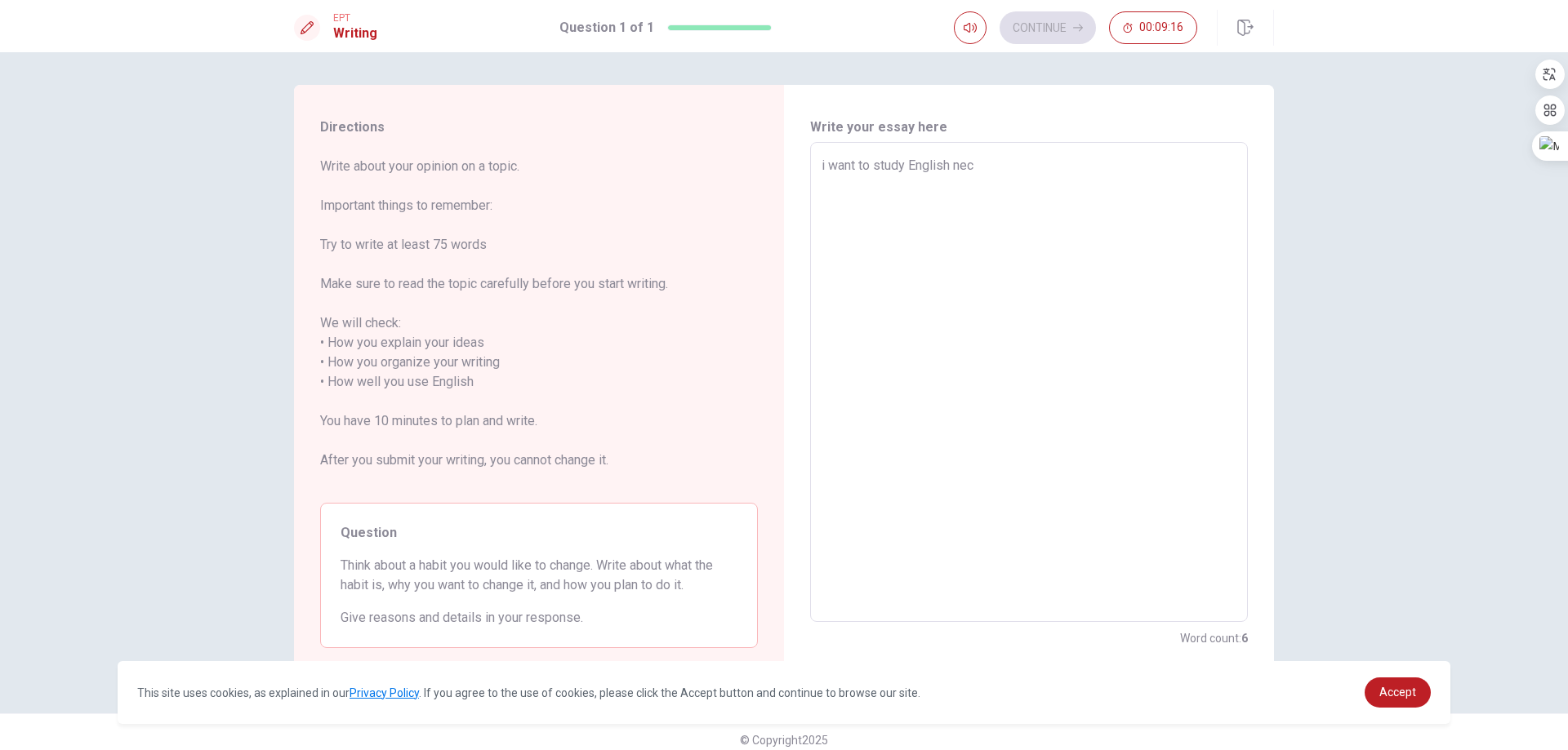
type textarea "x"
type textarea "i want to study English neco"
type textarea "x"
type textarea "i want to study English nec"
type textarea "x"
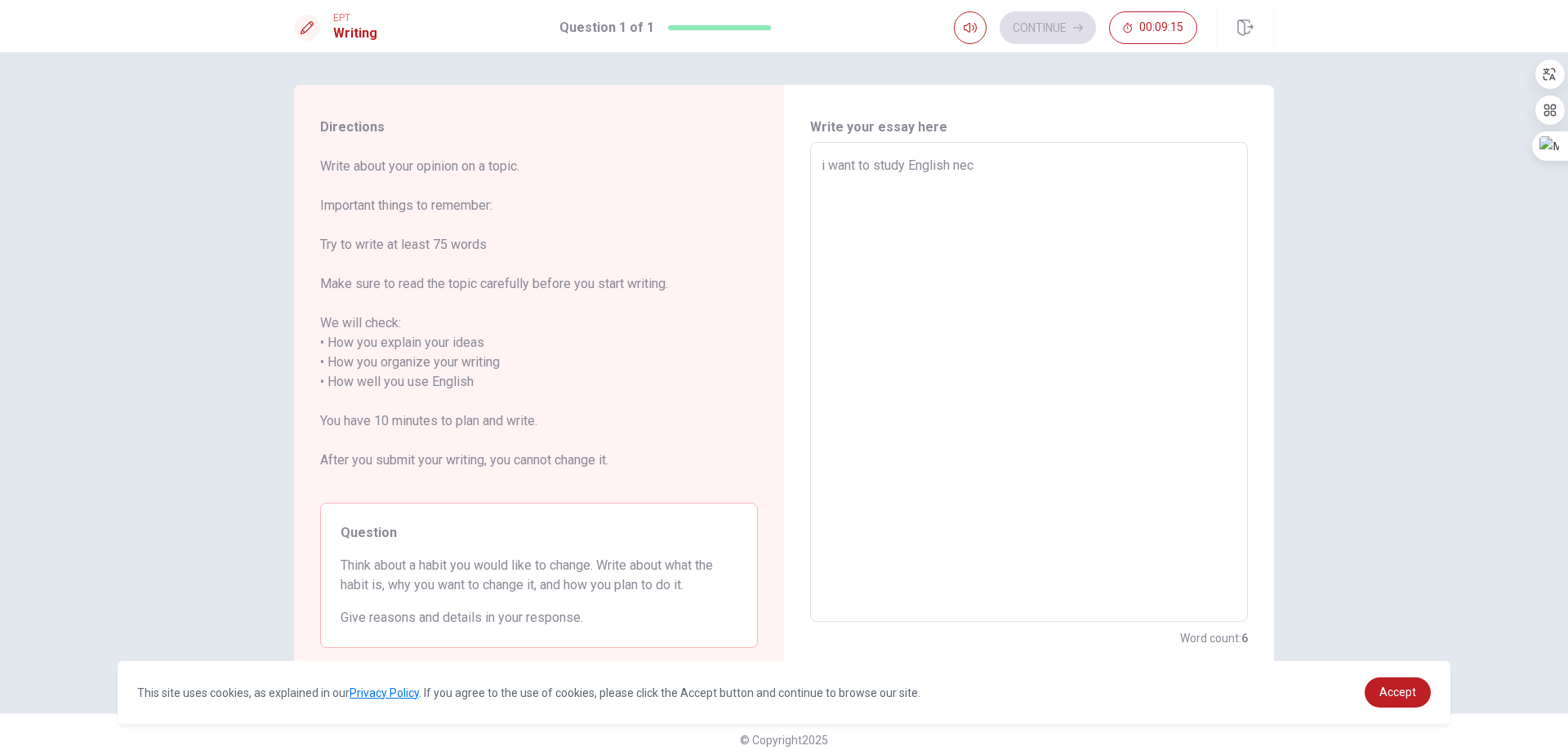
type textarea "i want to study English necu"
type textarea "x"
type textarea "i want to study English ecu"
type textarea "x"
type textarea "i want to study English becu"
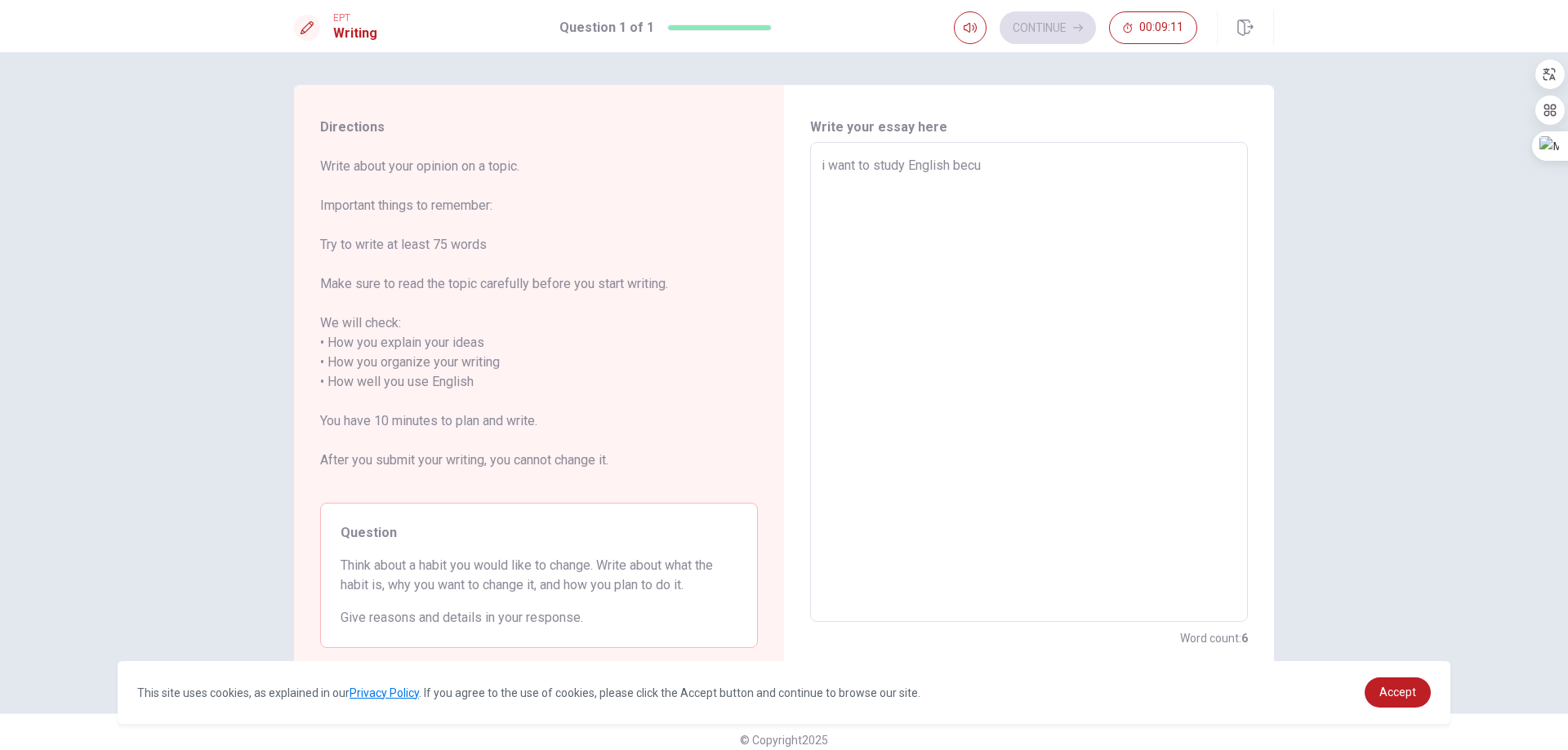
type textarea "x"
type textarea "i want to study English becus"
type textarea "x"
type textarea "i want to study English becu"
type textarea "x"
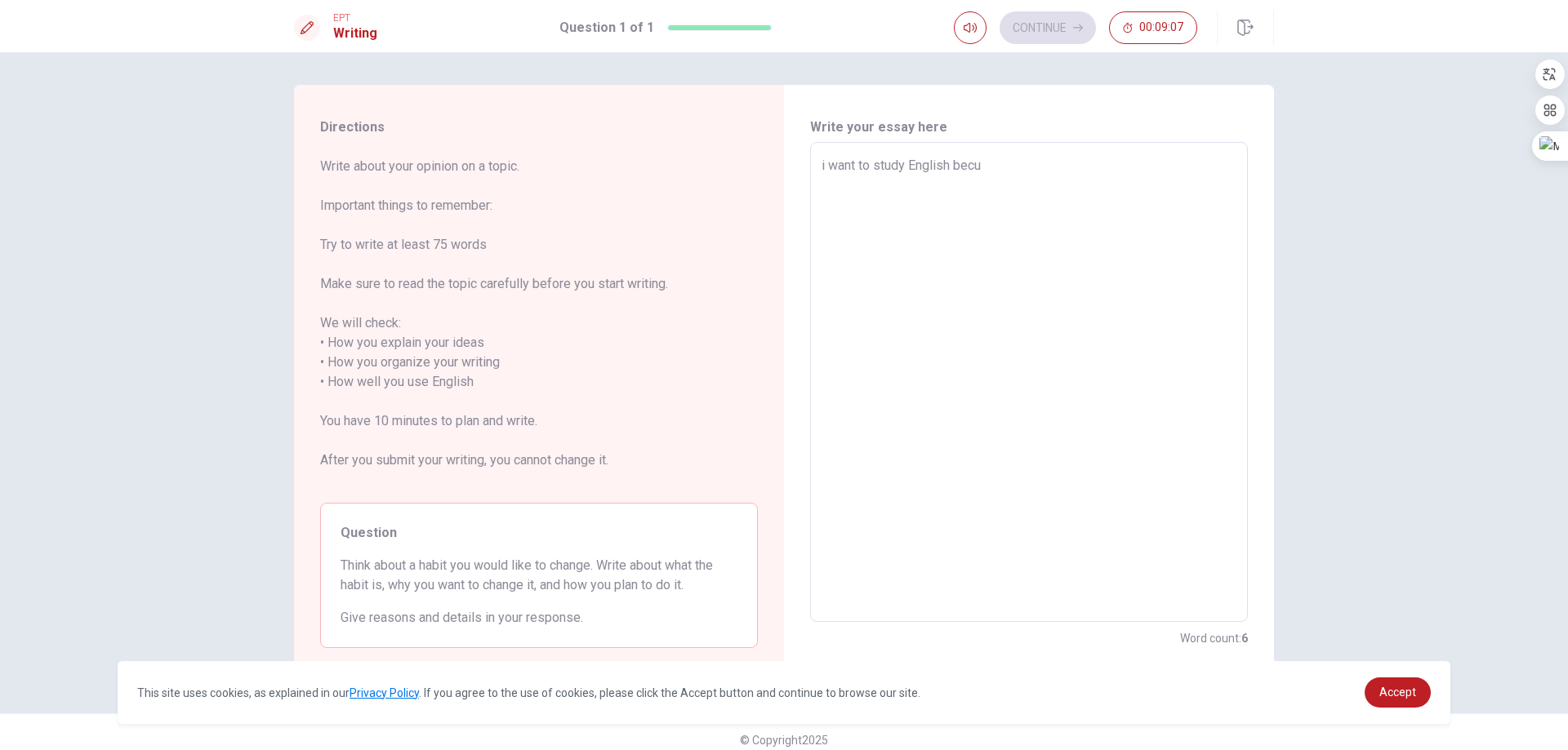
type textarea "i want to study English becue"
type textarea "x"
type textarea "i want to study English becues"
type textarea "x"
type textarea "i want to study English becues"
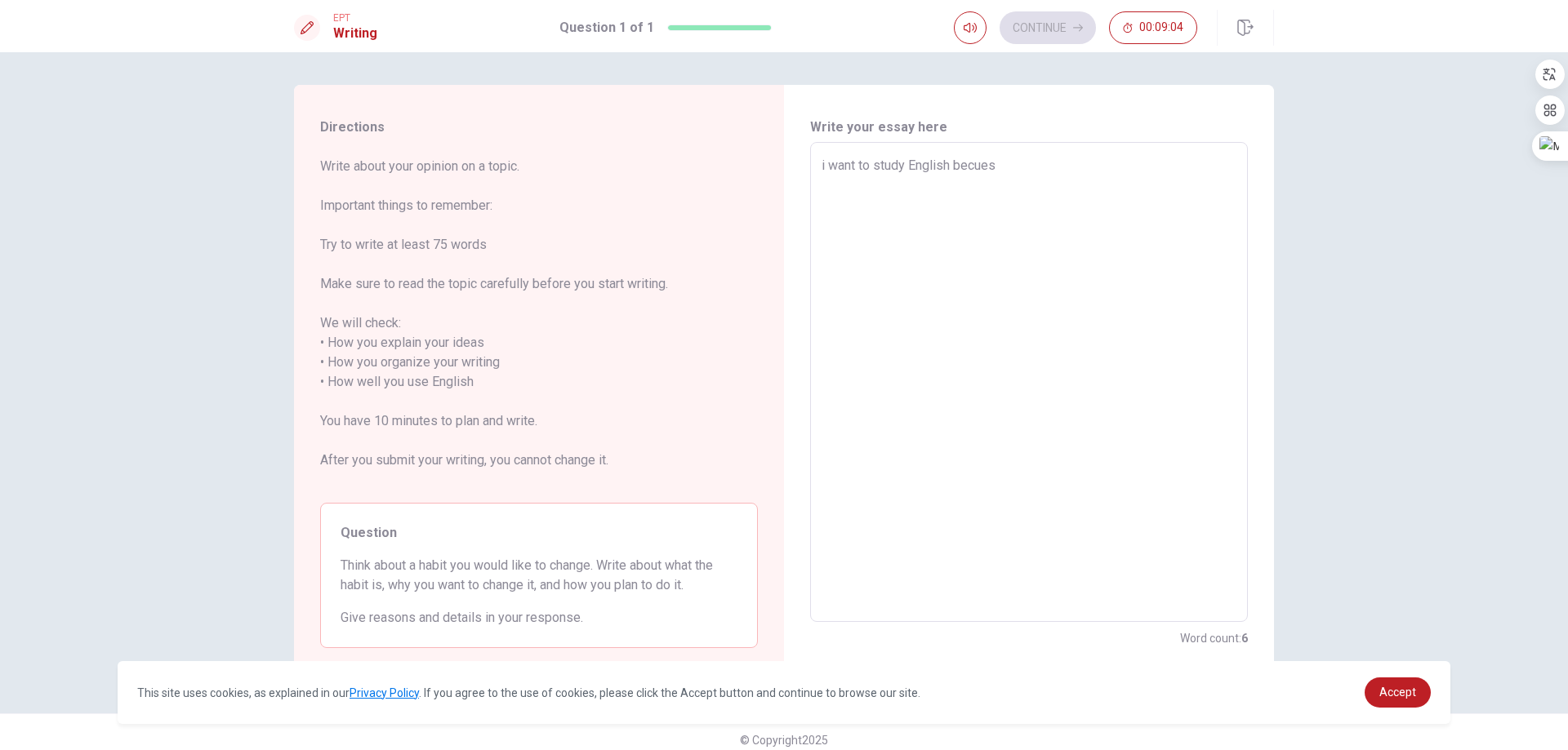
type textarea "x"
type textarea "i want to study English becues o"
type textarea "x"
type textarea "i want to study English becues"
type textarea "x"
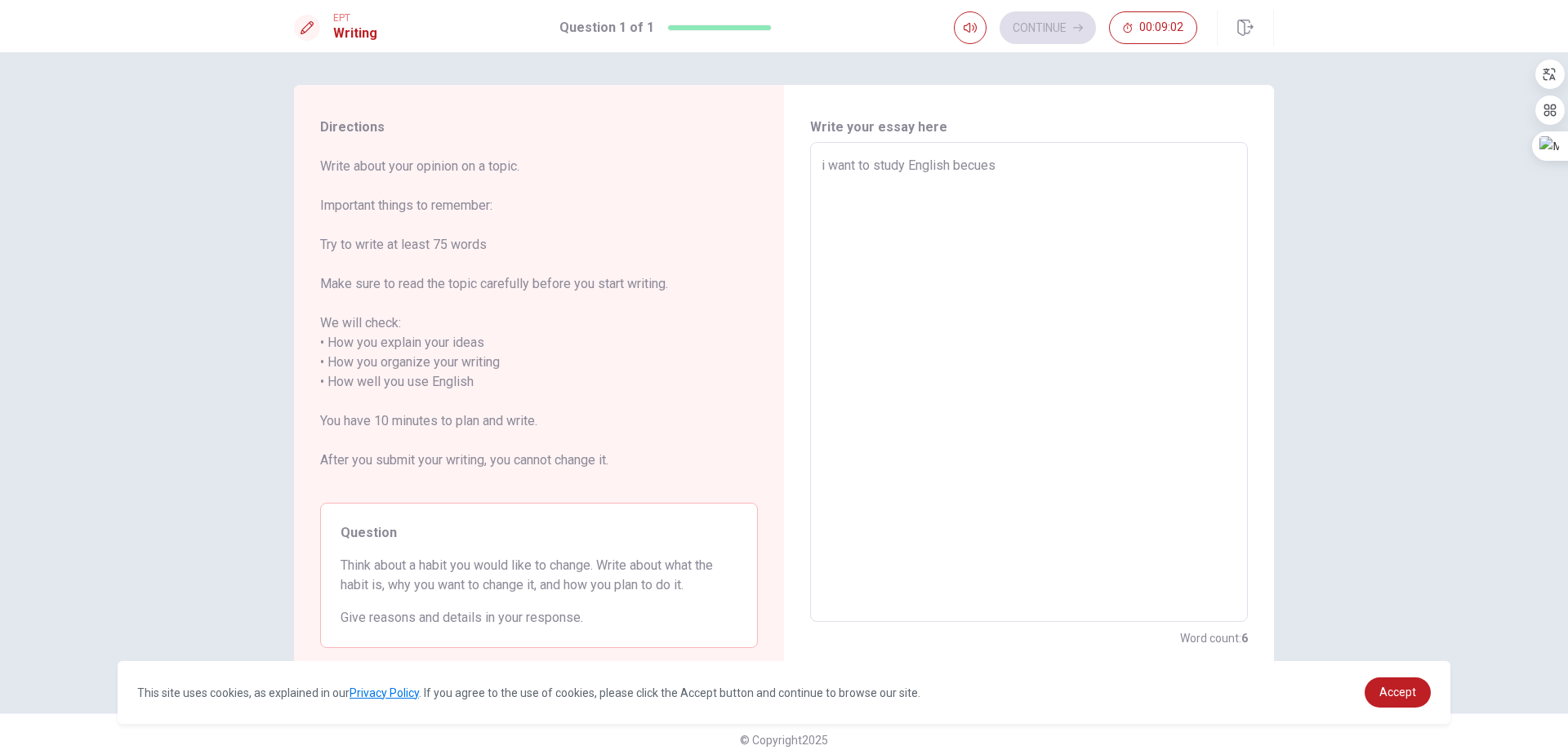
type textarea "i want to study English becues i"
type textarea "x"
type textarea "i want to study English becues i"
type textarea "x"
type textarea "i want to study English becues i n"
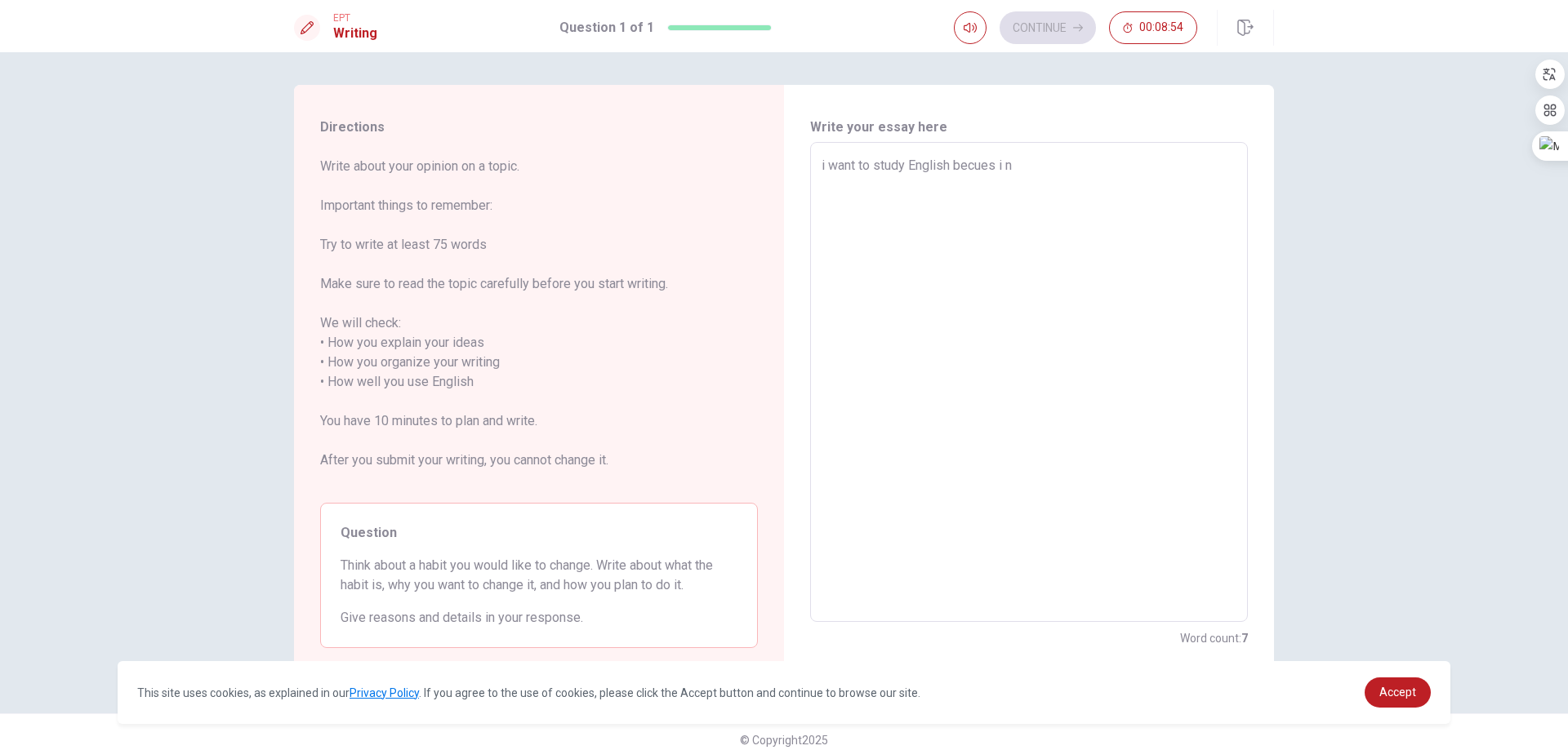
type textarea "x"
type textarea "i want to study English becues i ni"
type textarea "x"
type textarea "i want to study English becues i n"
type textarea "x"
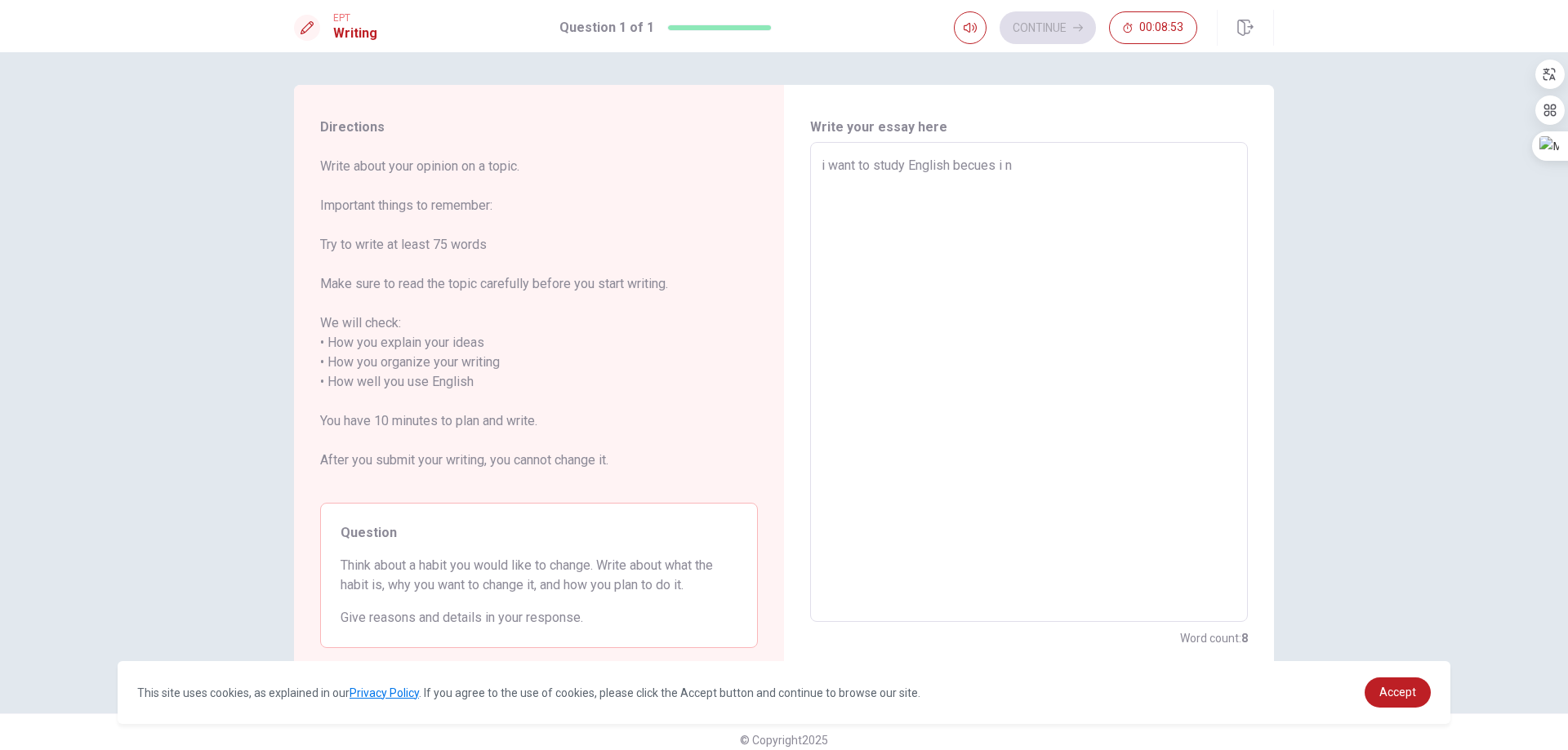
type textarea "i want to study English becues i ne"
type textarea "x"
type textarea "i want to study English becues i nee"
type textarea "x"
type textarea "i want to study English becues i need"
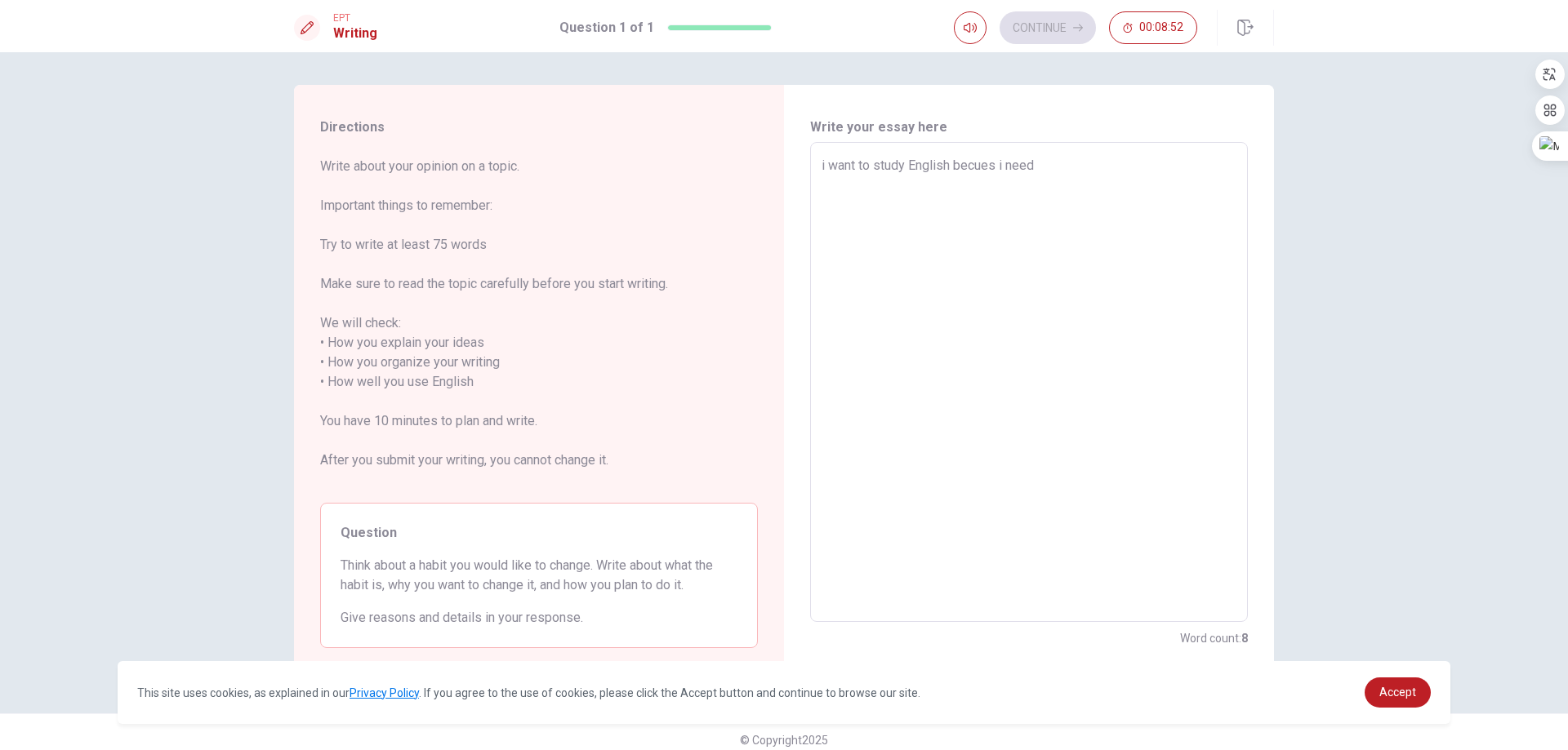
type textarea "x"
type textarea "i want to study English becues i need"
type textarea "x"
type textarea "i want to study English becues i need t"
type textarea "x"
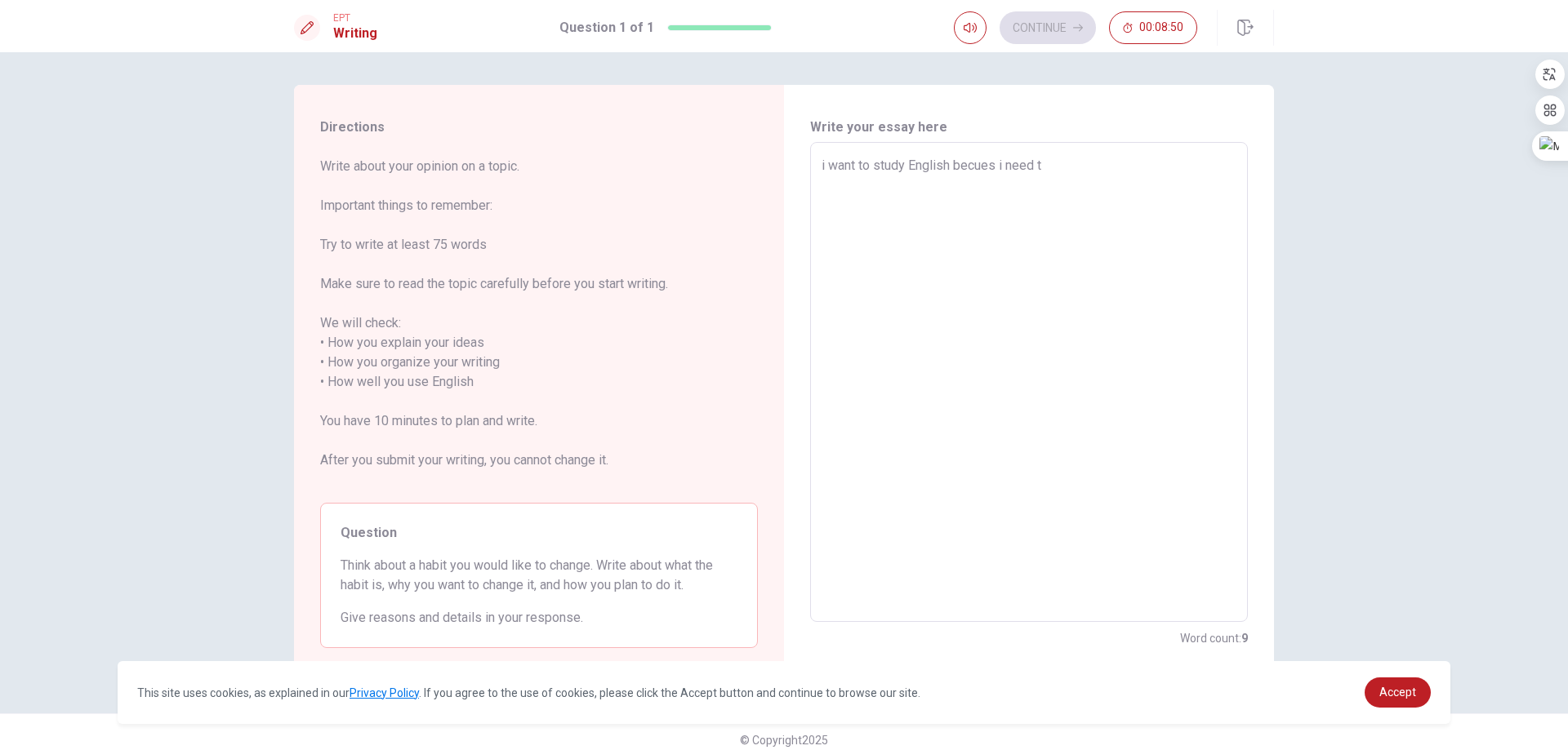
type textarea "i want to study English becues i need to"
type textarea "x"
type textarea "i want to study English becues i need to"
type textarea "x"
type textarea "i want to study English becues i need to g"
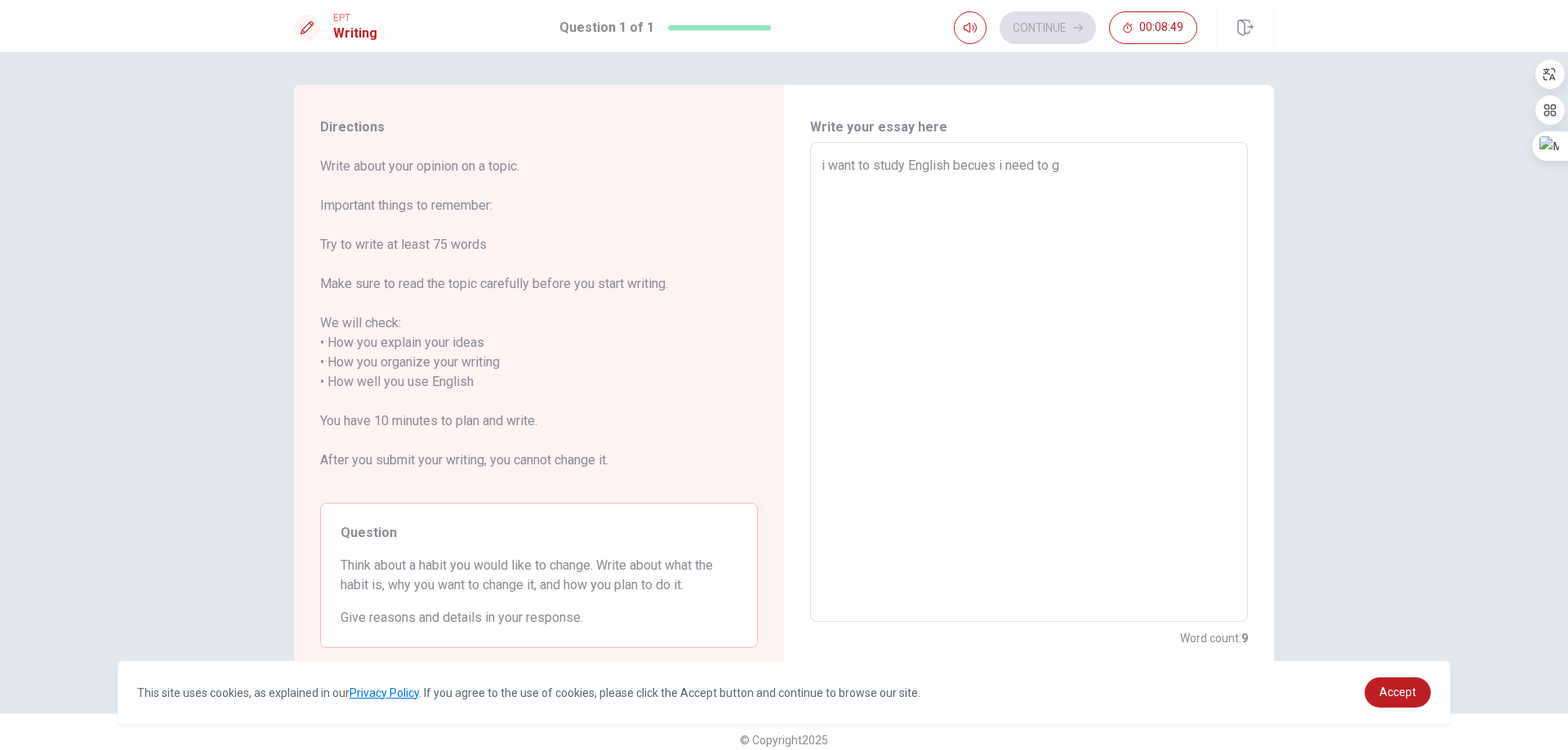
type textarea "x"
type textarea "i want to study English becues i need to go"
type textarea "x"
type textarea "i want to study English becues i need to go"
type textarea "x"
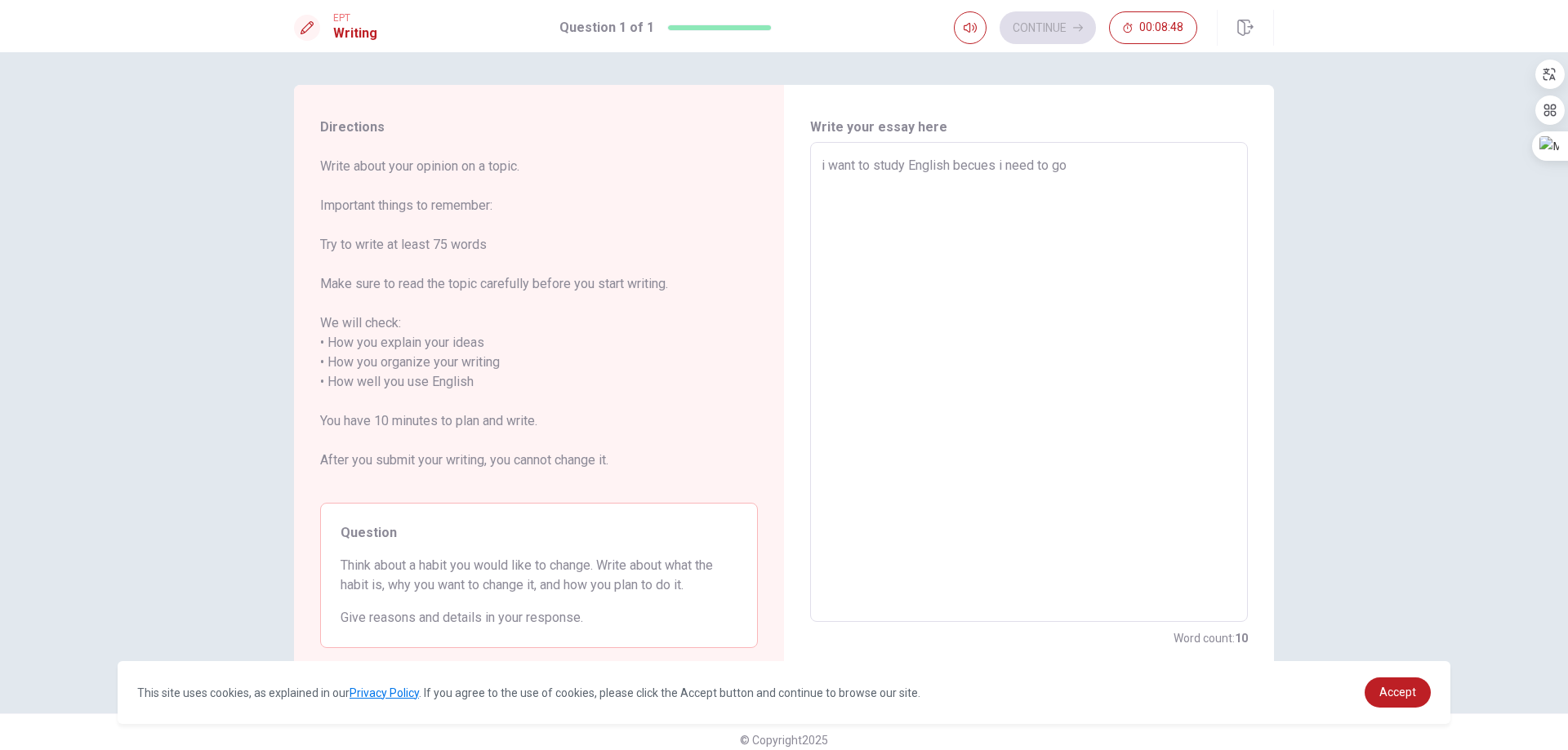
type textarea "i want to study English becues i need to go g"
type textarea "x"
type textarea "i want to study English becues i need to go"
type textarea "x"
type textarea "i want to study English becues i need to go t"
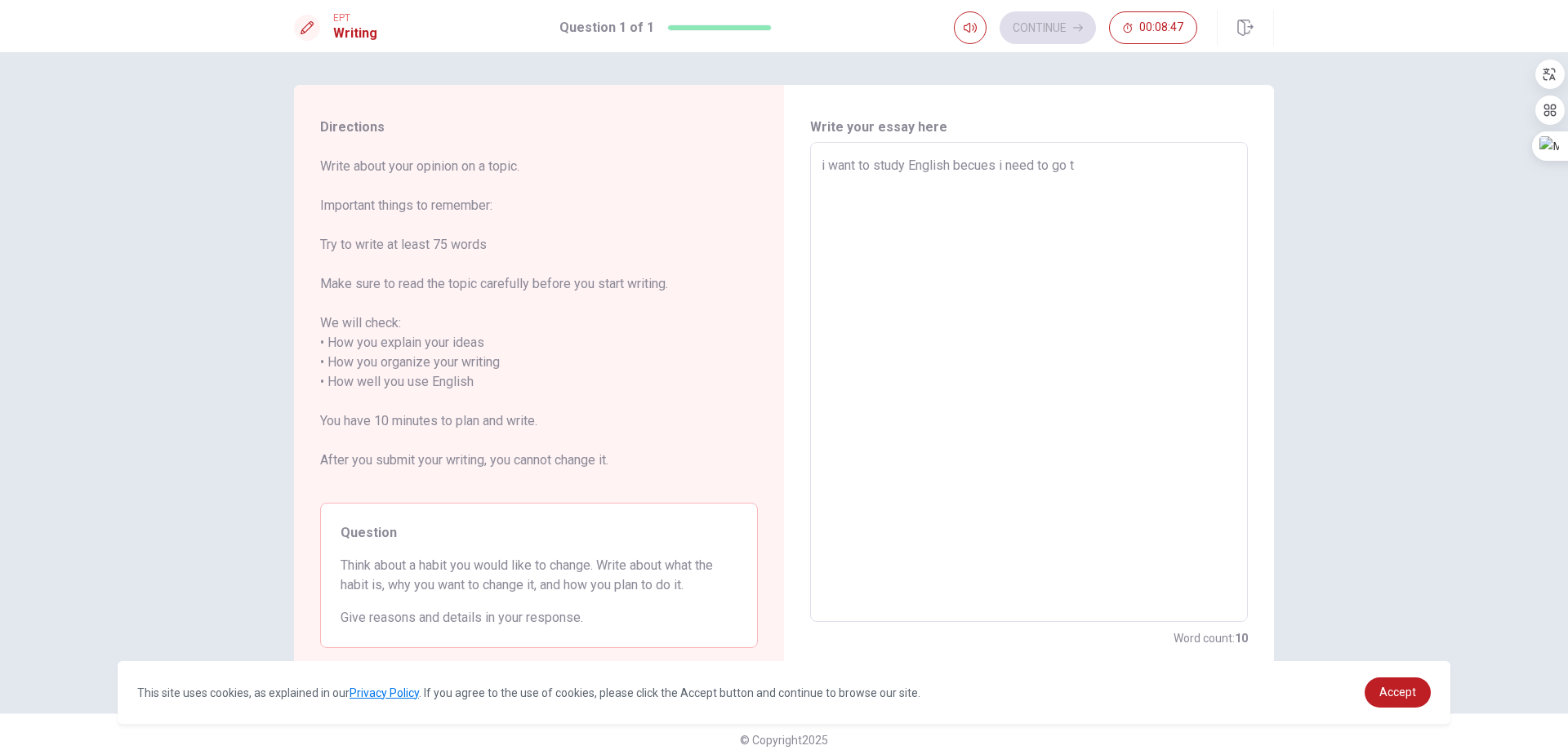
type textarea "x"
type textarea "i want to study English becues i need to go to"
type textarea "x"
type textarea "i want to study English becues i need to go to"
type textarea "x"
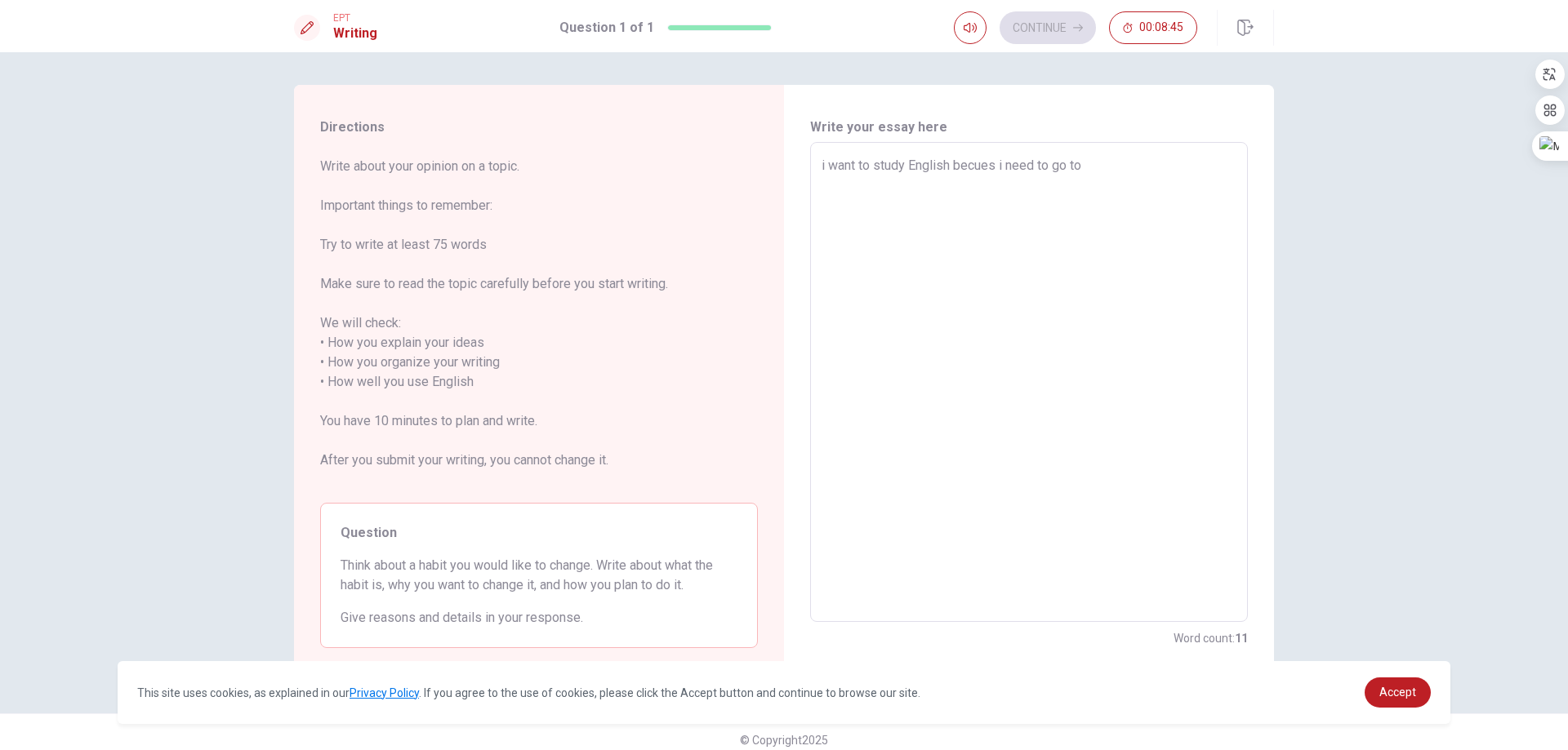
type textarea "i want to study English becues i need to go to c"
type textarea "x"
type textarea "i want to study English becues i need to go to ca"
type textarea "x"
type textarea "i want to study English becues i need to go to can"
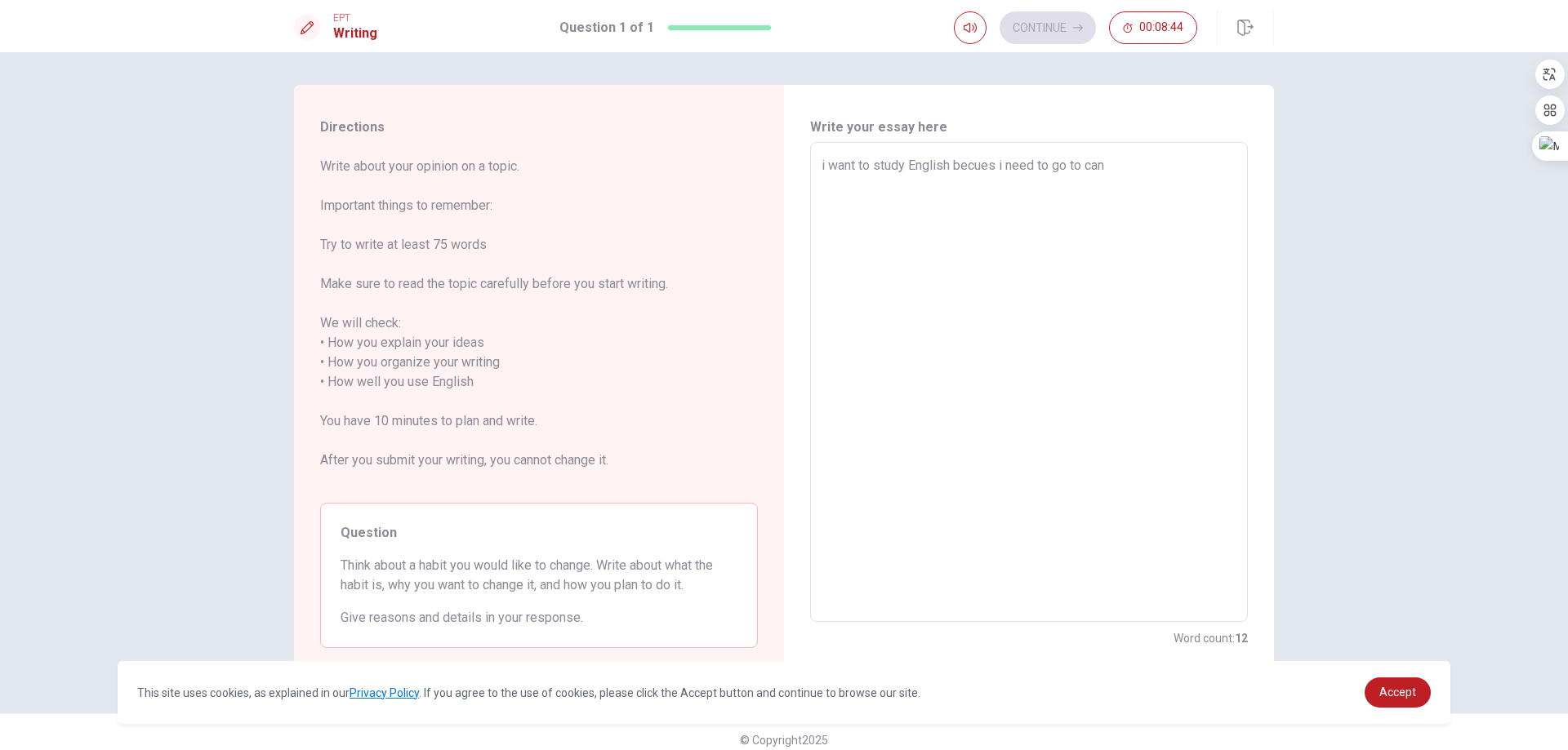
type textarea "x"
type textarea "i want to study English becues i need to go to [GEOGRAPHIC_DATA]"
type textarea "x"
type textarea "i want to study English becues i need to go to canad"
type textarea "x"
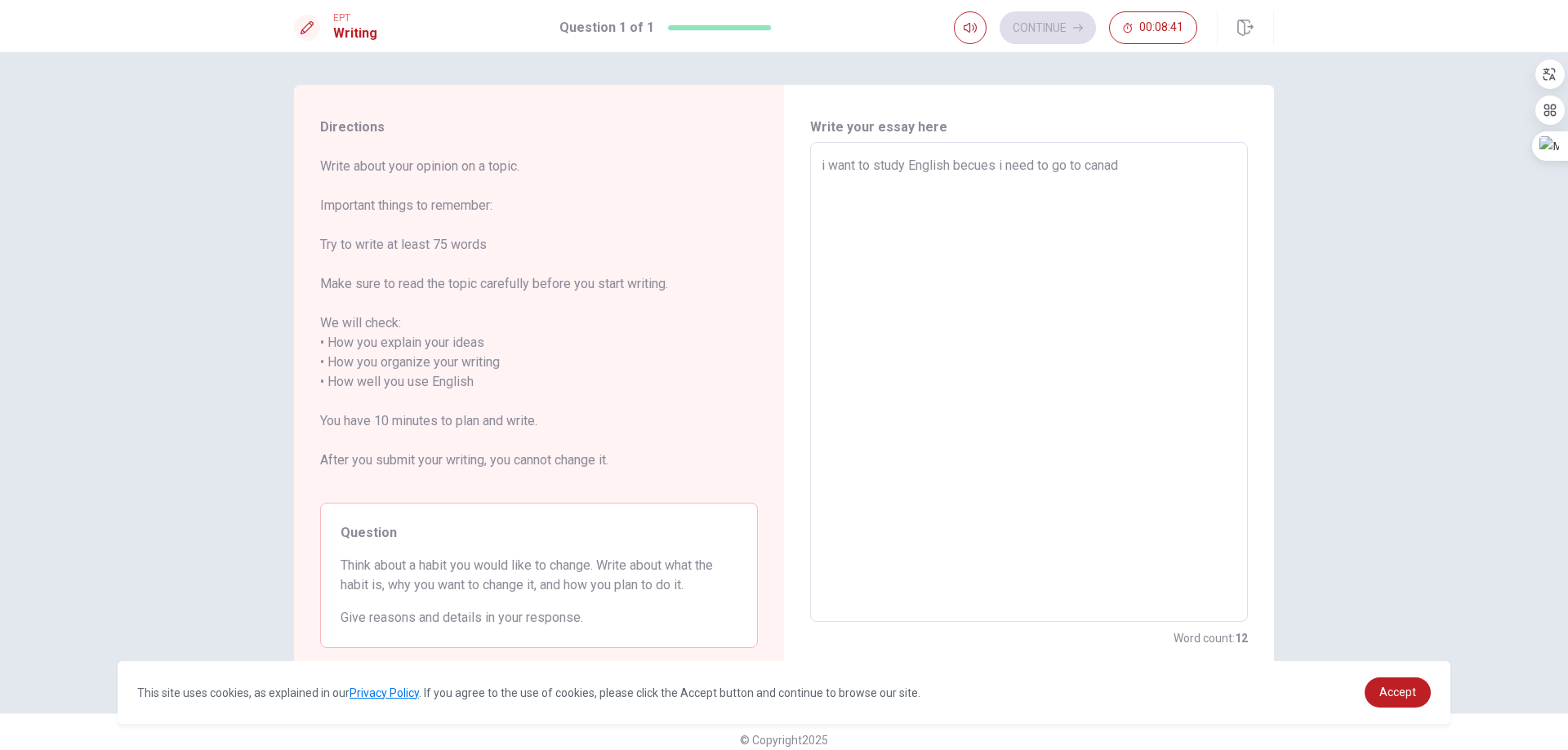
type textarea "i want to study English becues i need to go to [GEOGRAPHIC_DATA]"
type textarea "x"
type textarea "i want to study English becues i need to go to [GEOGRAPHIC_DATA]"
type textarea "x"
type textarea "i want to study English becues i need to go to [GEOGRAPHIC_DATA] s"
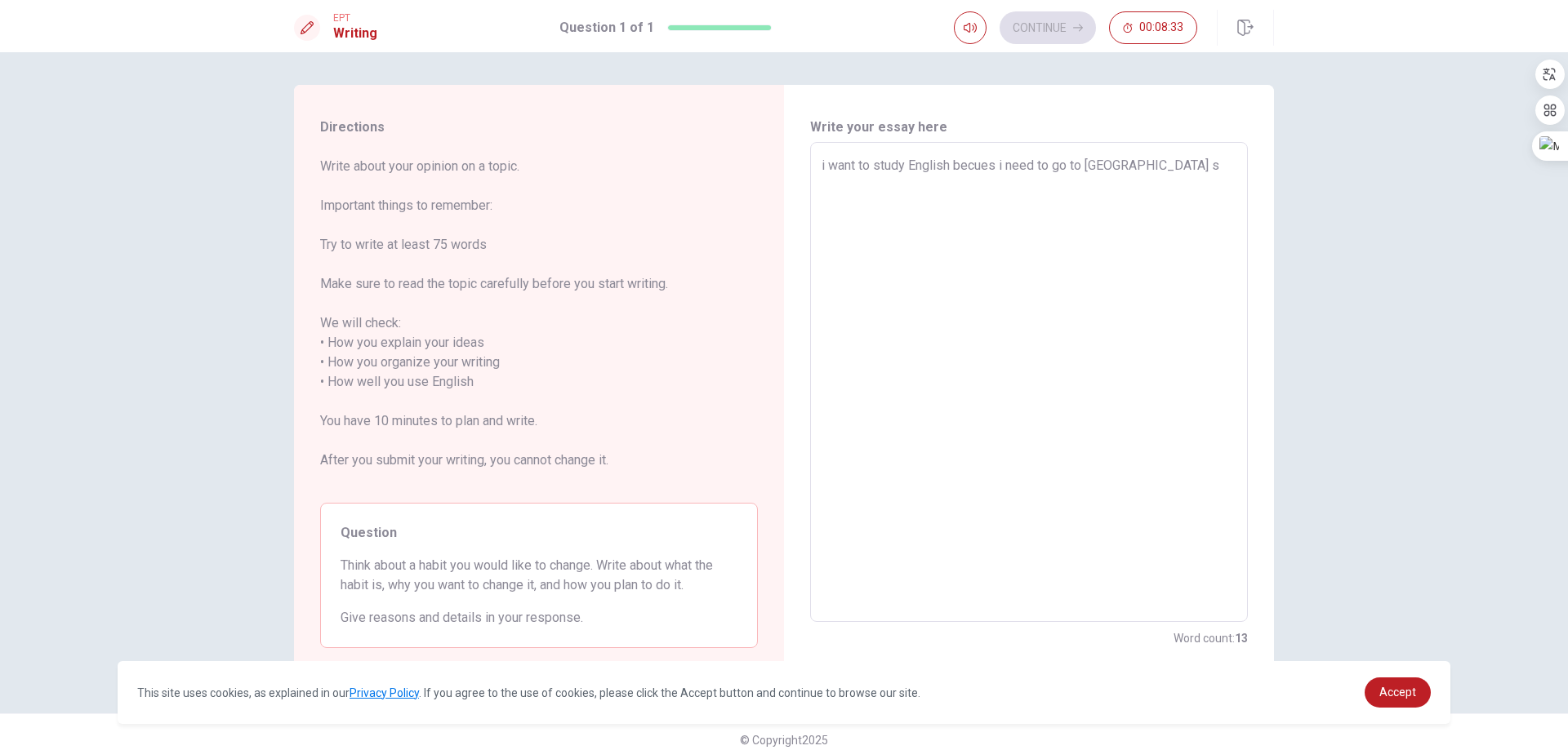
type textarea "x"
type textarea "i want to study English becues i need to go to [GEOGRAPHIC_DATA] so"
type textarea "x"
type textarea "i want to study English becues i need to go to [GEOGRAPHIC_DATA] s"
type textarea "x"
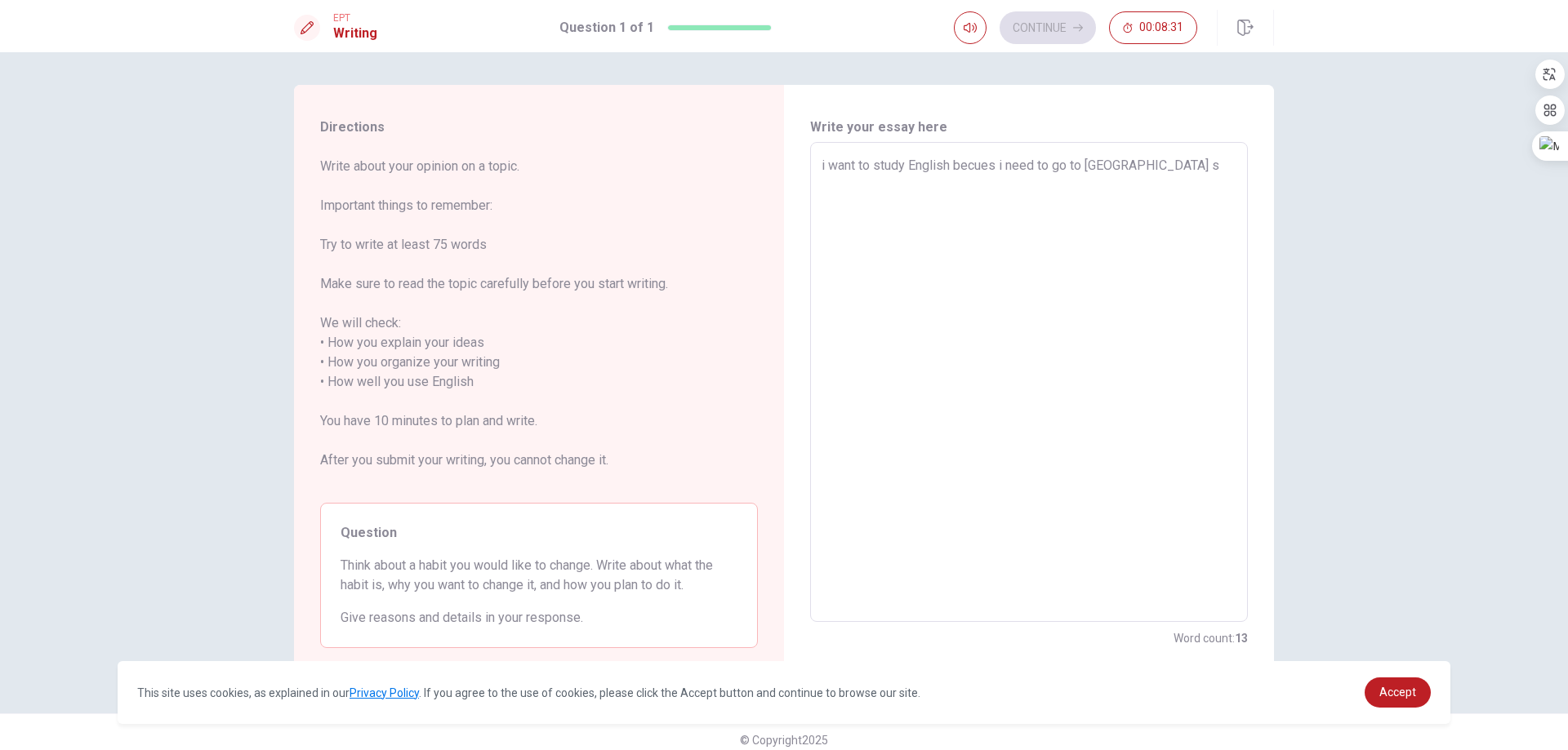
type textarea "i want to study English becues i need to go to [GEOGRAPHIC_DATA]"
type textarea "x"
type textarea "i want to study English becues i need to go to [GEOGRAPHIC_DATA] `"
type textarea "x"
type textarea "i want to study English becues i need to go to [GEOGRAPHIC_DATA] `,"
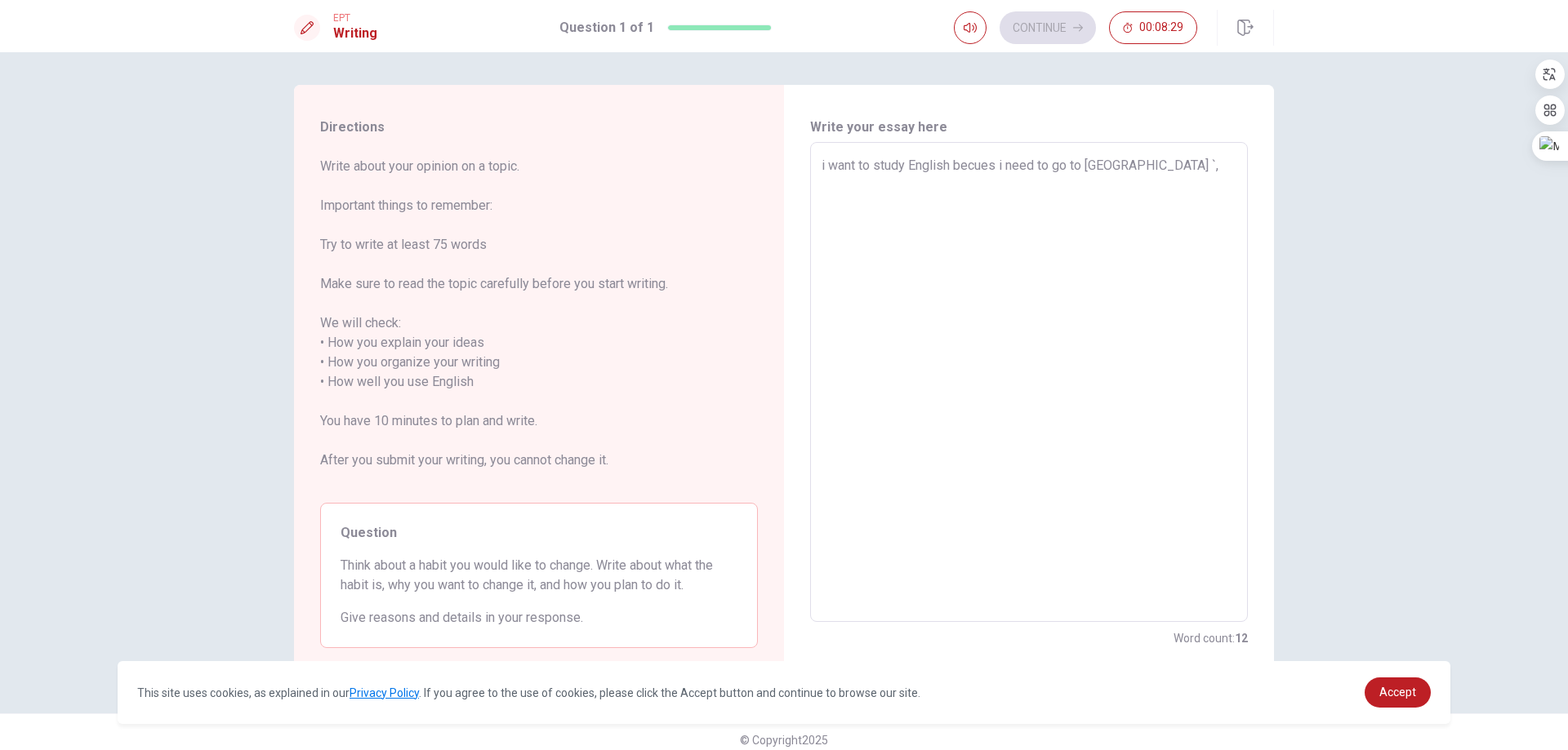
type textarea "x"
type textarea "i want to study English becues i need to go to [GEOGRAPHIC_DATA] `"
type textarea "x"
type textarea "i want to study English becues i need to go to [GEOGRAPHIC_DATA]"
type textarea "x"
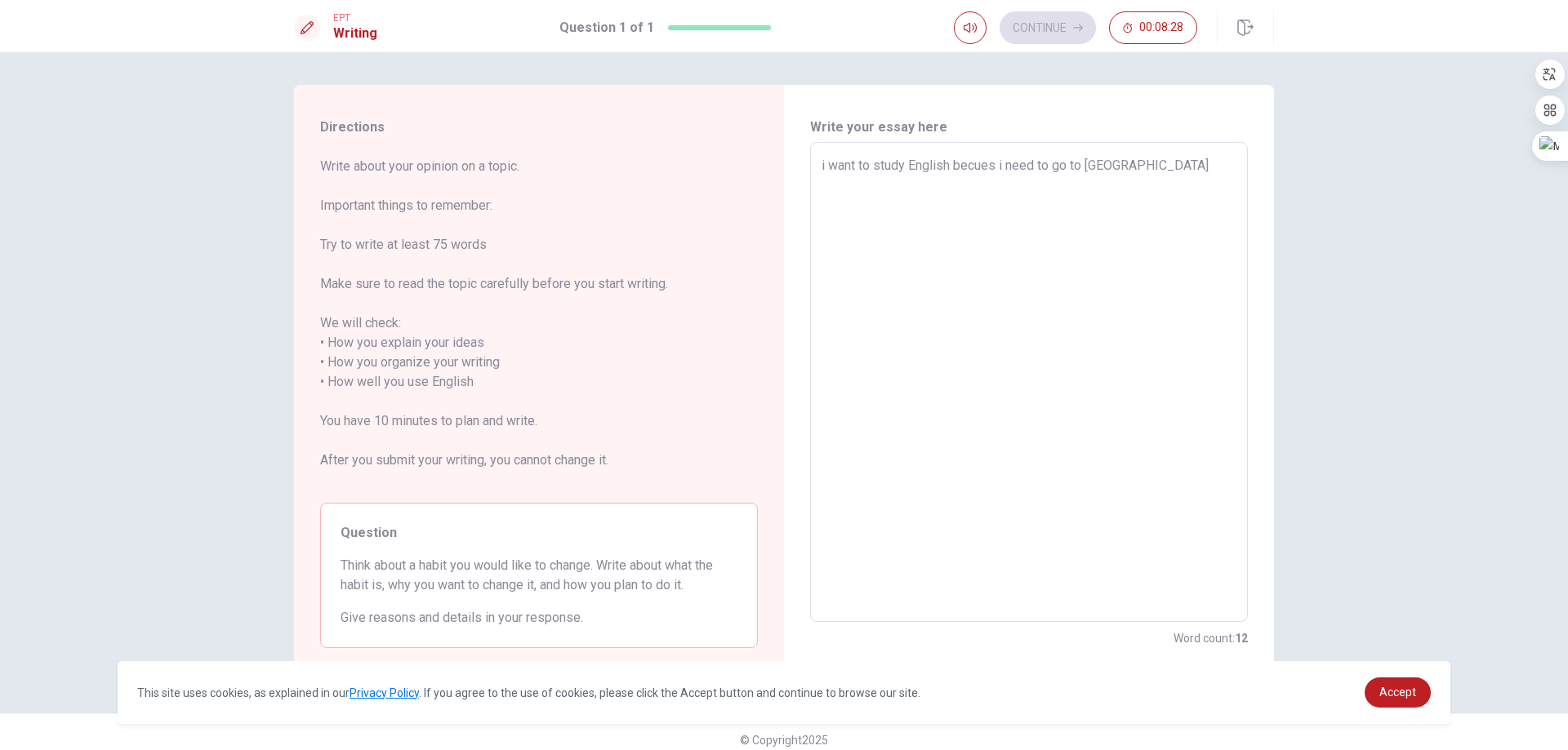
type textarea "i want to study English becues i need to go to [GEOGRAPHIC_DATA] ,"
type textarea "x"
type textarea "i want to study English becues i need to go to [GEOGRAPHIC_DATA] ,"
type textarea "x"
type textarea "i want to study English becues i need to go to [GEOGRAPHIC_DATA] , i"
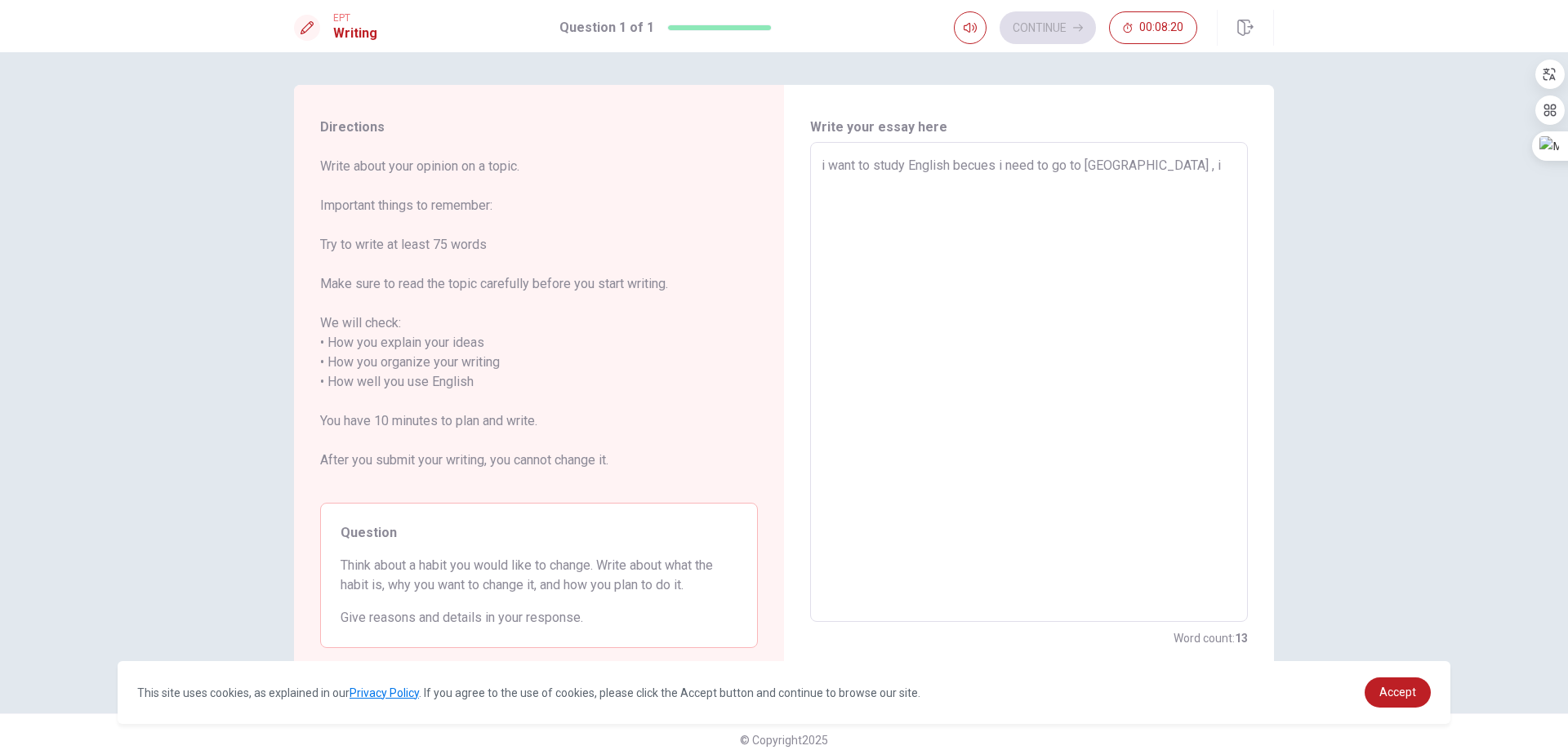
type textarea "x"
type textarea "i want to study English becues i need to go to [GEOGRAPHIC_DATA] , i"
type textarea "x"
type textarea "i want to study English becues i need to go to [GEOGRAPHIC_DATA] , i w"
type textarea "x"
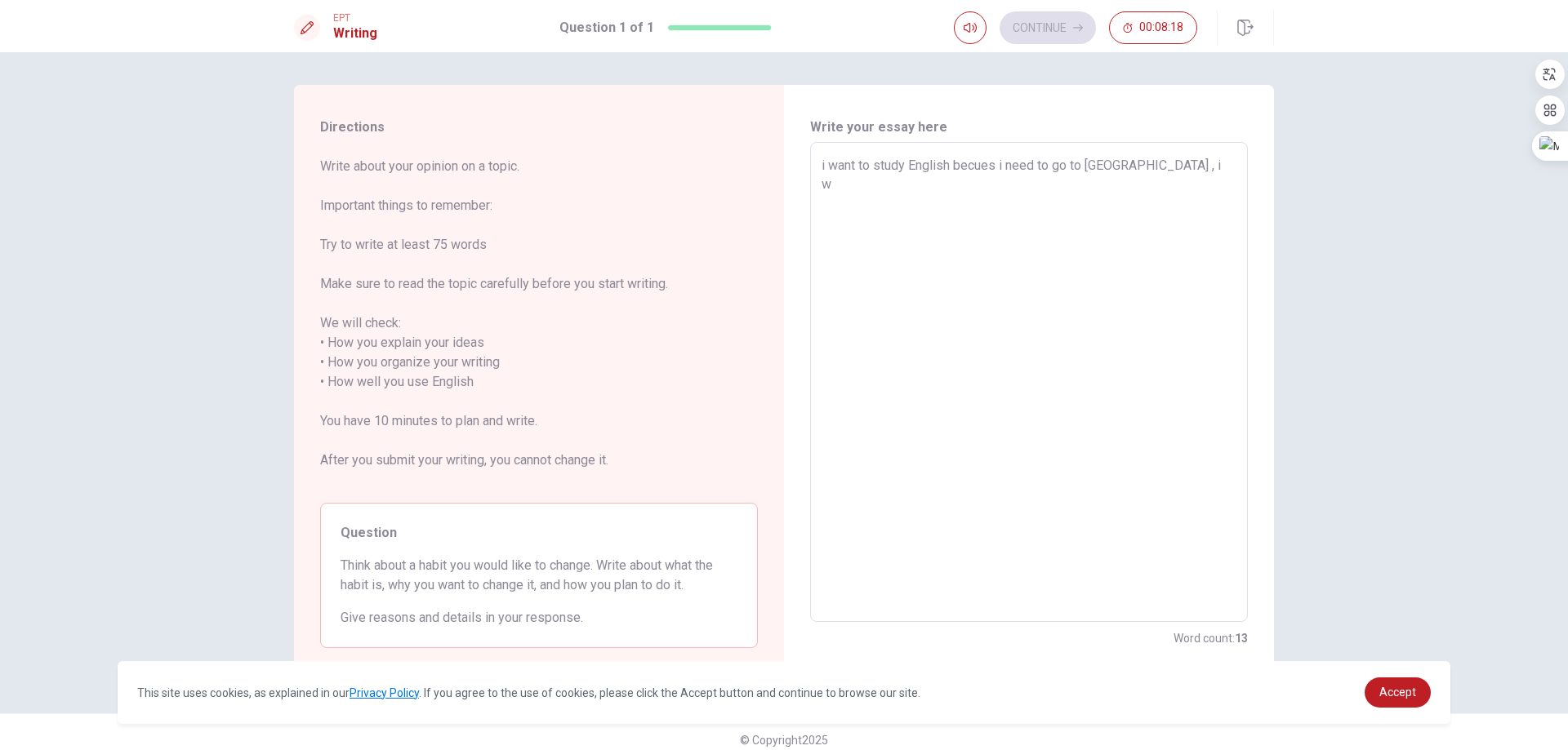
type textarea "i want to study English becues i need to go to [GEOGRAPHIC_DATA] , i wo"
type textarea "x"
type textarea "i want to study English becues i need to go to [GEOGRAPHIC_DATA] , i w"
type textarea "x"
type textarea "i want to study English becues i need to go to [GEOGRAPHIC_DATA] , i"
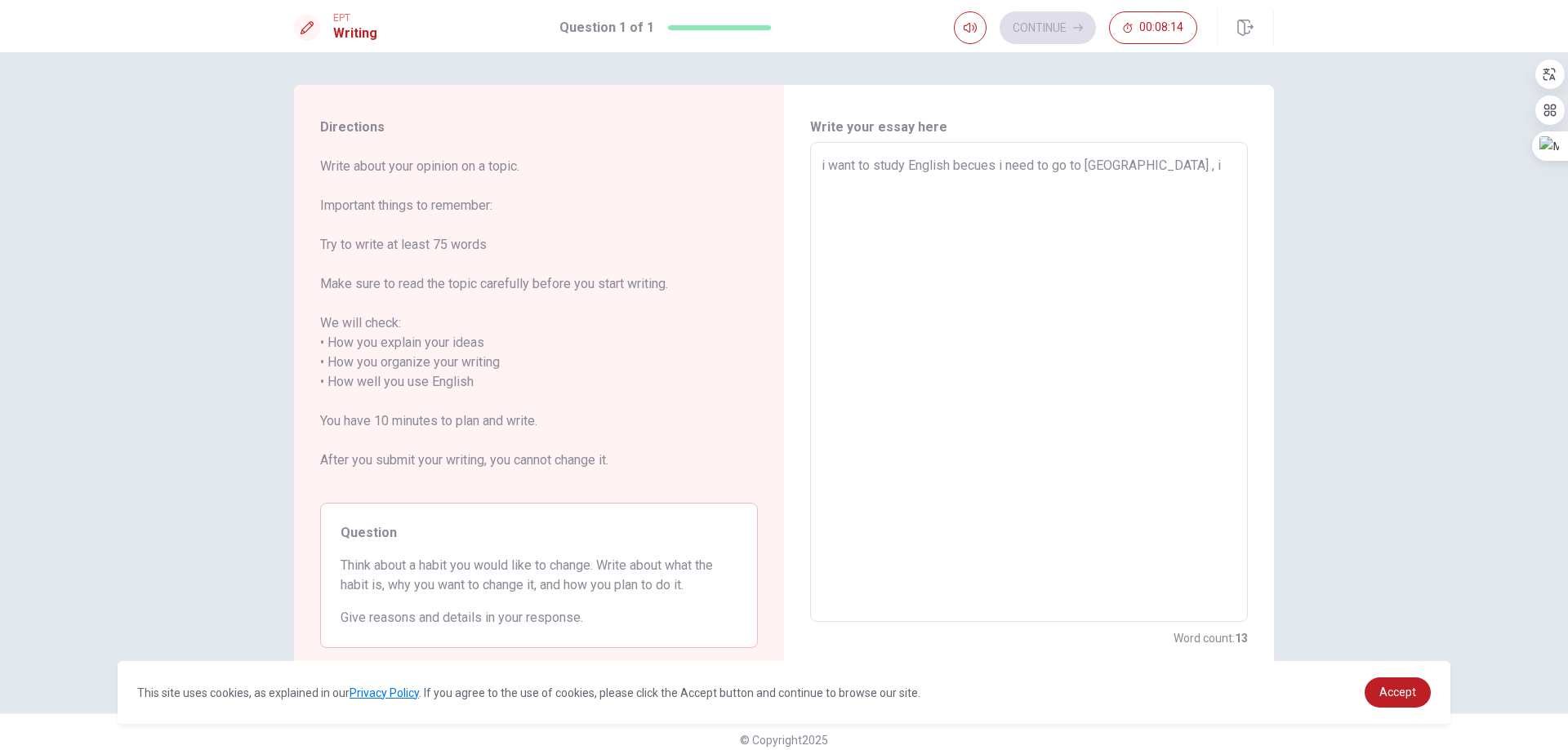
type textarea "x"
type textarea "i want to study English becues i need to go to [GEOGRAPHIC_DATA] , i"
type textarea "x"
type textarea "i want to study English becues i need to go to [GEOGRAPHIC_DATA] ,"
type textarea "x"
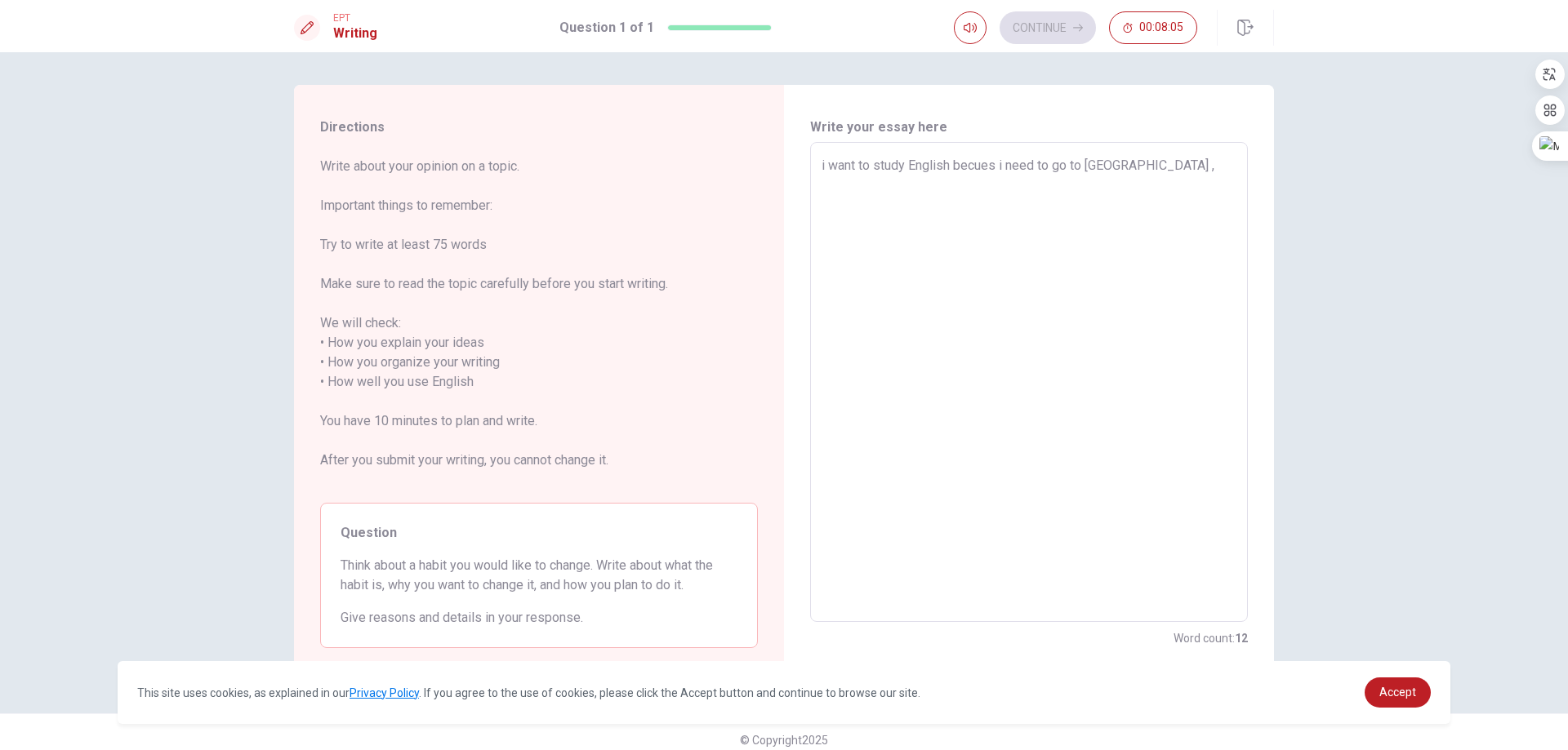
type textarea "i want to study English becues i need to go to [GEOGRAPHIC_DATA] , i"
type textarea "x"
type textarea "i want to study English becues i need to go to [GEOGRAPHIC_DATA] , i"
type textarea "x"
type textarea "i want to study English becues i need to go to [GEOGRAPHIC_DATA] , i w"
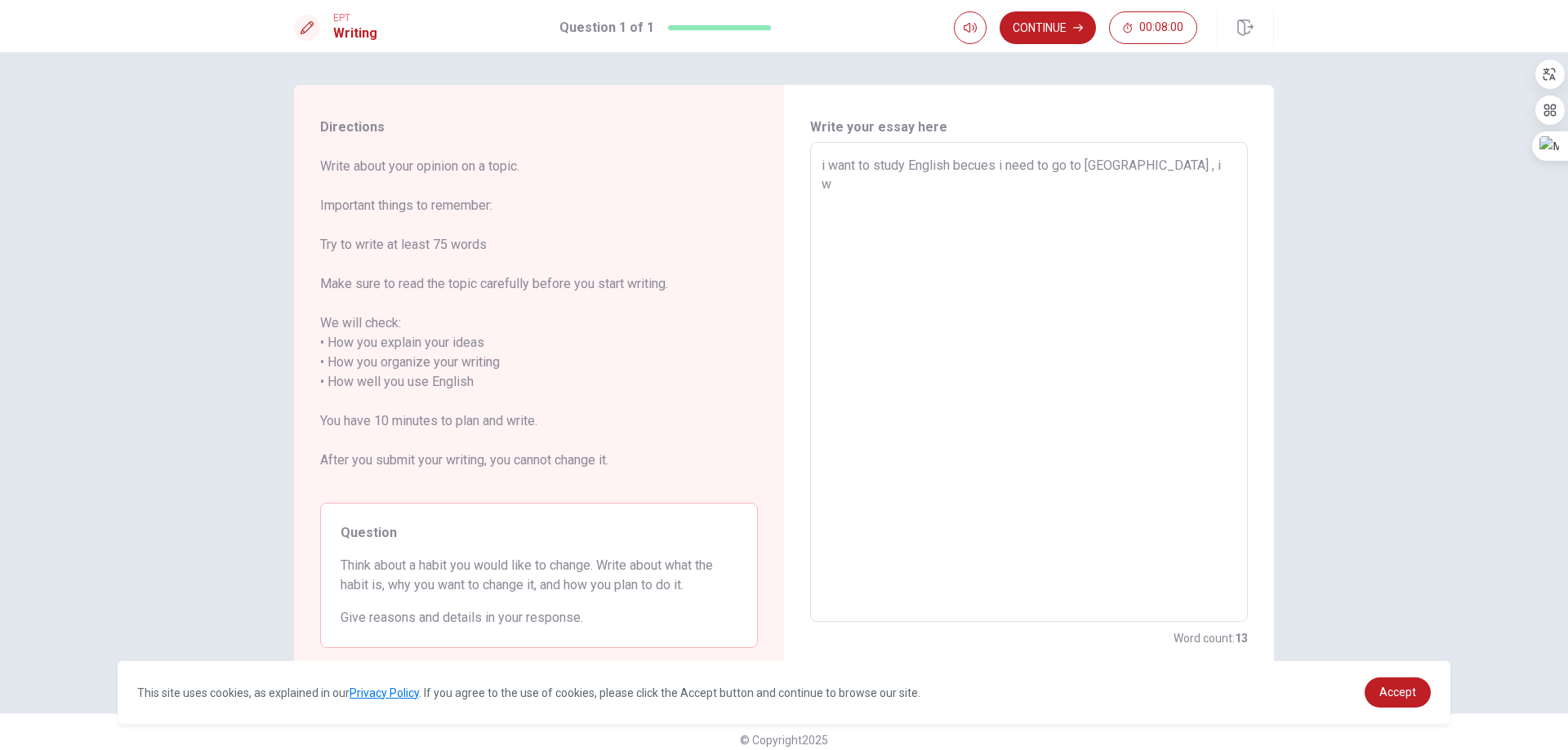
type textarea "x"
type textarea "i want to study English becues i need to go to [GEOGRAPHIC_DATA] , i"
type textarea "x"
type textarea "i want to study English becues i need to go to [GEOGRAPHIC_DATA] , i"
type textarea "x"
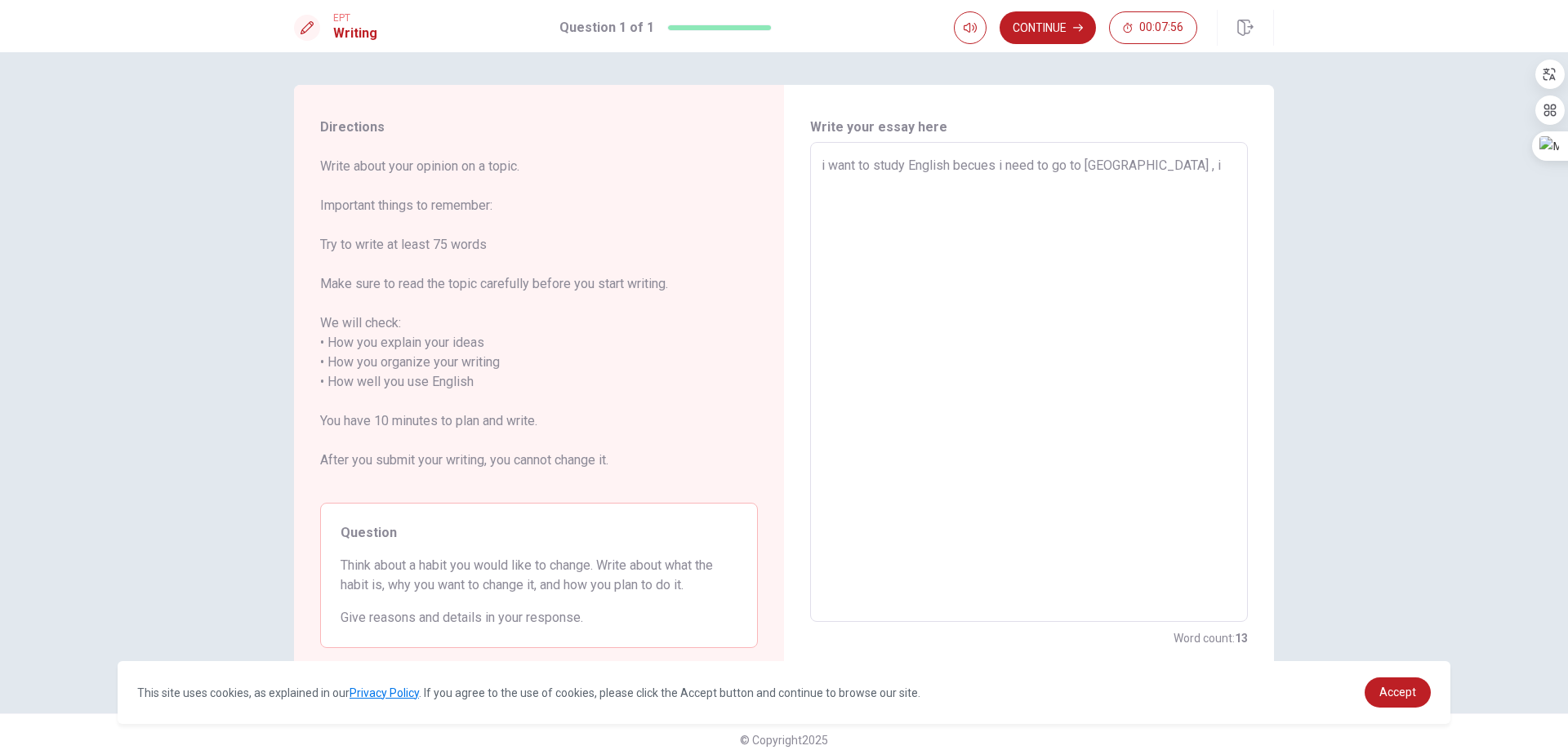
type textarea "i want to study English becues i need to go to [GEOGRAPHIC_DATA] ,"
type textarea "x"
type textarea "i want to study English becues i need to go to [GEOGRAPHIC_DATA] , m"
type textarea "x"
type textarea "i want to study English becues i need to go to [GEOGRAPHIC_DATA] , [GEOGRAPHIC_…"
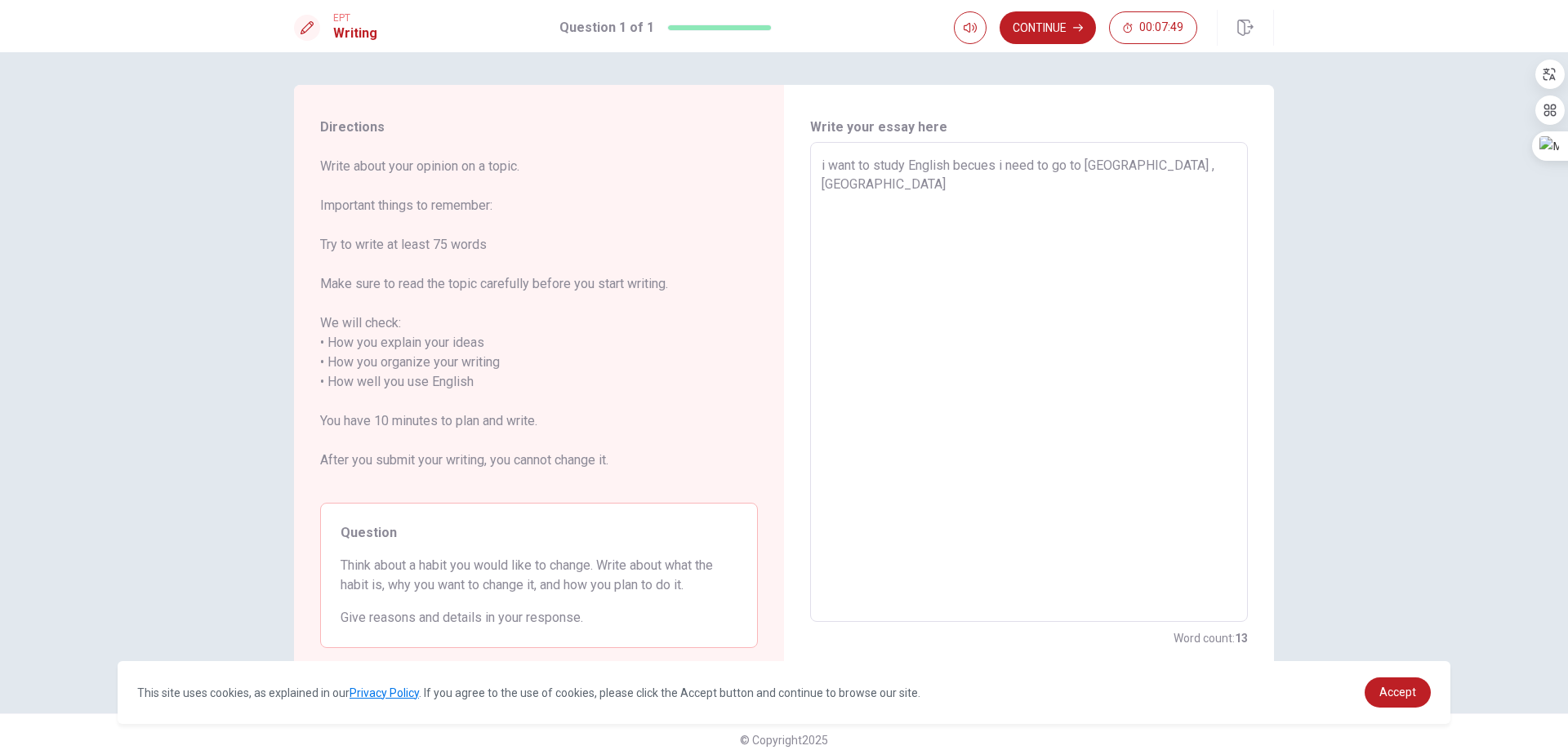
type textarea "x"
type textarea "i want to study English becues i need to go to [GEOGRAPHIC_DATA] , mab"
type textarea "x"
type textarea "i want to study English becues i need to go to [GEOGRAPHIC_DATA] , maby"
type textarea "x"
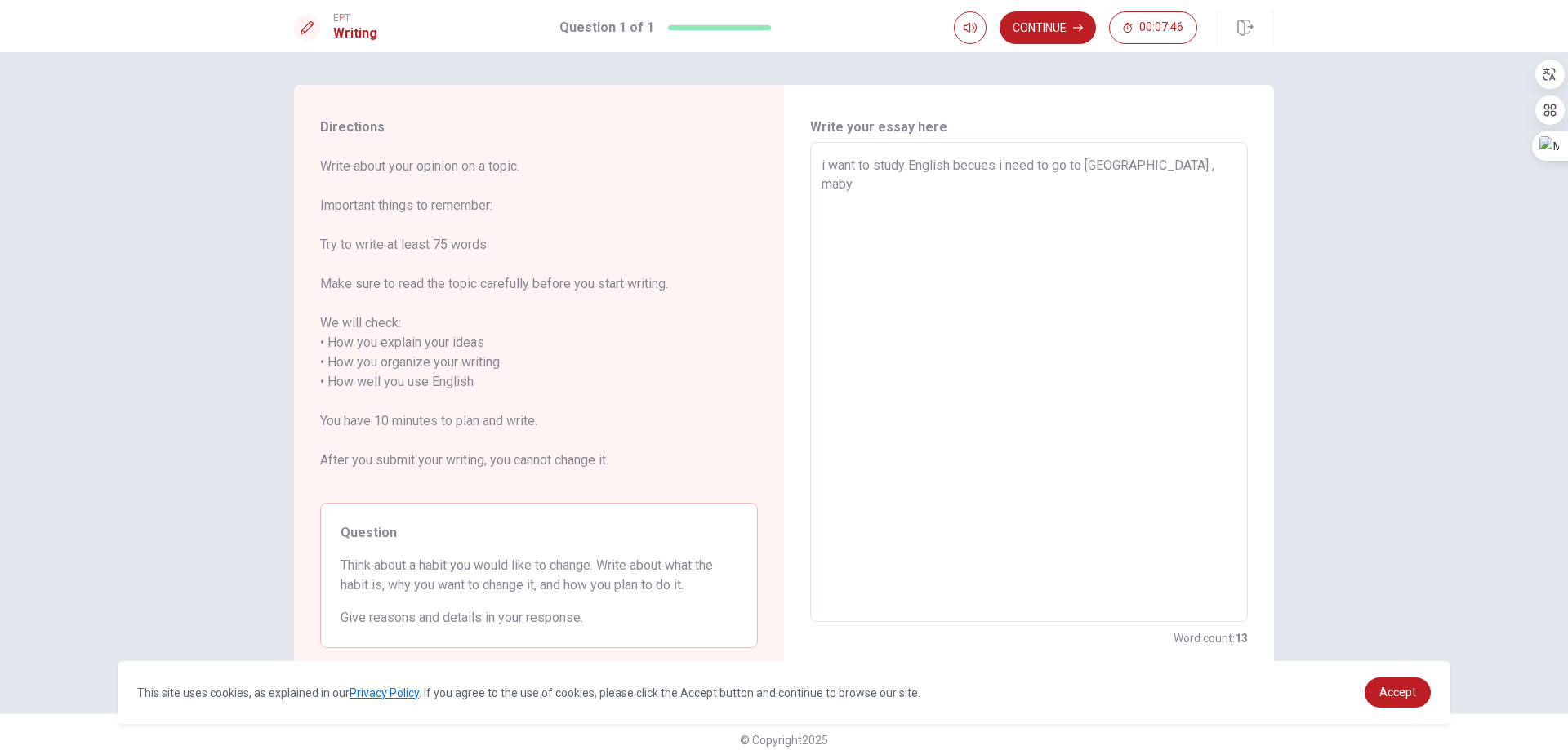
type textarea "i want to study English becues i need to go to [GEOGRAPHIC_DATA] , mab"
type textarea "x"
type textarea "i want to study English becues i need to go to [GEOGRAPHIC_DATA] , [GEOGRAPHIC_…"
drag, startPoint x: 866, startPoint y: 185, endPoint x: 1112, endPoint y: 194, distance: 246.2
click at [867, 185] on textarea "i want to study English becues i need to go to [GEOGRAPHIC_DATA] , [PERSON_NAME…" at bounding box center [1029, 382] width 415 height 453
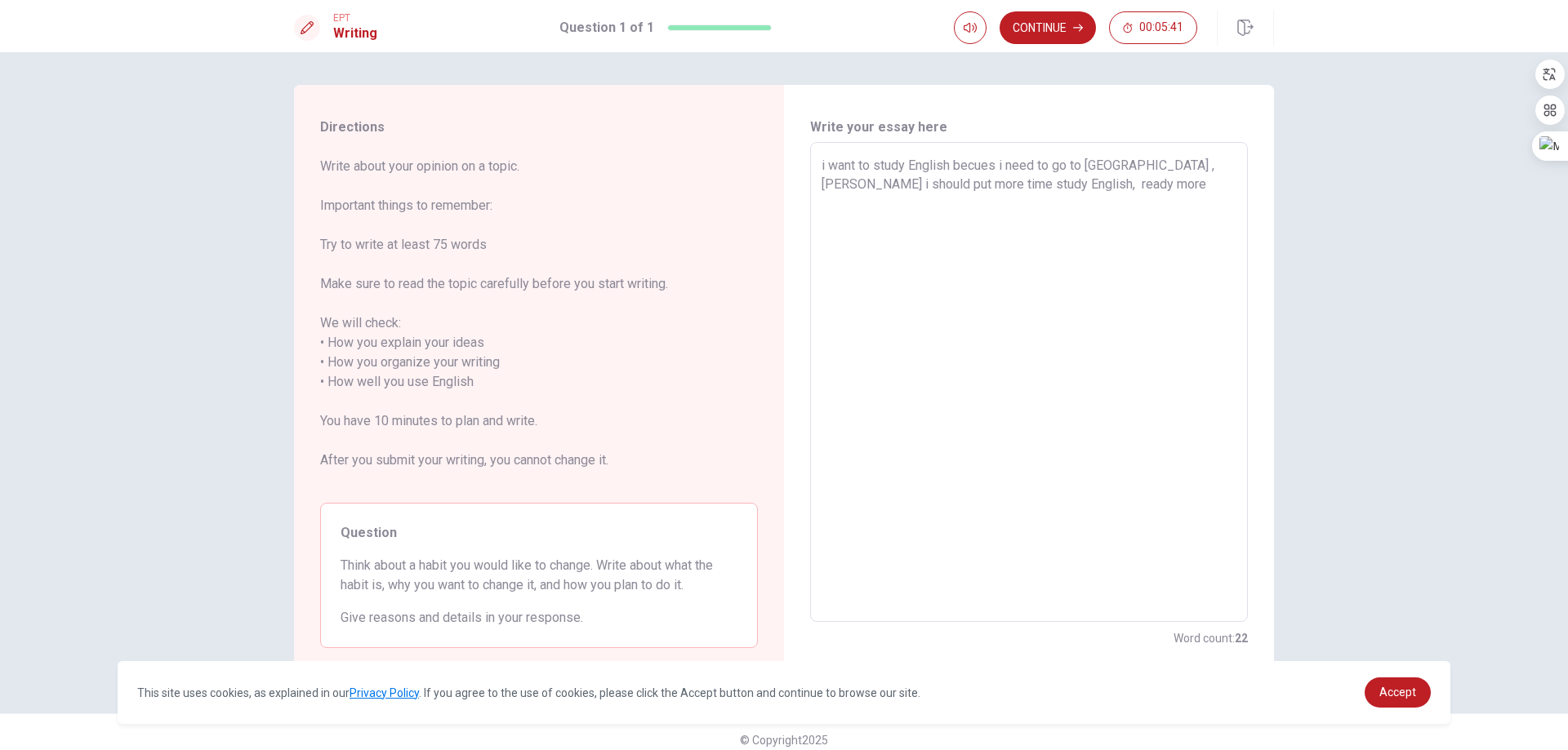
click at [1095, 189] on textarea "i want to study English becues i need to go to [GEOGRAPHIC_DATA] , [PERSON_NAME…" at bounding box center [1029, 382] width 415 height 453
click at [880, 199] on textarea "i want to study English becues i need to go to [GEOGRAPHIC_DATA] , [PERSON_NAME…" at bounding box center [1029, 382] width 415 height 453
click at [1049, 31] on button "Continue" at bounding box center [1048, 28] width 97 height 33
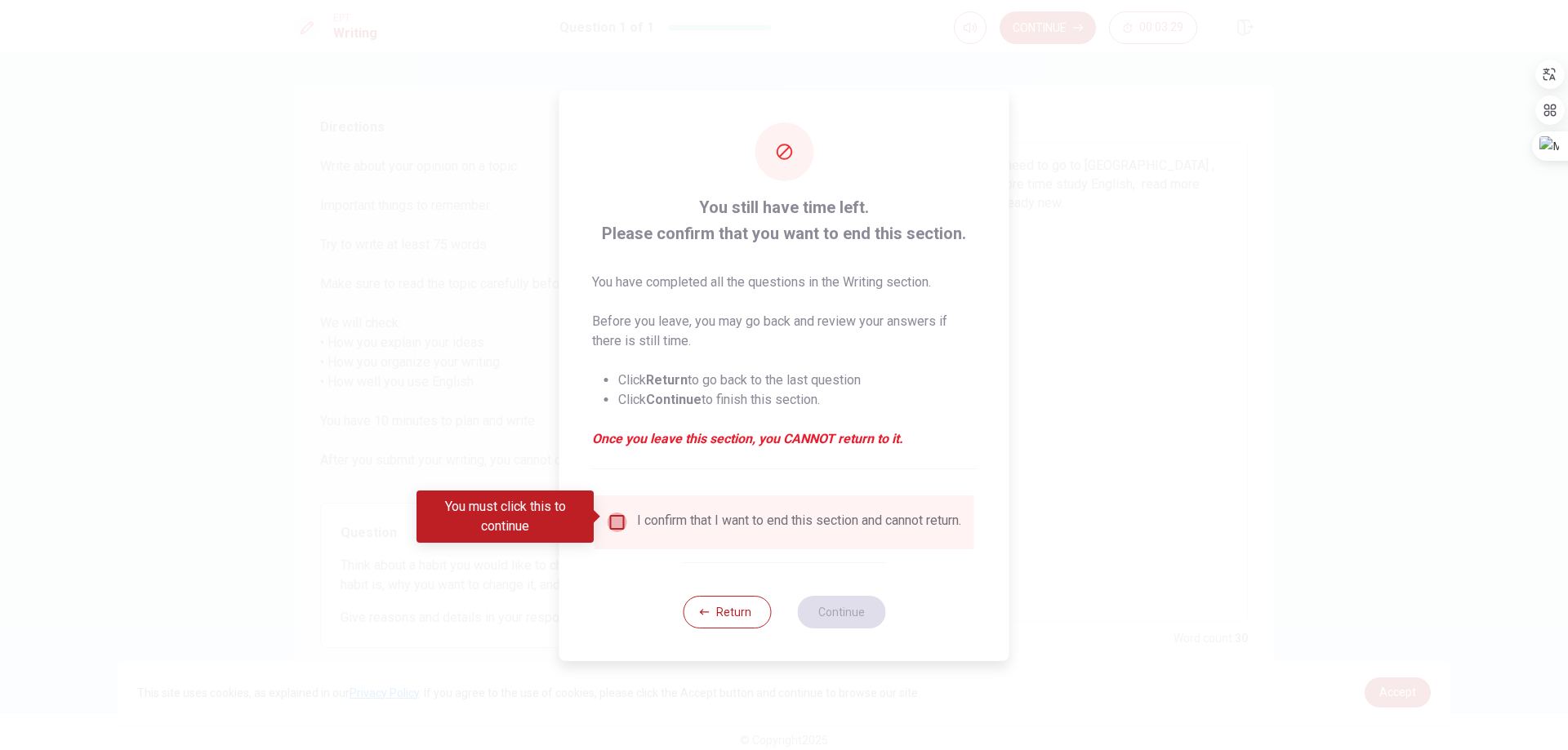
click at [617, 520] on input "You must click this to continue" at bounding box center [617, 523] width 20 height 20
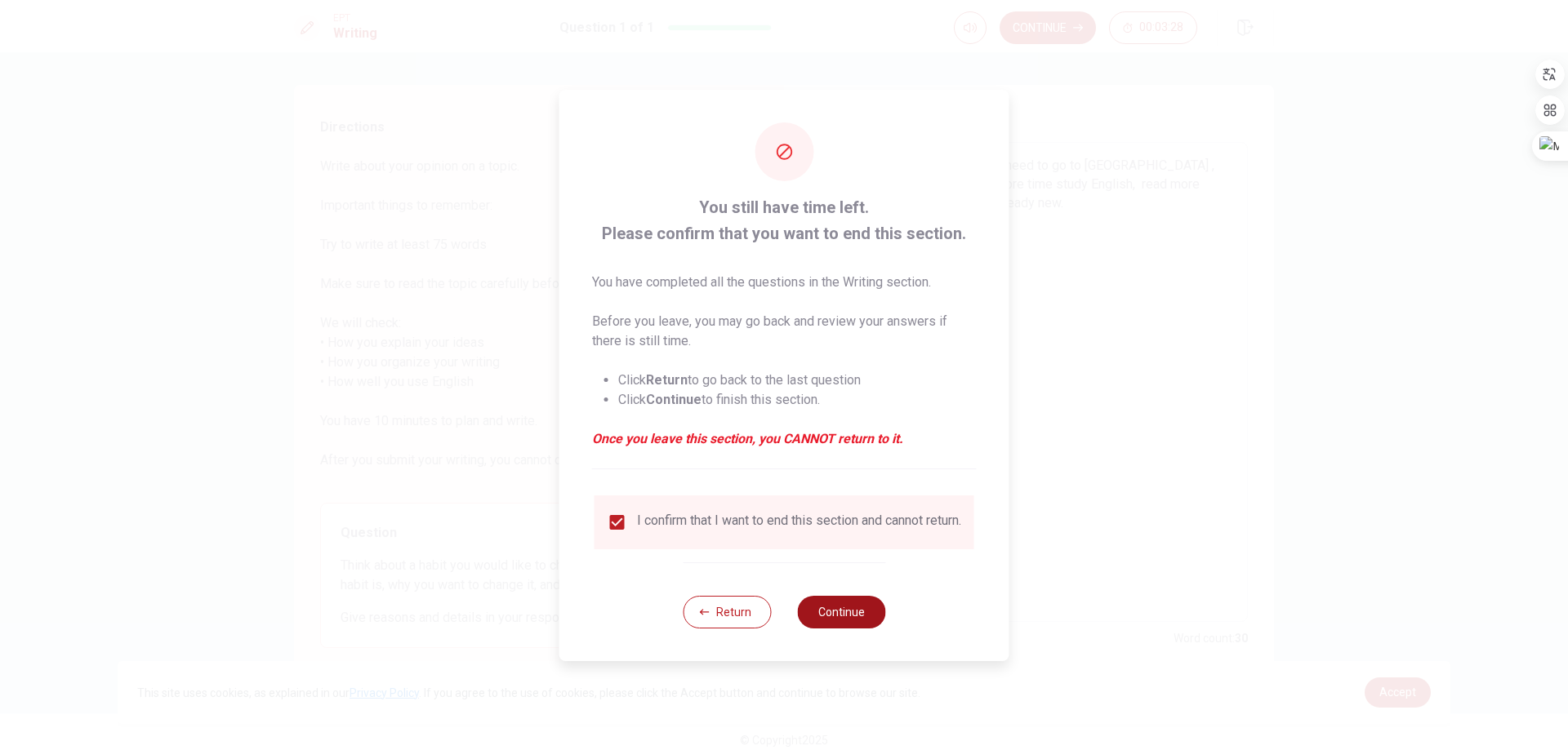
click at [831, 610] on button "Continue" at bounding box center [841, 612] width 88 height 33
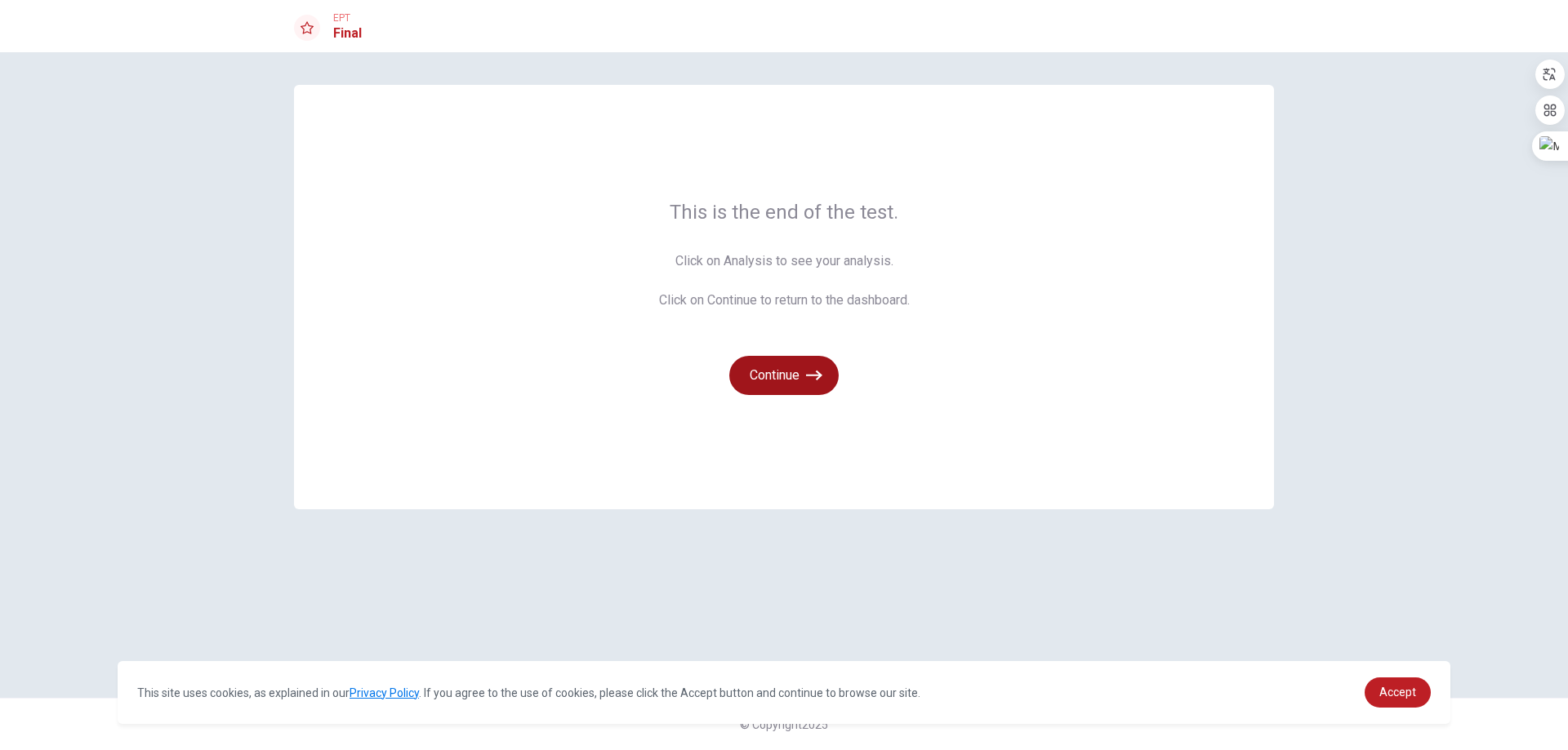
click at [791, 367] on button "Continue" at bounding box center [784, 375] width 109 height 39
